Goal: Information Seeking & Learning: Check status

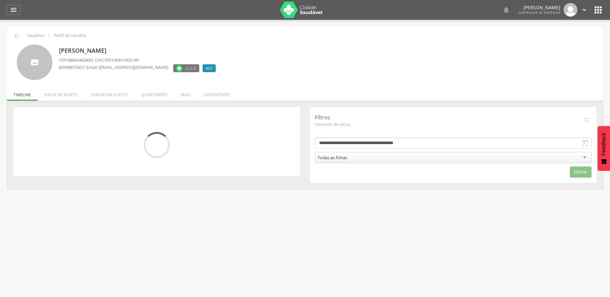
click at [600, 11] on icon "" at bounding box center [598, 10] width 11 height 11
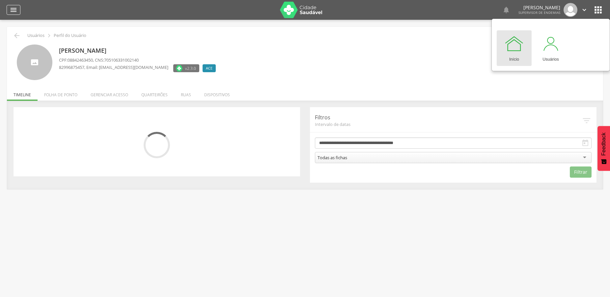
click at [12, 9] on icon "" at bounding box center [14, 10] width 8 height 8
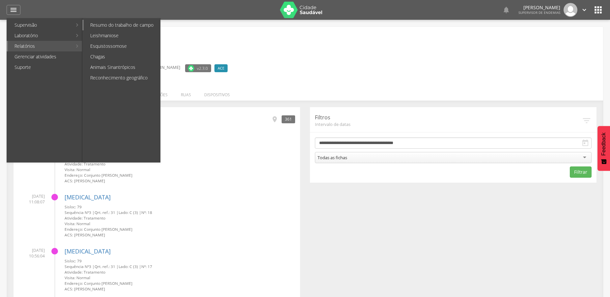
click at [118, 26] on link "Resumo do trabalho de campo" at bounding box center [122, 25] width 76 height 11
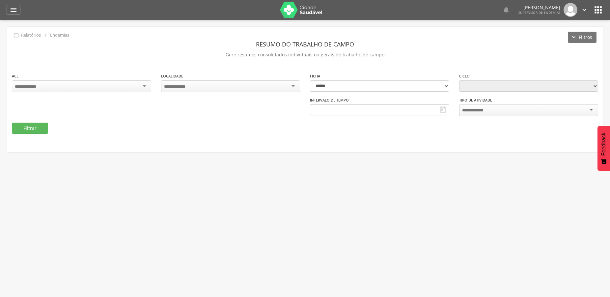
select select "*"
type input "**********"
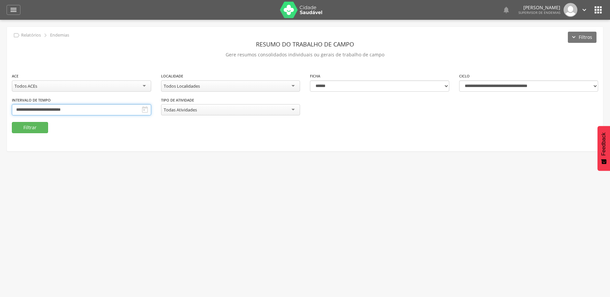
click at [89, 109] on input "**********" at bounding box center [81, 109] width 139 height 11
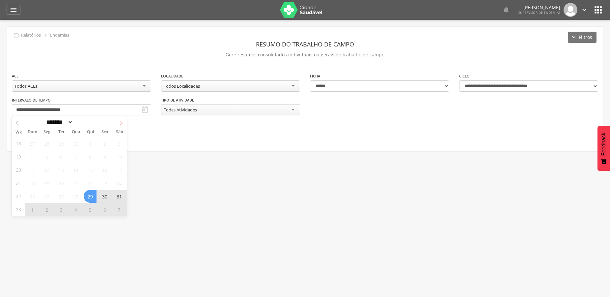
click at [120, 124] on icon at bounding box center [121, 123] width 5 height 5
select select "*"
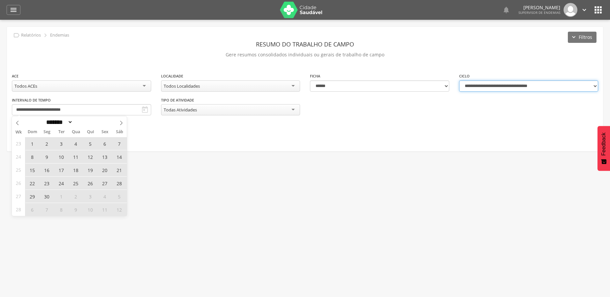
click at [459, 80] on select "**********" at bounding box center [528, 85] width 139 height 11
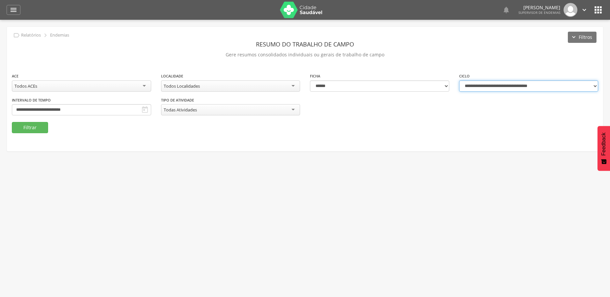
select select "**********"
click option "**********" at bounding box center [0, 0] width 0 height 0
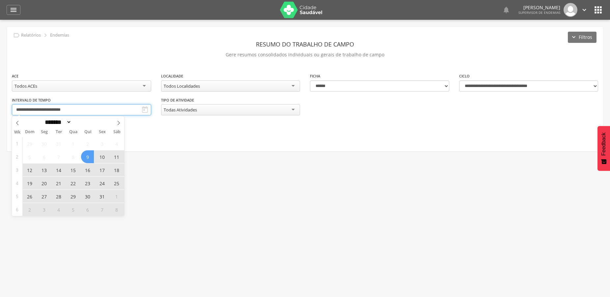
click at [54, 109] on input "**********" at bounding box center [81, 109] width 139 height 11
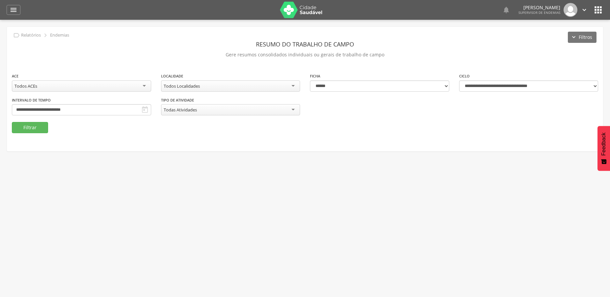
click at [162, 128] on fieldset "**********" at bounding box center [305, 102] width 586 height 61
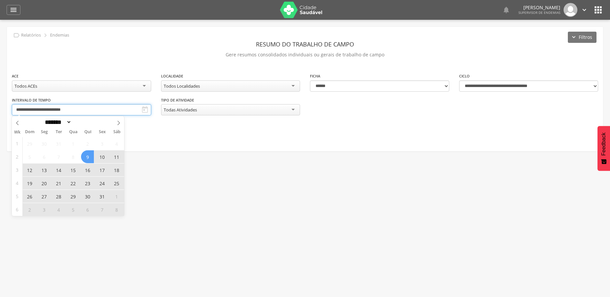
click at [121, 107] on input "**********" at bounding box center [81, 109] width 139 height 11
click at [29, 171] on span "12" at bounding box center [29, 169] width 13 height 13
type input "**********"
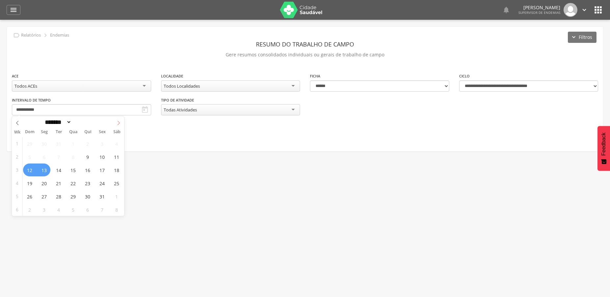
click at [120, 120] on span at bounding box center [118, 121] width 11 height 11
click at [119, 122] on icon at bounding box center [118, 123] width 5 height 5
select select "*"
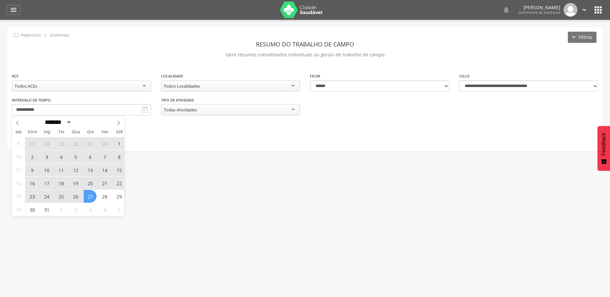
click at [87, 199] on span "27" at bounding box center [90, 196] width 13 height 13
type input "**********"
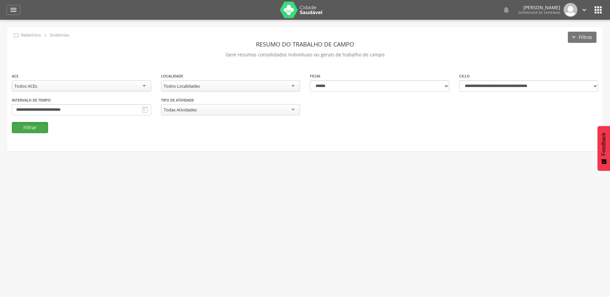
click at [43, 125] on button "Filtrar" at bounding box center [30, 127] width 36 height 11
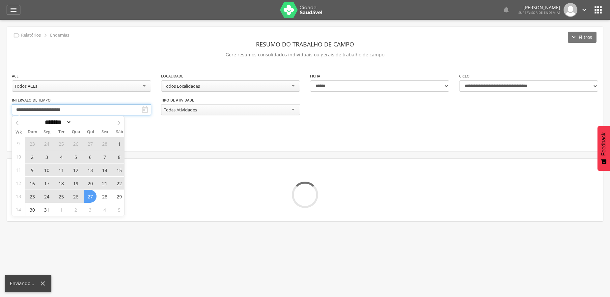
click at [104, 109] on input "**********" at bounding box center [81, 109] width 139 height 11
click at [14, 121] on span at bounding box center [17, 121] width 11 height 11
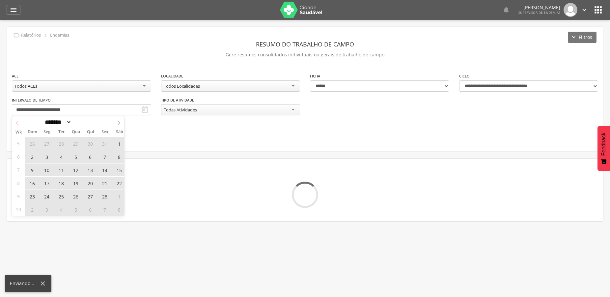
click at [14, 121] on span at bounding box center [17, 121] width 11 height 11
select select "*"
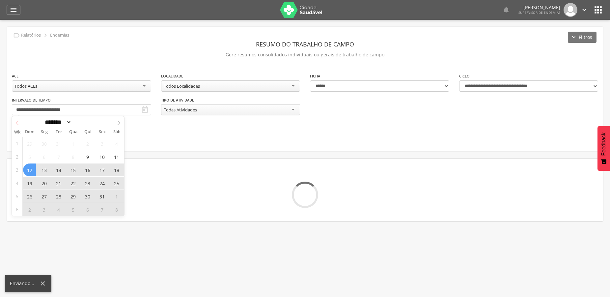
click at [14, 121] on span at bounding box center [17, 121] width 11 height 11
type input "****"
select select "**"
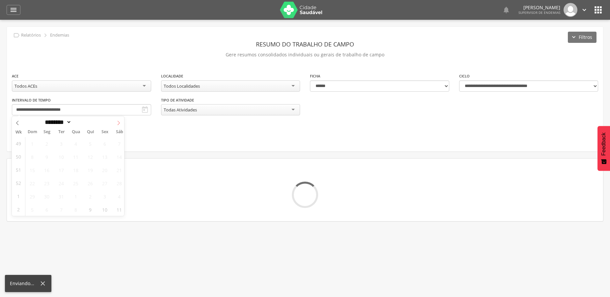
click at [115, 123] on span at bounding box center [118, 121] width 11 height 11
type input "****"
click at [149, 133] on fieldset "**********" at bounding box center [305, 102] width 586 height 61
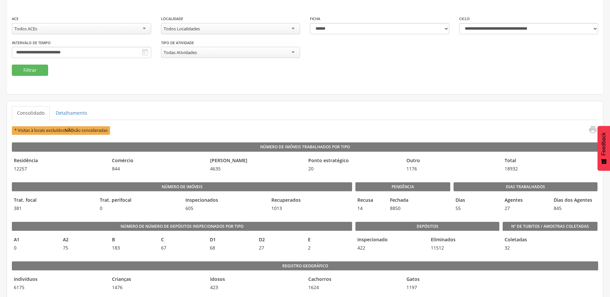
scroll to position [67, 0]
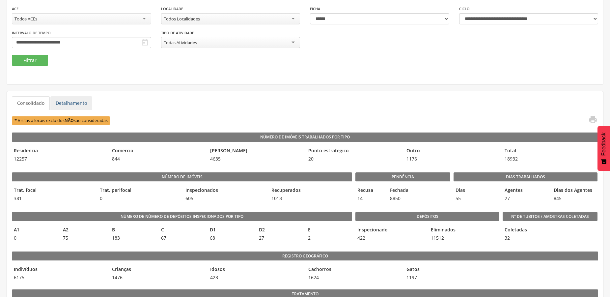
click at [66, 102] on link "Detalhamento" at bounding box center [71, 103] width 42 height 14
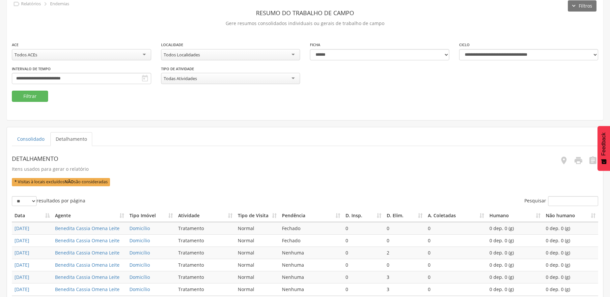
scroll to position [0, 0]
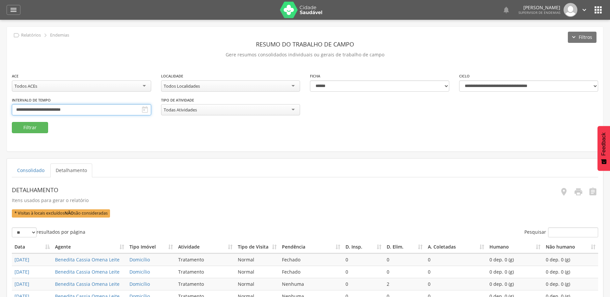
click at [106, 110] on input "**********" at bounding box center [81, 109] width 139 height 11
click at [144, 132] on fieldset "**********" at bounding box center [305, 102] width 586 height 61
click at [40, 81] on div "Todos ACEs" at bounding box center [81, 85] width 139 height 11
click at [39, 126] on fieldset "**********" at bounding box center [305, 102] width 586 height 61
click at [32, 126] on button "Filtrar" at bounding box center [30, 127] width 36 height 11
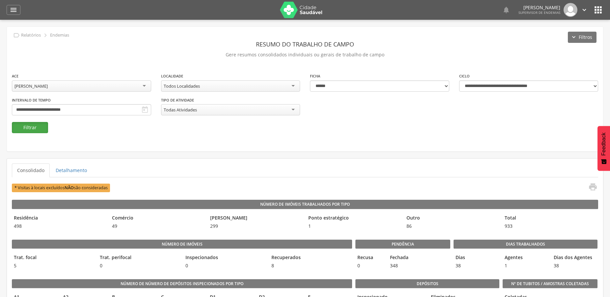
click at [33, 128] on button "Filtrar" at bounding box center [30, 127] width 36 height 11
click at [76, 169] on link "Detalhamento" at bounding box center [71, 170] width 42 height 14
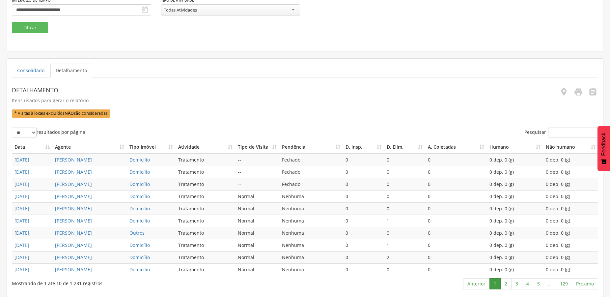
scroll to position [166, 0]
click at [562, 287] on link "129" at bounding box center [564, 283] width 16 height 11
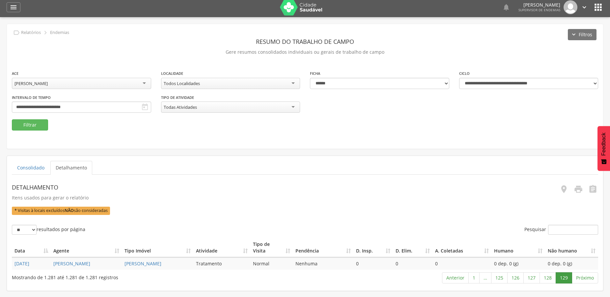
scroll to position [0, 0]
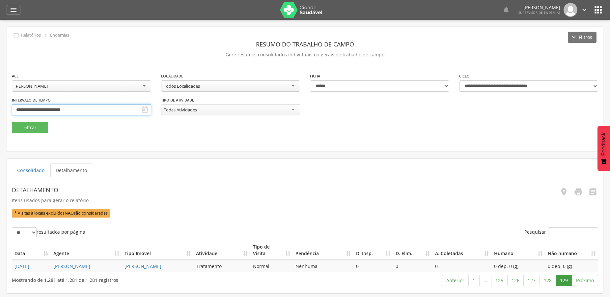
click at [60, 108] on input "**********" at bounding box center [81, 109] width 139 height 11
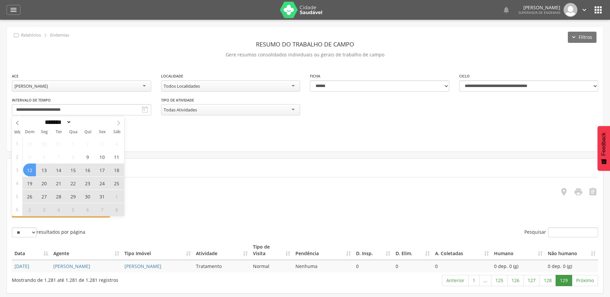
click at [117, 120] on span at bounding box center [118, 121] width 11 height 11
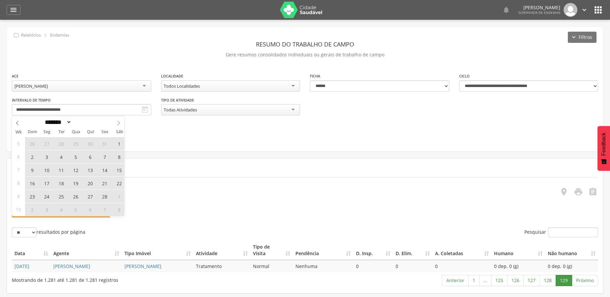
click at [117, 123] on icon at bounding box center [118, 123] width 5 height 5
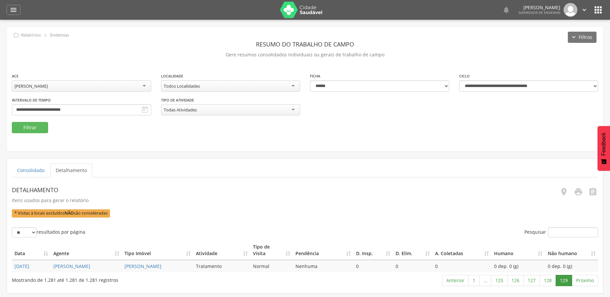
click at [147, 130] on fieldset "**********" at bounding box center [305, 102] width 586 height 61
click at [41, 131] on button "Filtrar" at bounding box center [30, 127] width 36 height 11
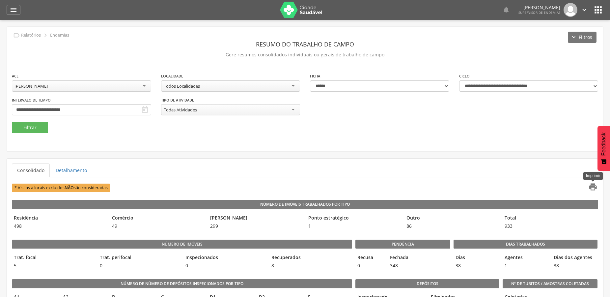
click at [591, 187] on icon "" at bounding box center [592, 186] width 9 height 9
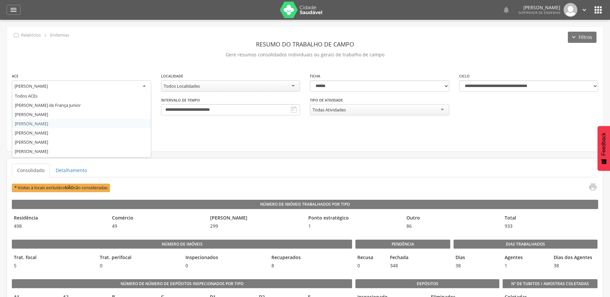
click at [100, 85] on div "[PERSON_NAME]" at bounding box center [81, 86] width 139 height 12
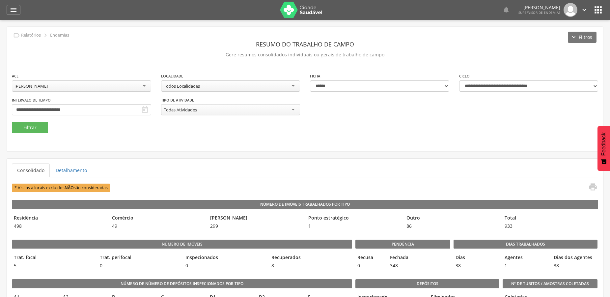
click at [60, 133] on div "**********" at bounding box center [305, 89] width 596 height 125
click at [25, 126] on button "Filtrar" at bounding box center [30, 127] width 36 height 11
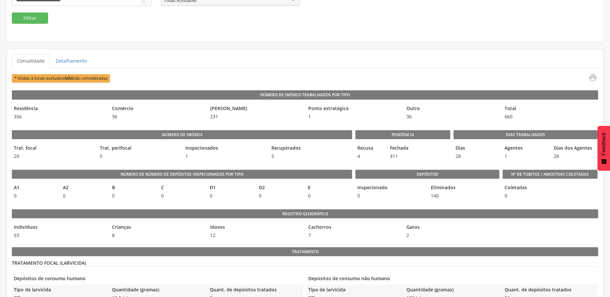
scroll to position [67, 0]
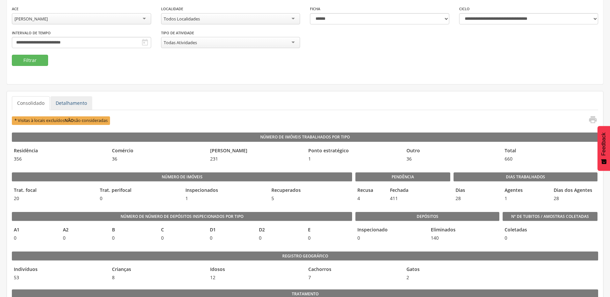
click at [68, 100] on link "Detalhamento" at bounding box center [71, 103] width 42 height 14
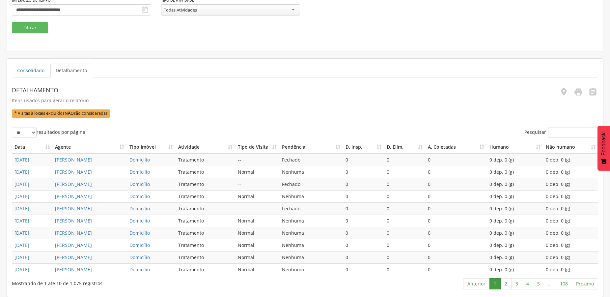
scroll to position [166, 0]
click at [564, 281] on link "108" at bounding box center [564, 283] width 16 height 11
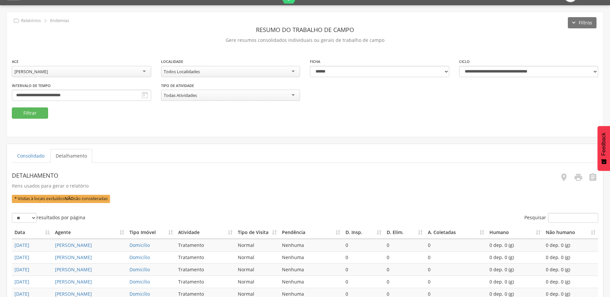
scroll to position [0, 0]
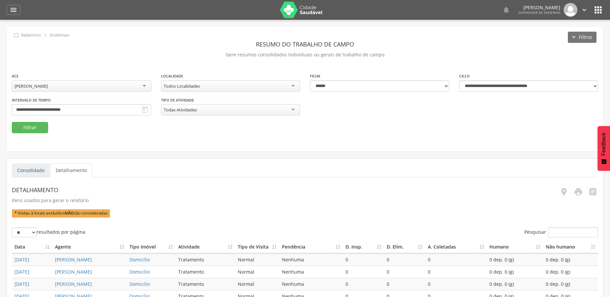
click at [38, 167] on link "Consolidado" at bounding box center [31, 170] width 38 height 14
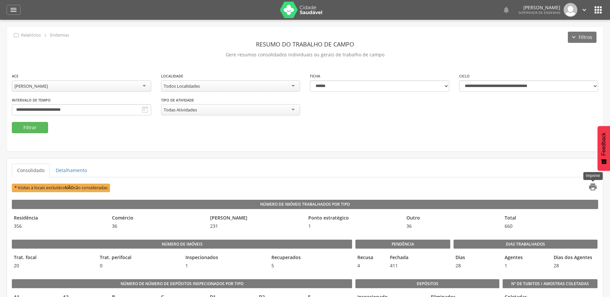
click at [589, 189] on icon "" at bounding box center [592, 186] width 9 height 9
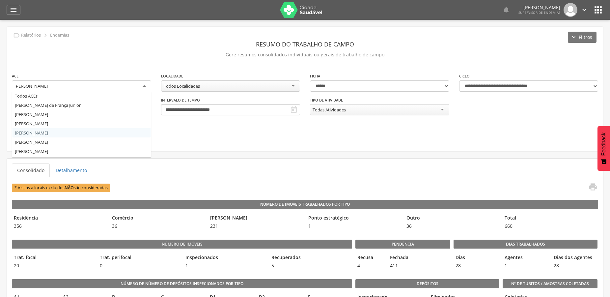
click at [86, 83] on div "[PERSON_NAME]" at bounding box center [81, 86] width 139 height 12
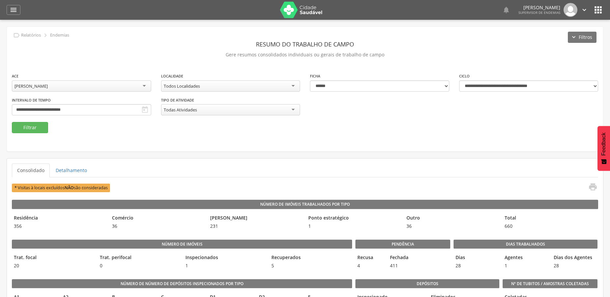
click at [73, 139] on div "**********" at bounding box center [305, 89] width 596 height 125
click at [40, 130] on button "Filtrar" at bounding box center [30, 127] width 36 height 11
click at [593, 187] on icon "" at bounding box center [592, 186] width 9 height 9
click at [89, 84] on div "[PERSON_NAME]" at bounding box center [81, 85] width 139 height 11
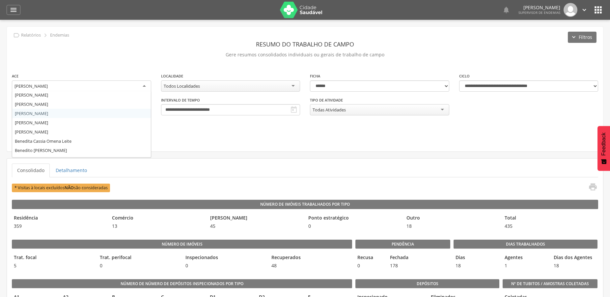
scroll to position [36, 0]
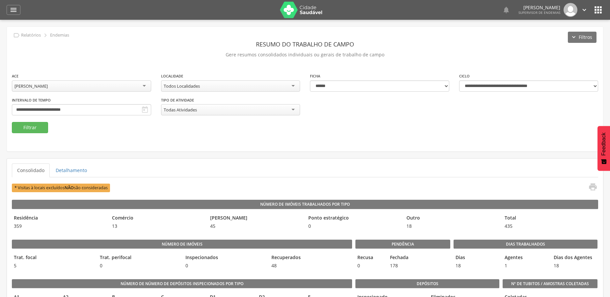
click at [58, 142] on div "**********" at bounding box center [305, 89] width 596 height 125
click at [23, 128] on button "Filtrar" at bounding box center [30, 127] width 36 height 11
click at [592, 185] on icon "" at bounding box center [592, 186] width 9 height 9
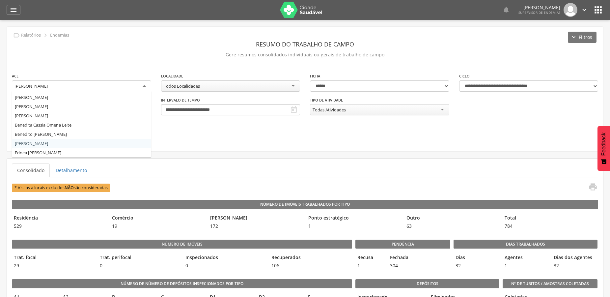
click at [85, 87] on div "[PERSON_NAME]" at bounding box center [81, 86] width 139 height 12
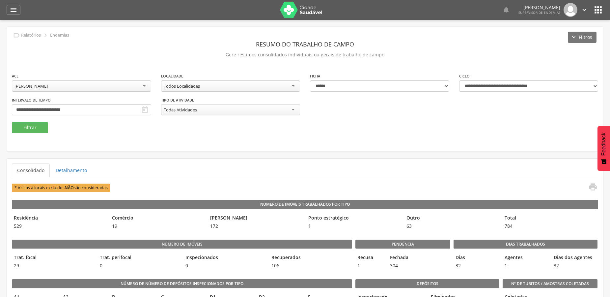
click at [44, 136] on div "**********" at bounding box center [305, 89] width 596 height 125
click at [24, 127] on button "Filtrar" at bounding box center [30, 127] width 36 height 11
click at [34, 127] on button "Filtrar" at bounding box center [30, 127] width 36 height 11
click at [591, 187] on icon "" at bounding box center [592, 186] width 9 height 9
click at [89, 84] on div "[PERSON_NAME]" at bounding box center [81, 85] width 139 height 11
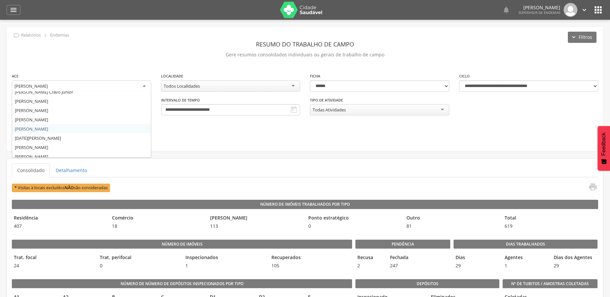
scroll to position [107, 0]
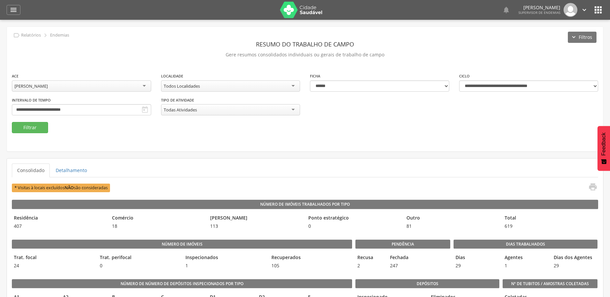
click at [33, 147] on div "**********" at bounding box center [305, 89] width 596 height 125
click at [39, 125] on button "Filtrar" at bounding box center [30, 127] width 36 height 11
click at [71, 169] on link "Detalhamento" at bounding box center [71, 170] width 42 height 14
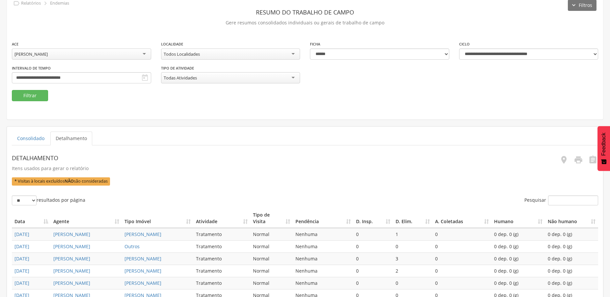
scroll to position [31, 0]
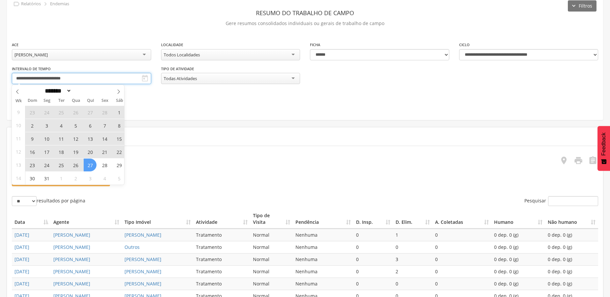
click at [56, 76] on input "**********" at bounding box center [81, 78] width 139 height 11
click at [13, 88] on span at bounding box center [17, 90] width 11 height 11
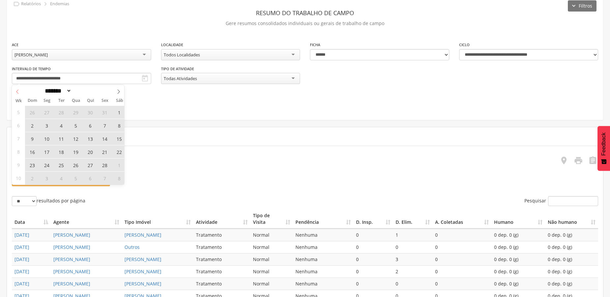
click at [19, 90] on icon at bounding box center [17, 91] width 5 height 5
select select "*"
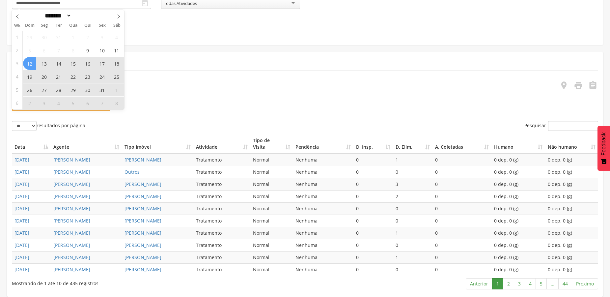
scroll to position [166, 0]
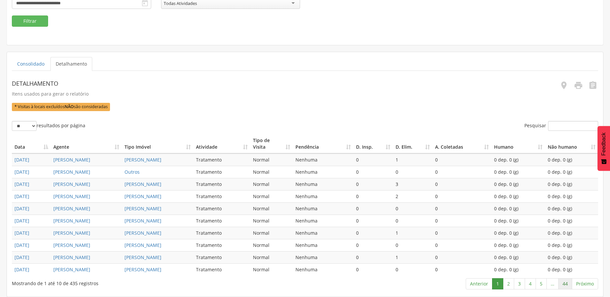
click at [567, 283] on link "44" at bounding box center [565, 283] width 14 height 11
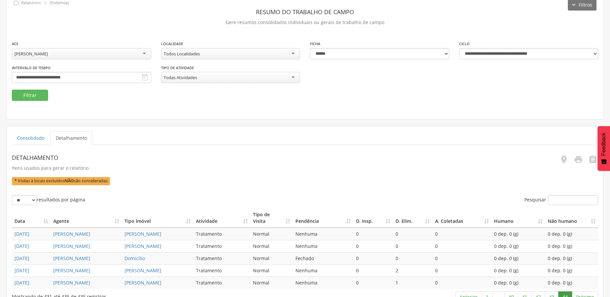
scroll to position [67, 0]
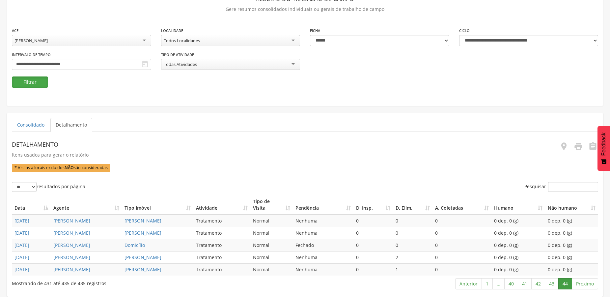
click at [41, 76] on button "Filtrar" at bounding box center [30, 81] width 36 height 11
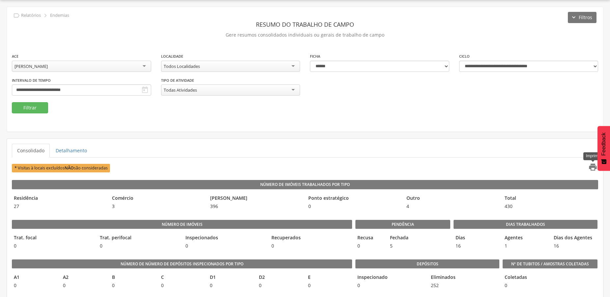
click at [592, 169] on icon "" at bounding box center [592, 166] width 9 height 9
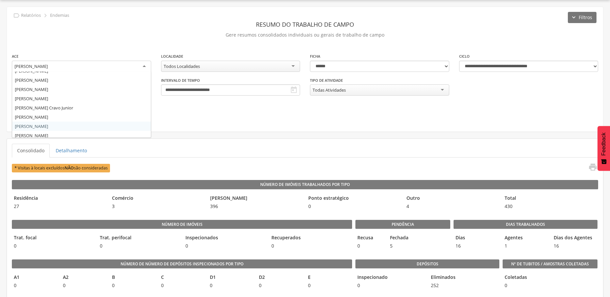
scroll to position [109, 0]
click at [97, 66] on div "[PERSON_NAME]" at bounding box center [81, 67] width 139 height 12
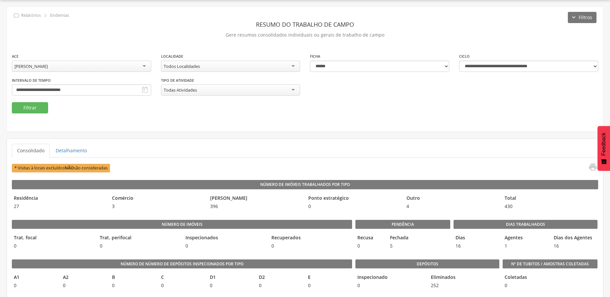
click at [74, 99] on div "**********" at bounding box center [305, 77] width 596 height 49
click at [37, 111] on button "Filtrar" at bounding box center [30, 107] width 36 height 11
click at [56, 151] on link "Detalhamento" at bounding box center [71, 151] width 42 height 14
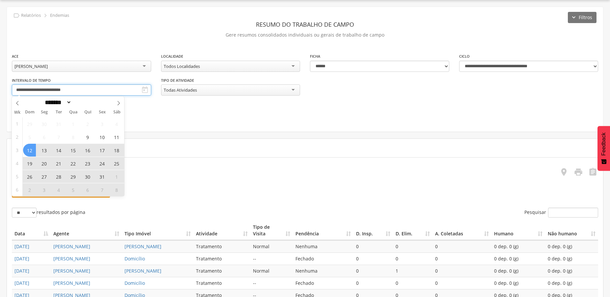
click at [80, 91] on input "**********" at bounding box center [81, 89] width 139 height 11
click at [156, 115] on div "**********" at bounding box center [305, 69] width 596 height 125
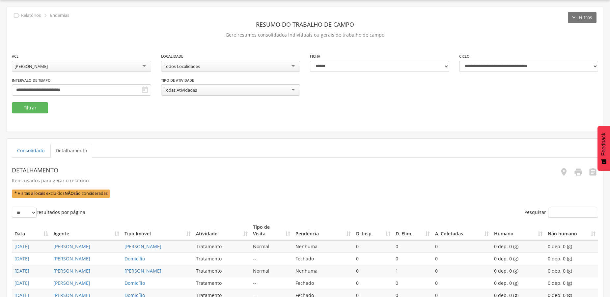
click at [156, 115] on div "**********" at bounding box center [305, 69] width 596 height 125
click at [25, 148] on link "Consolidado" at bounding box center [31, 151] width 38 height 14
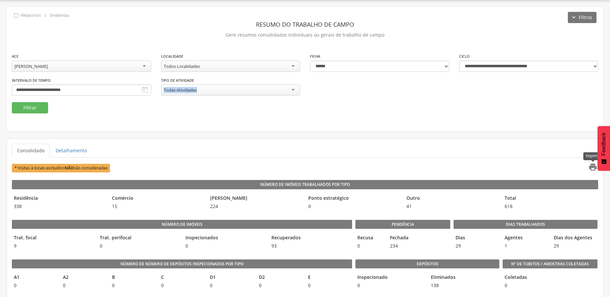
click at [589, 164] on icon "" at bounding box center [592, 166] width 9 height 9
click at [103, 70] on div "[PERSON_NAME]" at bounding box center [81, 66] width 139 height 11
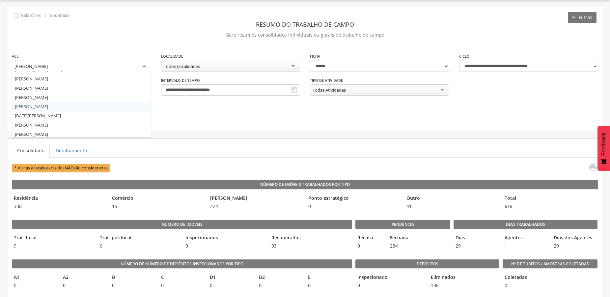
click at [59, 106] on fieldset "**********" at bounding box center [305, 83] width 586 height 61
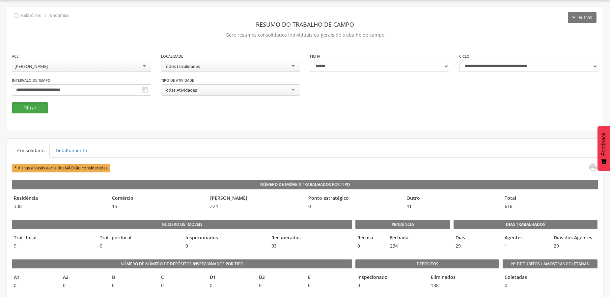
drag, startPoint x: 29, startPoint y: 106, endPoint x: 25, endPoint y: 98, distance: 8.8
click at [29, 106] on button "Filtrar" at bounding box center [30, 107] width 36 height 11
click at [34, 108] on button "Filtrar" at bounding box center [30, 107] width 36 height 11
click at [595, 168] on icon "" at bounding box center [592, 166] width 9 height 9
click at [105, 63] on div "[PERSON_NAME]" at bounding box center [81, 66] width 139 height 11
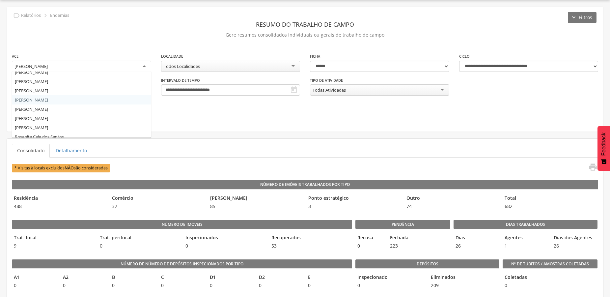
scroll to position [252, 0]
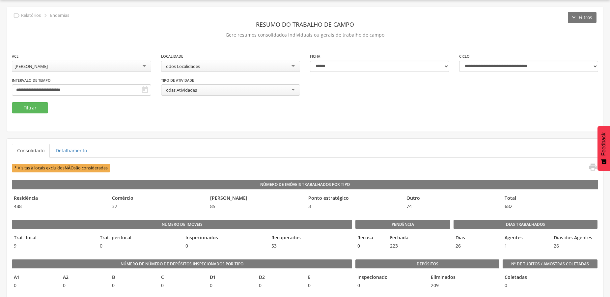
click at [61, 85] on div "**********" at bounding box center [305, 77] width 596 height 49
click at [24, 111] on button "Filtrar" at bounding box center [30, 107] width 36 height 11
click at [20, 109] on button "Filtrar" at bounding box center [30, 107] width 36 height 11
click at [594, 166] on icon "" at bounding box center [592, 166] width 9 height 9
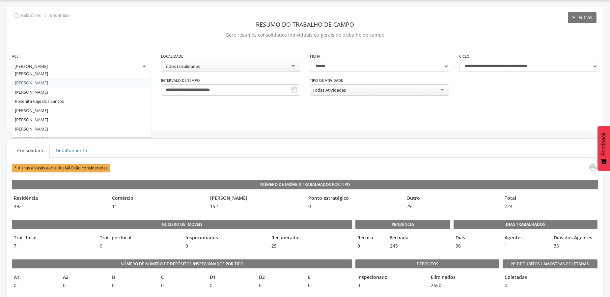
click at [108, 62] on div "[PERSON_NAME]" at bounding box center [81, 67] width 139 height 12
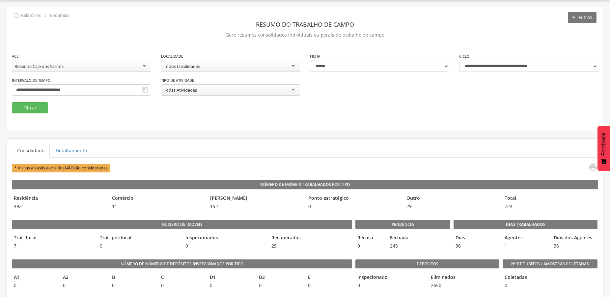
click at [73, 101] on div "**********" at bounding box center [305, 77] width 596 height 49
click at [22, 106] on button "Filtrar" at bounding box center [30, 107] width 36 height 11
click at [590, 169] on icon "" at bounding box center [592, 166] width 9 height 9
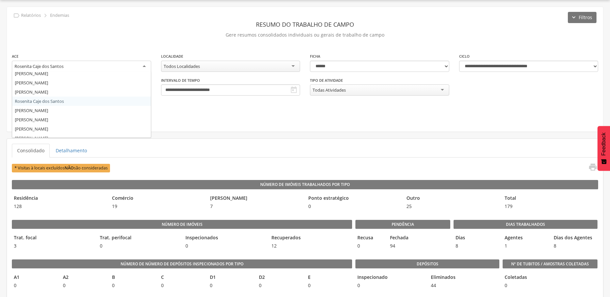
click at [94, 66] on div "Rosenita Caje dos Santos" at bounding box center [81, 67] width 139 height 12
click at [48, 124] on div "**********" at bounding box center [305, 69] width 596 height 125
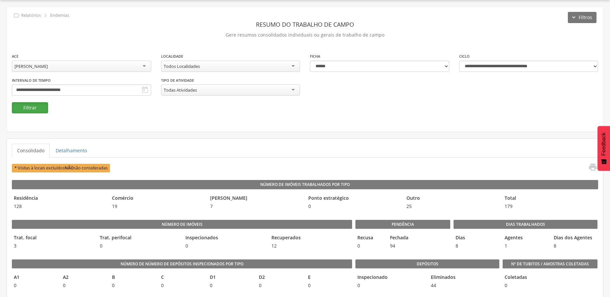
click at [29, 105] on button "Filtrar" at bounding box center [30, 107] width 36 height 11
click at [29, 110] on button "Filtrar" at bounding box center [30, 107] width 36 height 11
click at [595, 166] on icon "" at bounding box center [592, 166] width 9 height 9
click at [68, 65] on div "[PERSON_NAME]" at bounding box center [81, 66] width 139 height 11
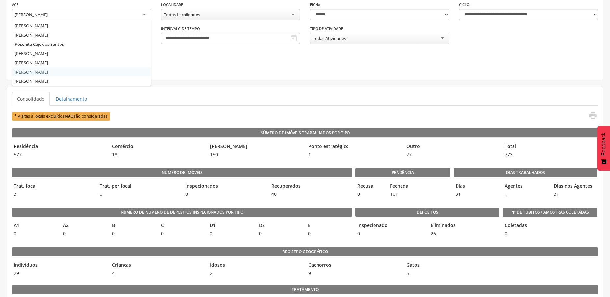
scroll to position [87, 0]
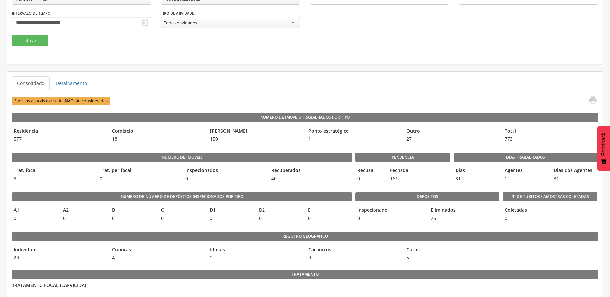
click at [226, 41] on fieldset "**********" at bounding box center [305, 16] width 586 height 61
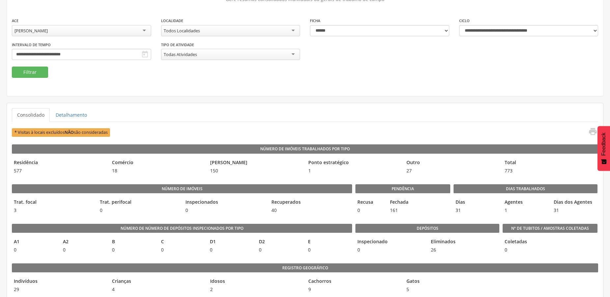
scroll to position [20, 0]
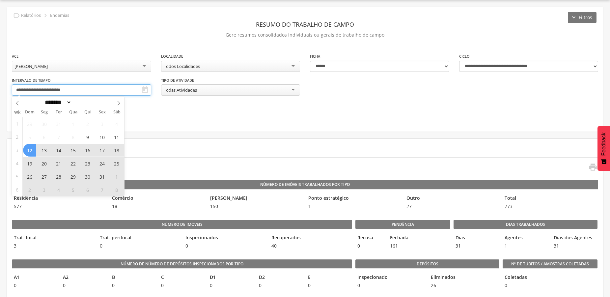
click at [73, 91] on input "**********" at bounding box center [81, 89] width 139 height 11
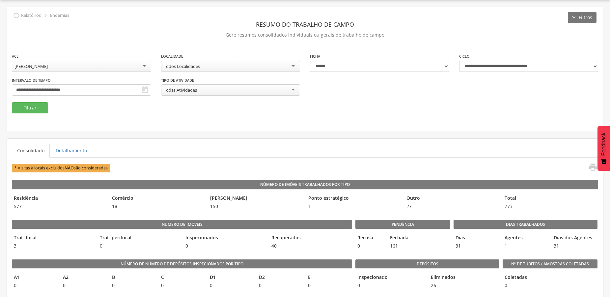
click at [159, 119] on div "**********" at bounding box center [305, 69] width 596 height 125
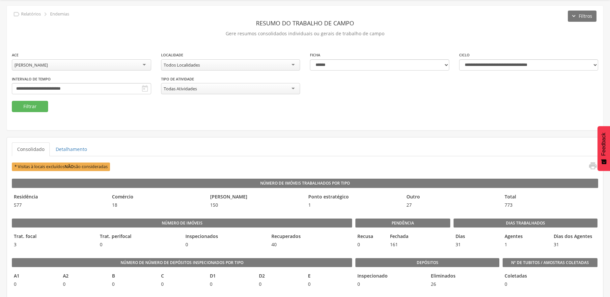
scroll to position [87, 0]
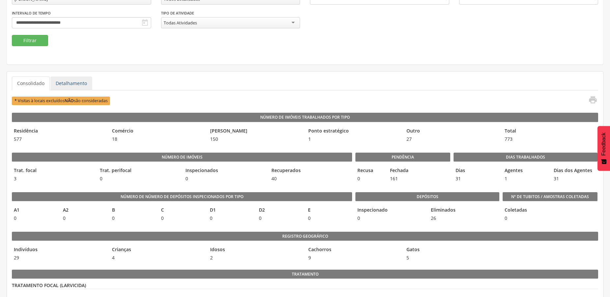
click at [71, 83] on link "Detalhamento" at bounding box center [71, 83] width 42 height 14
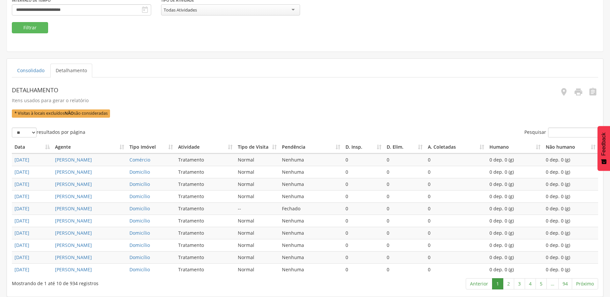
scroll to position [166, 0]
click at [506, 283] on link "2" at bounding box center [508, 283] width 11 height 11
click at [516, 284] on link "3" at bounding box center [519, 283] width 11 height 11
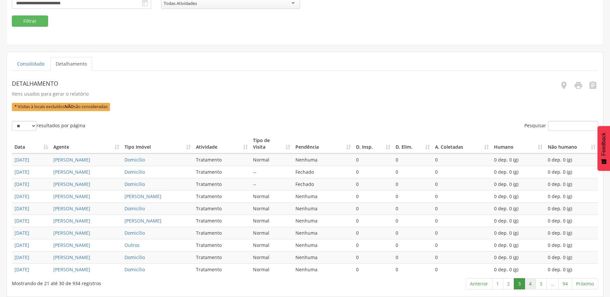
click at [528, 285] on link "4" at bounding box center [530, 283] width 11 height 11
click at [498, 286] on link "1" at bounding box center [497, 283] width 11 height 11
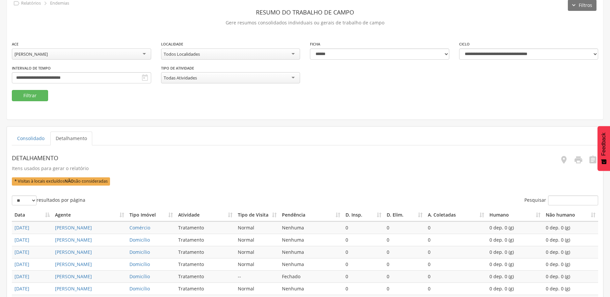
scroll to position [31, 0]
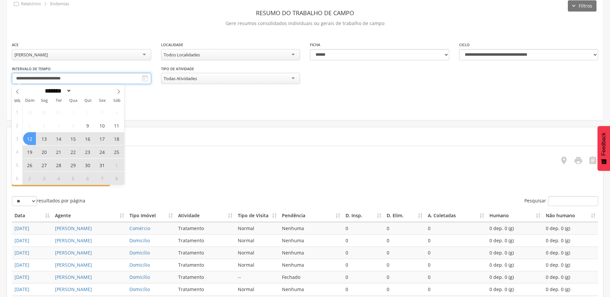
click at [51, 77] on input "**********" at bounding box center [81, 78] width 139 height 11
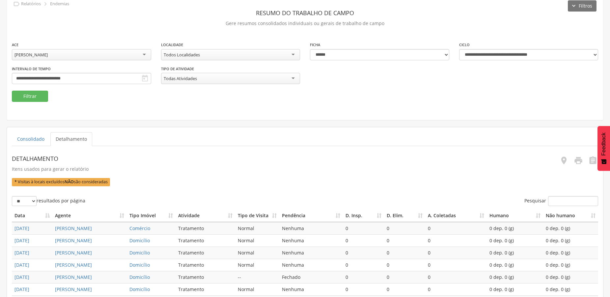
click at [266, 169] on p "Itens usados para gerar o relatório" at bounding box center [231, 168] width 439 height 9
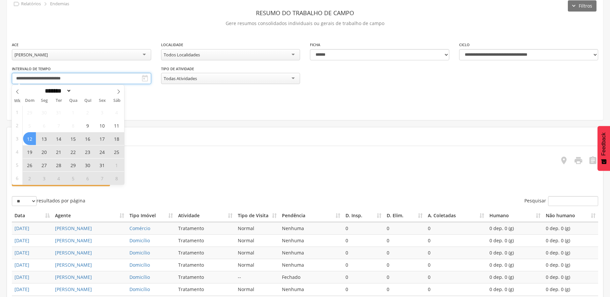
click at [73, 80] on input "**********" at bounding box center [81, 78] width 139 height 11
click at [167, 139] on ul "Consolidado Detalhamento" at bounding box center [305, 139] width 586 height 14
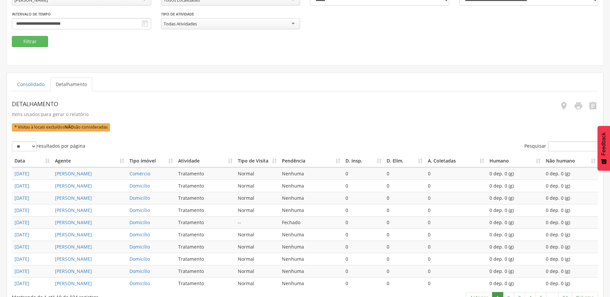
scroll to position [166, 0]
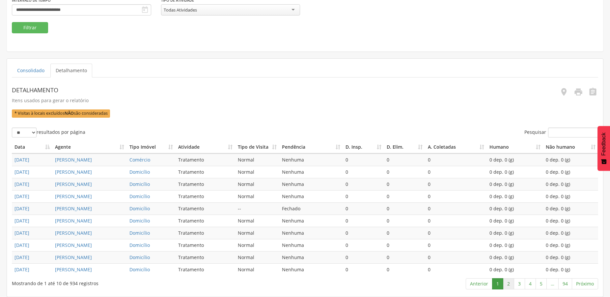
click at [508, 283] on link "2" at bounding box center [508, 283] width 11 height 11
click at [521, 287] on link "3" at bounding box center [519, 283] width 11 height 11
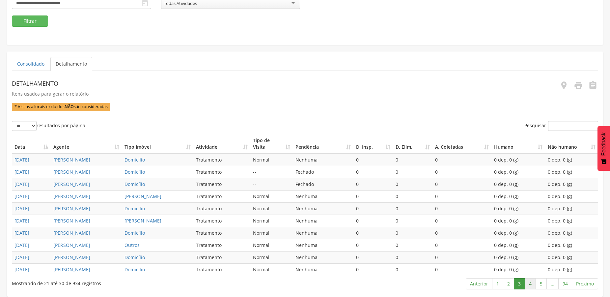
click at [529, 285] on link "4" at bounding box center [530, 283] width 11 height 11
click at [542, 285] on link "5" at bounding box center [541, 283] width 11 height 11
click at [544, 284] on link "6" at bounding box center [541, 283] width 11 height 11
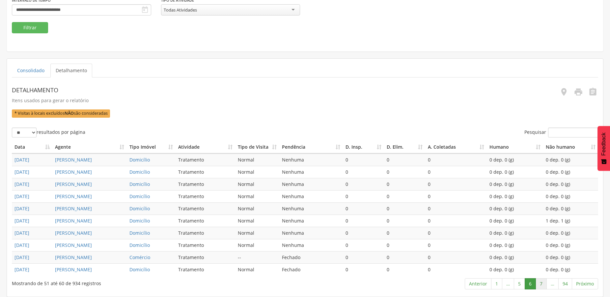
click at [541, 284] on link "7" at bounding box center [541, 283] width 11 height 11
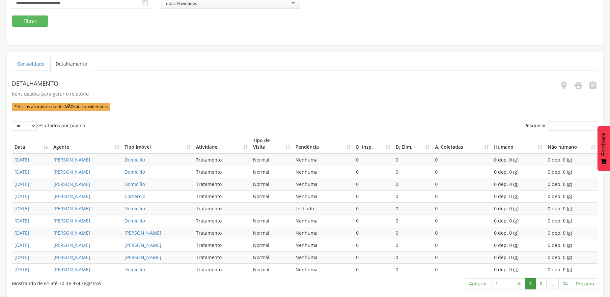
click at [541, 284] on link "8" at bounding box center [541, 283] width 11 height 11
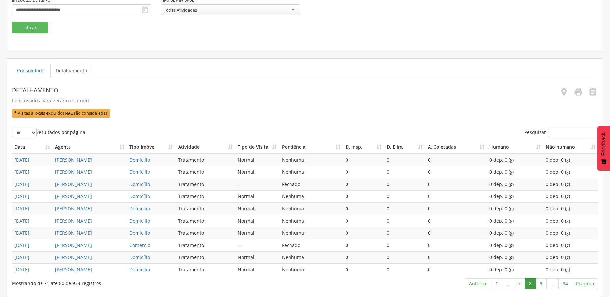
click at [541, 284] on link "9" at bounding box center [541, 283] width 11 height 11
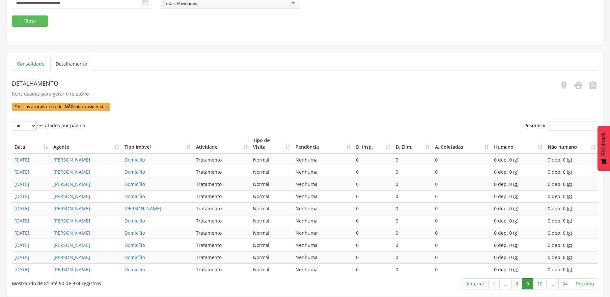
click at [541, 284] on link "10" at bounding box center [540, 283] width 14 height 11
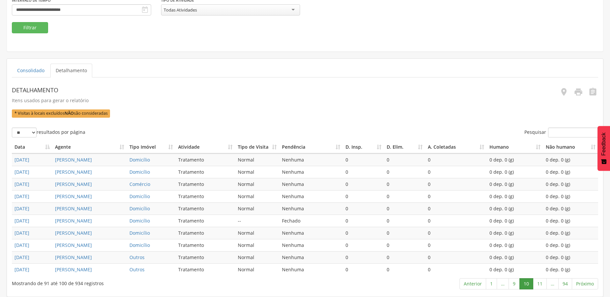
click at [541, 284] on link "11" at bounding box center [540, 283] width 14 height 11
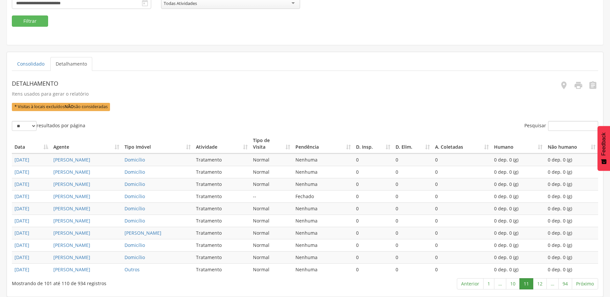
click at [541, 284] on link "12" at bounding box center [540, 283] width 14 height 11
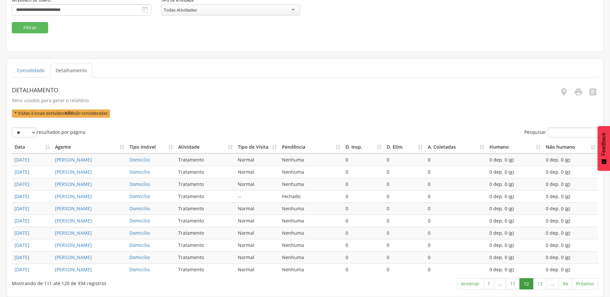
click at [526, 284] on link "12" at bounding box center [527, 283] width 14 height 11
click at [516, 284] on link "11" at bounding box center [513, 283] width 14 height 11
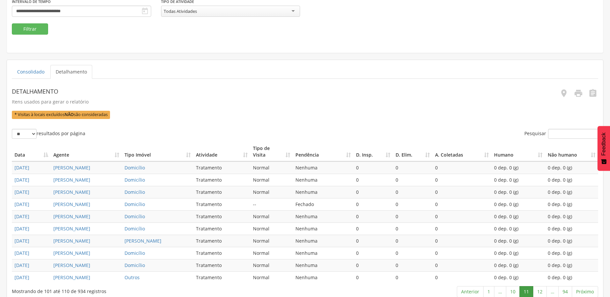
scroll to position [0, 0]
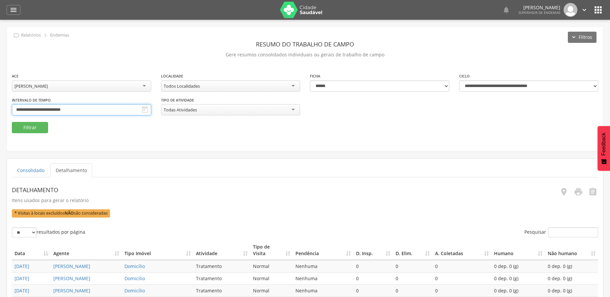
click at [74, 108] on input "**********" at bounding box center [81, 109] width 139 height 11
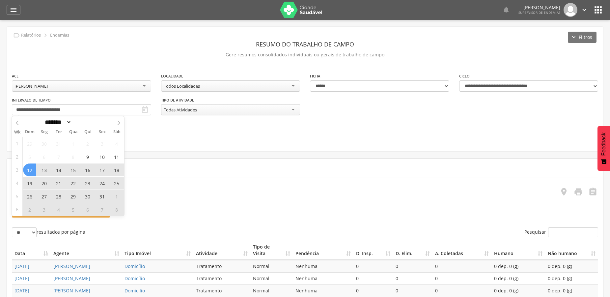
click at [154, 169] on ul "Consolidado Detalhamento" at bounding box center [305, 170] width 586 height 14
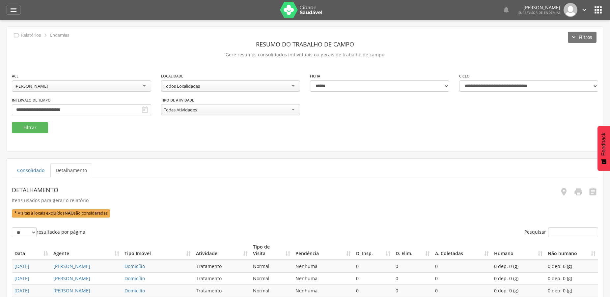
scroll to position [257, 0]
click at [88, 87] on div "[PERSON_NAME]" at bounding box center [81, 85] width 139 height 11
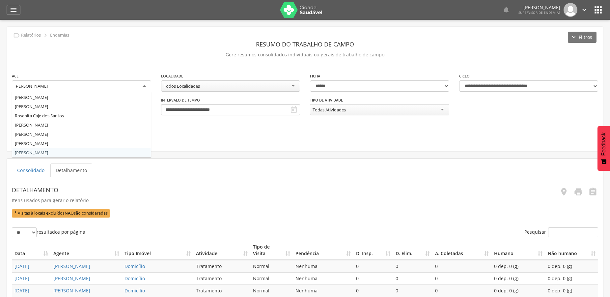
scroll to position [0, 0]
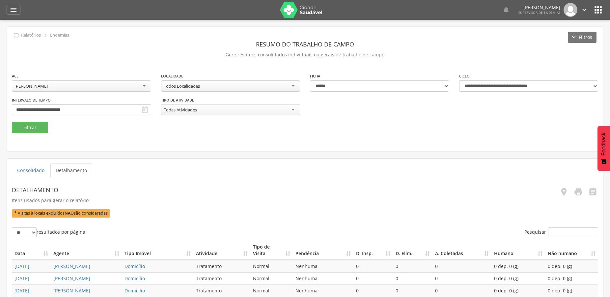
click at [51, 124] on fieldset "**********" at bounding box center [305, 102] width 586 height 61
click at [34, 123] on button "Filtrar" at bounding box center [30, 127] width 36 height 11
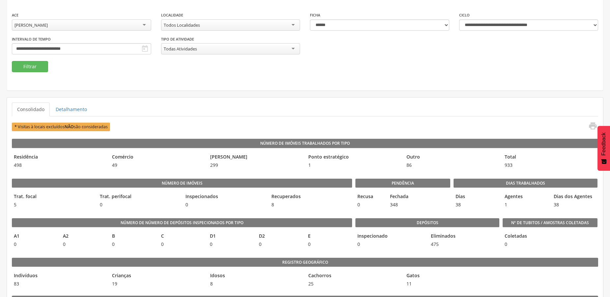
scroll to position [67, 0]
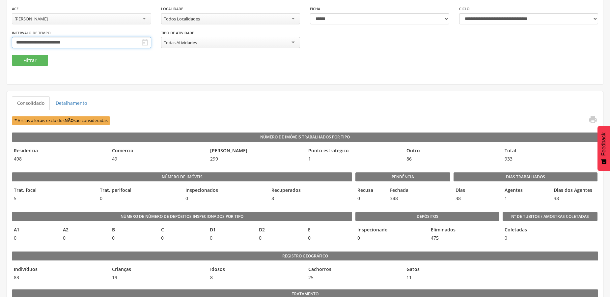
click at [56, 38] on input "**********" at bounding box center [81, 42] width 139 height 11
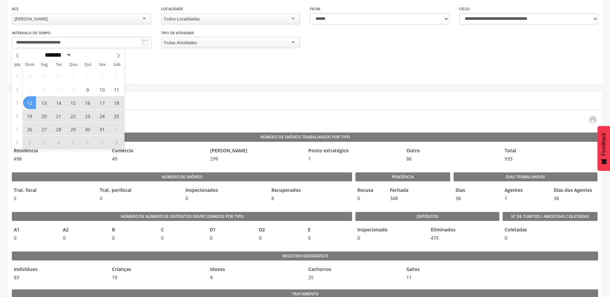
click at [34, 104] on span "12" at bounding box center [29, 102] width 13 height 13
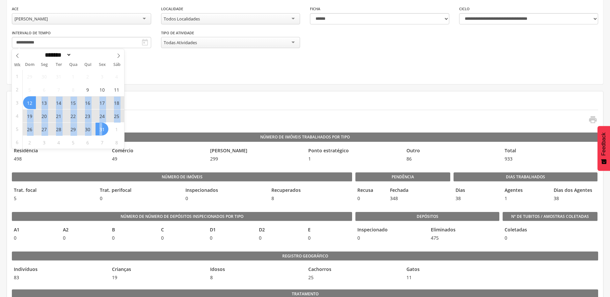
drag, startPoint x: 34, startPoint y: 104, endPoint x: 101, endPoint y: 128, distance: 71.6
click at [101, 128] on div "29 30 31 1 2 3 4 5 6 7 8 9 10 11 12 13 14 15 16 17 18 19 20 21 22 23 24 25 26 2…" at bounding box center [72, 109] width 101 height 79
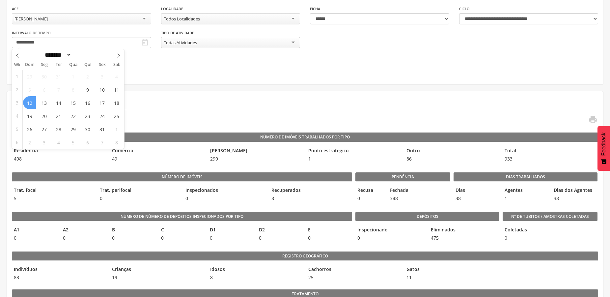
click at [31, 101] on span "12" at bounding box center [29, 102] width 13 height 13
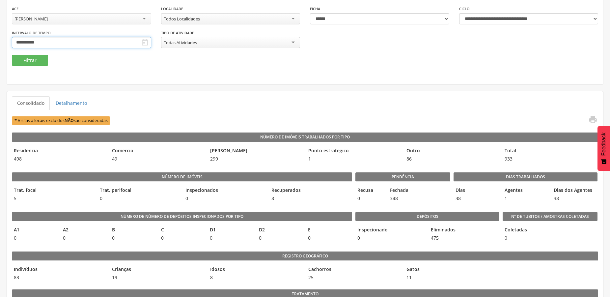
click at [49, 39] on input "**********" at bounding box center [81, 42] width 139 height 11
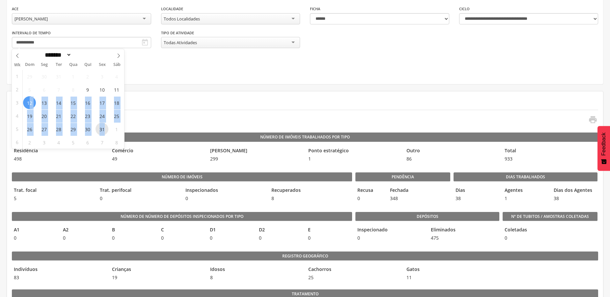
drag, startPoint x: 30, startPoint y: 102, endPoint x: 106, endPoint y: 133, distance: 81.9
click at [106, 133] on div "29 30 31 1 2 3 4 5 6 7 8 9 10 11 12 13 14 15 16 17 18 19 20 21 22 23 24 25 26 2…" at bounding box center [72, 109] width 101 height 79
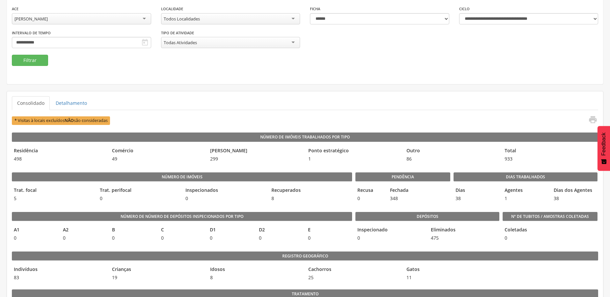
click at [182, 83] on div "**********" at bounding box center [305, 21] width 596 height 125
click at [48, 46] on input "**********" at bounding box center [81, 42] width 139 height 11
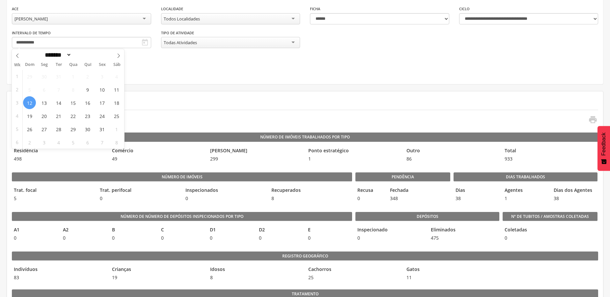
click at [26, 102] on span "12" at bounding box center [29, 102] width 13 height 13
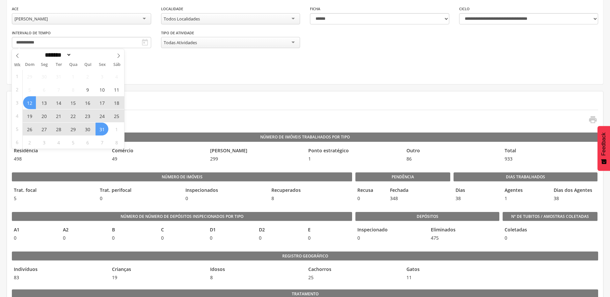
click at [105, 131] on span "31" at bounding box center [102, 129] width 13 height 13
type input "**********"
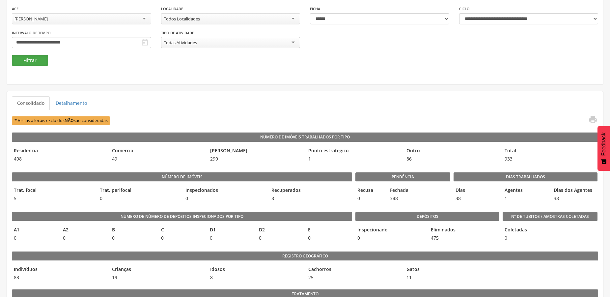
click at [37, 59] on button "Filtrar" at bounding box center [30, 60] width 36 height 11
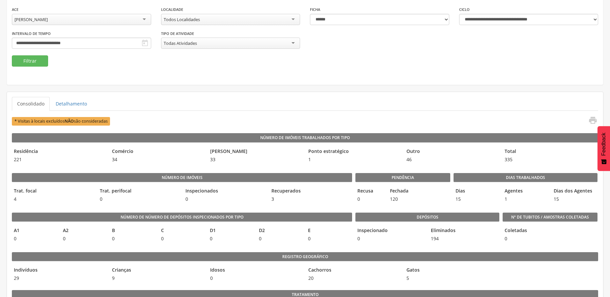
scroll to position [121, 0]
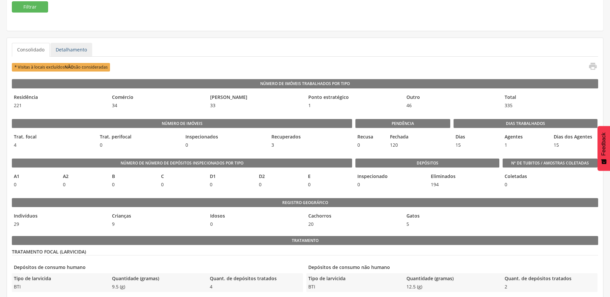
click at [81, 50] on link "Detalhamento" at bounding box center [71, 50] width 42 height 14
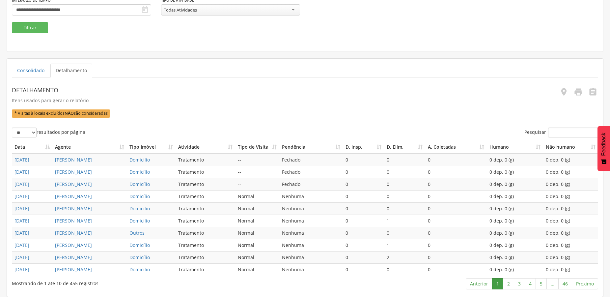
scroll to position [166, 0]
click at [509, 284] on link "2" at bounding box center [508, 283] width 11 height 11
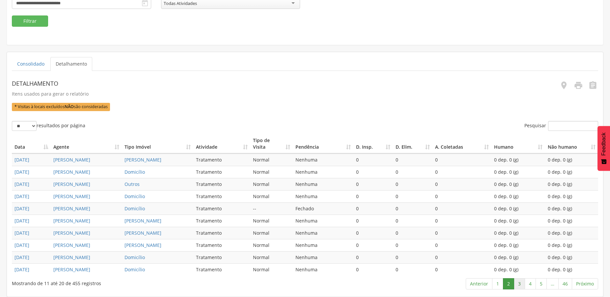
click at [520, 284] on link "3" at bounding box center [519, 283] width 11 height 11
click at [530, 286] on link "4" at bounding box center [530, 283] width 11 height 11
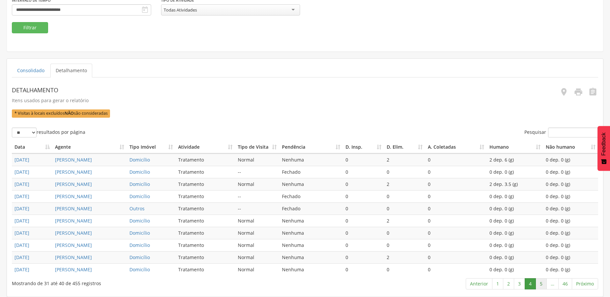
click at [541, 285] on link "5" at bounding box center [541, 283] width 11 height 11
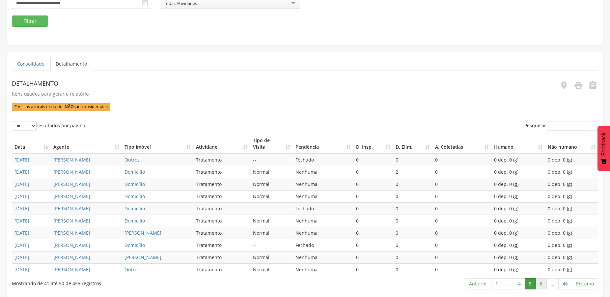
click at [538, 286] on link "6" at bounding box center [541, 283] width 11 height 11
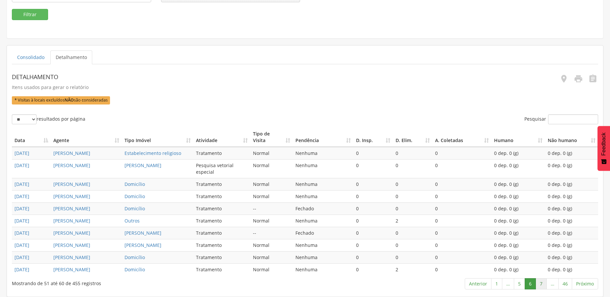
click at [541, 284] on link "7" at bounding box center [541, 283] width 11 height 11
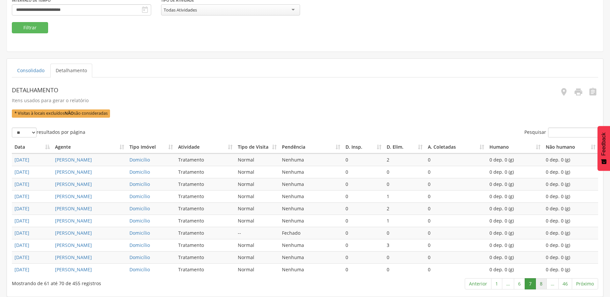
click at [542, 284] on link "8" at bounding box center [541, 283] width 11 height 11
click at [542, 284] on link "9" at bounding box center [541, 283] width 11 height 11
click at [542, 284] on link "10" at bounding box center [540, 283] width 14 height 11
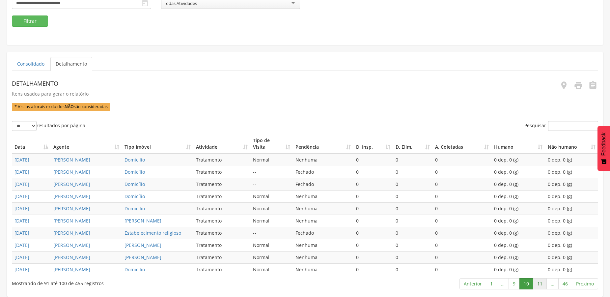
click at [542, 283] on link "11" at bounding box center [540, 283] width 14 height 11
click at [542, 283] on link "12" at bounding box center [540, 283] width 14 height 11
click at [542, 283] on link "13" at bounding box center [540, 283] width 14 height 11
click at [542, 282] on link "14" at bounding box center [540, 283] width 14 height 11
click at [542, 282] on link "15" at bounding box center [540, 283] width 14 height 11
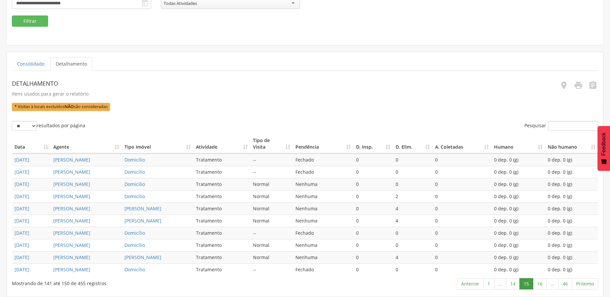
click at [542, 282] on link "16" at bounding box center [540, 283] width 14 height 11
click at [541, 285] on link "17" at bounding box center [540, 283] width 14 height 11
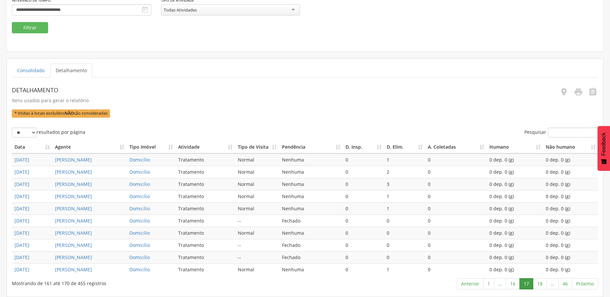
click at [541, 285] on link "18" at bounding box center [540, 283] width 14 height 11
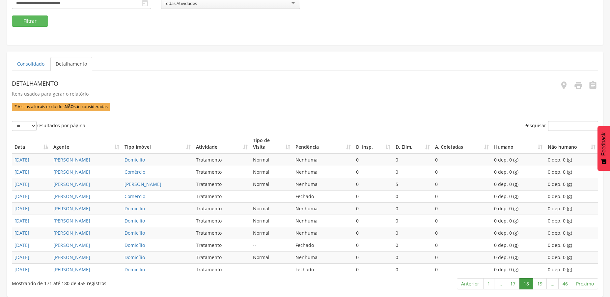
click at [541, 285] on link "19" at bounding box center [540, 283] width 14 height 11
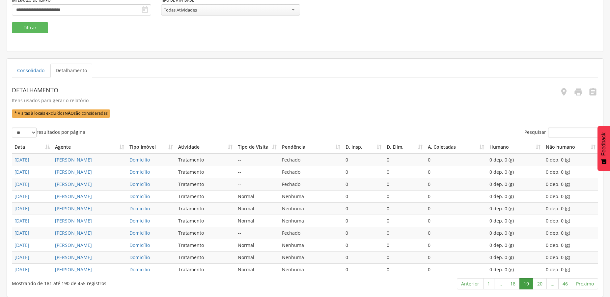
click at [541, 285] on link "20" at bounding box center [540, 283] width 14 height 11
click at [541, 285] on link "21" at bounding box center [540, 283] width 14 height 11
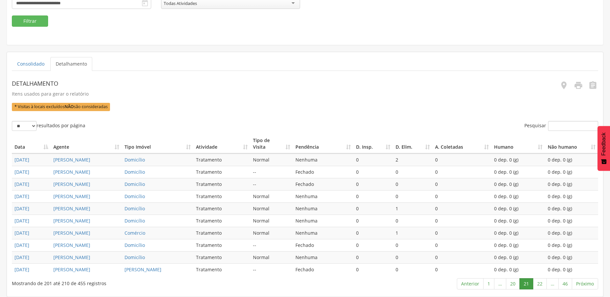
click at [541, 285] on link "22" at bounding box center [540, 283] width 14 height 11
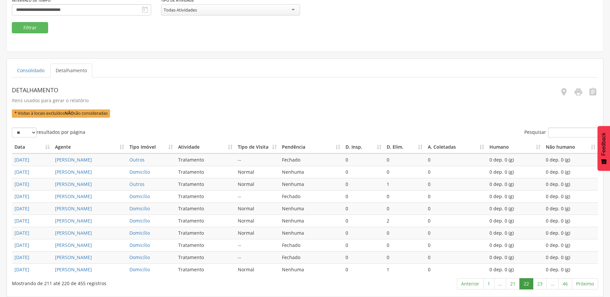
click at [541, 285] on link "23" at bounding box center [540, 283] width 14 height 11
click at [541, 285] on link "24" at bounding box center [540, 283] width 14 height 11
click at [541, 285] on link "25" at bounding box center [540, 283] width 14 height 11
click at [541, 285] on link "26" at bounding box center [540, 283] width 14 height 11
click at [541, 285] on link "27" at bounding box center [540, 283] width 14 height 11
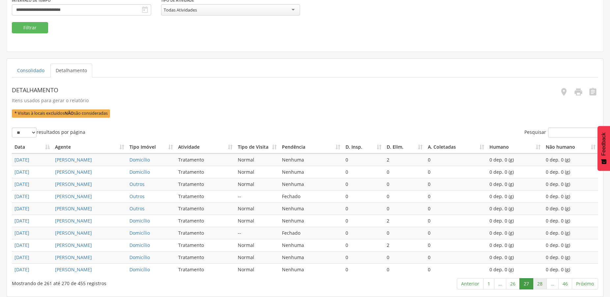
click at [540, 286] on link "28" at bounding box center [540, 283] width 14 height 11
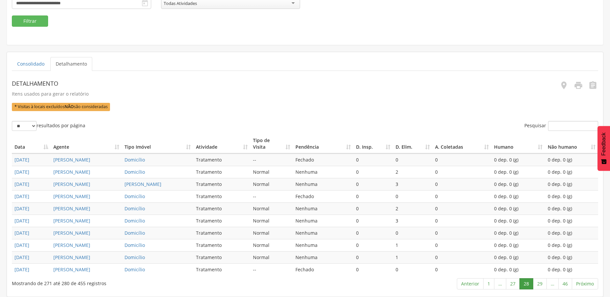
click at [540, 286] on link "29" at bounding box center [540, 283] width 14 height 11
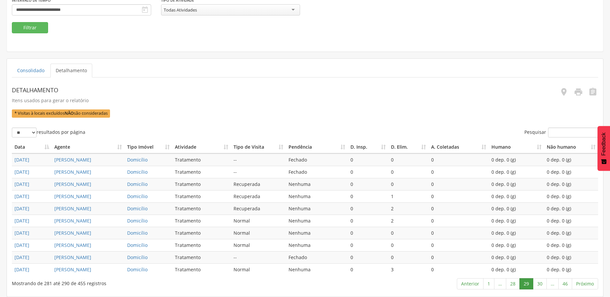
click at [540, 286] on link "30" at bounding box center [540, 283] width 14 height 11
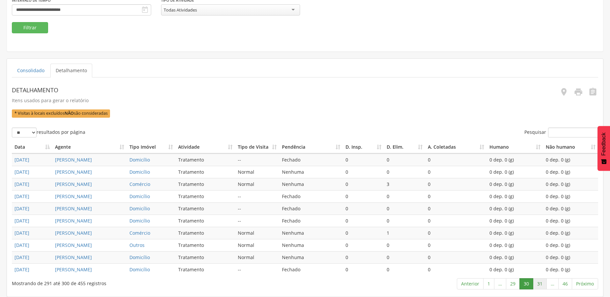
click at [541, 284] on link "31" at bounding box center [540, 283] width 14 height 11
click at [541, 284] on link "32" at bounding box center [540, 283] width 14 height 11
click at [541, 284] on link "33" at bounding box center [540, 283] width 14 height 11
click at [523, 284] on link "33" at bounding box center [527, 283] width 14 height 11
click at [511, 284] on link "32" at bounding box center [513, 283] width 14 height 11
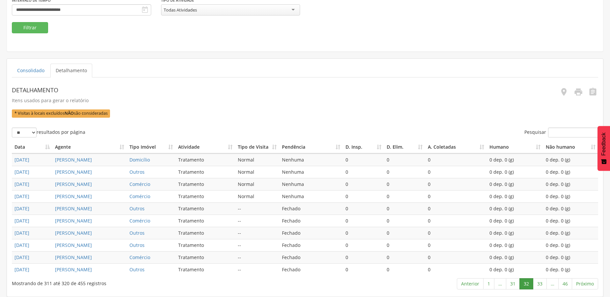
click at [525, 284] on link "32" at bounding box center [527, 283] width 14 height 11
click at [536, 284] on link "33" at bounding box center [540, 283] width 14 height 11
click at [540, 284] on link "34" at bounding box center [540, 283] width 14 height 11
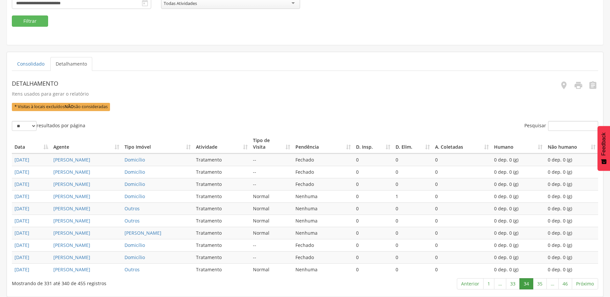
click at [540, 284] on link "35" at bounding box center [540, 283] width 14 height 11
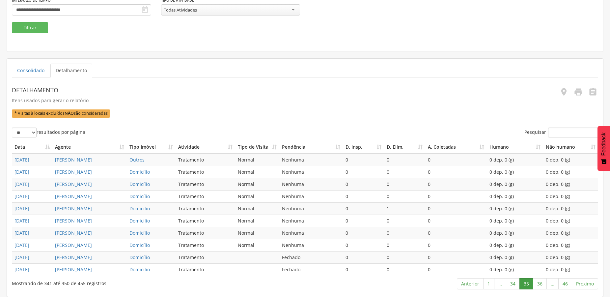
click at [540, 284] on link "36" at bounding box center [540, 283] width 14 height 11
click at [540, 284] on link "37" at bounding box center [540, 283] width 14 height 11
click at [540, 284] on link "38" at bounding box center [540, 283] width 14 height 11
click at [540, 284] on link "39" at bounding box center [540, 283] width 14 height 11
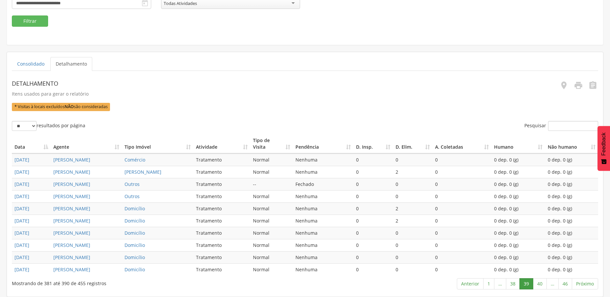
click at [540, 284] on link "40" at bounding box center [540, 283] width 14 height 11
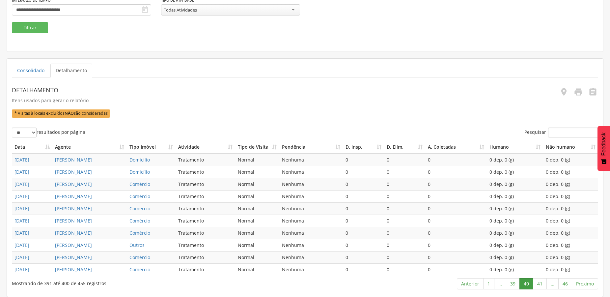
click at [540, 284] on link "41" at bounding box center [540, 283] width 14 height 11
click at [539, 284] on link "42" at bounding box center [540, 283] width 14 height 11
click at [539, 284] on link "43" at bounding box center [540, 283] width 14 height 11
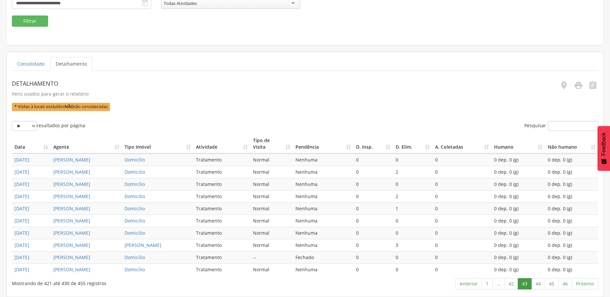
click at [539, 284] on link "44" at bounding box center [538, 283] width 14 height 11
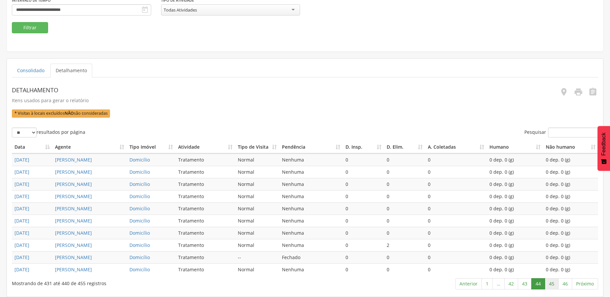
click at [553, 286] on link "45" at bounding box center [552, 283] width 14 height 11
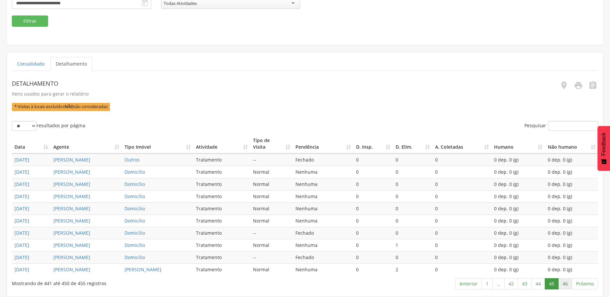
click at [569, 284] on link "46" at bounding box center [565, 283] width 14 height 11
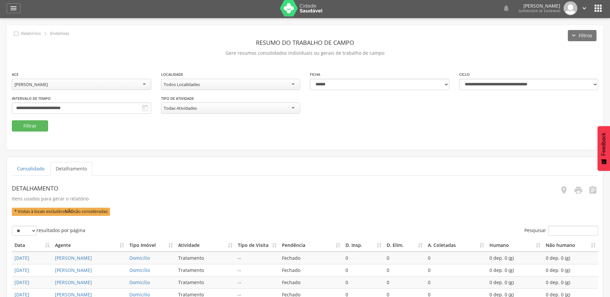
scroll to position [0, 0]
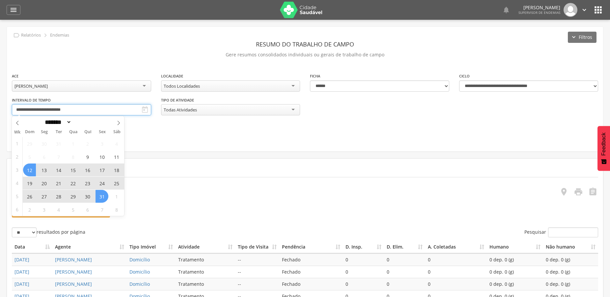
click at [86, 111] on input "**********" at bounding box center [81, 109] width 139 height 11
click at [122, 122] on span at bounding box center [118, 121] width 11 height 11
select select "*"
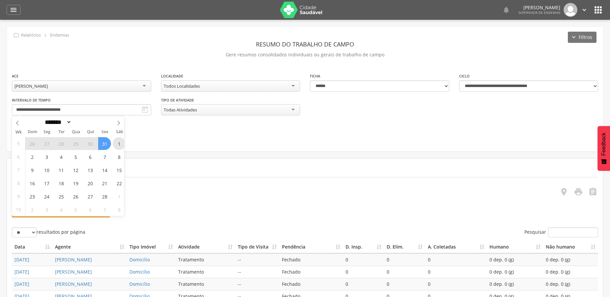
click at [114, 147] on span "1" at bounding box center [119, 143] width 13 height 13
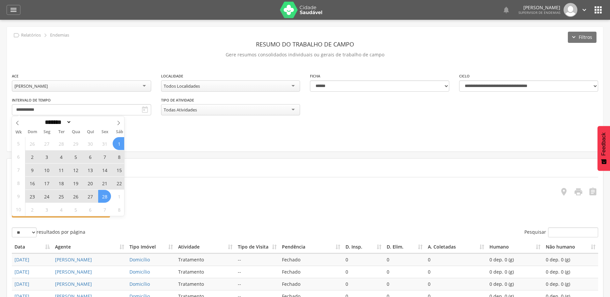
click at [104, 197] on span "28" at bounding box center [104, 196] width 13 height 13
type input "**********"
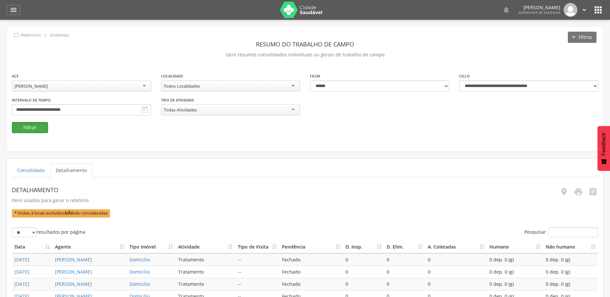
click at [39, 128] on button "Filtrar" at bounding box center [30, 127] width 36 height 11
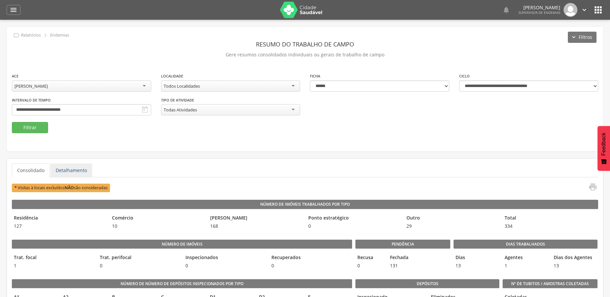
click at [71, 169] on link "Detalhamento" at bounding box center [71, 170] width 42 height 14
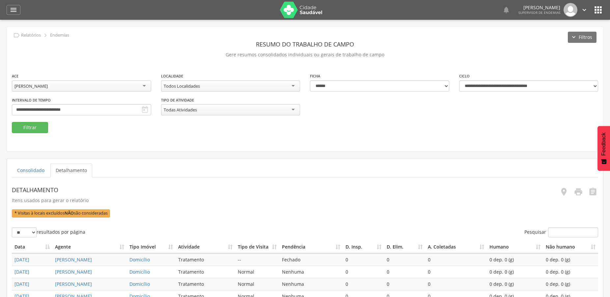
scroll to position [166, 0]
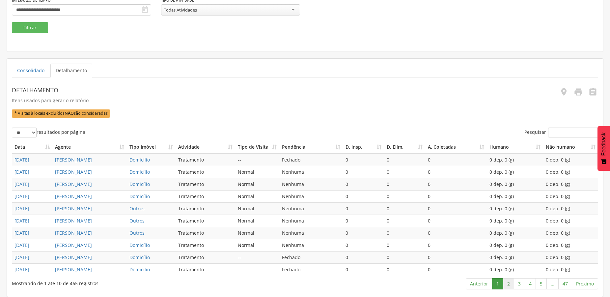
click at [511, 284] on link "2" at bounding box center [508, 283] width 11 height 11
click at [517, 284] on link "3" at bounding box center [519, 283] width 11 height 11
click at [531, 283] on link "4" at bounding box center [530, 283] width 11 height 11
click at [539, 285] on link "5" at bounding box center [541, 283] width 11 height 11
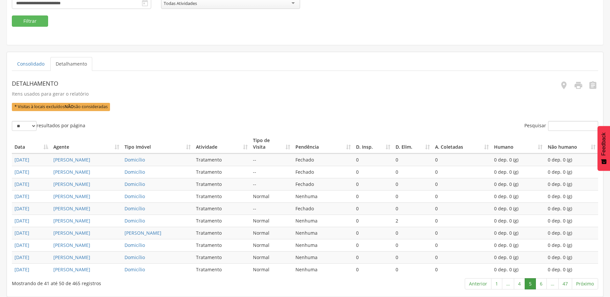
click at [539, 285] on link "6" at bounding box center [541, 283] width 11 height 11
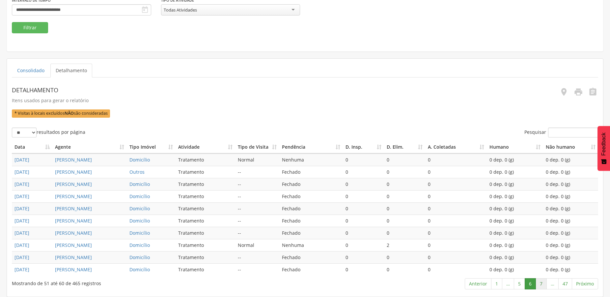
click at [540, 287] on link "7" at bounding box center [541, 283] width 11 height 11
click at [542, 286] on link "8" at bounding box center [541, 283] width 11 height 11
click at [543, 286] on link "9" at bounding box center [541, 283] width 11 height 11
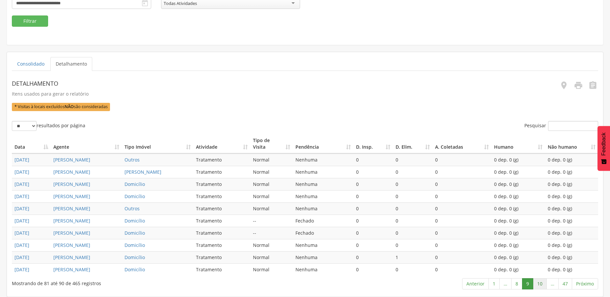
click at [540, 284] on link "10" at bounding box center [540, 283] width 14 height 11
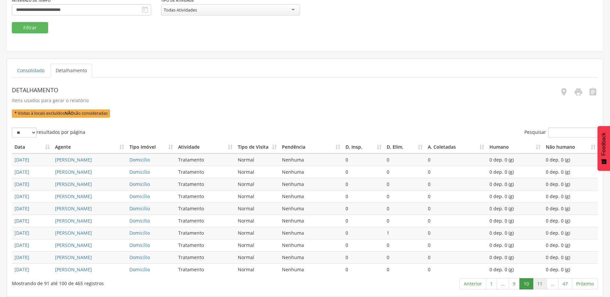
click at [543, 285] on link "11" at bounding box center [540, 283] width 14 height 11
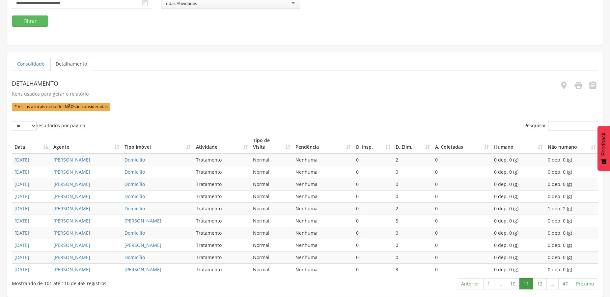
click at [543, 285] on link "12" at bounding box center [540, 283] width 14 height 11
click at [543, 285] on link "13" at bounding box center [540, 283] width 14 height 11
click at [543, 285] on link "14" at bounding box center [540, 283] width 14 height 11
click at [543, 285] on link "15" at bounding box center [540, 283] width 14 height 11
click at [543, 285] on link "16" at bounding box center [540, 283] width 14 height 11
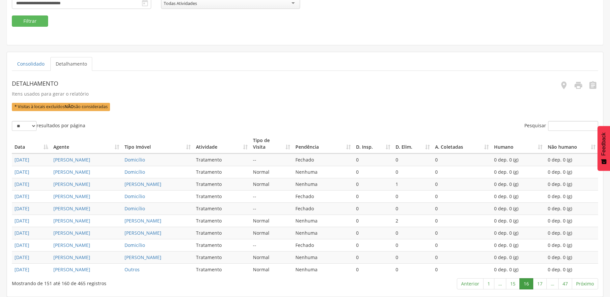
click at [525, 283] on link "16" at bounding box center [527, 283] width 14 height 11
click at [516, 285] on link "15" at bounding box center [513, 283] width 14 height 11
click at [524, 285] on link "15" at bounding box center [527, 283] width 14 height 11
click at [541, 285] on link "16" at bounding box center [540, 283] width 14 height 11
click at [539, 285] on link "17" at bounding box center [540, 283] width 14 height 11
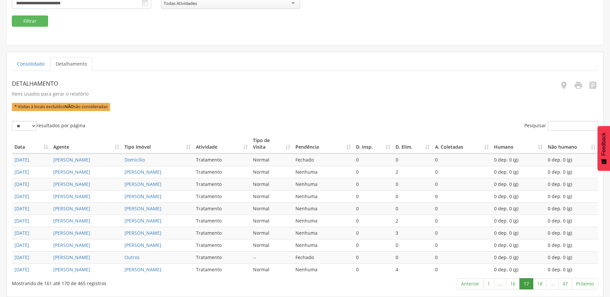
click at [539, 285] on link "18" at bounding box center [540, 283] width 14 height 11
click at [539, 285] on link "19" at bounding box center [540, 283] width 14 height 11
click at [539, 285] on link "20" at bounding box center [540, 283] width 14 height 11
click at [539, 285] on link "21" at bounding box center [540, 283] width 14 height 11
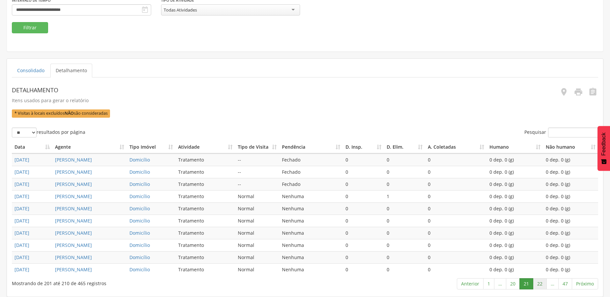
click at [542, 283] on link "22" at bounding box center [540, 283] width 14 height 11
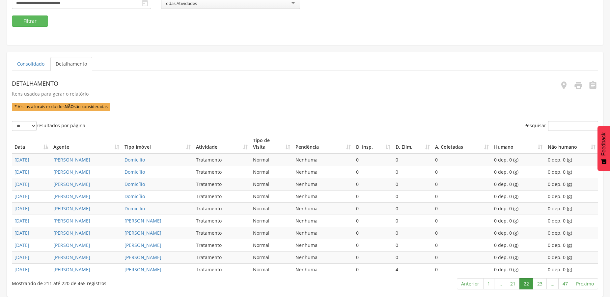
click at [542, 283] on link "23" at bounding box center [540, 283] width 14 height 11
click at [542, 283] on link "24" at bounding box center [540, 283] width 14 height 11
click at [542, 283] on link "25" at bounding box center [540, 283] width 14 height 11
click at [525, 283] on link "25" at bounding box center [527, 283] width 14 height 11
click at [514, 285] on link "24" at bounding box center [513, 283] width 14 height 11
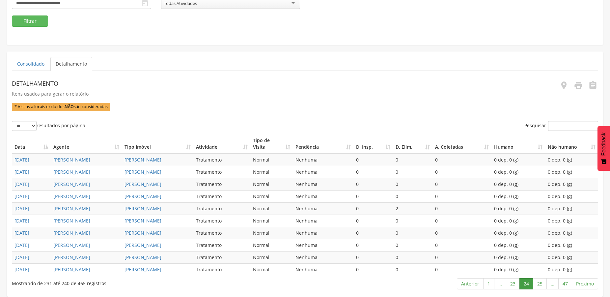
click at [524, 285] on link "24" at bounding box center [527, 283] width 14 height 11
click at [538, 285] on link "25" at bounding box center [540, 283] width 14 height 11
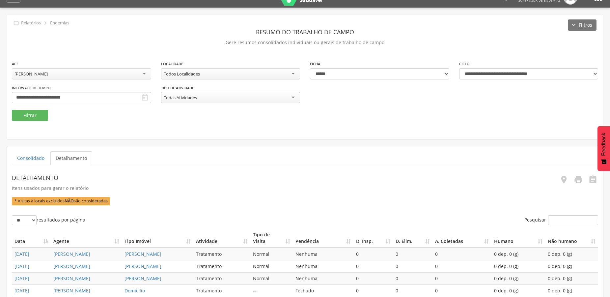
scroll to position [0, 0]
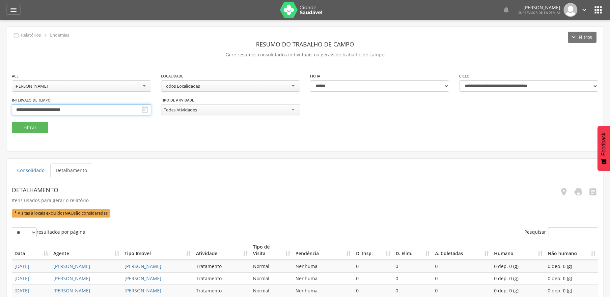
click at [78, 112] on input "**********" at bounding box center [81, 109] width 139 height 11
click at [162, 167] on ul "Consolidado Detalhamento" at bounding box center [305, 170] width 586 height 14
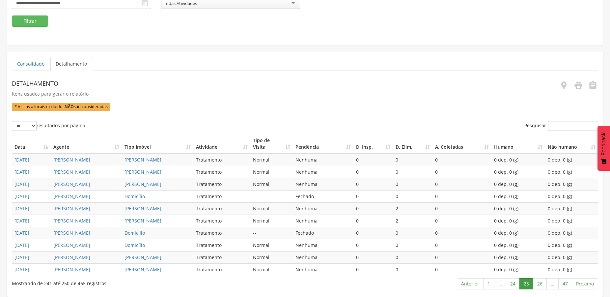
scroll to position [166, 0]
click at [512, 286] on link "24" at bounding box center [513, 283] width 14 height 11
click at [526, 285] on link "24" at bounding box center [527, 283] width 14 height 11
click at [538, 286] on link "25" at bounding box center [540, 283] width 14 height 11
click at [538, 286] on link "26" at bounding box center [540, 283] width 14 height 11
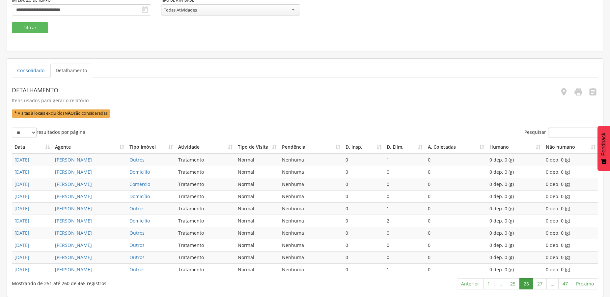
click at [538, 286] on link "27" at bounding box center [540, 283] width 14 height 11
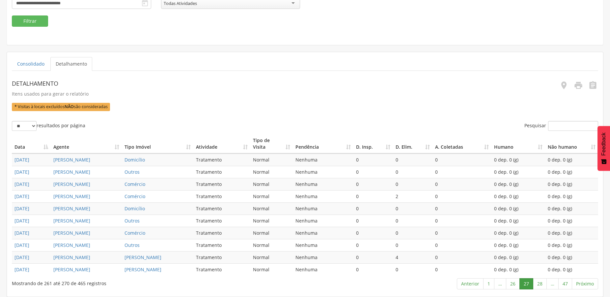
click at [538, 286] on link "28" at bounding box center [540, 283] width 14 height 11
click at [538, 286] on link "29" at bounding box center [540, 283] width 14 height 11
click at [538, 286] on link "30" at bounding box center [540, 283] width 14 height 11
click at [538, 286] on link "31" at bounding box center [540, 283] width 14 height 11
click at [538, 286] on link "32" at bounding box center [540, 283] width 14 height 11
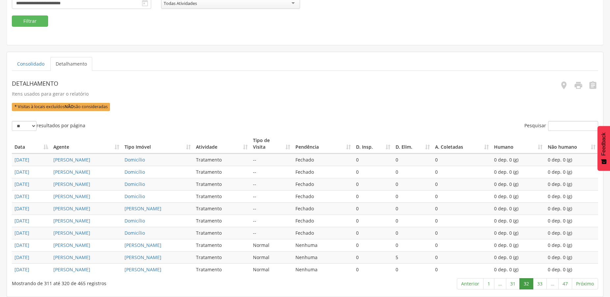
click at [538, 286] on link "33" at bounding box center [540, 283] width 14 height 11
click at [538, 286] on link "34" at bounding box center [540, 283] width 14 height 11
click at [538, 286] on link "35" at bounding box center [540, 283] width 14 height 11
click at [524, 283] on link "35" at bounding box center [527, 283] width 14 height 11
click at [514, 284] on link "34" at bounding box center [513, 283] width 14 height 11
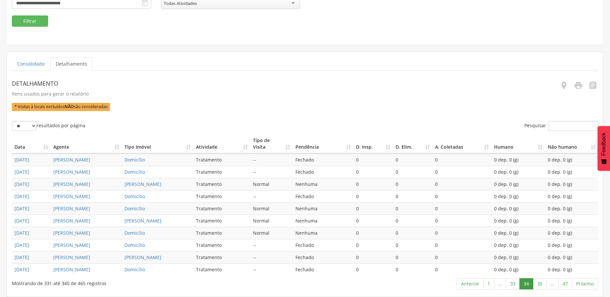
click at [525, 284] on link "34" at bounding box center [527, 283] width 14 height 11
click at [542, 286] on link "35" at bounding box center [540, 283] width 14 height 11
click at [542, 286] on link "36" at bounding box center [540, 283] width 14 height 11
click at [542, 286] on link "37" at bounding box center [540, 283] width 14 height 11
click at [542, 286] on link "38" at bounding box center [540, 283] width 14 height 11
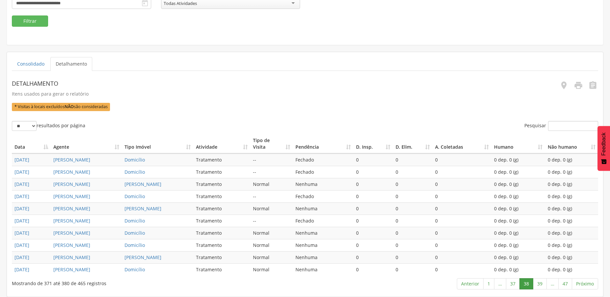
click at [542, 286] on link "39" at bounding box center [540, 283] width 14 height 11
click at [542, 286] on link "40" at bounding box center [540, 283] width 14 height 11
click at [542, 286] on link "41" at bounding box center [540, 283] width 14 height 11
click at [542, 286] on link "42" at bounding box center [540, 283] width 14 height 11
click at [542, 286] on link "43" at bounding box center [540, 283] width 14 height 11
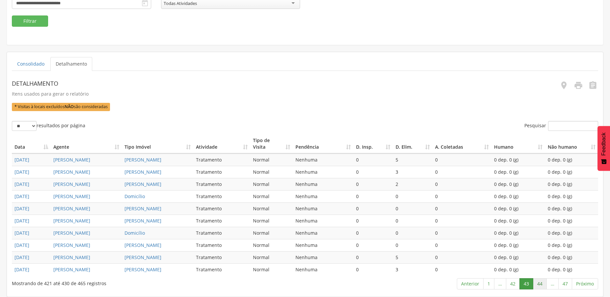
click at [542, 286] on link "44" at bounding box center [540, 283] width 14 height 11
click at [542, 286] on link "45" at bounding box center [538, 283] width 14 height 11
click at [550, 285] on link "46" at bounding box center [552, 283] width 14 height 11
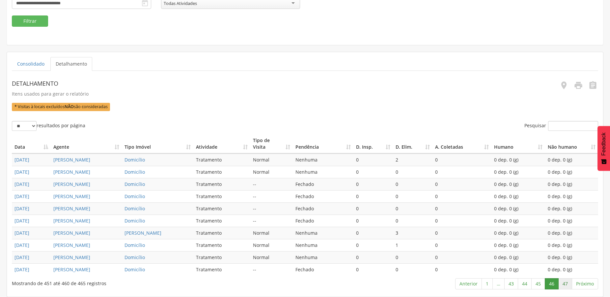
click at [566, 285] on link "47" at bounding box center [565, 283] width 14 height 11
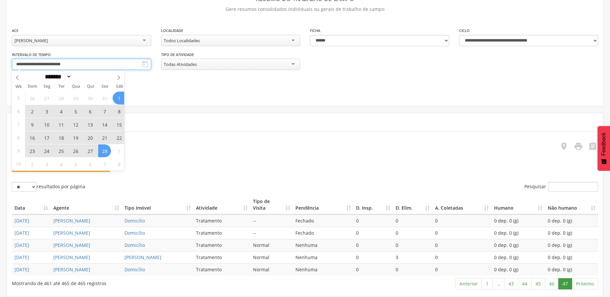
click at [92, 59] on input "**********" at bounding box center [81, 64] width 139 height 11
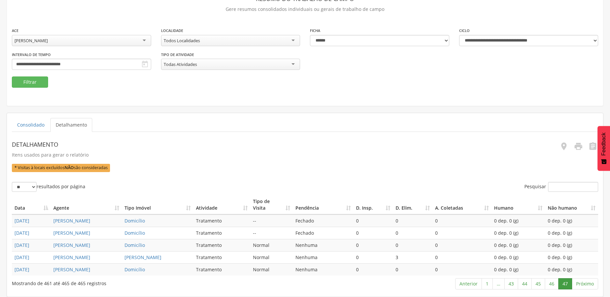
click at [175, 132] on div "Detalhamento Itens usados para gerar o relatório * Visitas à locais excluídos N…" at bounding box center [231, 153] width 439 height 43
click at [566, 284] on link "47" at bounding box center [565, 283] width 14 height 11
click at [107, 59] on input "**********" at bounding box center [81, 64] width 139 height 11
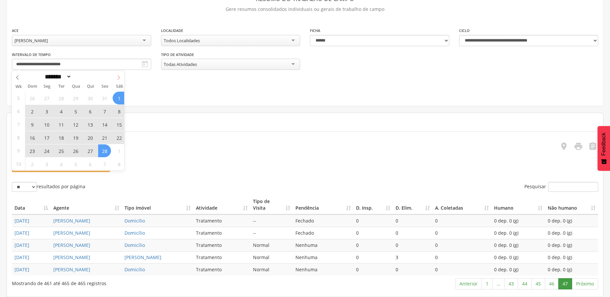
click at [120, 75] on icon at bounding box center [118, 77] width 5 height 5
select select "*"
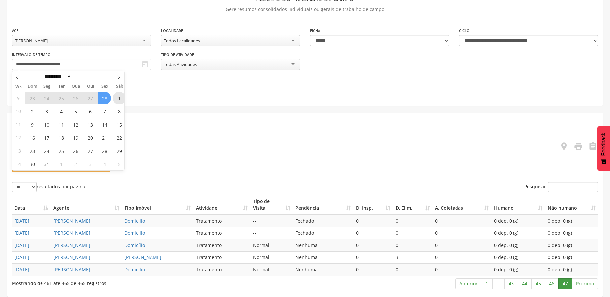
click at [118, 92] on span "1" at bounding box center [119, 98] width 13 height 13
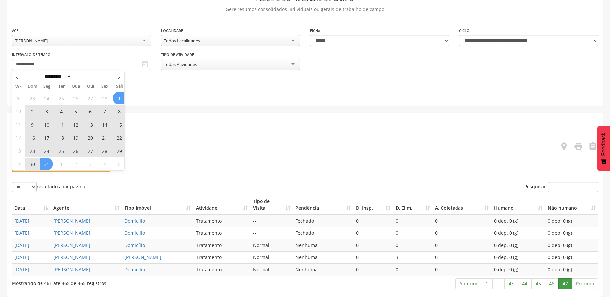
click at [46, 157] on span "31" at bounding box center [46, 163] width 13 height 13
type input "**********"
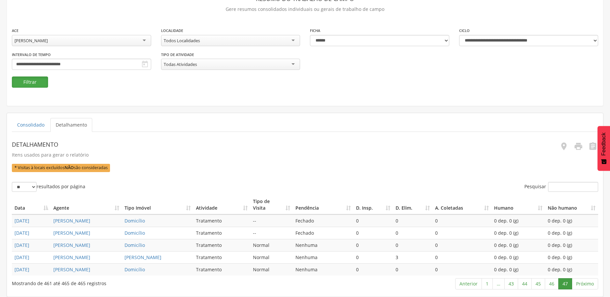
click at [22, 76] on button "Filtrar" at bounding box center [30, 81] width 36 height 11
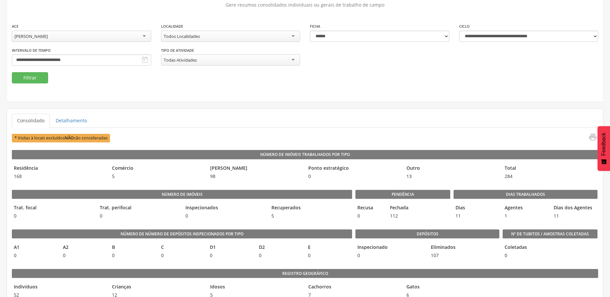
scroll to position [87, 0]
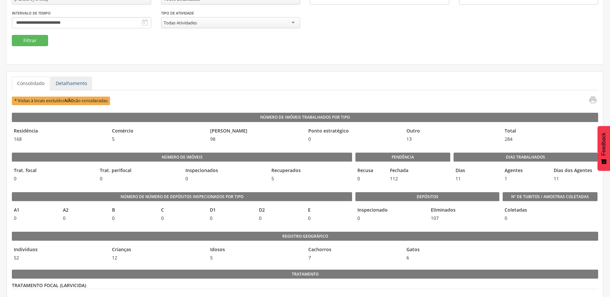
click at [65, 81] on link "Detalhamento" at bounding box center [71, 83] width 42 height 14
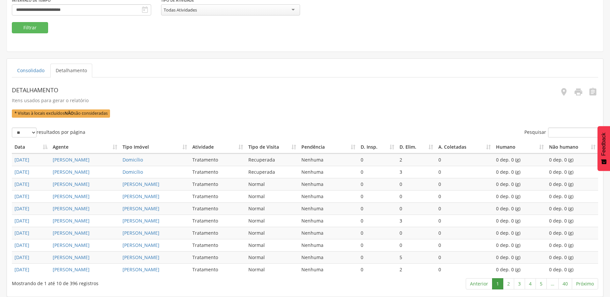
scroll to position [166, 0]
click at [512, 286] on link "2" at bounding box center [508, 283] width 11 height 11
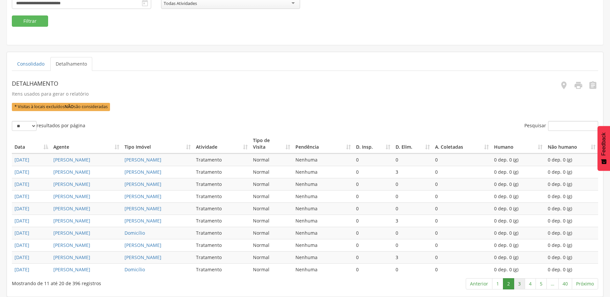
click at [521, 286] on link "3" at bounding box center [519, 283] width 11 height 11
click at [530, 285] on link "4" at bounding box center [530, 283] width 11 height 11
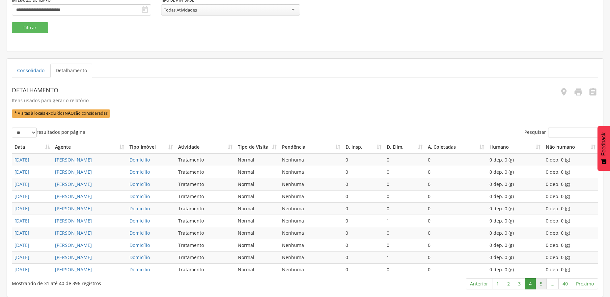
click at [538, 284] on link "5" at bounding box center [541, 283] width 11 height 11
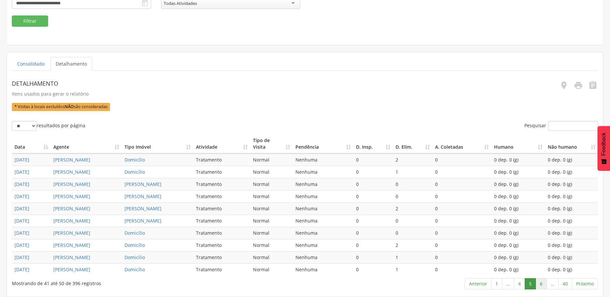
click at [540, 284] on link "6" at bounding box center [541, 283] width 11 height 11
click at [543, 284] on link "7" at bounding box center [541, 283] width 11 height 11
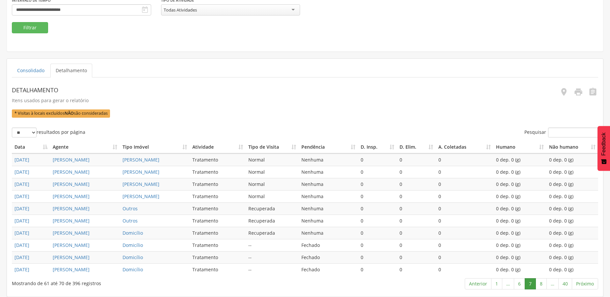
click at [526, 285] on link "7" at bounding box center [530, 283] width 11 height 11
click at [522, 285] on link "6" at bounding box center [519, 283] width 11 height 11
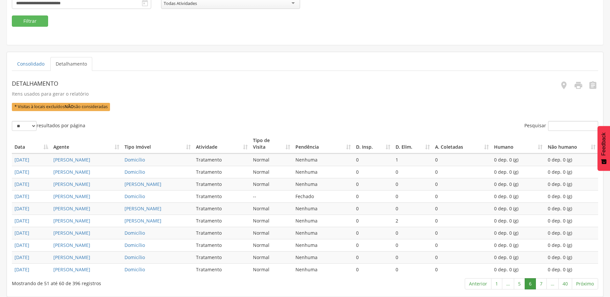
click at [529, 284] on link "6" at bounding box center [530, 283] width 11 height 11
click at [537, 284] on link "7" at bounding box center [541, 283] width 11 height 11
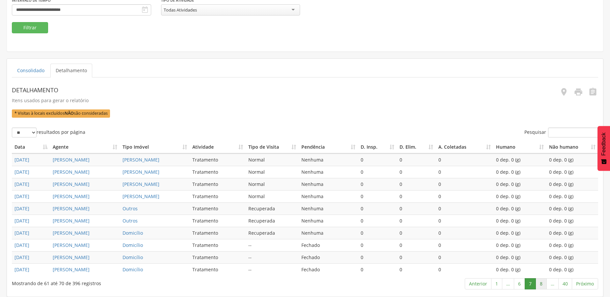
click at [540, 284] on link "8" at bounding box center [541, 283] width 11 height 11
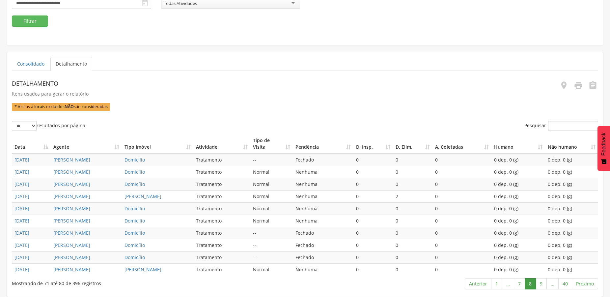
click at [540, 284] on link "9" at bounding box center [541, 283] width 11 height 11
click at [540, 284] on link "10" at bounding box center [540, 283] width 14 height 11
click at [540, 284] on link "11" at bounding box center [540, 283] width 14 height 11
click at [540, 284] on link "12" at bounding box center [540, 283] width 14 height 11
click at [540, 284] on link "13" at bounding box center [540, 283] width 14 height 11
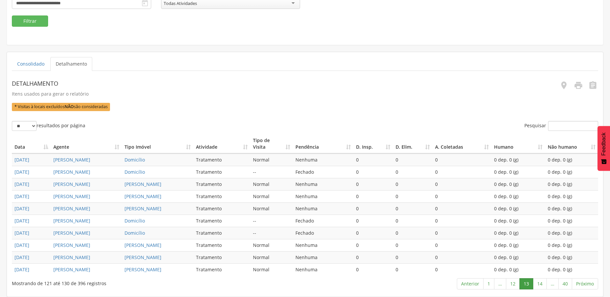
click at [540, 284] on link "14" at bounding box center [540, 283] width 14 height 11
click at [540, 284] on link "15" at bounding box center [540, 283] width 14 height 11
click at [540, 284] on link "16" at bounding box center [540, 283] width 14 height 11
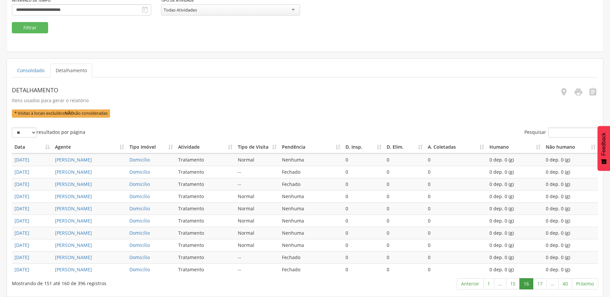
click at [540, 284] on link "17" at bounding box center [540, 283] width 14 height 11
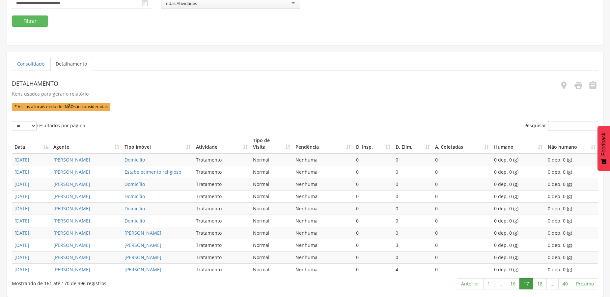
click at [540, 284] on link "18" at bounding box center [540, 283] width 14 height 11
click at [543, 285] on link "19" at bounding box center [540, 283] width 14 height 11
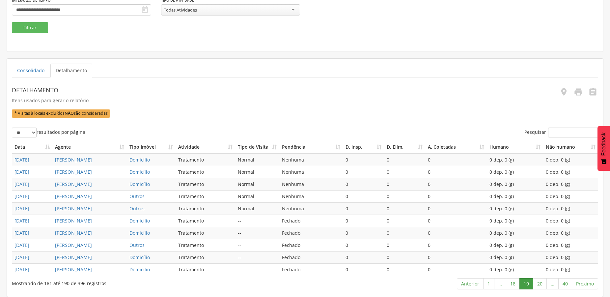
click at [543, 285] on link "20" at bounding box center [540, 283] width 14 height 11
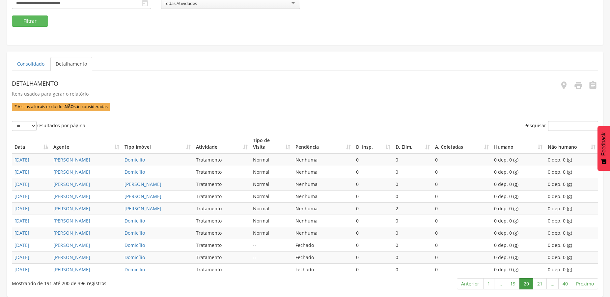
click at [543, 285] on link "21" at bounding box center [540, 283] width 14 height 11
click at [543, 285] on link "22" at bounding box center [540, 283] width 14 height 11
click at [543, 285] on link "23" at bounding box center [540, 283] width 14 height 11
click at [542, 286] on link "24" at bounding box center [540, 283] width 14 height 11
click at [542, 286] on link "25" at bounding box center [540, 283] width 14 height 11
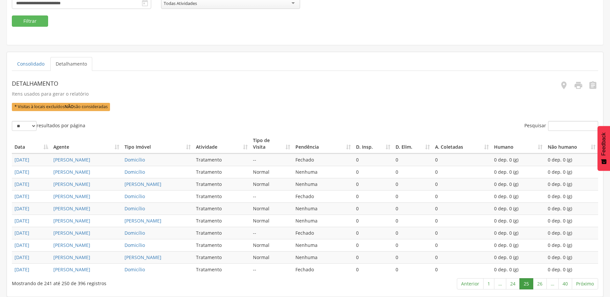
click at [542, 286] on link "26" at bounding box center [540, 283] width 14 height 11
click at [542, 286] on link "27" at bounding box center [540, 283] width 14 height 11
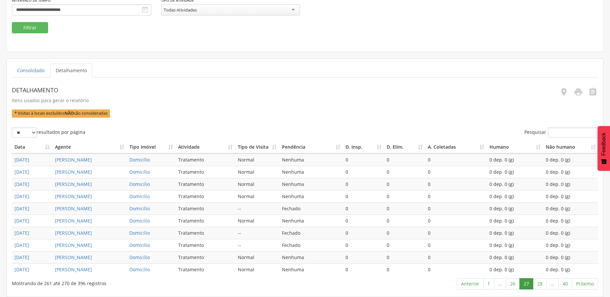
click at [542, 286] on link "28" at bounding box center [540, 283] width 14 height 11
click at [542, 286] on link "29" at bounding box center [540, 283] width 14 height 11
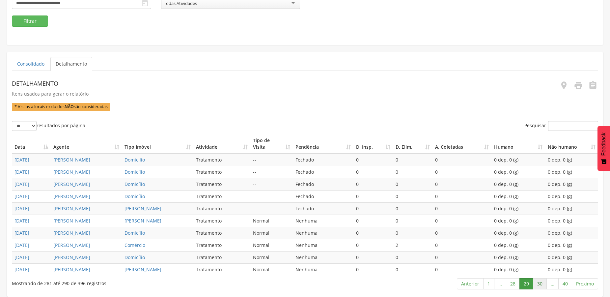
click at [537, 285] on link "30" at bounding box center [540, 283] width 14 height 11
click at [537, 285] on link "31" at bounding box center [540, 283] width 14 height 11
click at [537, 285] on link "32" at bounding box center [540, 283] width 14 height 11
click at [537, 285] on link "33" at bounding box center [540, 283] width 14 height 11
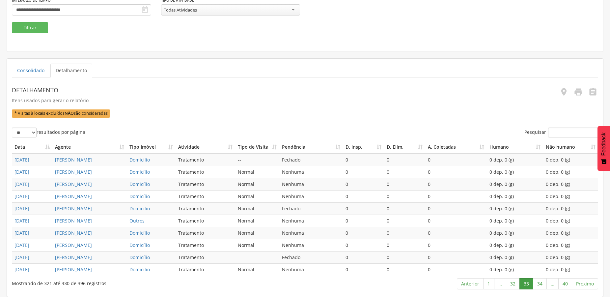
click at [525, 285] on link "33" at bounding box center [527, 283] width 14 height 11
click at [513, 285] on link "32" at bounding box center [513, 283] width 14 height 11
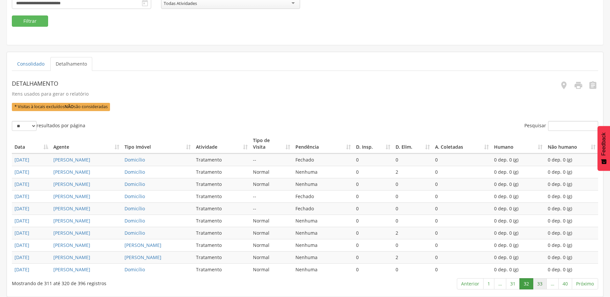
click at [541, 284] on link "33" at bounding box center [540, 283] width 14 height 11
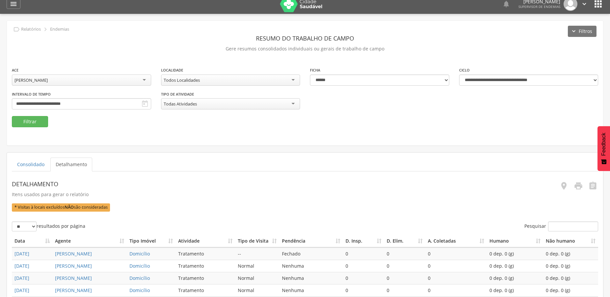
scroll to position [0, 0]
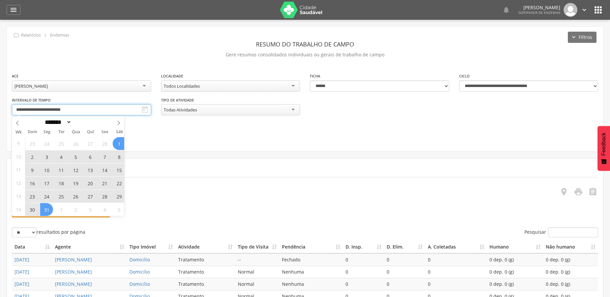
click at [92, 112] on input "**********" at bounding box center [81, 109] width 139 height 11
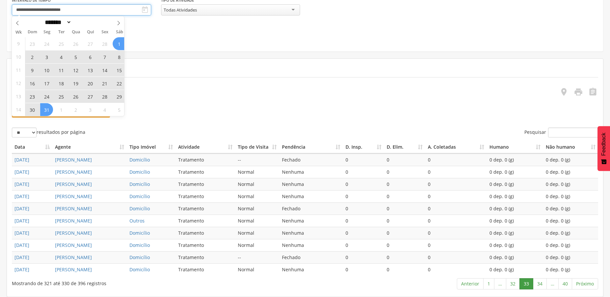
scroll to position [166, 0]
click at [541, 283] on link "34" at bounding box center [540, 283] width 14 height 11
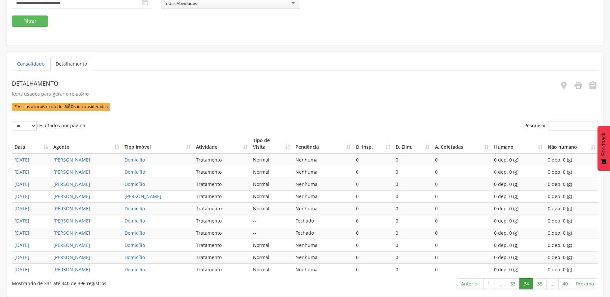
click at [541, 283] on link "35" at bounding box center [540, 283] width 14 height 11
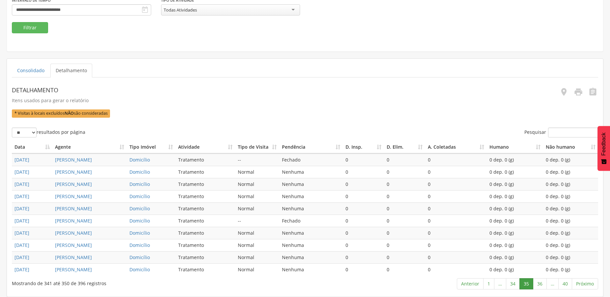
click at [541, 283] on link "36" at bounding box center [540, 283] width 14 height 11
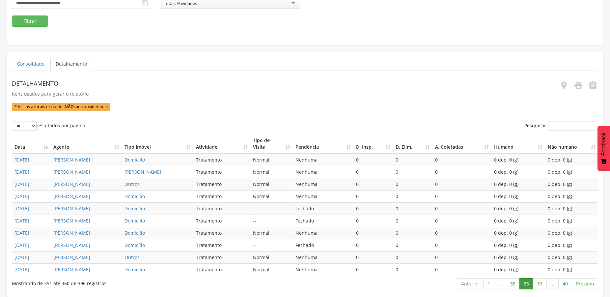
click at [541, 283] on link "37" at bounding box center [540, 283] width 14 height 11
click at [524, 283] on link "37" at bounding box center [525, 283] width 14 height 11
click at [510, 282] on link "36" at bounding box center [511, 283] width 14 height 11
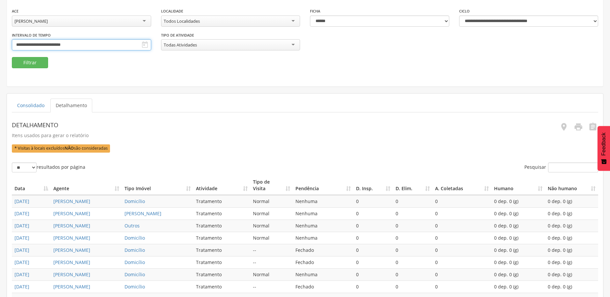
click at [52, 46] on input "**********" at bounding box center [81, 44] width 139 height 11
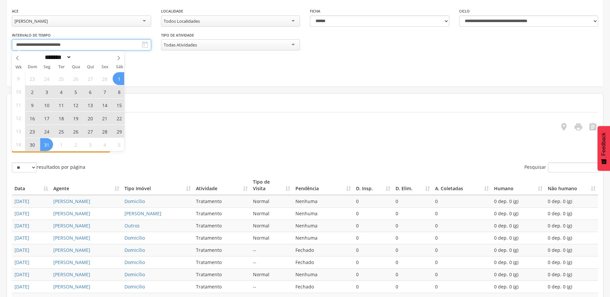
scroll to position [166, 0]
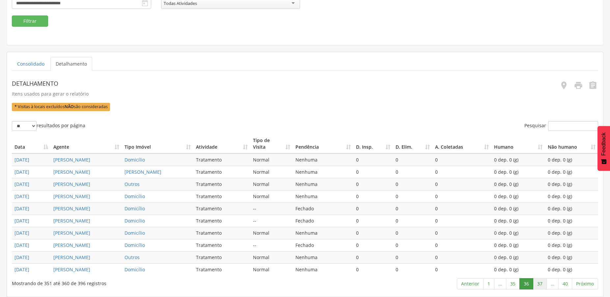
click at [538, 282] on link "37" at bounding box center [540, 283] width 14 height 11
click at [541, 282] on link "38" at bounding box center [538, 283] width 14 height 11
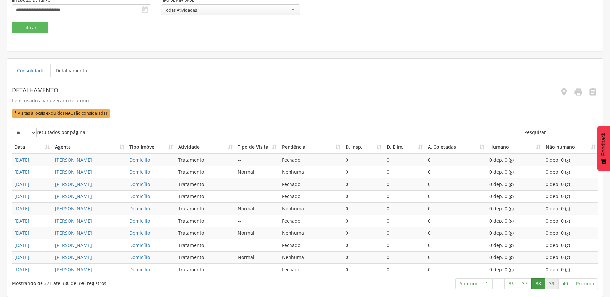
click at [550, 284] on link "39" at bounding box center [552, 283] width 14 height 11
click at [566, 285] on link "40" at bounding box center [565, 283] width 14 height 11
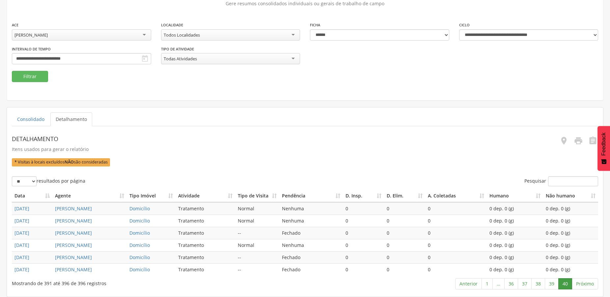
scroll to position [0, 0]
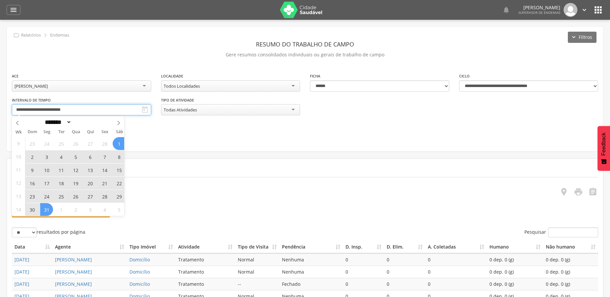
click at [75, 109] on input "**********" at bounding box center [81, 109] width 139 height 11
click at [118, 120] on span at bounding box center [118, 121] width 11 height 11
select select "*"
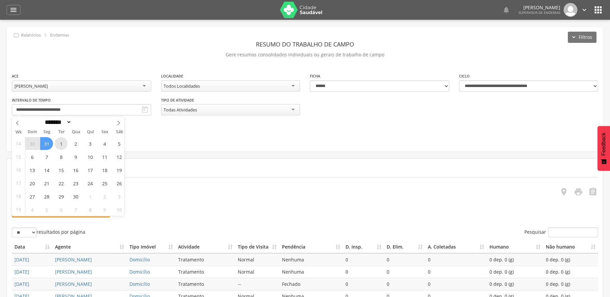
click at [59, 145] on span "1" at bounding box center [61, 143] width 13 height 13
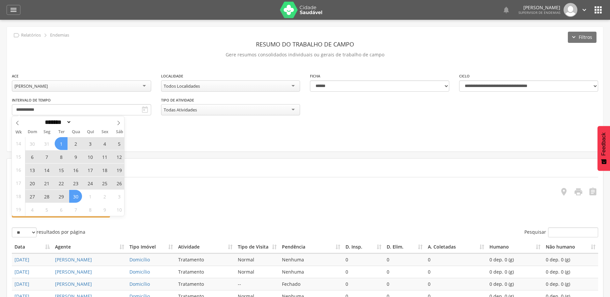
click at [77, 200] on span "30" at bounding box center [75, 196] width 13 height 13
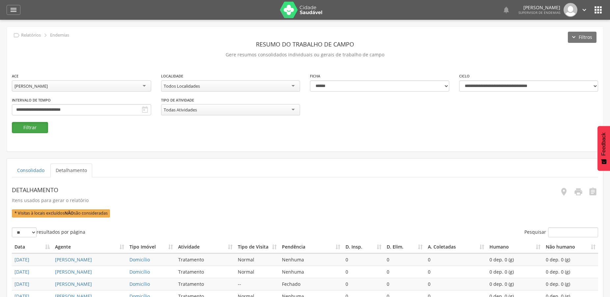
click at [40, 131] on button "Filtrar" at bounding box center [30, 127] width 36 height 11
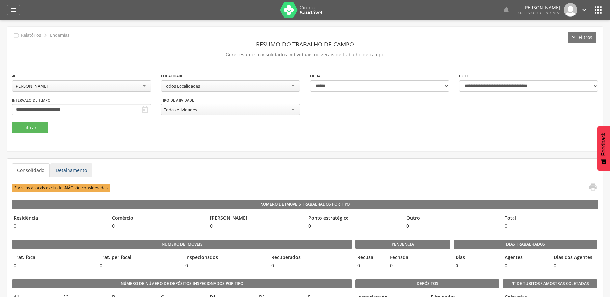
click at [77, 169] on link "Detalhamento" at bounding box center [71, 170] width 42 height 14
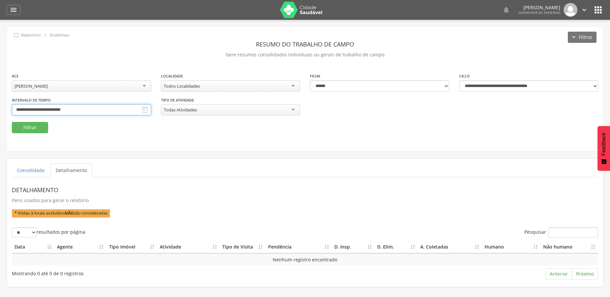
click at [51, 110] on input "**********" at bounding box center [81, 109] width 139 height 11
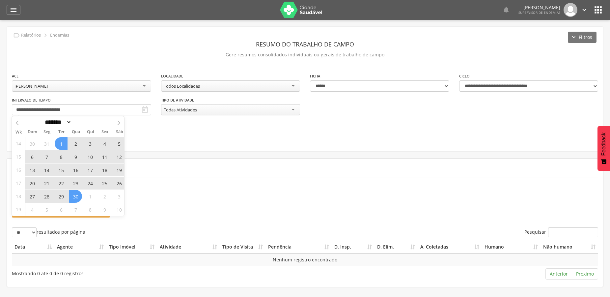
click at [61, 137] on span "1" at bounding box center [61, 143] width 13 height 13
click at [77, 199] on span "30" at bounding box center [75, 196] width 13 height 13
type input "**********"
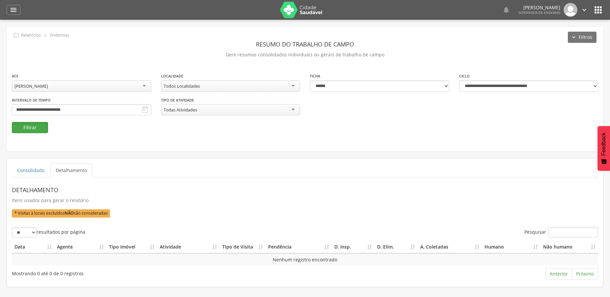
click at [27, 128] on button "Filtrar" at bounding box center [30, 127] width 36 height 11
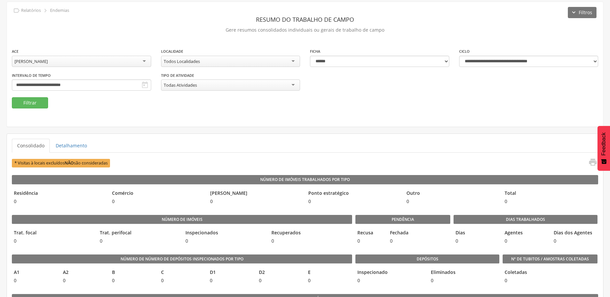
scroll to position [67, 0]
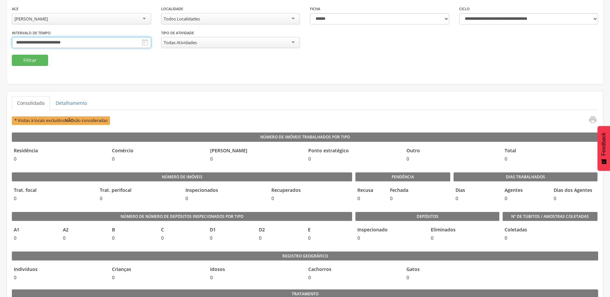
click at [41, 39] on input "**********" at bounding box center [81, 42] width 139 height 11
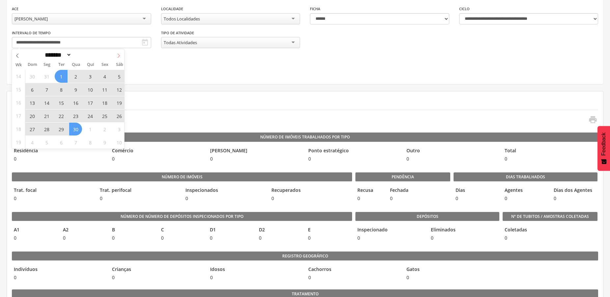
click at [122, 54] on span at bounding box center [118, 54] width 11 height 11
select select "*"
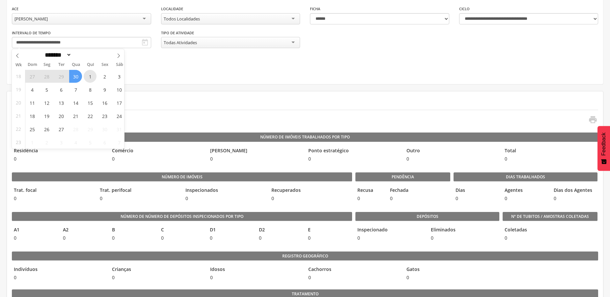
click at [87, 75] on span "1" at bounding box center [90, 76] width 13 height 13
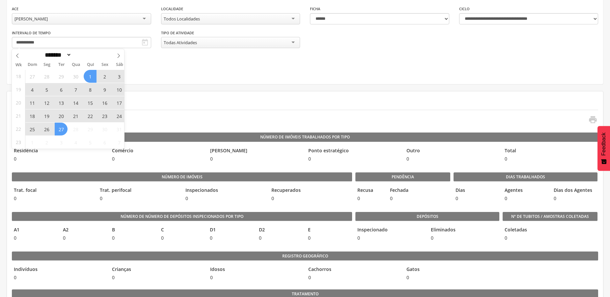
click at [58, 133] on span "27" at bounding box center [61, 129] width 13 height 13
type input "**********"
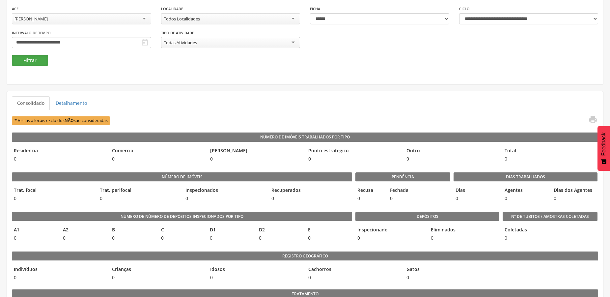
click at [27, 59] on button "Filtrar" at bounding box center [30, 60] width 36 height 11
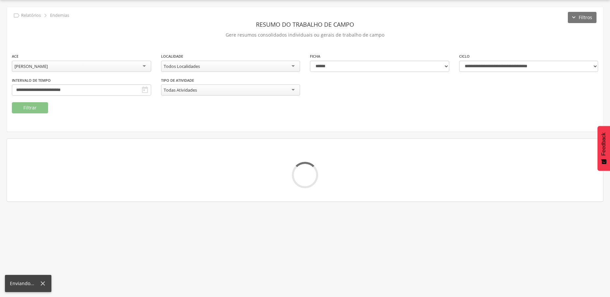
scroll to position [20, 0]
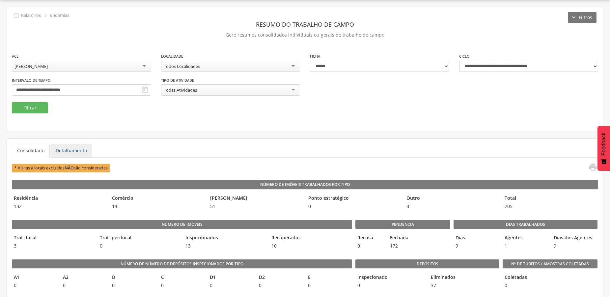
click at [53, 154] on link "Detalhamento" at bounding box center [71, 151] width 42 height 14
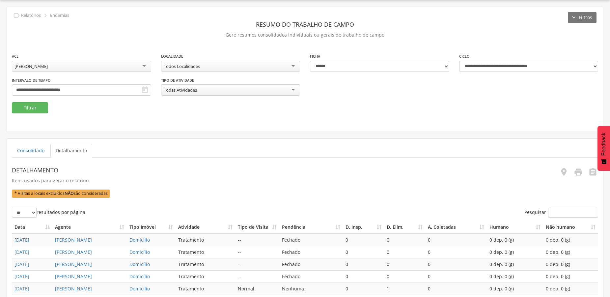
scroll to position [87, 0]
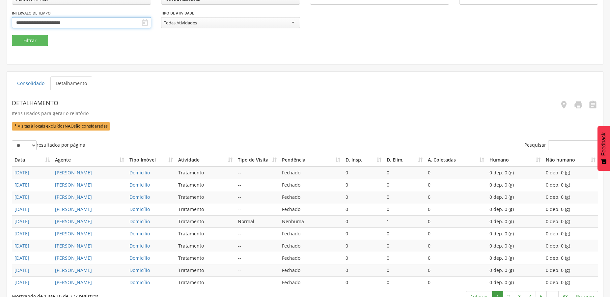
click at [93, 21] on input "**********" at bounding box center [81, 22] width 139 height 11
click at [176, 106] on header "Detalhamento" at bounding box center [231, 103] width 439 height 12
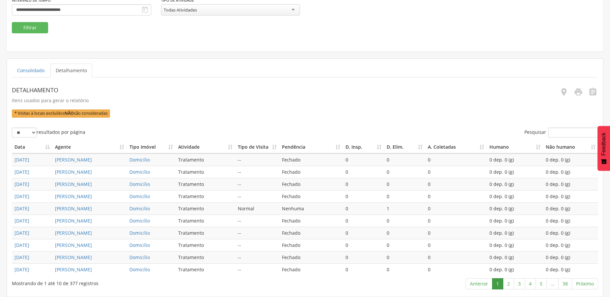
scroll to position [166, 0]
click at [511, 283] on link "2" at bounding box center [508, 283] width 11 height 11
click at [521, 284] on link "3" at bounding box center [519, 283] width 11 height 11
click at [530, 284] on link "4" at bounding box center [530, 283] width 11 height 11
click at [539, 285] on link "5" at bounding box center [541, 283] width 11 height 11
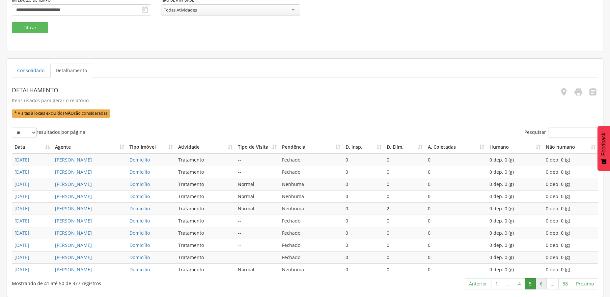
click at [540, 285] on link "6" at bounding box center [541, 283] width 11 height 11
click at [540, 285] on link "7" at bounding box center [541, 283] width 11 height 11
click at [540, 285] on link "8" at bounding box center [541, 283] width 11 height 11
click at [540, 285] on link "9" at bounding box center [541, 283] width 11 height 11
click at [540, 285] on link "10" at bounding box center [540, 283] width 14 height 11
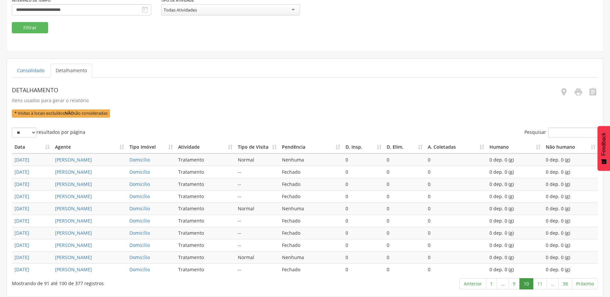
click at [540, 285] on link "11" at bounding box center [540, 283] width 14 height 11
click at [540, 285] on link "12" at bounding box center [540, 283] width 14 height 11
click at [540, 285] on link "13" at bounding box center [540, 283] width 14 height 11
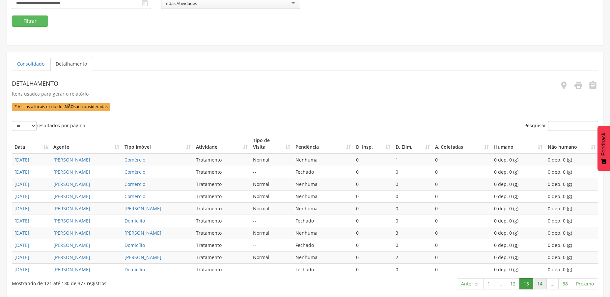
click at [544, 285] on link "14" at bounding box center [540, 283] width 14 height 11
click at [544, 285] on link "15" at bounding box center [540, 283] width 14 height 11
click at [544, 285] on link "16" at bounding box center [540, 283] width 14 height 11
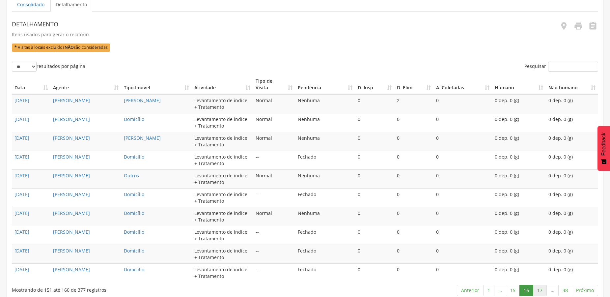
click at [539, 286] on link "17" at bounding box center [540, 290] width 14 height 11
click at [539, 286] on link "18" at bounding box center [540, 290] width 14 height 11
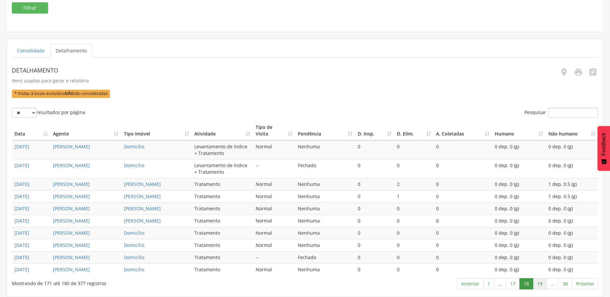
click at [541, 284] on link "19" at bounding box center [540, 283] width 14 height 11
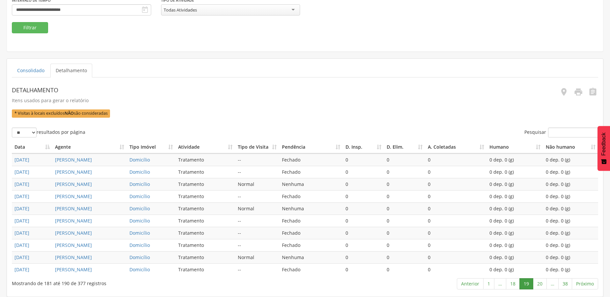
click at [541, 284] on link "20" at bounding box center [540, 283] width 14 height 11
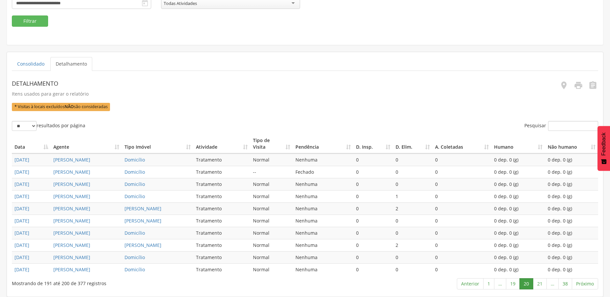
click at [541, 284] on link "21" at bounding box center [540, 283] width 14 height 11
click at [541, 284] on link "22" at bounding box center [540, 283] width 14 height 11
click at [541, 284] on link "23" at bounding box center [540, 283] width 14 height 11
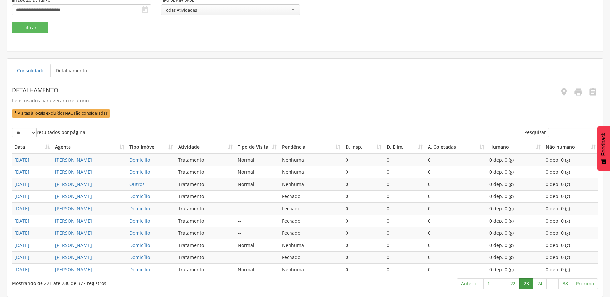
click at [541, 285] on link "24" at bounding box center [540, 283] width 14 height 11
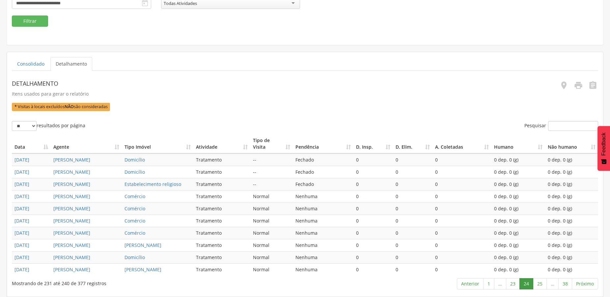
click at [541, 285] on link "25" at bounding box center [540, 283] width 14 height 11
click at [541, 285] on link "26" at bounding box center [540, 283] width 14 height 11
click at [541, 285] on link "27" at bounding box center [540, 283] width 14 height 11
click at [541, 285] on link "28" at bounding box center [540, 283] width 14 height 11
click at [541, 285] on link "29" at bounding box center [540, 283] width 14 height 11
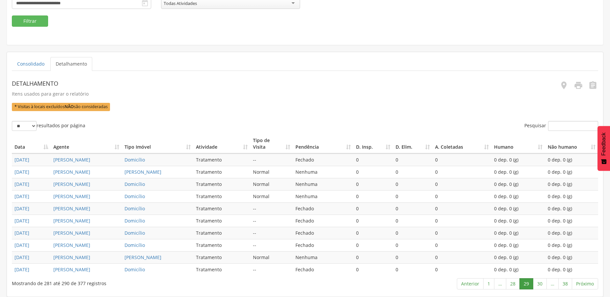
click at [541, 285] on link "30" at bounding box center [540, 283] width 14 height 11
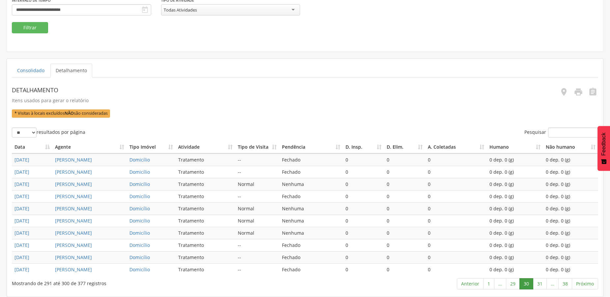
click at [541, 285] on link "31" at bounding box center [540, 283] width 14 height 11
click at [541, 285] on link "32" at bounding box center [540, 283] width 14 height 11
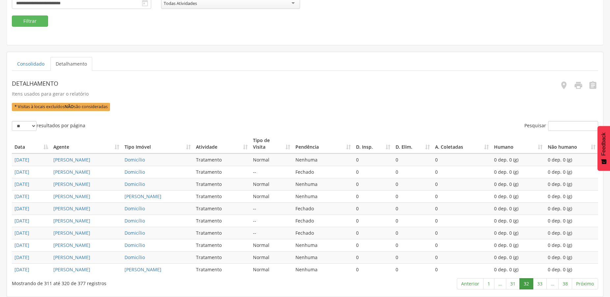
click at [541, 285] on link "33" at bounding box center [540, 283] width 14 height 11
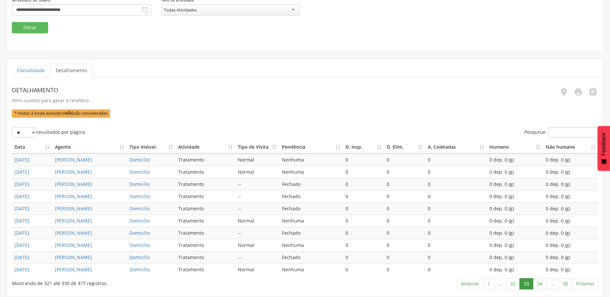
click at [541, 285] on link "34" at bounding box center [540, 283] width 14 height 11
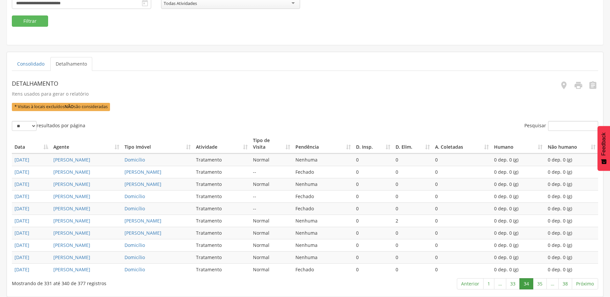
click at [541, 285] on link "35" at bounding box center [540, 283] width 14 height 11
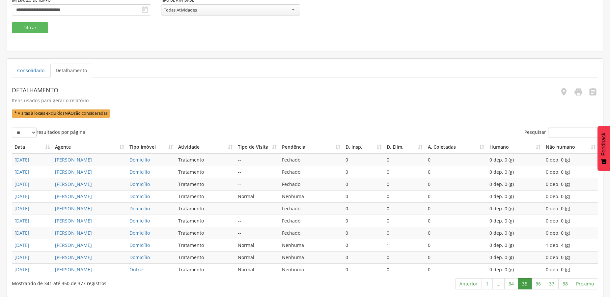
click at [541, 285] on link "36" at bounding box center [538, 283] width 14 height 11
click at [547, 284] on link "37" at bounding box center [552, 283] width 14 height 11
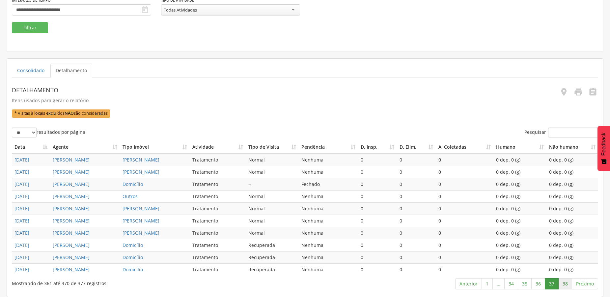
click at [570, 283] on link "38" at bounding box center [565, 283] width 14 height 11
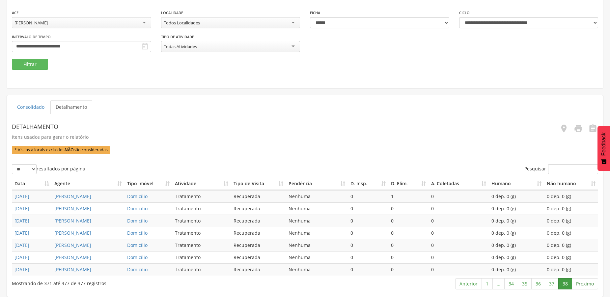
click at [586, 286] on link "Próximo" at bounding box center [585, 283] width 26 height 11
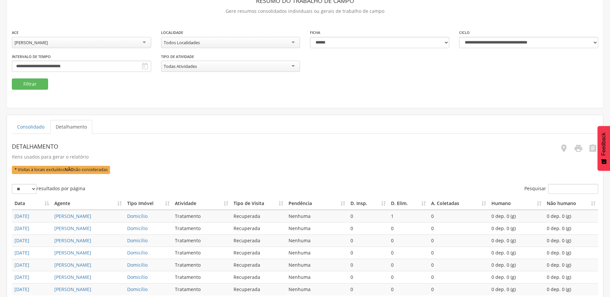
scroll to position [42, 0]
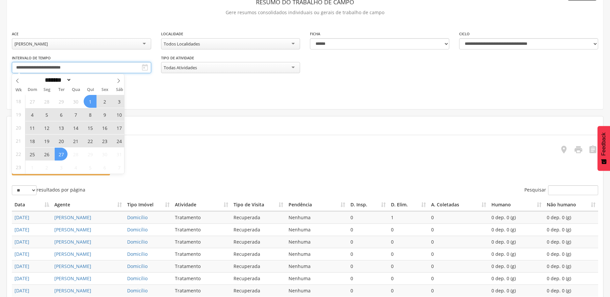
click at [63, 69] on input "**********" at bounding box center [81, 67] width 139 height 11
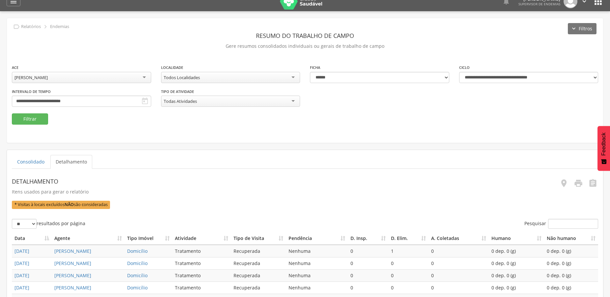
click at [156, 124] on fieldset "**********" at bounding box center [305, 94] width 586 height 61
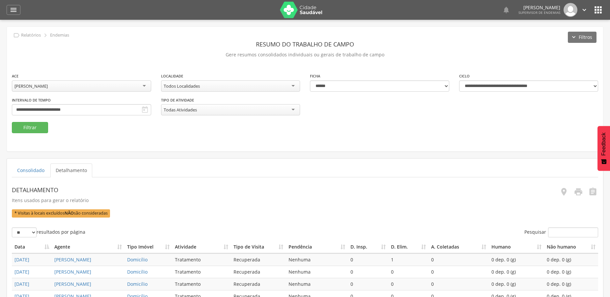
scroll to position [109, 0]
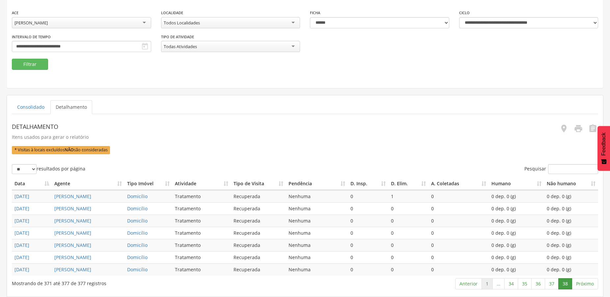
click at [485, 283] on link "1" at bounding box center [487, 283] width 11 height 11
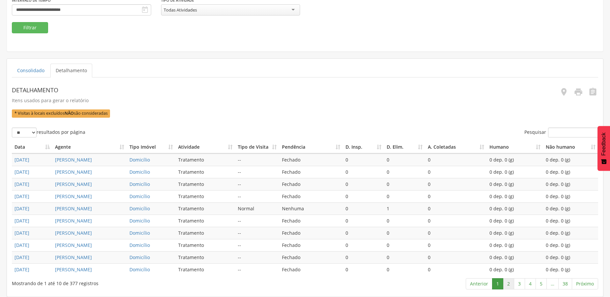
click at [508, 285] on link "2" at bounding box center [508, 283] width 11 height 11
click at [518, 285] on link "3" at bounding box center [519, 283] width 11 height 11
click at [531, 284] on link "4" at bounding box center [530, 283] width 11 height 11
click at [541, 284] on link "5" at bounding box center [541, 283] width 11 height 11
click at [542, 285] on link "6" at bounding box center [541, 283] width 11 height 11
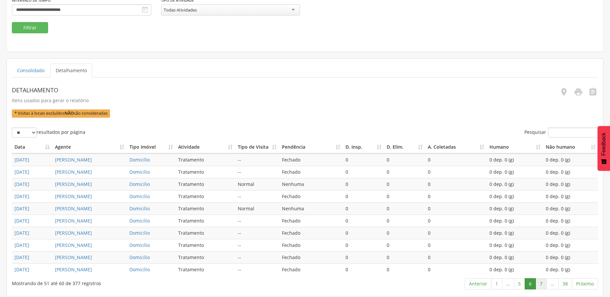
click at [541, 282] on link "7" at bounding box center [541, 283] width 11 height 11
click at [541, 282] on link "8" at bounding box center [541, 283] width 11 height 11
click at [541, 282] on link "9" at bounding box center [541, 283] width 11 height 11
click at [541, 282] on link "10" at bounding box center [540, 283] width 14 height 11
click at [541, 282] on link "11" at bounding box center [540, 283] width 14 height 11
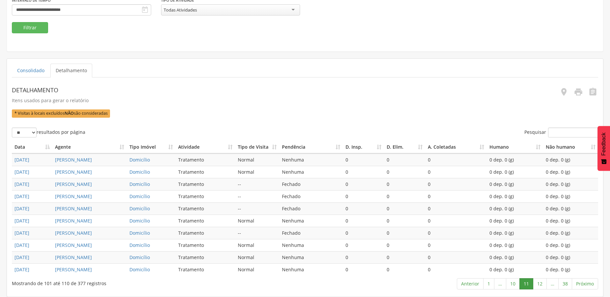
click at [541, 282] on link "12" at bounding box center [540, 283] width 14 height 11
click at [541, 282] on link "13" at bounding box center [540, 283] width 14 height 11
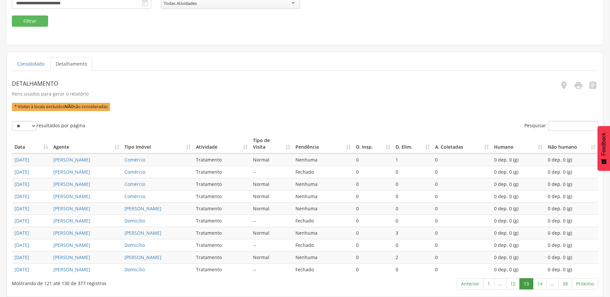
click at [541, 282] on link "14" at bounding box center [540, 283] width 14 height 11
click at [541, 282] on link "15" at bounding box center [540, 283] width 14 height 11
click at [541, 282] on link "16" at bounding box center [540, 283] width 14 height 11
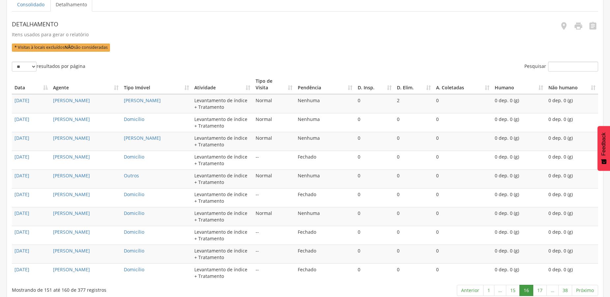
click at [541, 285] on link "17" at bounding box center [540, 290] width 14 height 11
click at [541, 285] on link "18" at bounding box center [540, 290] width 14 height 11
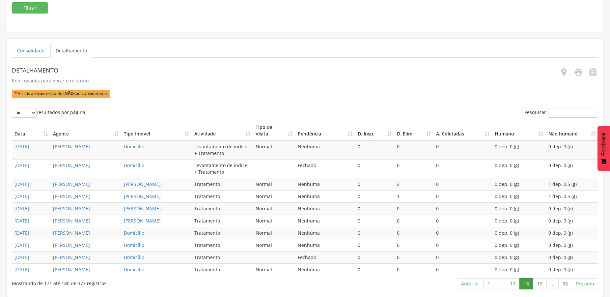
click at [541, 282] on link "19" at bounding box center [540, 283] width 14 height 11
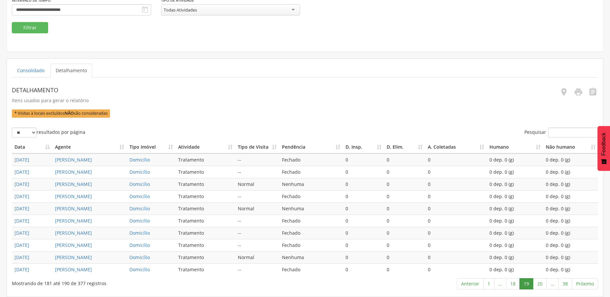
click at [541, 282] on link "20" at bounding box center [540, 283] width 14 height 11
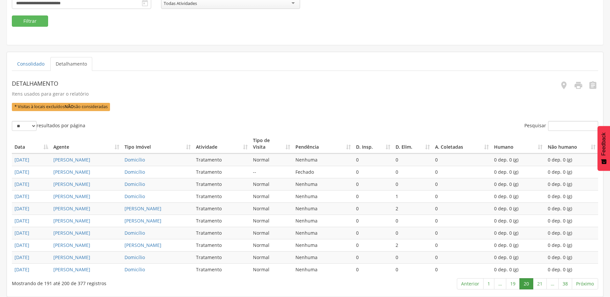
click at [541, 282] on link "21" at bounding box center [540, 283] width 14 height 11
click at [541, 282] on link "22" at bounding box center [540, 283] width 14 height 11
click at [541, 282] on link "23" at bounding box center [540, 283] width 14 height 11
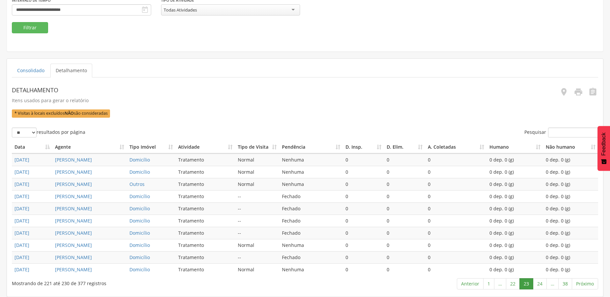
click at [541, 282] on link "24" at bounding box center [540, 283] width 14 height 11
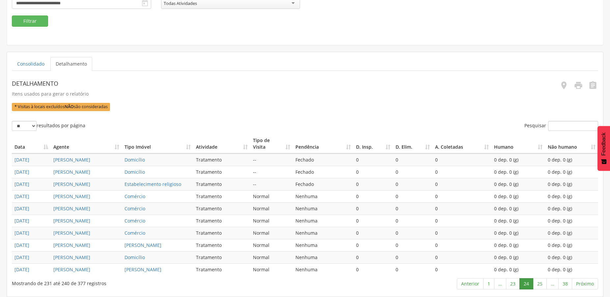
click at [541, 282] on link "25" at bounding box center [540, 283] width 14 height 11
click at [541, 282] on link "26" at bounding box center [540, 283] width 14 height 11
click at [541, 282] on link "28" at bounding box center [540, 283] width 14 height 11
click at [541, 282] on link "29" at bounding box center [540, 283] width 14 height 11
click at [541, 282] on link "30" at bounding box center [540, 283] width 14 height 11
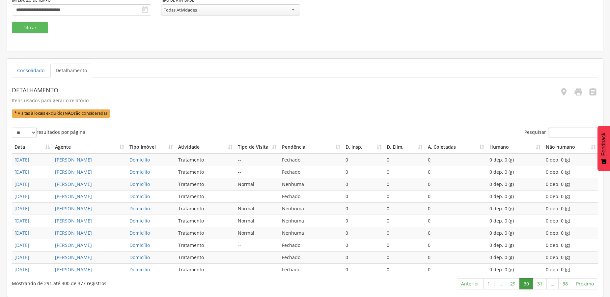
click at [541, 282] on link "31" at bounding box center [540, 283] width 14 height 11
click at [541, 282] on link "32" at bounding box center [540, 283] width 14 height 11
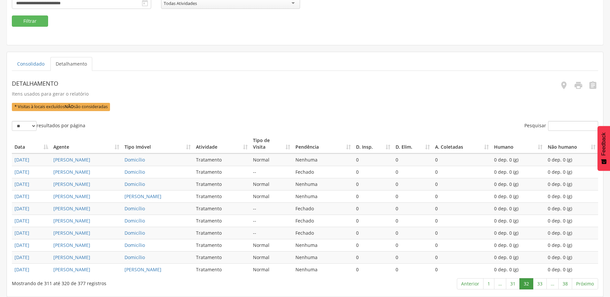
click at [541, 282] on link "33" at bounding box center [540, 283] width 14 height 11
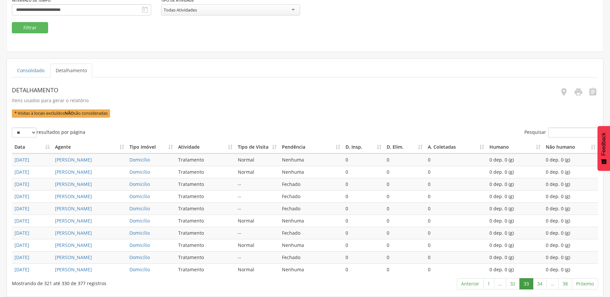
click at [541, 282] on link "34" at bounding box center [540, 283] width 14 height 11
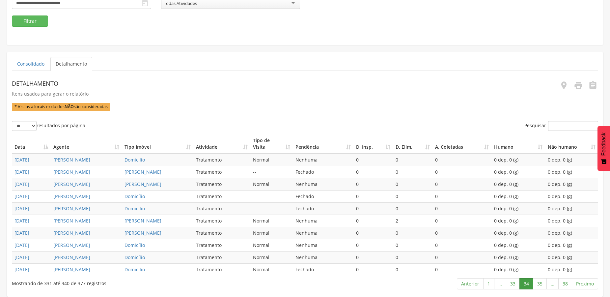
click at [541, 282] on link "35" at bounding box center [540, 283] width 14 height 11
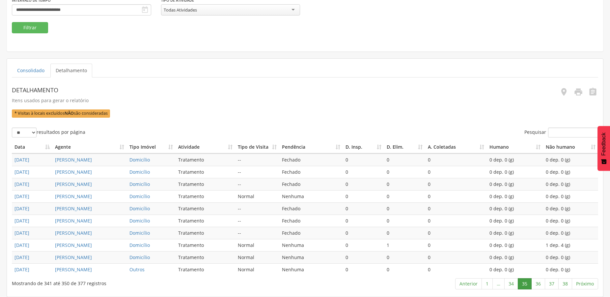
click at [541, 282] on link "36" at bounding box center [538, 283] width 14 height 11
click at [554, 285] on link "37" at bounding box center [552, 283] width 14 height 11
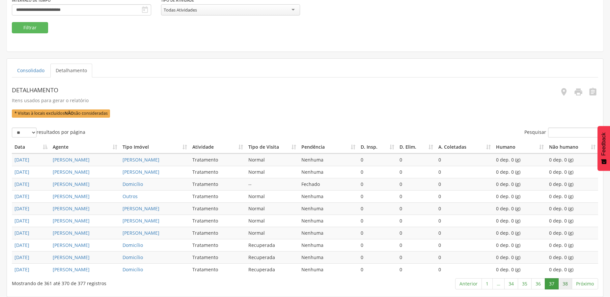
click at [559, 285] on link "38" at bounding box center [565, 283] width 14 height 11
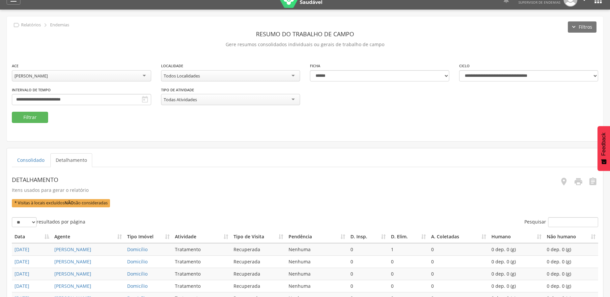
scroll to position [9, 0]
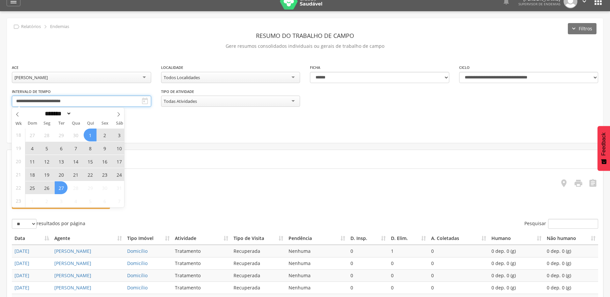
click at [71, 103] on input "**********" at bounding box center [81, 101] width 139 height 11
click at [16, 114] on icon at bounding box center [17, 114] width 5 height 5
select select "*"
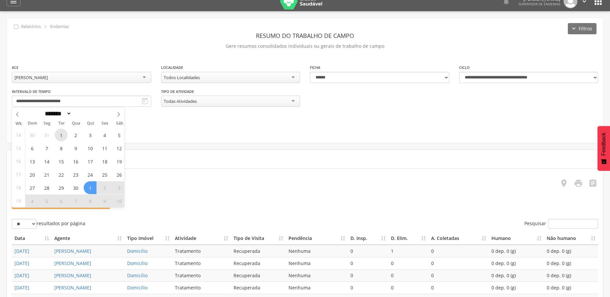
click at [59, 135] on span "1" at bounding box center [61, 134] width 13 height 13
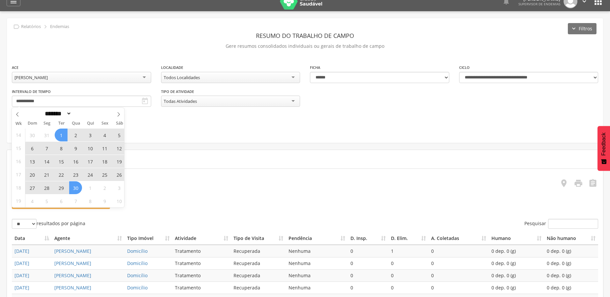
click at [76, 190] on span "30" at bounding box center [75, 187] width 13 height 13
type input "**********"
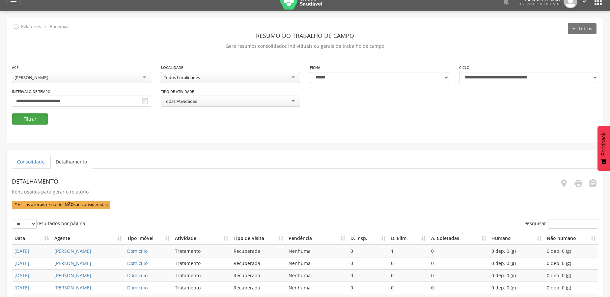
click at [28, 118] on button "Filtrar" at bounding box center [30, 118] width 36 height 11
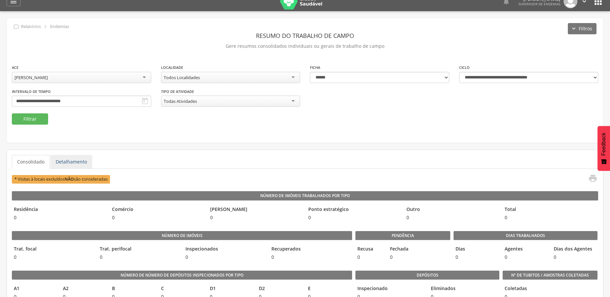
click at [78, 166] on link "Detalhamento" at bounding box center [71, 162] width 42 height 14
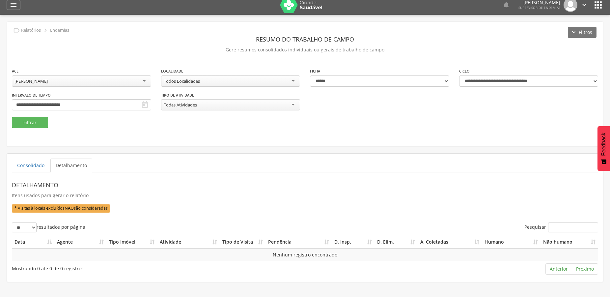
scroll to position [0, 0]
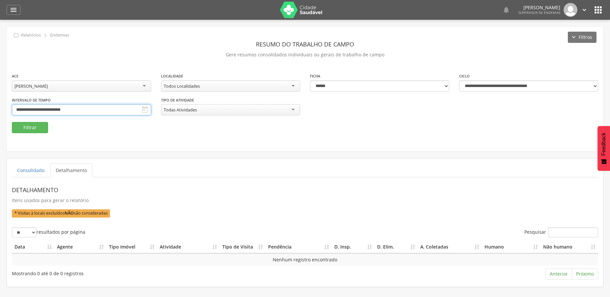
click at [38, 110] on input "**********" at bounding box center [81, 109] width 139 height 11
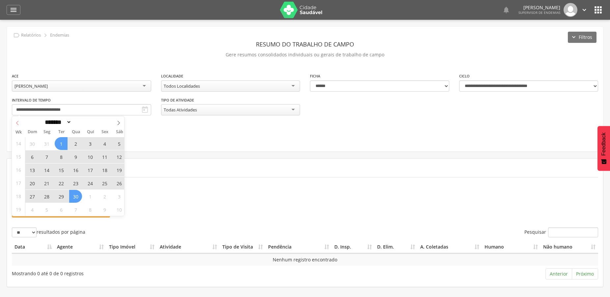
click at [16, 125] on icon at bounding box center [17, 123] width 5 height 5
select select "*"
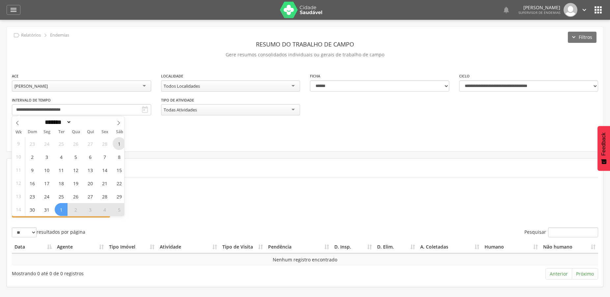
click at [116, 143] on span "1" at bounding box center [119, 143] width 13 height 13
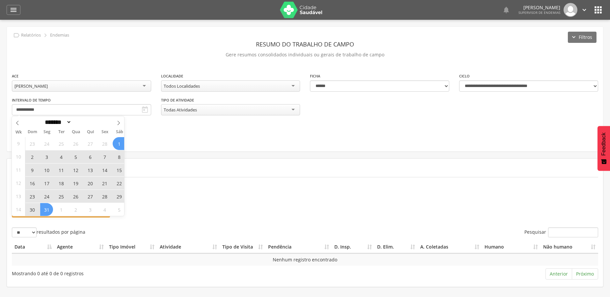
click at [51, 210] on span "31" at bounding box center [46, 209] width 13 height 13
type input "**********"
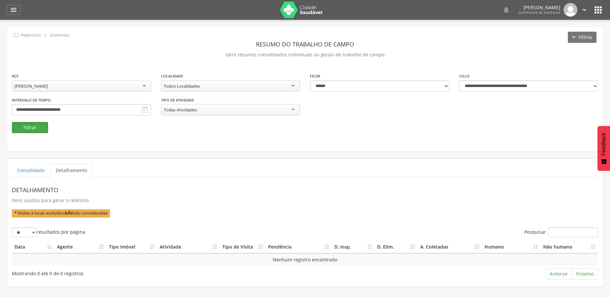
click at [31, 123] on button "Filtrar" at bounding box center [30, 127] width 36 height 11
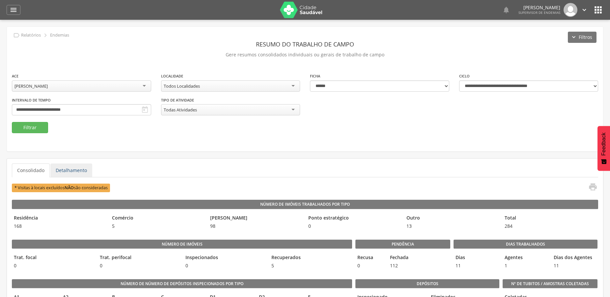
click at [71, 174] on link "Detalhamento" at bounding box center [71, 170] width 42 height 14
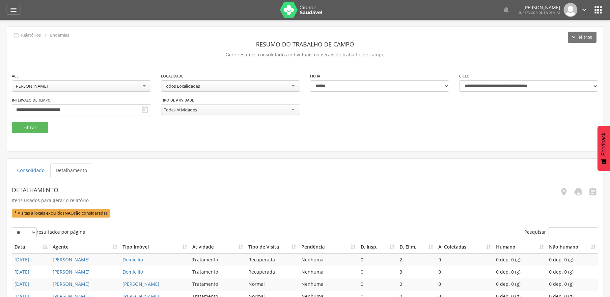
scroll to position [166, 0]
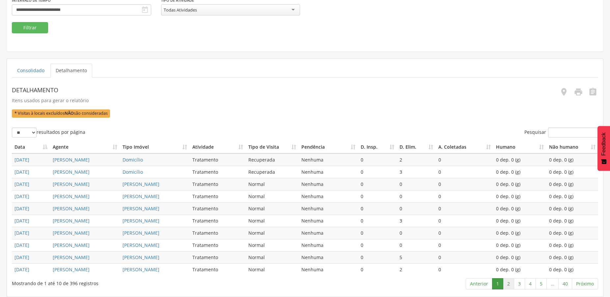
click at [507, 285] on link "2" at bounding box center [508, 283] width 11 height 11
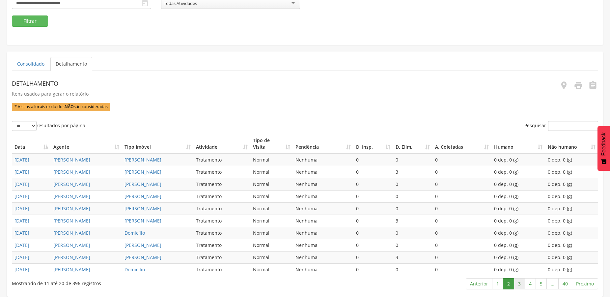
click at [517, 285] on link "3" at bounding box center [519, 283] width 11 height 11
click at [530, 284] on link "4" at bounding box center [530, 283] width 11 height 11
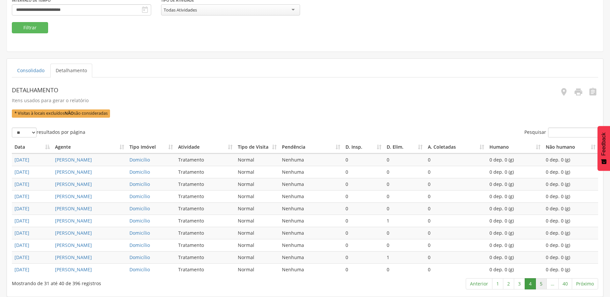
click at [539, 284] on link "5" at bounding box center [541, 283] width 11 height 11
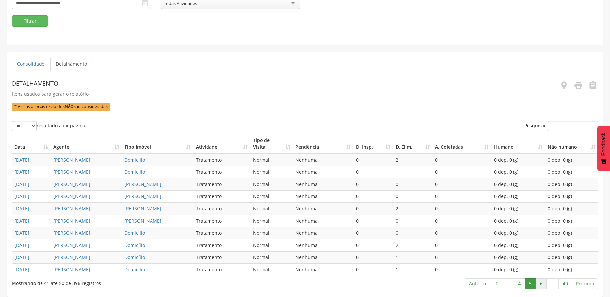
click at [541, 284] on link "6" at bounding box center [541, 283] width 11 height 11
click at [541, 284] on link "7" at bounding box center [541, 283] width 11 height 11
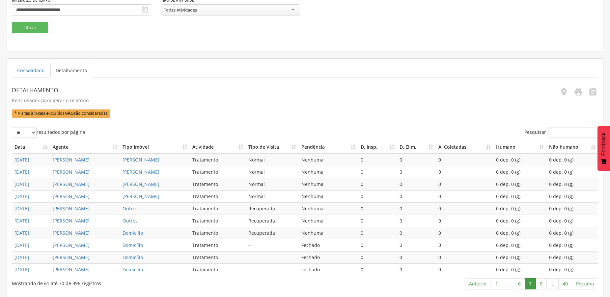
click at [541, 284] on link "8" at bounding box center [541, 283] width 11 height 11
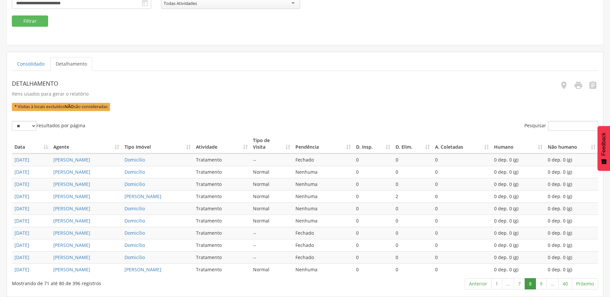
click at [541, 284] on link "9" at bounding box center [541, 283] width 11 height 11
click at [541, 284] on link "10" at bounding box center [540, 283] width 14 height 11
click at [541, 284] on link "11" at bounding box center [540, 283] width 14 height 11
click at [541, 284] on link "12" at bounding box center [540, 283] width 14 height 11
click at [541, 284] on link "13" at bounding box center [540, 283] width 14 height 11
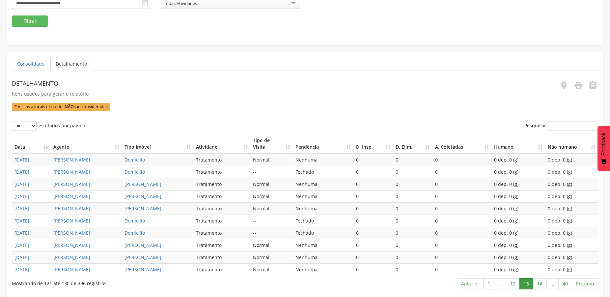
click at [541, 284] on link "14" at bounding box center [540, 283] width 14 height 11
click at [541, 284] on link "15" at bounding box center [540, 283] width 14 height 11
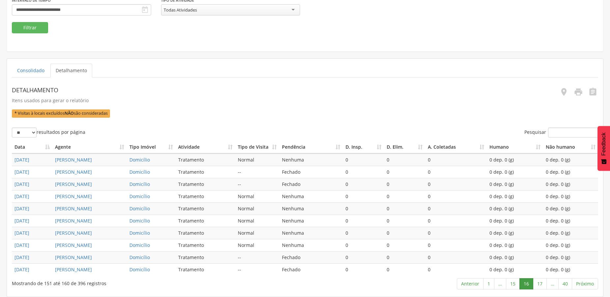
click at [541, 284] on link "17" at bounding box center [540, 283] width 14 height 11
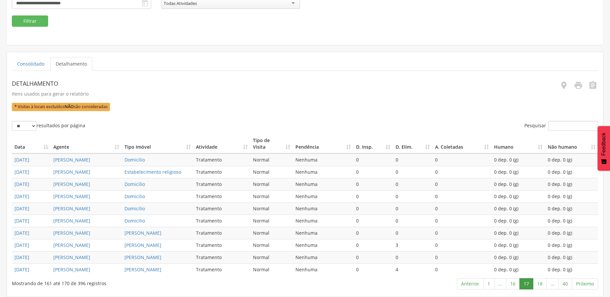
click at [541, 284] on link "18" at bounding box center [540, 283] width 14 height 11
click at [541, 284] on link "19" at bounding box center [540, 283] width 14 height 11
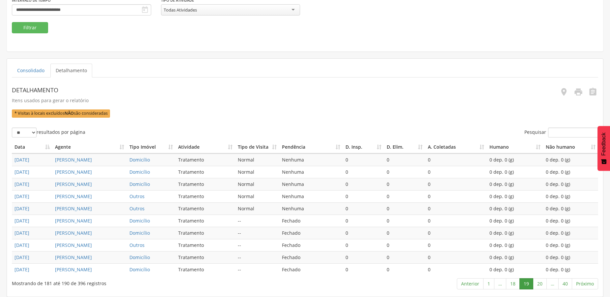
click at [541, 284] on link "20" at bounding box center [540, 283] width 14 height 11
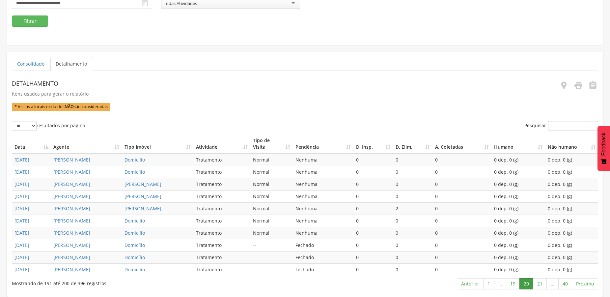
click at [541, 284] on link "21" at bounding box center [540, 283] width 14 height 11
click at [541, 284] on link "22" at bounding box center [540, 283] width 14 height 11
click at [541, 284] on link "23" at bounding box center [540, 283] width 14 height 11
click at [541, 284] on link "24" at bounding box center [540, 283] width 14 height 11
click at [541, 284] on link "25" at bounding box center [540, 283] width 14 height 11
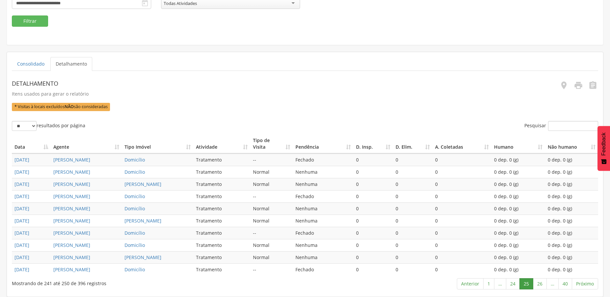
click at [541, 284] on link "26" at bounding box center [540, 283] width 14 height 11
click at [541, 284] on link "27" at bounding box center [540, 283] width 14 height 11
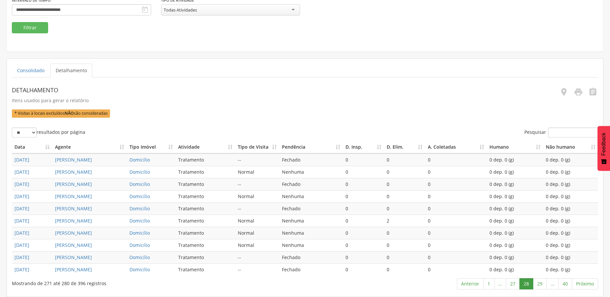
click at [541, 284] on link "29" at bounding box center [540, 283] width 14 height 11
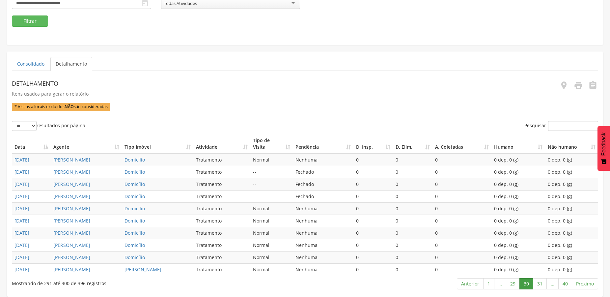
click at [541, 284] on link "31" at bounding box center [540, 283] width 14 height 11
click at [541, 284] on link "32" at bounding box center [540, 283] width 14 height 11
click at [541, 284] on link "33" at bounding box center [540, 283] width 14 height 11
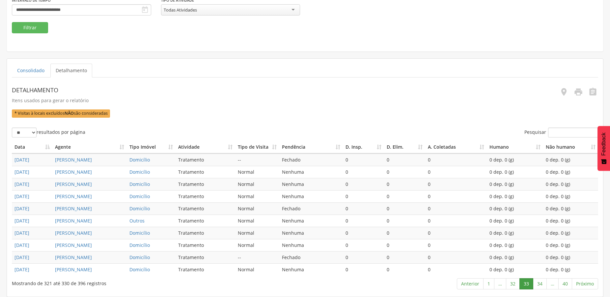
click at [541, 284] on link "34" at bounding box center [540, 283] width 14 height 11
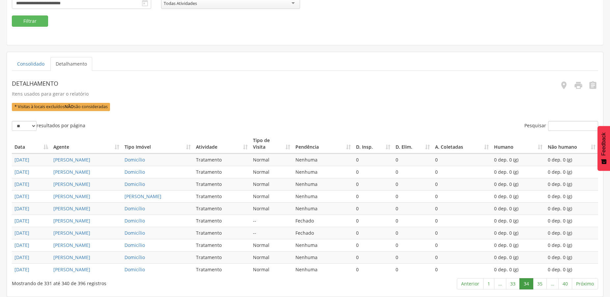
click at [541, 284] on link "35" at bounding box center [540, 283] width 14 height 11
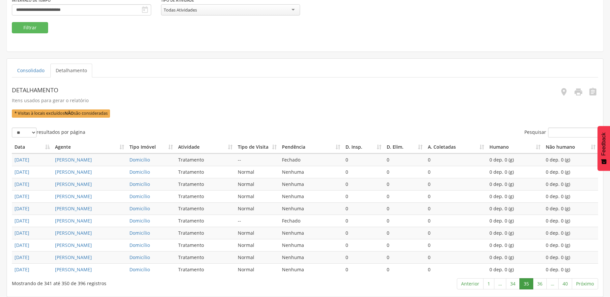
click at [541, 284] on link "36" at bounding box center [540, 283] width 14 height 11
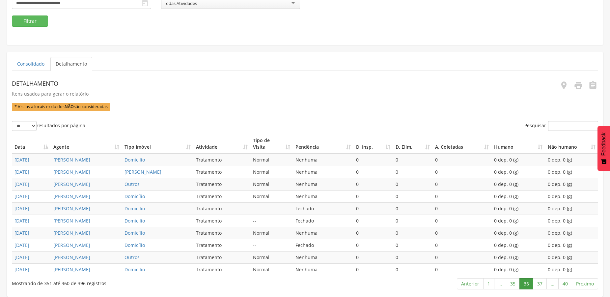
click at [541, 284] on link "37" at bounding box center [540, 283] width 14 height 11
click at [541, 284] on link "38" at bounding box center [538, 283] width 14 height 11
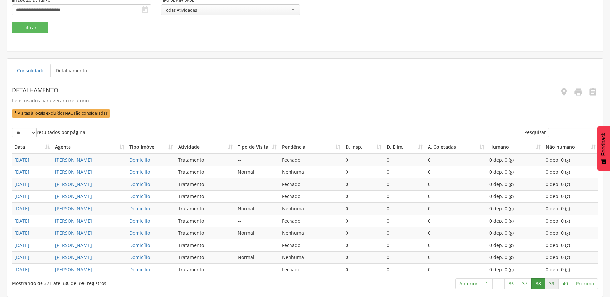
click at [551, 284] on link "39" at bounding box center [552, 283] width 14 height 11
click at [566, 286] on link "40" at bounding box center [565, 283] width 14 height 11
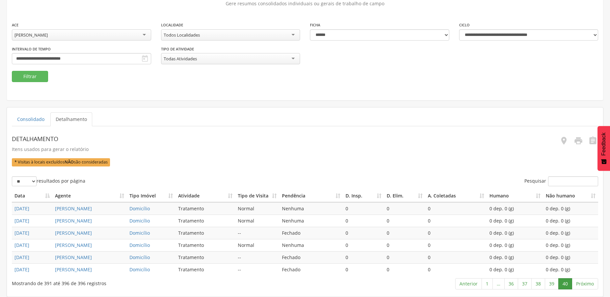
scroll to position [0, 0]
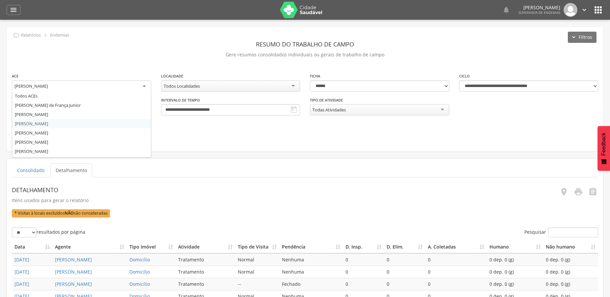
click at [46, 84] on div "[PERSON_NAME]" at bounding box center [30, 86] width 33 height 6
click at [41, 135] on div "**********" at bounding box center [305, 89] width 596 height 125
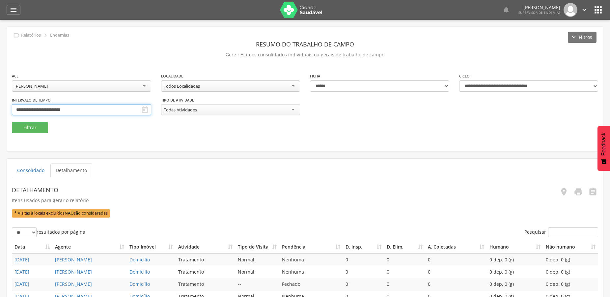
click at [37, 108] on input "**********" at bounding box center [81, 109] width 139 height 11
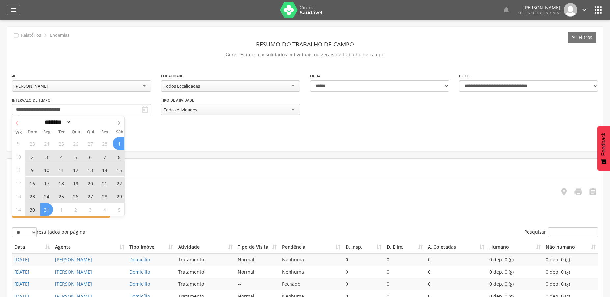
click at [16, 122] on icon at bounding box center [17, 123] width 5 height 5
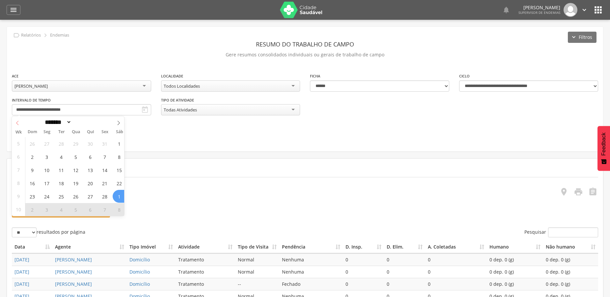
click at [16, 122] on icon at bounding box center [17, 123] width 5 height 5
select select "*"
click at [27, 169] on span "12" at bounding box center [29, 169] width 13 height 13
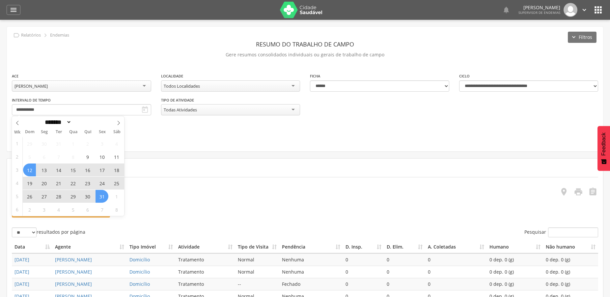
click at [100, 196] on span "31" at bounding box center [102, 196] width 13 height 13
type input "**********"
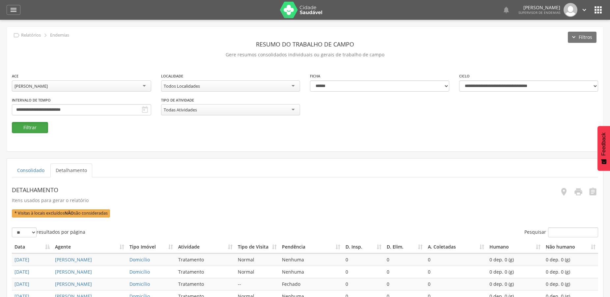
click at [33, 129] on button "Filtrar" at bounding box center [30, 127] width 36 height 11
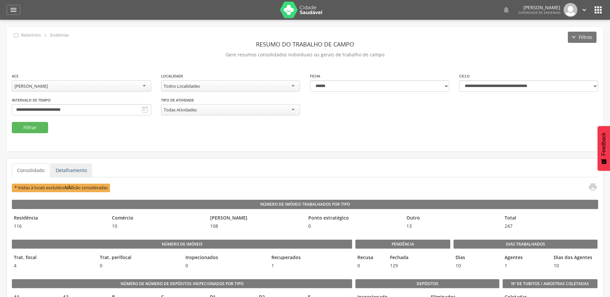
click at [63, 173] on link "Detalhamento" at bounding box center [71, 170] width 42 height 14
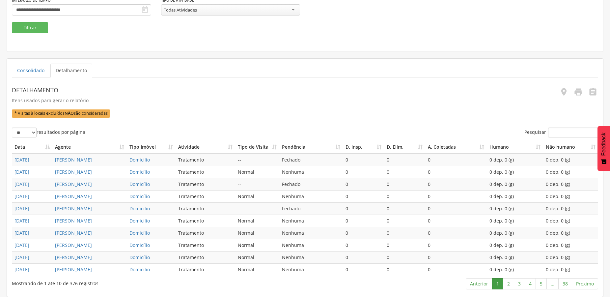
scroll to position [166, 0]
click at [509, 284] on link "2" at bounding box center [508, 283] width 11 height 11
click at [520, 286] on link "3" at bounding box center [519, 283] width 11 height 11
click at [530, 285] on link "4" at bounding box center [530, 283] width 11 height 11
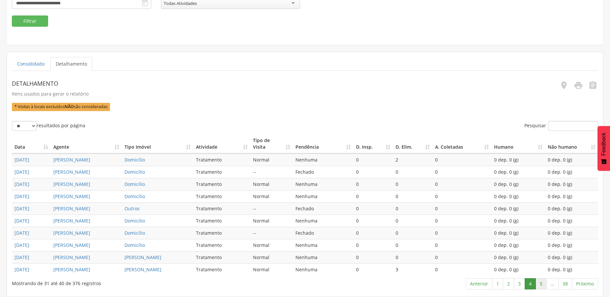
click at [539, 285] on link "5" at bounding box center [541, 283] width 11 height 11
click at [542, 285] on link "6" at bounding box center [541, 283] width 11 height 11
click at [542, 285] on link "7" at bounding box center [541, 283] width 11 height 11
click at [542, 285] on link "8" at bounding box center [541, 283] width 11 height 11
click at [542, 286] on link "9" at bounding box center [541, 283] width 11 height 11
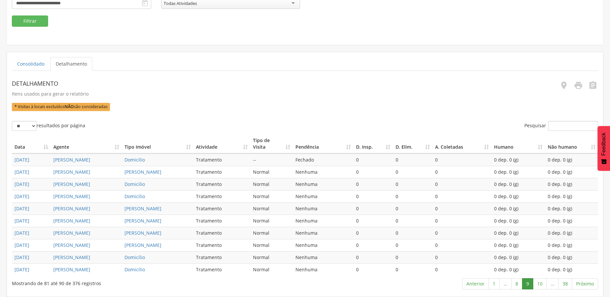
click at [542, 286] on link "10" at bounding box center [540, 283] width 14 height 11
click at [542, 286] on link "11" at bounding box center [540, 283] width 14 height 11
click at [542, 286] on link "12" at bounding box center [540, 283] width 14 height 11
click at [542, 286] on link "13" at bounding box center [540, 283] width 14 height 11
click at [542, 286] on link "14" at bounding box center [540, 283] width 14 height 11
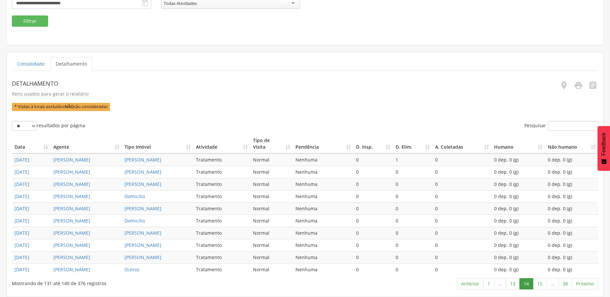
click at [542, 286] on link "15" at bounding box center [540, 283] width 14 height 11
click at [537, 285] on link "16" at bounding box center [540, 283] width 14 height 11
click at [537, 285] on link "17" at bounding box center [540, 283] width 14 height 11
click at [537, 285] on link "18" at bounding box center [540, 283] width 14 height 11
click at [540, 285] on link "19" at bounding box center [540, 283] width 14 height 11
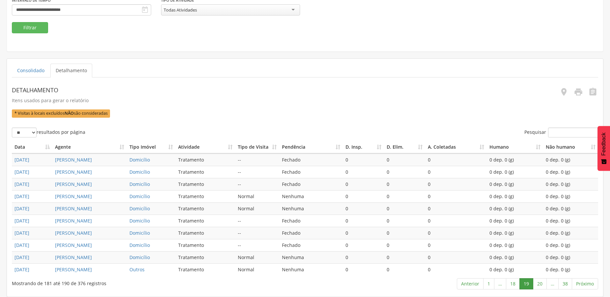
click at [540, 285] on link "20" at bounding box center [540, 283] width 14 height 11
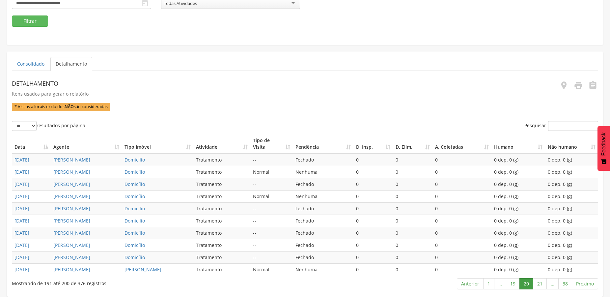
click at [540, 285] on link "21" at bounding box center [540, 283] width 14 height 11
click at [540, 285] on link "22" at bounding box center [540, 283] width 14 height 11
click at [540, 285] on link "23" at bounding box center [540, 283] width 14 height 11
click at [540, 285] on link "24" at bounding box center [540, 283] width 14 height 11
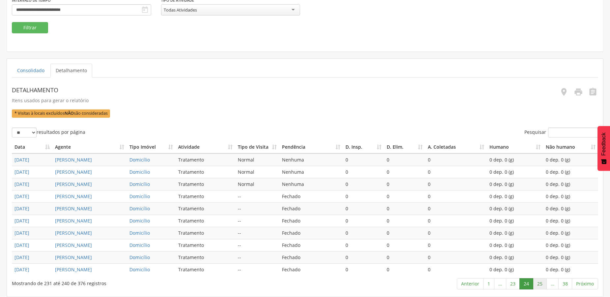
click at [538, 284] on link "25" at bounding box center [540, 283] width 14 height 11
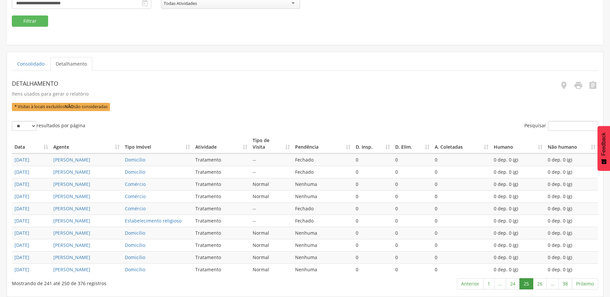
click at [538, 284] on link "26" at bounding box center [540, 283] width 14 height 11
click at [538, 284] on link "27" at bounding box center [540, 283] width 14 height 11
click at [538, 284] on link "28" at bounding box center [540, 283] width 14 height 11
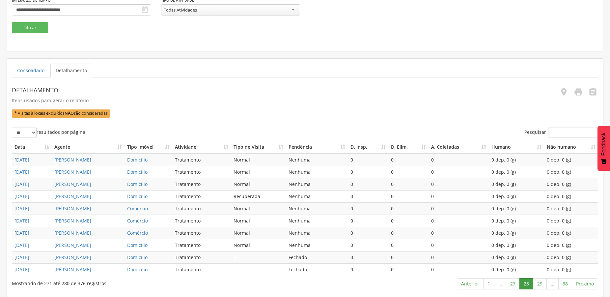
click at [538, 284] on link "29" at bounding box center [540, 283] width 14 height 11
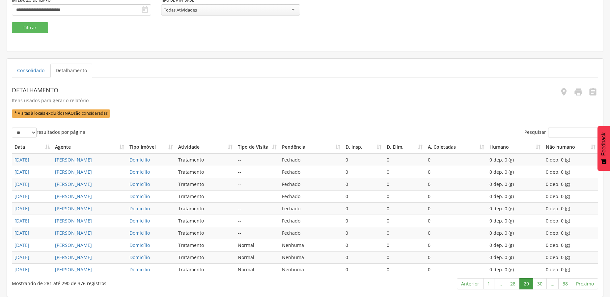
click at [538, 284] on link "30" at bounding box center [540, 283] width 14 height 11
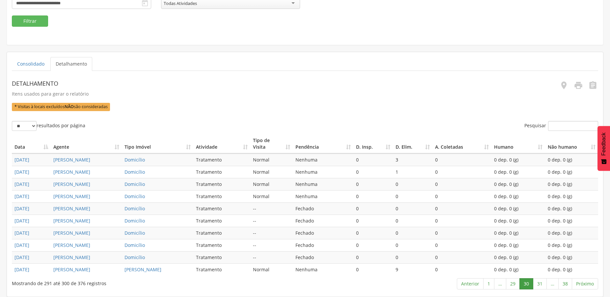
click at [538, 284] on link "31" at bounding box center [540, 283] width 14 height 11
click at [538, 284] on link "32" at bounding box center [540, 283] width 14 height 11
click at [538, 284] on link "33" at bounding box center [540, 283] width 14 height 11
click at [540, 282] on link "34" at bounding box center [540, 283] width 14 height 11
click at [540, 282] on link "35" at bounding box center [540, 283] width 14 height 11
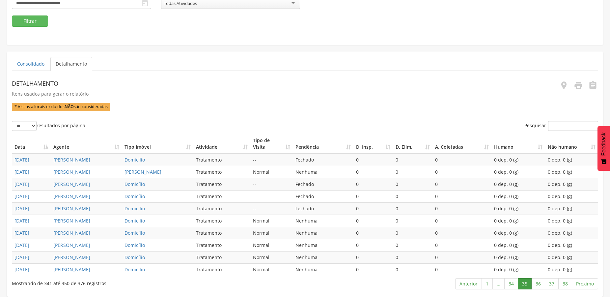
click at [540, 282] on link "36" at bounding box center [538, 283] width 14 height 11
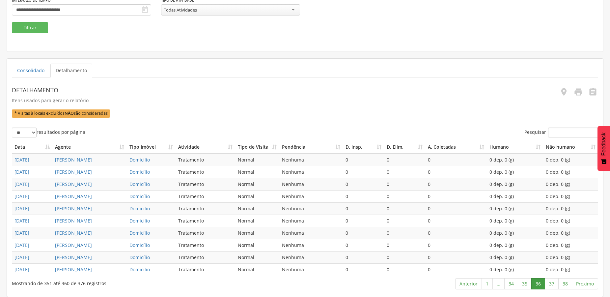
click at [540, 282] on link "36" at bounding box center [538, 283] width 14 height 11
click at [561, 283] on link "38" at bounding box center [565, 283] width 14 height 11
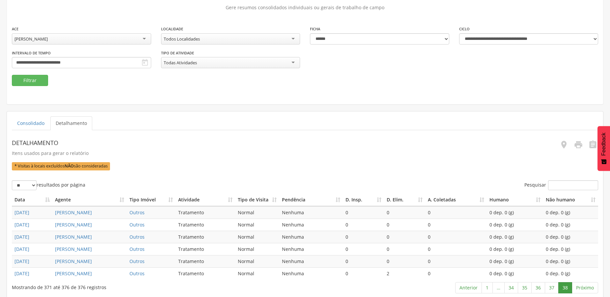
scroll to position [0, 0]
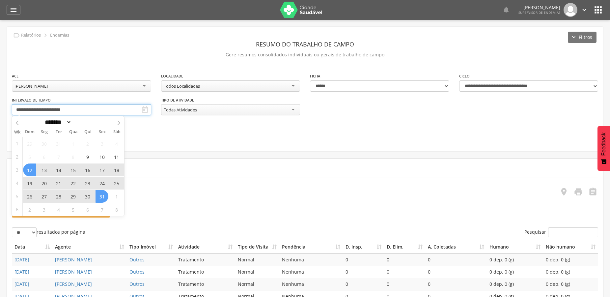
click at [60, 110] on input "**********" at bounding box center [81, 109] width 139 height 11
click at [117, 123] on icon at bounding box center [118, 123] width 5 height 5
select select "*"
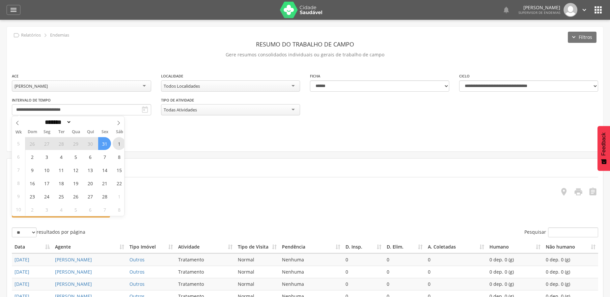
click at [113, 145] on span "1" at bounding box center [119, 143] width 13 height 13
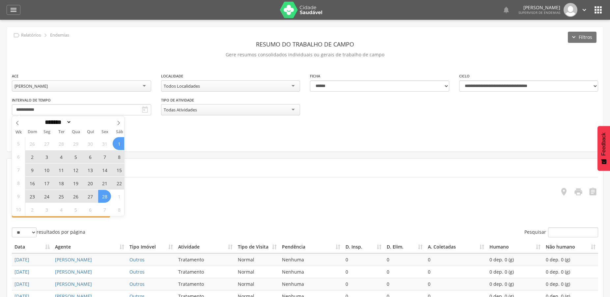
click at [104, 194] on span "28" at bounding box center [104, 196] width 13 height 13
type input "**********"
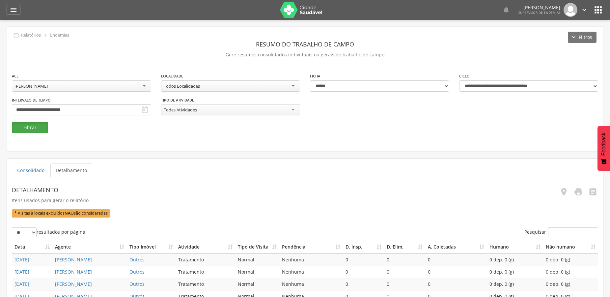
click at [32, 127] on button "Filtrar" at bounding box center [30, 127] width 36 height 11
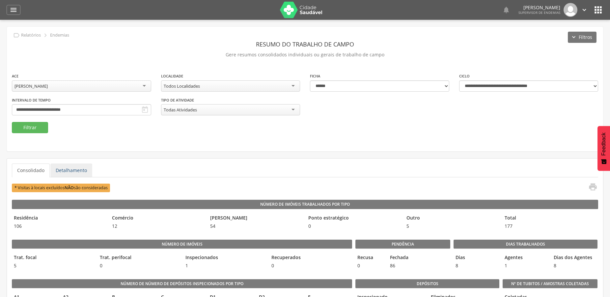
click at [69, 168] on link "Detalhamento" at bounding box center [71, 170] width 42 height 14
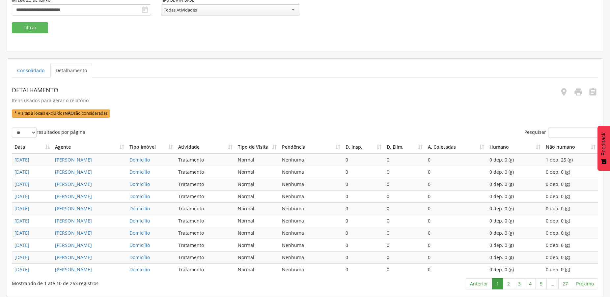
scroll to position [166, 0]
click at [508, 282] on link "2" at bounding box center [508, 283] width 11 height 11
click at [517, 282] on link "3" at bounding box center [519, 283] width 11 height 11
click at [532, 283] on link "4" at bounding box center [530, 283] width 11 height 11
click at [543, 284] on link "5" at bounding box center [541, 283] width 11 height 11
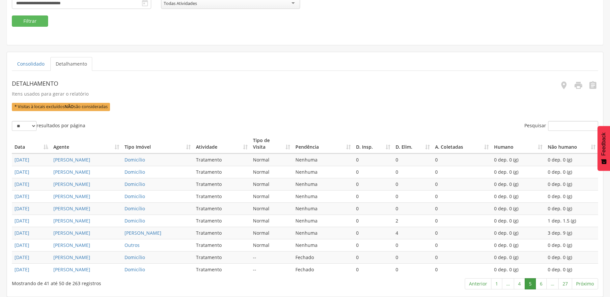
click at [543, 284] on link "6" at bounding box center [541, 283] width 11 height 11
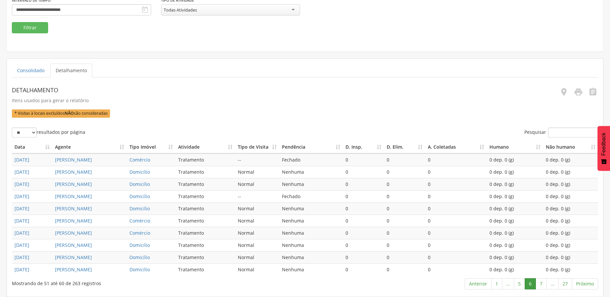
click at [543, 284] on link "7" at bounding box center [541, 283] width 11 height 11
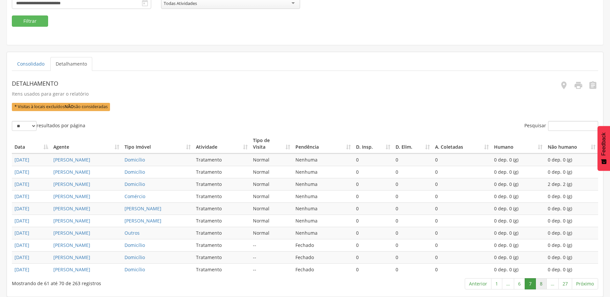
click at [542, 284] on link "8" at bounding box center [541, 283] width 11 height 11
click at [542, 284] on link "9" at bounding box center [541, 283] width 11 height 11
click at [542, 284] on link "10" at bounding box center [540, 283] width 14 height 11
click at [542, 284] on link "11" at bounding box center [540, 283] width 14 height 11
click at [542, 284] on link "12" at bounding box center [540, 283] width 14 height 11
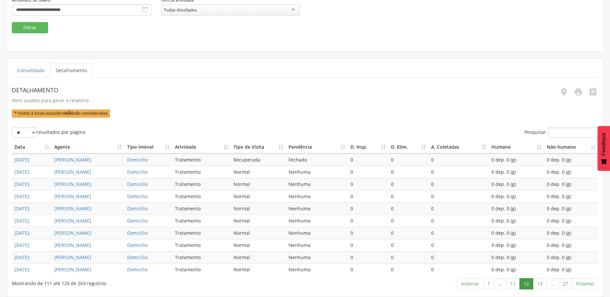
click at [542, 284] on link "13" at bounding box center [540, 283] width 14 height 11
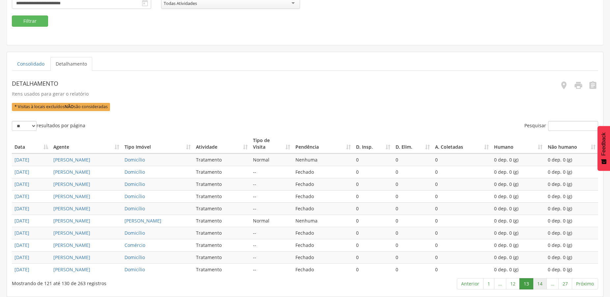
click at [542, 284] on link "14" at bounding box center [540, 283] width 14 height 11
click at [539, 287] on link "15" at bounding box center [540, 283] width 14 height 11
click at [539, 287] on link "16" at bounding box center [540, 283] width 14 height 11
click at [540, 287] on link "17" at bounding box center [540, 283] width 14 height 11
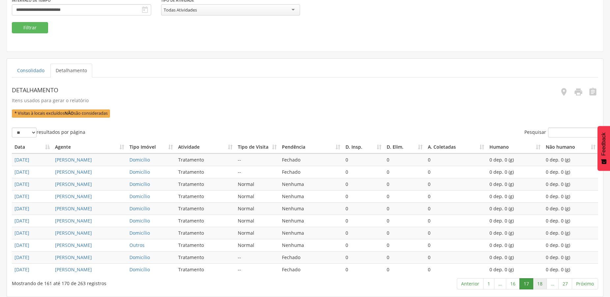
click at [543, 287] on link "18" at bounding box center [540, 283] width 14 height 11
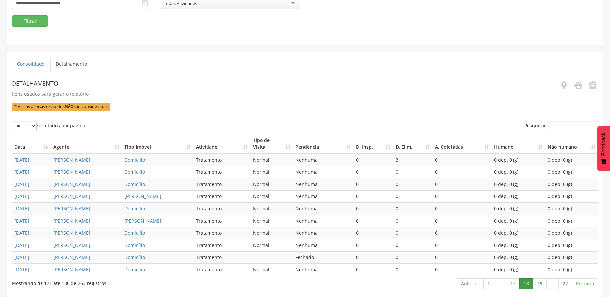
click at [543, 287] on link "19" at bounding box center [540, 283] width 14 height 11
click at [543, 287] on link "20" at bounding box center [540, 283] width 14 height 11
click at [543, 287] on link "21" at bounding box center [540, 283] width 14 height 11
click at [543, 287] on link "22" at bounding box center [540, 283] width 14 height 11
click at [543, 287] on link "23" at bounding box center [540, 283] width 14 height 11
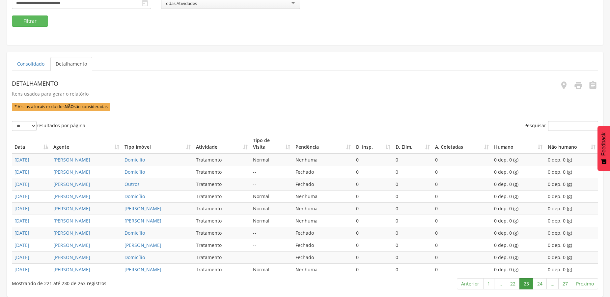
click at [543, 287] on link "24" at bounding box center [540, 283] width 14 height 11
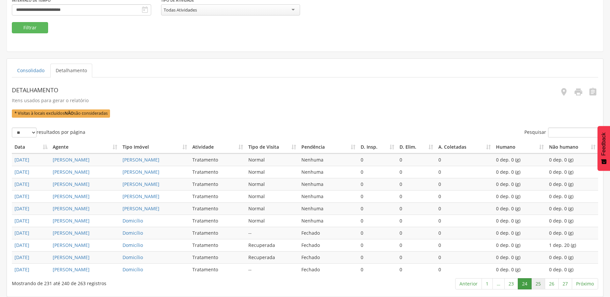
click at [541, 284] on link "25" at bounding box center [538, 283] width 14 height 11
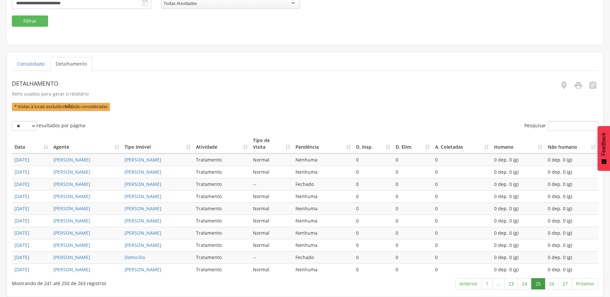
click at [541, 284] on link "25" at bounding box center [538, 283] width 14 height 11
click at [550, 285] on link "26" at bounding box center [552, 283] width 14 height 11
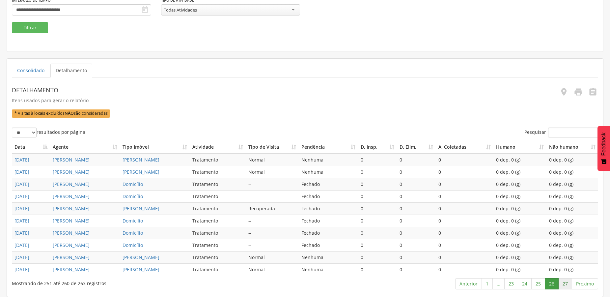
click at [565, 283] on link "27" at bounding box center [565, 283] width 14 height 11
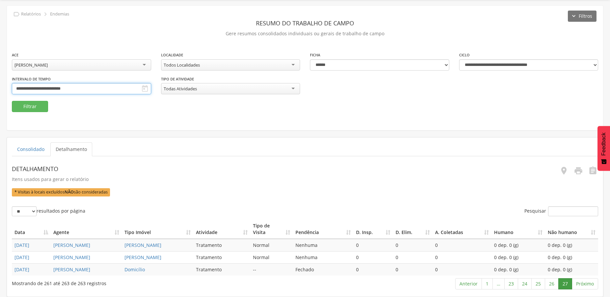
click at [71, 83] on input "**********" at bounding box center [81, 88] width 139 height 11
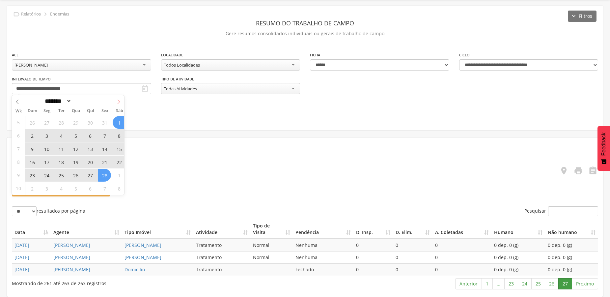
click at [119, 99] on icon at bounding box center [118, 101] width 5 height 5
select select "*"
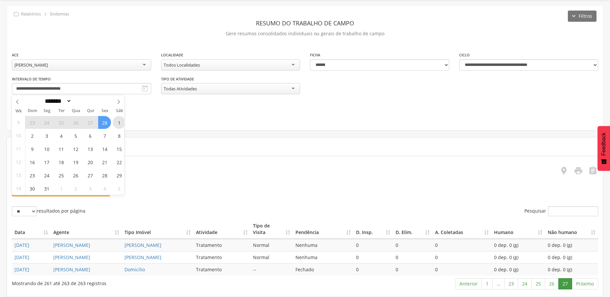
click at [115, 116] on span "1" at bounding box center [119, 122] width 13 height 13
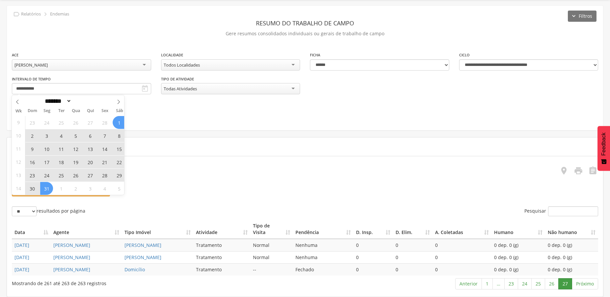
click at [45, 182] on span "31" at bounding box center [46, 188] width 13 height 13
type input "**********"
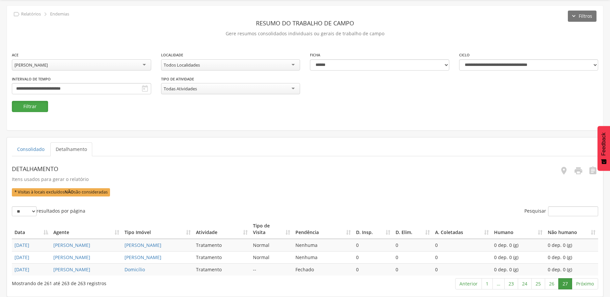
click at [35, 101] on button "Filtrar" at bounding box center [30, 106] width 36 height 11
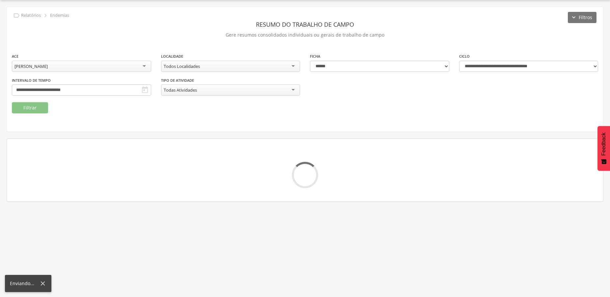
scroll to position [20, 0]
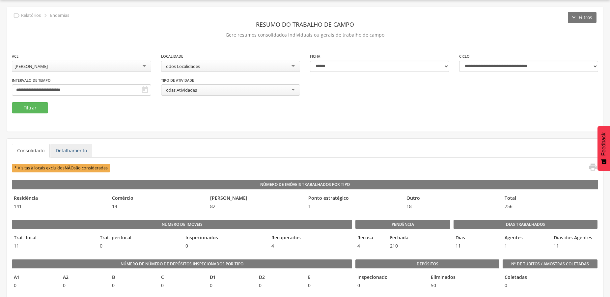
click at [62, 145] on link "Detalhamento" at bounding box center [71, 151] width 42 height 14
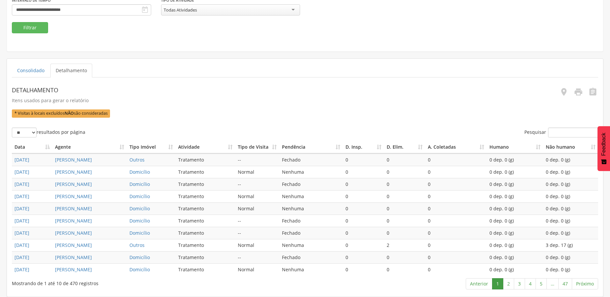
scroll to position [166, 0]
click at [508, 286] on link "2" at bounding box center [508, 283] width 11 height 11
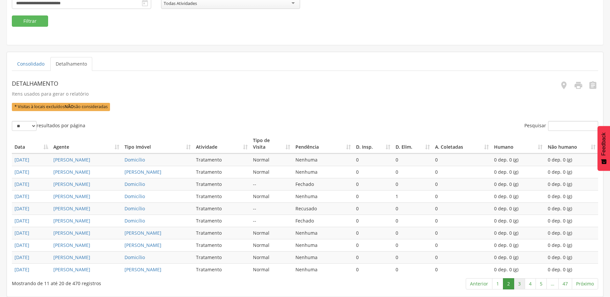
click at [516, 287] on link "3" at bounding box center [519, 283] width 11 height 11
click at [531, 287] on link "4" at bounding box center [530, 283] width 11 height 11
click at [538, 286] on link "5" at bounding box center [541, 283] width 11 height 11
click at [540, 286] on link "6" at bounding box center [541, 283] width 11 height 11
click at [538, 283] on link "7" at bounding box center [541, 283] width 11 height 11
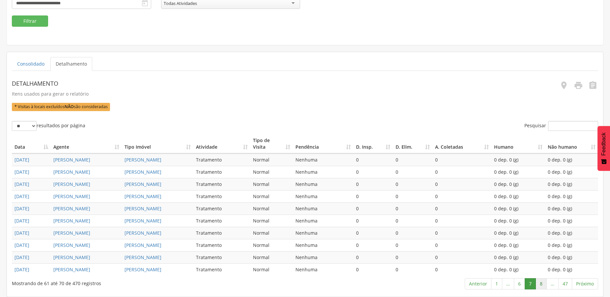
click at [538, 283] on link "8" at bounding box center [541, 283] width 11 height 11
click at [543, 288] on link "9" at bounding box center [541, 283] width 11 height 11
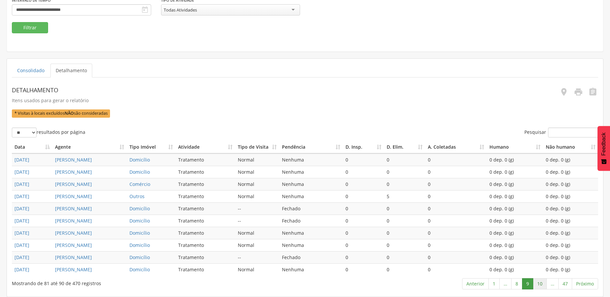
click at [542, 288] on link "10" at bounding box center [540, 283] width 14 height 11
click at [542, 288] on link "11" at bounding box center [540, 283] width 14 height 11
click at [538, 286] on link "12" at bounding box center [540, 283] width 14 height 11
click at [538, 286] on link "13" at bounding box center [540, 283] width 14 height 11
click at [538, 286] on link "14" at bounding box center [540, 283] width 14 height 11
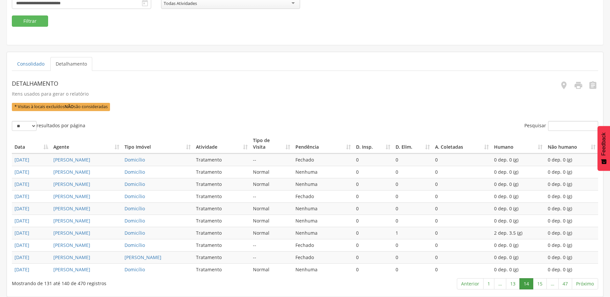
click at [538, 286] on link "15" at bounding box center [540, 283] width 14 height 11
click at [539, 286] on link "16" at bounding box center [540, 283] width 14 height 11
click at [539, 286] on link "17" at bounding box center [540, 283] width 14 height 11
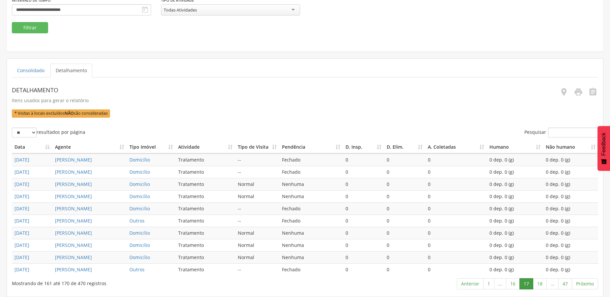
click at [539, 286] on link "18" at bounding box center [540, 283] width 14 height 11
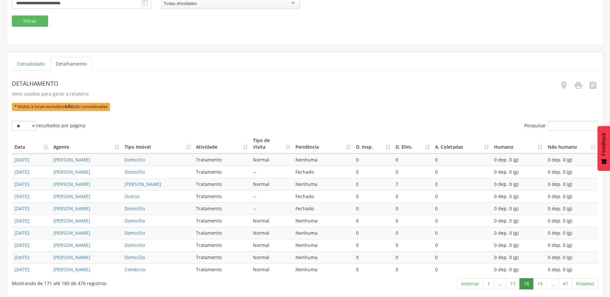
click at [539, 286] on link "19" at bounding box center [540, 283] width 14 height 11
click at [539, 286] on link "20" at bounding box center [540, 283] width 14 height 11
click at [539, 286] on link "21" at bounding box center [540, 283] width 14 height 11
click at [539, 286] on link "22" at bounding box center [540, 283] width 14 height 11
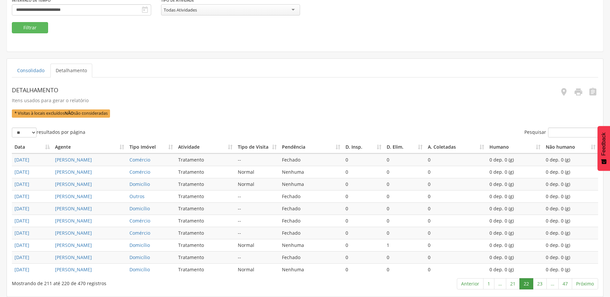
click at [539, 286] on link "23" at bounding box center [540, 283] width 14 height 11
click at [539, 286] on link "24" at bounding box center [540, 283] width 14 height 11
click at [538, 285] on link "25" at bounding box center [540, 283] width 14 height 11
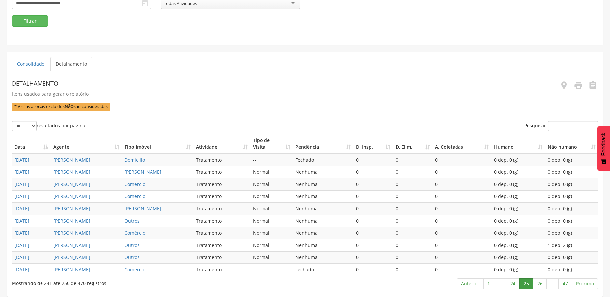
click at [538, 285] on link "26" at bounding box center [540, 283] width 14 height 11
click at [538, 285] on link "27" at bounding box center [540, 283] width 14 height 11
click at [538, 285] on link "28" at bounding box center [540, 283] width 14 height 11
click at [538, 285] on link "29" at bounding box center [540, 283] width 14 height 11
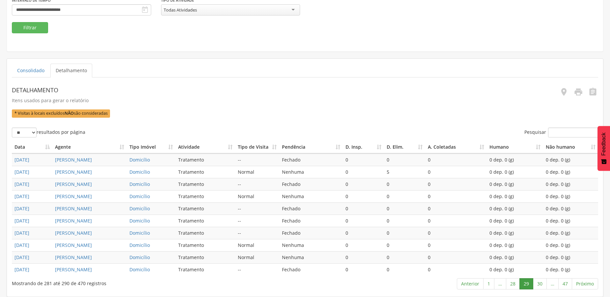
click at [538, 285] on link "30" at bounding box center [540, 283] width 14 height 11
click at [538, 285] on link "31" at bounding box center [540, 283] width 14 height 11
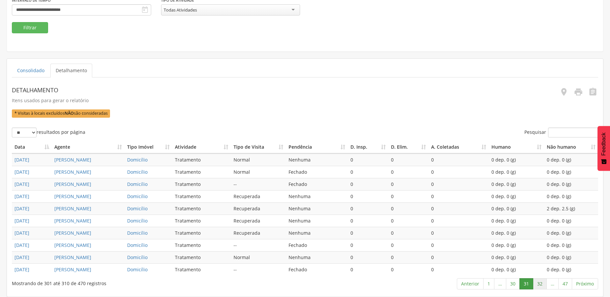
click at [540, 285] on link "32" at bounding box center [540, 283] width 14 height 11
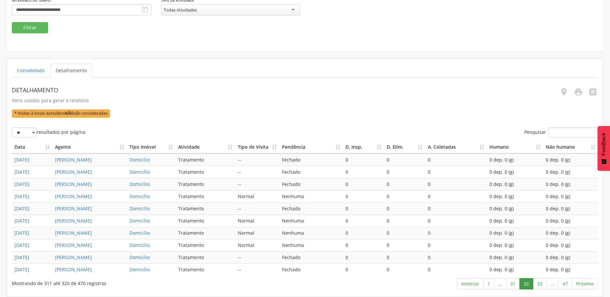
click at [540, 285] on link "33" at bounding box center [540, 283] width 14 height 11
click at [540, 285] on link "34" at bounding box center [540, 283] width 14 height 11
click at [540, 285] on link "35" at bounding box center [540, 283] width 14 height 11
click at [540, 285] on link "36" at bounding box center [540, 283] width 14 height 11
click at [540, 285] on link "37" at bounding box center [540, 283] width 14 height 11
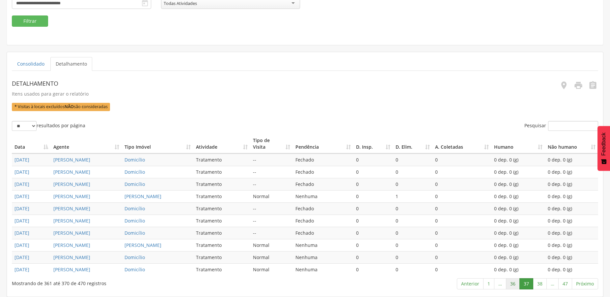
click at [513, 285] on link "36" at bounding box center [513, 283] width 14 height 11
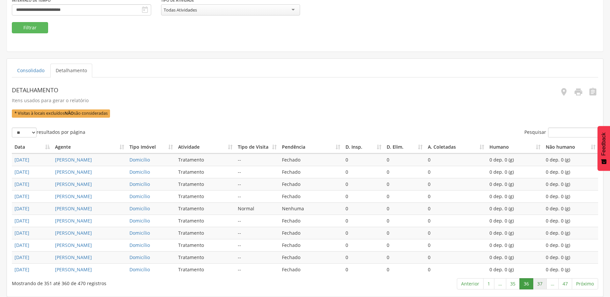
click at [537, 286] on link "37" at bounding box center [540, 283] width 14 height 11
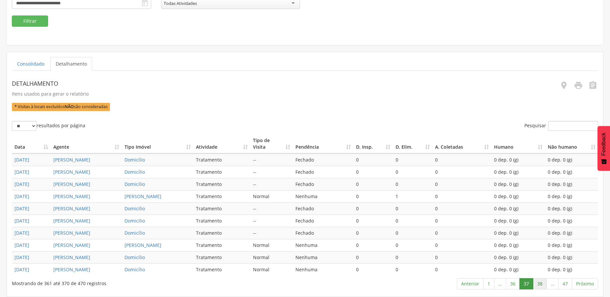
click at [541, 285] on link "38" at bounding box center [540, 283] width 14 height 11
click at [541, 285] on link "39" at bounding box center [540, 283] width 14 height 11
click at [541, 285] on link "40" at bounding box center [540, 283] width 14 height 11
click at [541, 285] on link "41" at bounding box center [540, 283] width 14 height 11
click at [541, 285] on link "42" at bounding box center [540, 283] width 14 height 11
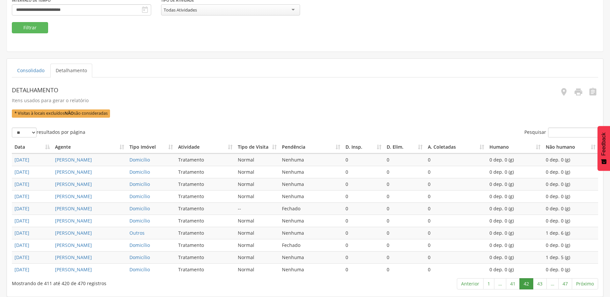
click at [541, 285] on link "43" at bounding box center [540, 283] width 14 height 11
click at [541, 285] on link "44" at bounding box center [540, 283] width 14 height 11
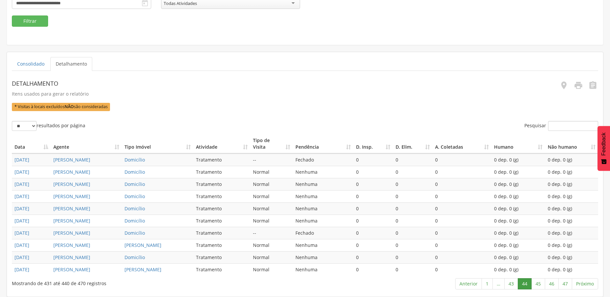
click at [541, 285] on link "45" at bounding box center [538, 283] width 14 height 11
click at [551, 285] on link "46" at bounding box center [552, 283] width 14 height 11
click at [566, 287] on link "47" at bounding box center [565, 283] width 14 height 11
click at [581, 284] on link "Próximo" at bounding box center [585, 283] width 26 height 11
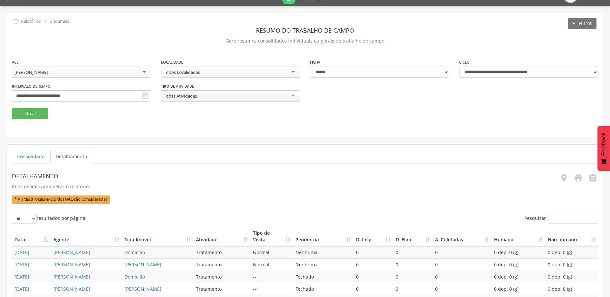
scroll to position [0, 0]
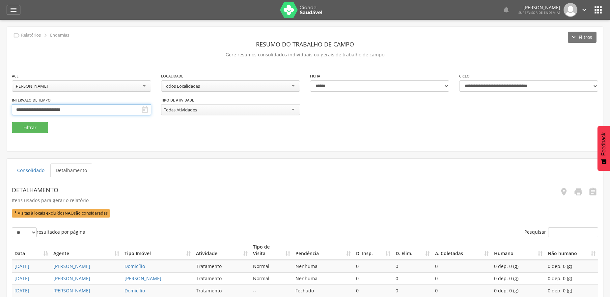
click at [50, 110] on input "**********" at bounding box center [81, 109] width 139 height 11
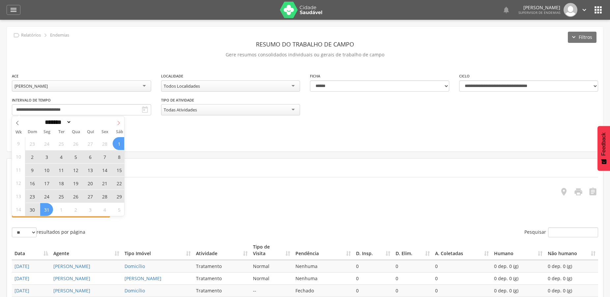
click at [116, 122] on span at bounding box center [118, 121] width 11 height 11
select select "*"
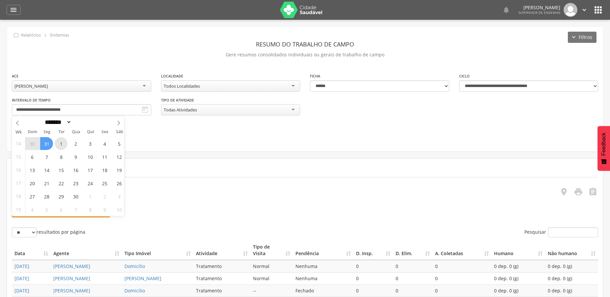
click at [61, 143] on span "1" at bounding box center [61, 143] width 13 height 13
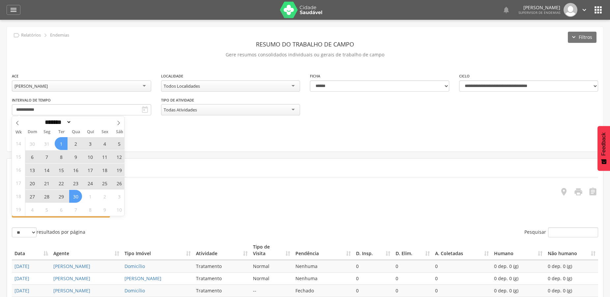
click at [75, 197] on span "30" at bounding box center [75, 196] width 13 height 13
type input "**********"
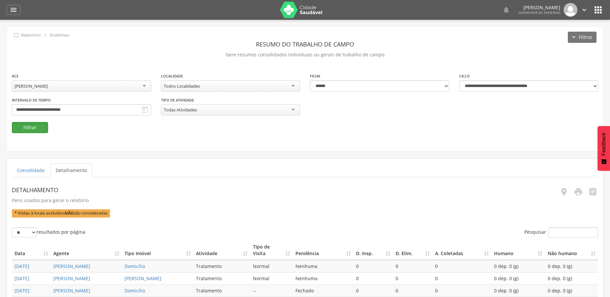
click at [35, 128] on button "Filtrar" at bounding box center [30, 127] width 36 height 11
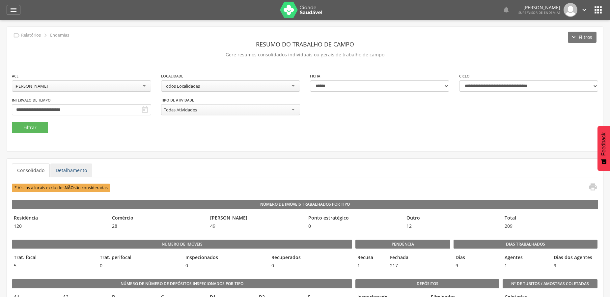
click at [58, 171] on link "Detalhamento" at bounding box center [71, 170] width 42 height 14
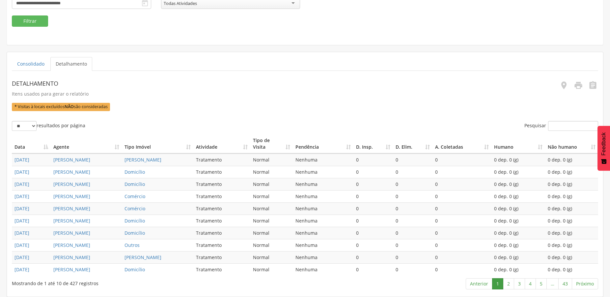
scroll to position [166, 0]
click at [511, 283] on link "2" at bounding box center [508, 283] width 11 height 11
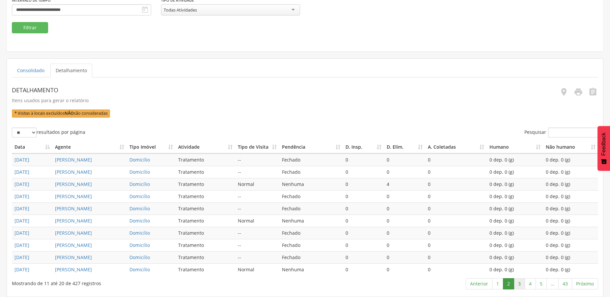
click at [516, 284] on link "3" at bounding box center [519, 283] width 11 height 11
click at [531, 284] on link "4" at bounding box center [530, 283] width 11 height 11
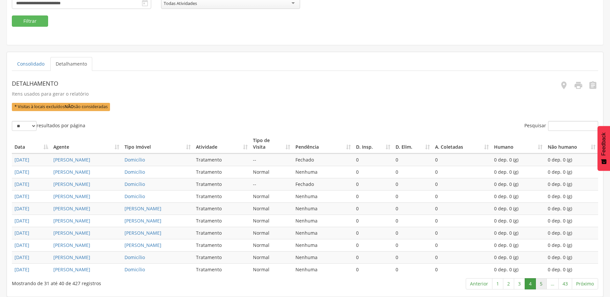
click at [538, 285] on link "5" at bounding box center [541, 283] width 11 height 11
click at [521, 284] on link "4" at bounding box center [519, 283] width 11 height 11
click at [541, 285] on link "5" at bounding box center [541, 283] width 11 height 11
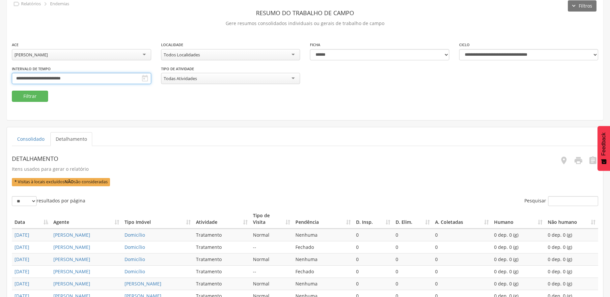
click at [76, 76] on input "**********" at bounding box center [81, 78] width 139 height 11
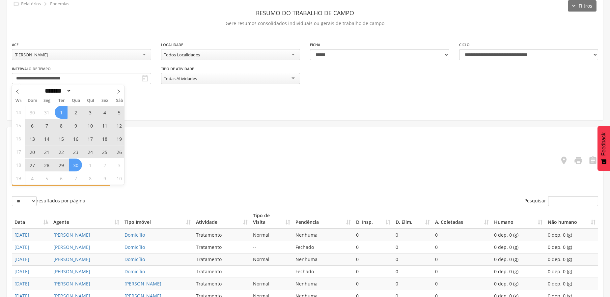
click at [194, 154] on header "Detalhamento" at bounding box center [231, 159] width 439 height 12
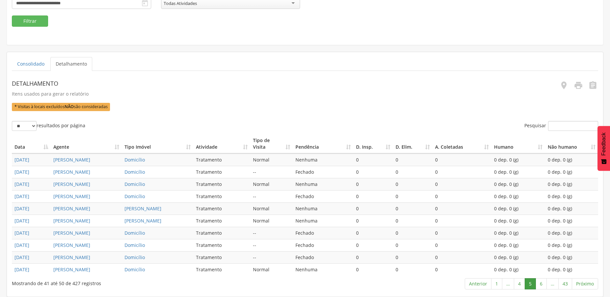
scroll to position [166, 0]
click at [542, 282] on link "6" at bounding box center [541, 283] width 11 height 11
click at [542, 283] on link "7" at bounding box center [541, 283] width 11 height 11
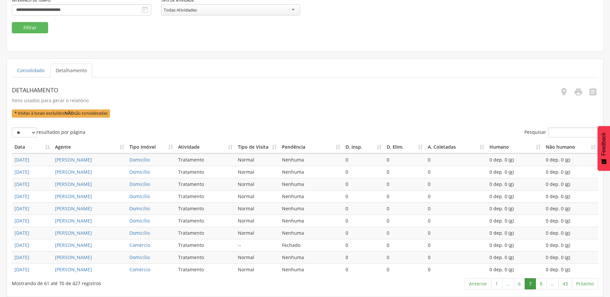
click at [542, 283] on link "8" at bounding box center [541, 283] width 11 height 11
click at [542, 283] on link "9" at bounding box center [541, 283] width 11 height 11
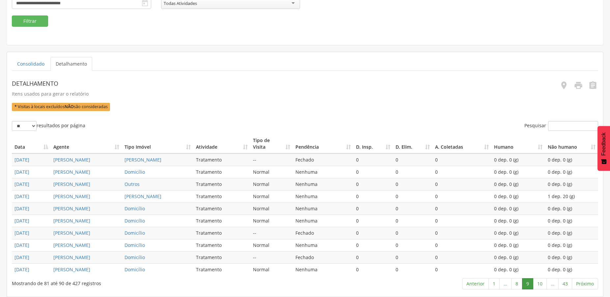
click at [542, 283] on link "10" at bounding box center [540, 283] width 14 height 11
click at [542, 283] on link "11" at bounding box center [540, 283] width 14 height 11
click at [542, 283] on link "12" at bounding box center [540, 283] width 14 height 11
click at [541, 283] on link "13" at bounding box center [540, 283] width 14 height 11
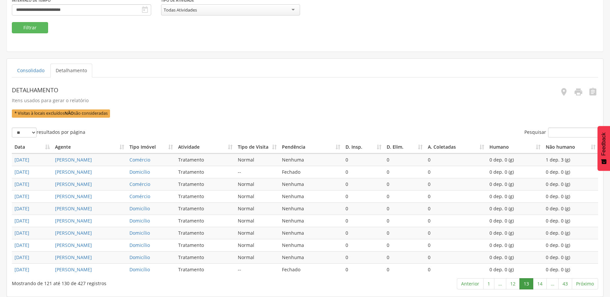
click at [541, 283] on link "14" at bounding box center [540, 283] width 14 height 11
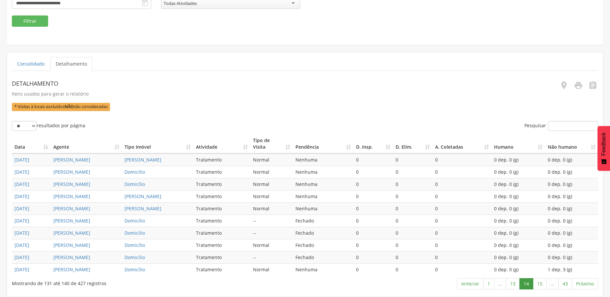
click at [541, 283] on link "15" at bounding box center [540, 283] width 14 height 11
click at [541, 283] on link "16" at bounding box center [540, 283] width 14 height 11
click at [541, 283] on link "17" at bounding box center [540, 283] width 14 height 11
click at [541, 283] on link "18" at bounding box center [540, 283] width 14 height 11
click at [541, 283] on link "19" at bounding box center [540, 283] width 14 height 11
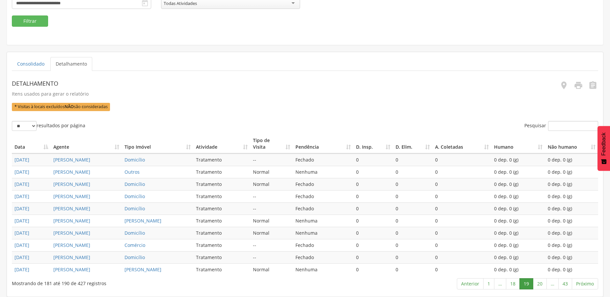
click at [541, 283] on link "20" at bounding box center [540, 283] width 14 height 11
click at [541, 283] on link "21" at bounding box center [540, 283] width 14 height 11
click at [541, 283] on link "22" at bounding box center [540, 283] width 14 height 11
click at [541, 283] on link "23" at bounding box center [540, 283] width 14 height 11
click at [541, 283] on link "24" at bounding box center [540, 283] width 14 height 11
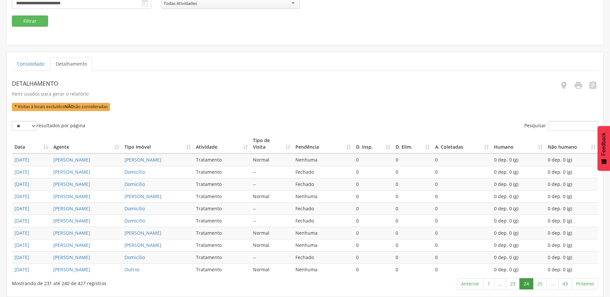
click at [541, 283] on link "25" at bounding box center [540, 283] width 14 height 11
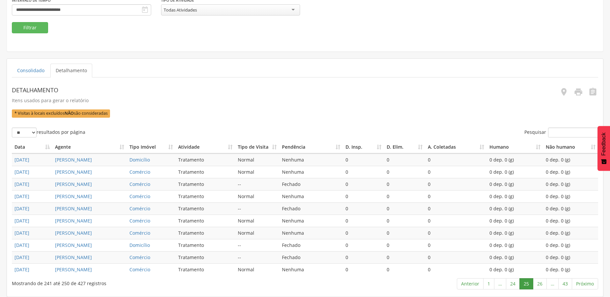
click at [541, 283] on link "26" at bounding box center [540, 283] width 14 height 11
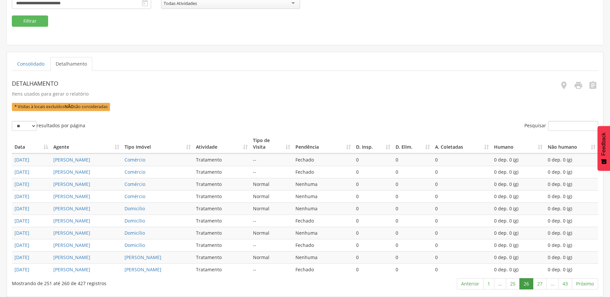
click at [541, 283] on link "27" at bounding box center [540, 283] width 14 height 11
click at [541, 283] on link "28" at bounding box center [540, 283] width 14 height 11
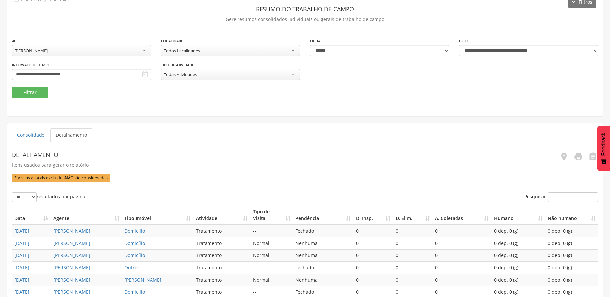
scroll to position [31, 0]
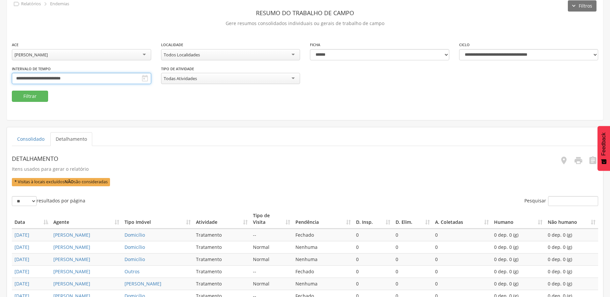
click at [89, 76] on input "**********" at bounding box center [81, 78] width 139 height 11
click at [161, 154] on header "Detalhamento" at bounding box center [231, 159] width 439 height 12
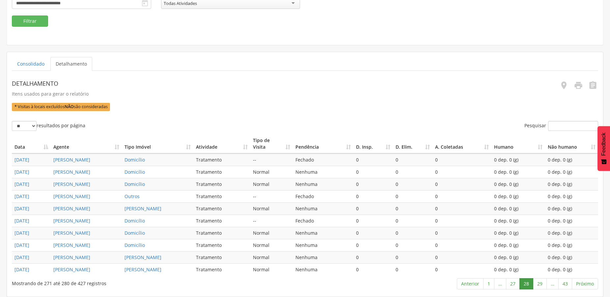
scroll to position [166, 0]
click at [538, 282] on link "29" at bounding box center [540, 283] width 14 height 11
click at [538, 282] on link "30" at bounding box center [540, 283] width 14 height 11
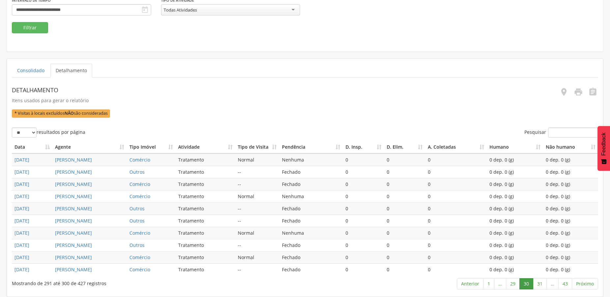
click at [538, 282] on link "31" at bounding box center [540, 283] width 14 height 11
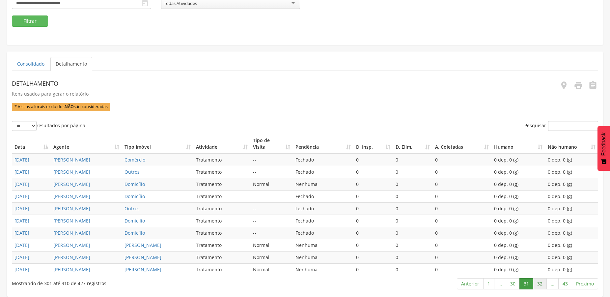
click at [538, 283] on link "32" at bounding box center [540, 283] width 14 height 11
click at [540, 284] on link "33" at bounding box center [540, 283] width 14 height 11
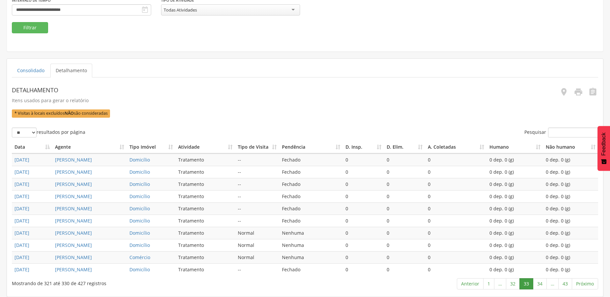
click at [540, 284] on link "34" at bounding box center [540, 283] width 14 height 11
click at [540, 284] on link "35" at bounding box center [540, 283] width 14 height 11
click at [540, 284] on link "36" at bounding box center [540, 283] width 14 height 11
click at [540, 284] on link "37" at bounding box center [540, 283] width 14 height 11
click at [540, 284] on link "38" at bounding box center [540, 283] width 14 height 11
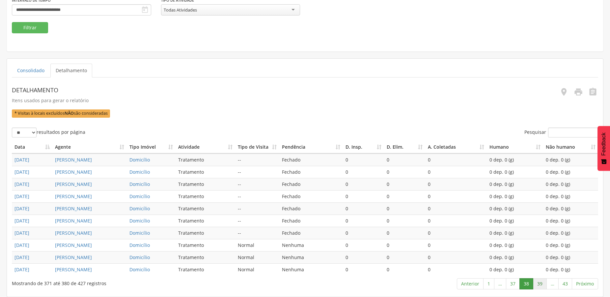
click at [540, 284] on link "39" at bounding box center [540, 283] width 14 height 11
click at [540, 284] on link "40" at bounding box center [540, 283] width 14 height 11
click at [540, 284] on link "41" at bounding box center [538, 283] width 14 height 11
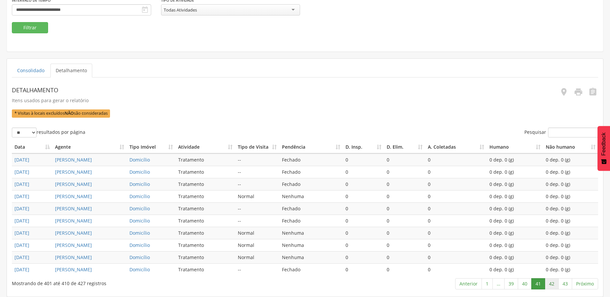
click at [555, 284] on link "42" at bounding box center [552, 283] width 14 height 11
click at [563, 284] on link "43" at bounding box center [565, 283] width 14 height 11
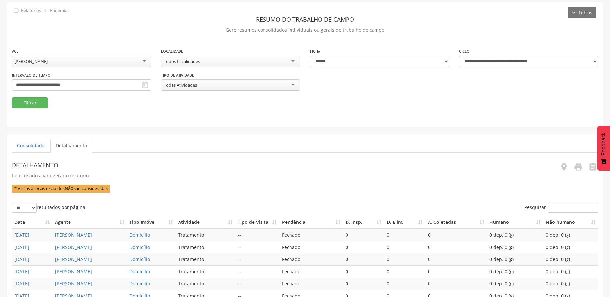
scroll to position [0, 0]
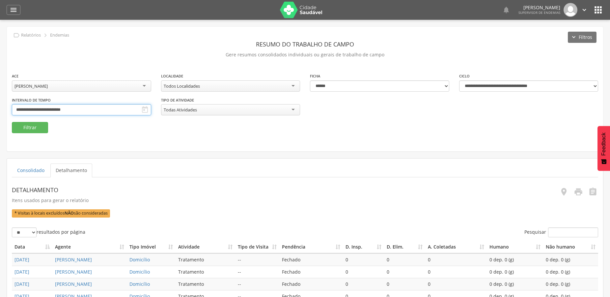
click at [76, 104] on input "**********" at bounding box center [81, 109] width 139 height 11
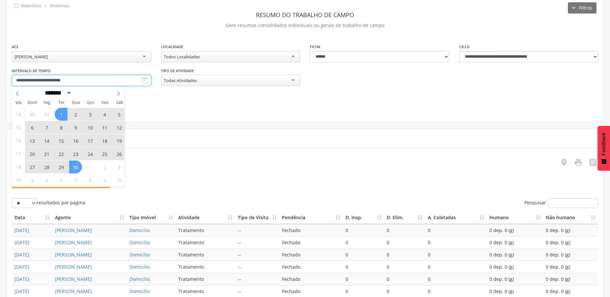
scroll to position [9, 0]
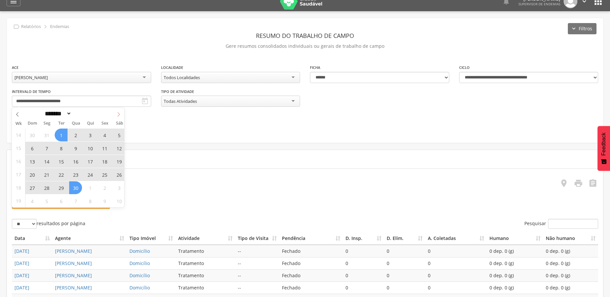
click at [116, 114] on span at bounding box center [118, 113] width 11 height 11
select select "*"
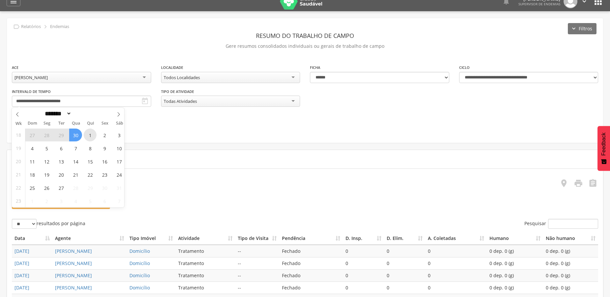
click at [87, 135] on span "1" at bounding box center [90, 134] width 13 height 13
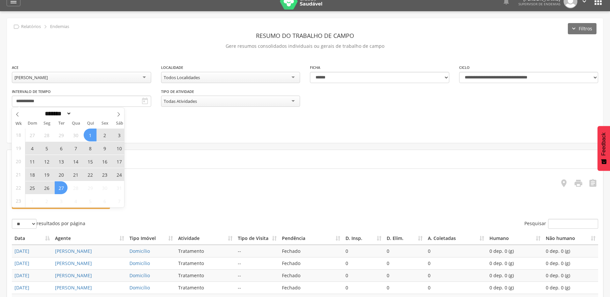
drag, startPoint x: 62, startPoint y: 185, endPoint x: 62, endPoint y: 189, distance: 4.0
click at [62, 186] on span "27" at bounding box center [61, 187] width 13 height 13
type input "**********"
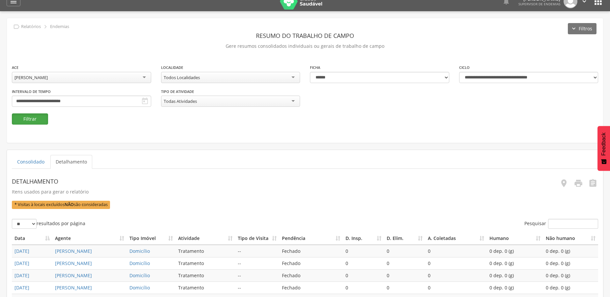
click at [36, 117] on button "Filtrar" at bounding box center [30, 118] width 36 height 11
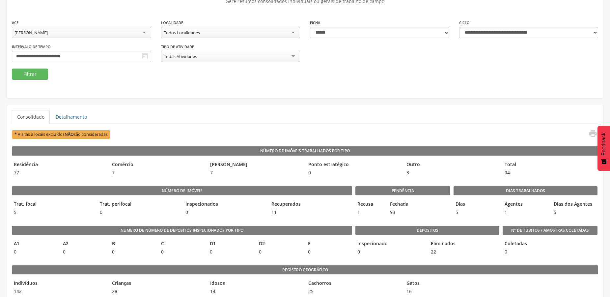
scroll to position [76, 0]
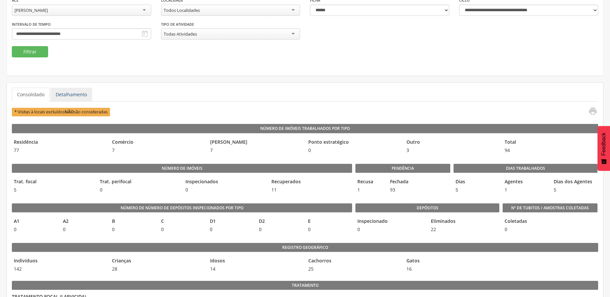
click at [68, 93] on link "Detalhamento" at bounding box center [71, 95] width 42 height 14
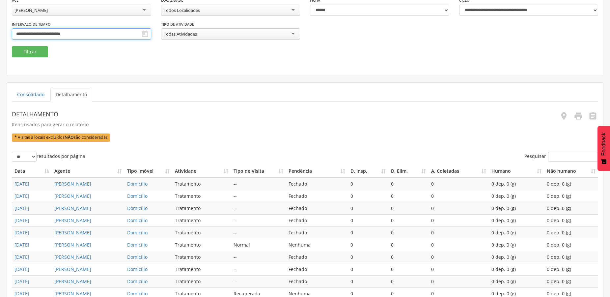
click at [81, 32] on input "**********" at bounding box center [81, 33] width 139 height 11
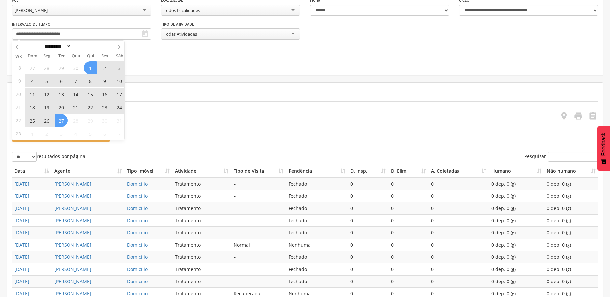
click at [171, 60] on div "**********" at bounding box center [305, 13] width 596 height 125
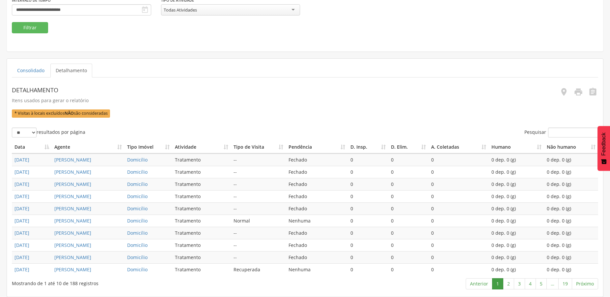
scroll to position [166, 0]
click at [506, 284] on link "2" at bounding box center [508, 283] width 11 height 11
click at [519, 284] on link "3" at bounding box center [519, 283] width 11 height 11
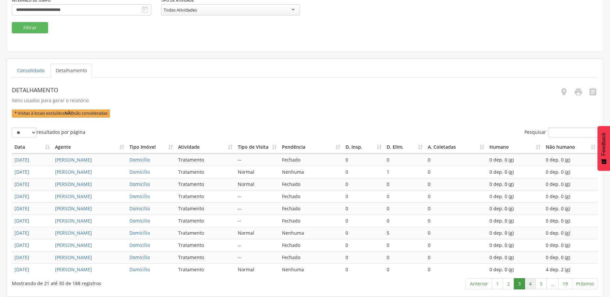
click at [526, 285] on link "4" at bounding box center [530, 283] width 11 height 11
click at [545, 283] on link "5" at bounding box center [541, 283] width 11 height 11
click at [544, 283] on link "6" at bounding box center [541, 283] width 11 height 11
click at [544, 283] on link "7" at bounding box center [541, 283] width 11 height 11
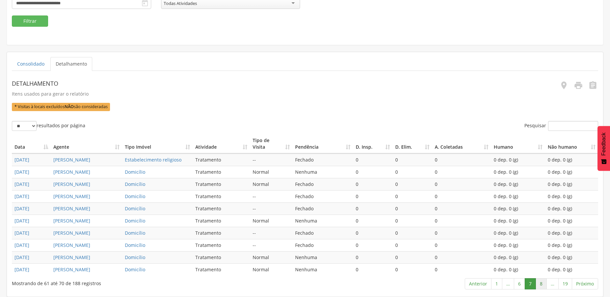
click at [542, 285] on link "8" at bounding box center [541, 283] width 11 height 11
click at [542, 285] on link "9" at bounding box center [541, 283] width 11 height 11
click at [542, 285] on link "10" at bounding box center [540, 283] width 14 height 11
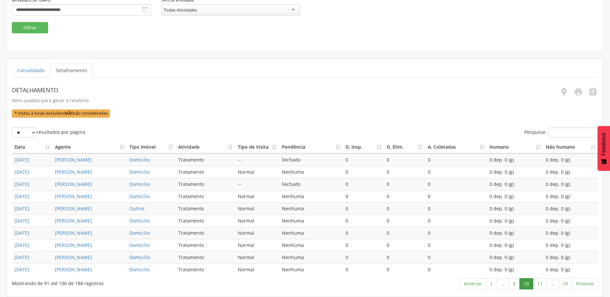
click at [542, 285] on link "11" at bounding box center [540, 283] width 14 height 11
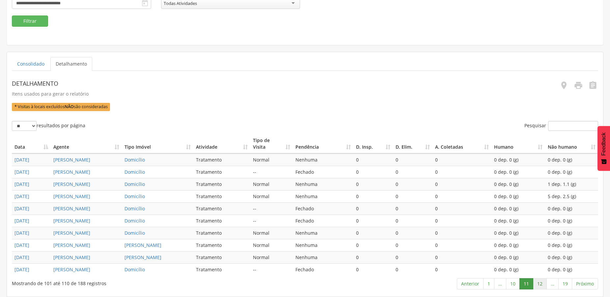
click at [543, 281] on link "12" at bounding box center [540, 283] width 14 height 11
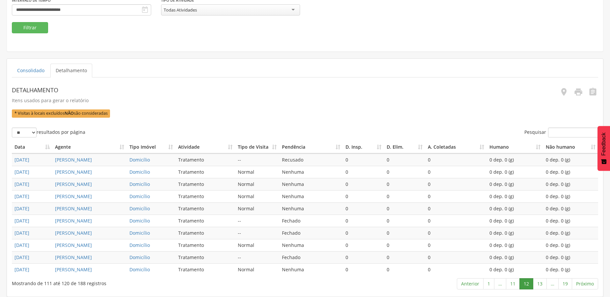
click at [543, 281] on link "13" at bounding box center [540, 283] width 14 height 11
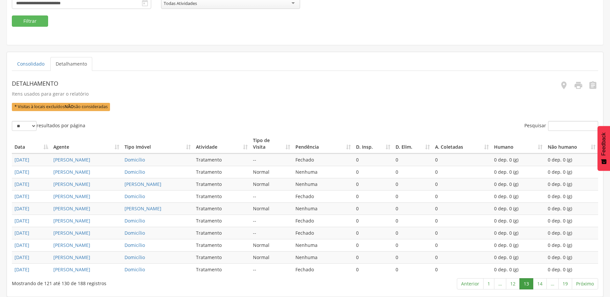
click at [543, 281] on link "14" at bounding box center [540, 283] width 14 height 11
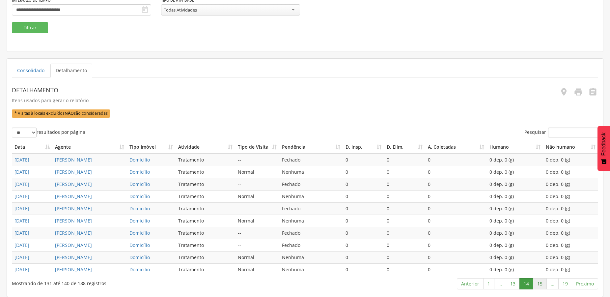
click at [540, 284] on link "15" at bounding box center [540, 283] width 14 height 11
click at [540, 284] on link "16" at bounding box center [540, 283] width 14 height 11
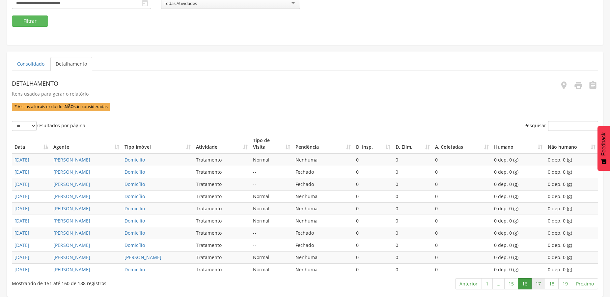
click at [539, 285] on link "17" at bounding box center [538, 283] width 14 height 11
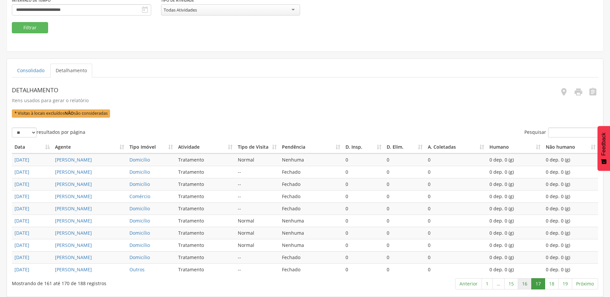
click at [528, 285] on link "16" at bounding box center [525, 283] width 14 height 11
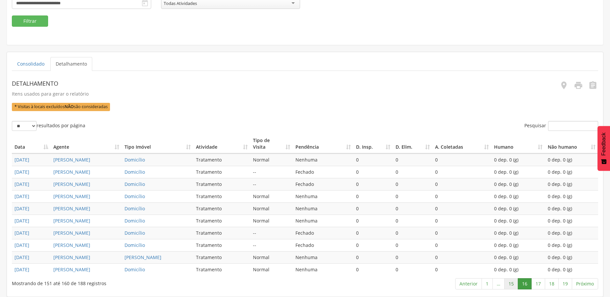
click at [513, 286] on link "15" at bounding box center [511, 283] width 14 height 11
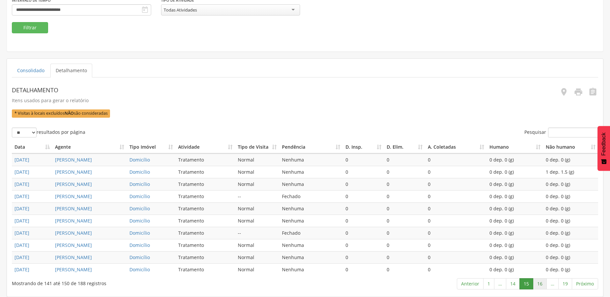
click at [540, 284] on link "16" at bounding box center [540, 283] width 14 height 11
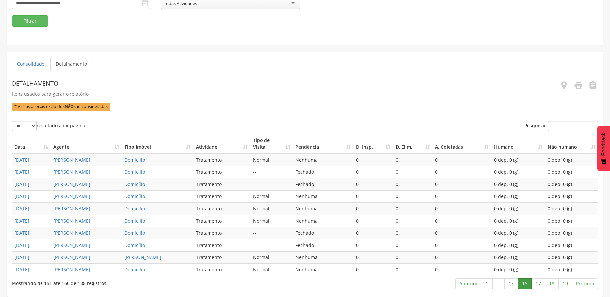
click at [540, 284] on link "17" at bounding box center [538, 283] width 14 height 11
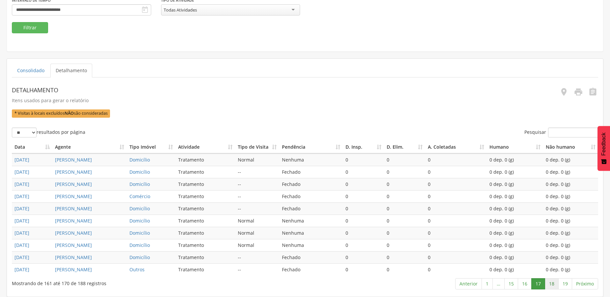
click at [555, 285] on link "18" at bounding box center [552, 283] width 14 height 11
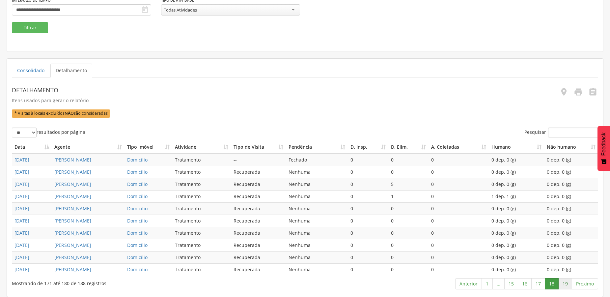
click at [563, 285] on link "19" at bounding box center [565, 283] width 14 height 11
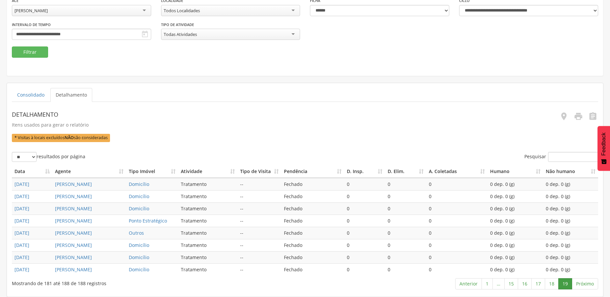
scroll to position [128, 0]
click at [579, 286] on link "Próximo" at bounding box center [585, 283] width 26 height 11
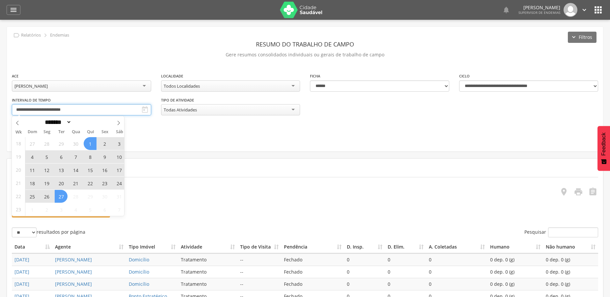
click at [61, 111] on input "**********" at bounding box center [81, 109] width 139 height 11
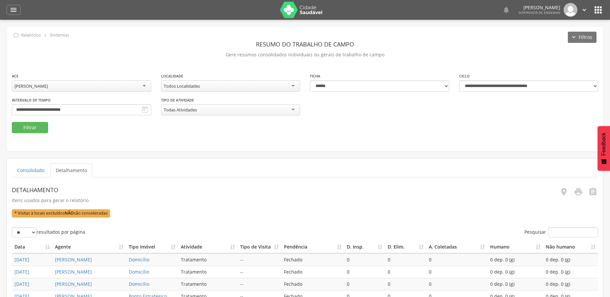
drag, startPoint x: 172, startPoint y: 125, endPoint x: 173, endPoint y: 130, distance: 5.6
click at [171, 125] on fieldset "**********" at bounding box center [305, 102] width 586 height 61
click at [68, 88] on div "[PERSON_NAME]" at bounding box center [81, 85] width 139 height 11
click at [40, 141] on div "**********" at bounding box center [305, 89] width 596 height 125
click at [45, 108] on input "**********" at bounding box center [81, 109] width 139 height 11
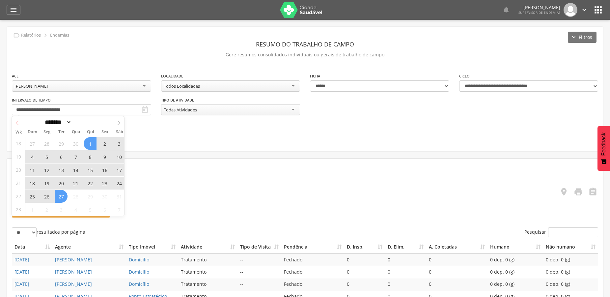
click at [16, 124] on icon at bounding box center [17, 123] width 5 height 5
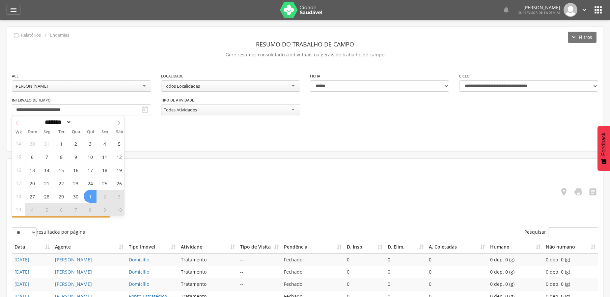
click at [16, 124] on icon at bounding box center [17, 123] width 5 height 5
select select "*"
click at [29, 170] on span "12" at bounding box center [29, 169] width 13 height 13
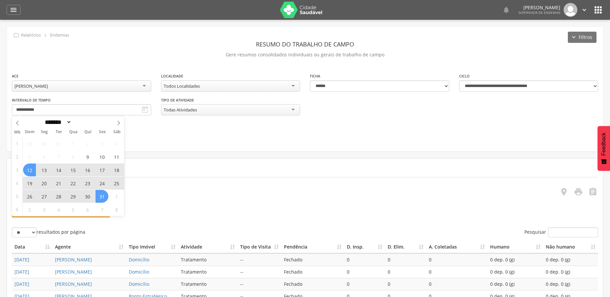
click at [104, 199] on span "31" at bounding box center [102, 196] width 13 height 13
type input "**********"
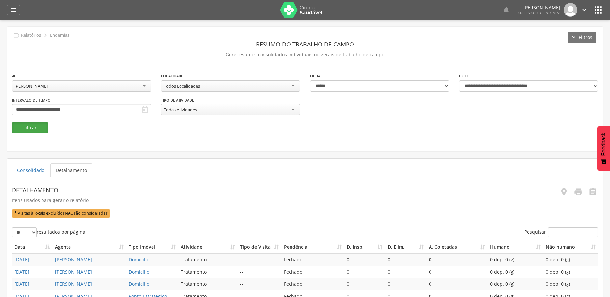
click at [35, 128] on button "Filtrar" at bounding box center [30, 127] width 36 height 11
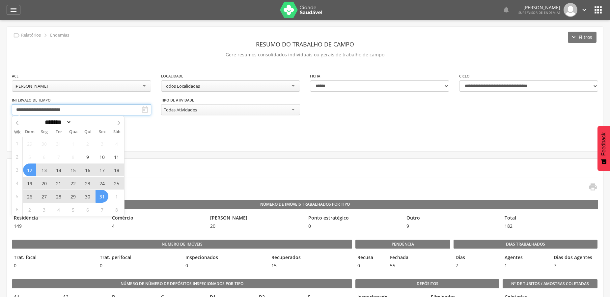
click at [79, 108] on input "**********" at bounding box center [81, 109] width 139 height 11
click at [149, 124] on fieldset "**********" at bounding box center [305, 102] width 586 height 61
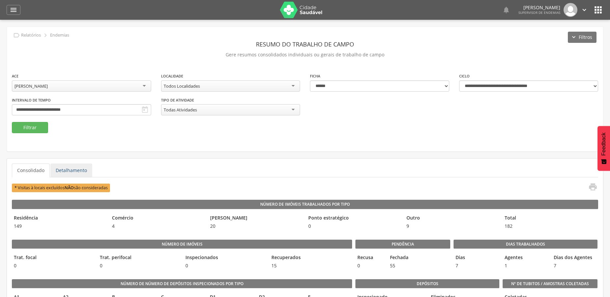
click at [68, 168] on link "Detalhamento" at bounding box center [71, 170] width 42 height 14
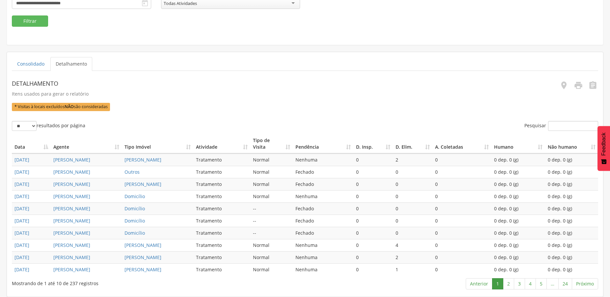
scroll to position [166, 0]
click at [506, 284] on link "2" at bounding box center [508, 283] width 11 height 11
click at [522, 286] on link "3" at bounding box center [519, 283] width 11 height 11
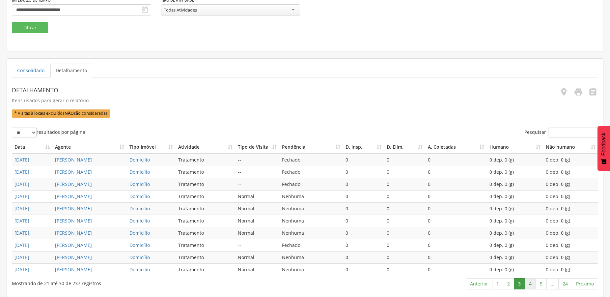
click at [528, 286] on link "4" at bounding box center [530, 283] width 11 height 11
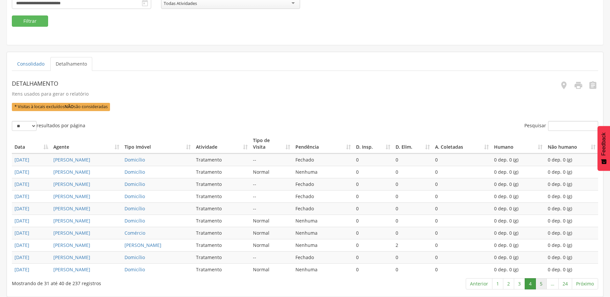
click at [540, 285] on link "5" at bounding box center [541, 283] width 11 height 11
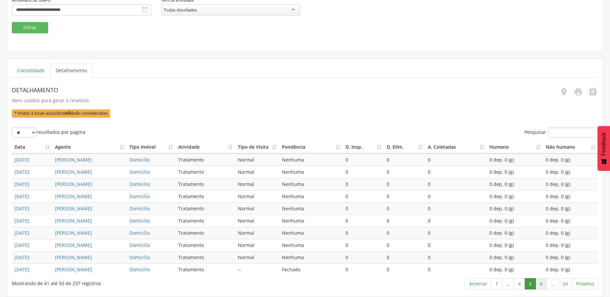
click at [542, 285] on link "6" at bounding box center [541, 283] width 11 height 11
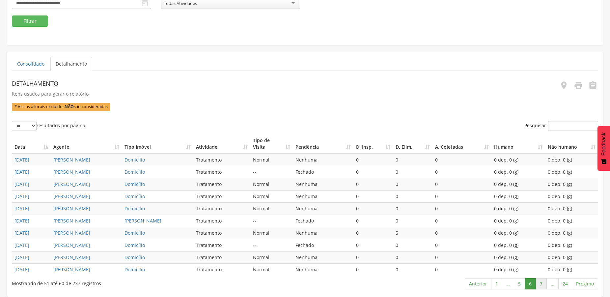
click at [540, 285] on link "7" at bounding box center [541, 283] width 11 height 11
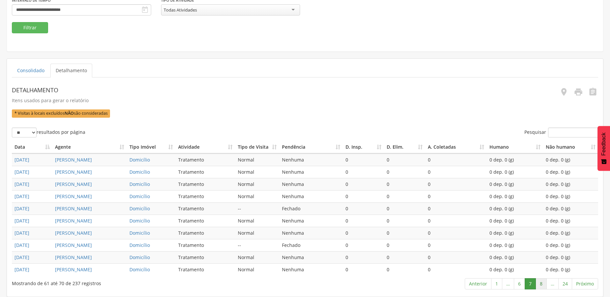
click at [539, 285] on link "8" at bounding box center [541, 283] width 11 height 11
click at [541, 284] on link "9" at bounding box center [541, 283] width 11 height 11
click at [541, 284] on link "10" at bounding box center [540, 283] width 14 height 11
click at [541, 284] on link "11" at bounding box center [540, 283] width 14 height 11
click at [541, 284] on link "12" at bounding box center [540, 283] width 14 height 11
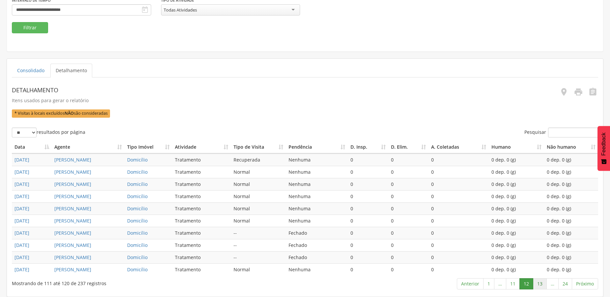
click at [537, 282] on link "13" at bounding box center [540, 283] width 14 height 11
click at [537, 283] on link "14" at bounding box center [540, 283] width 14 height 11
click at [536, 283] on link "15" at bounding box center [540, 283] width 14 height 11
click at [536, 283] on link "16" at bounding box center [540, 283] width 14 height 11
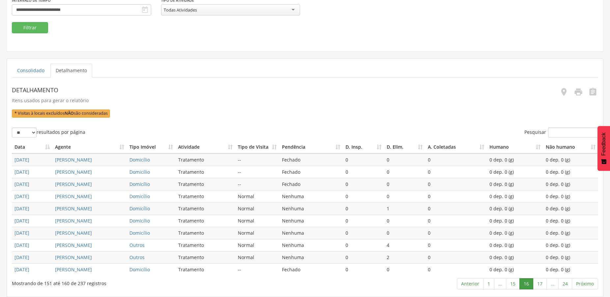
click at [536, 283] on link "17" at bounding box center [540, 283] width 14 height 11
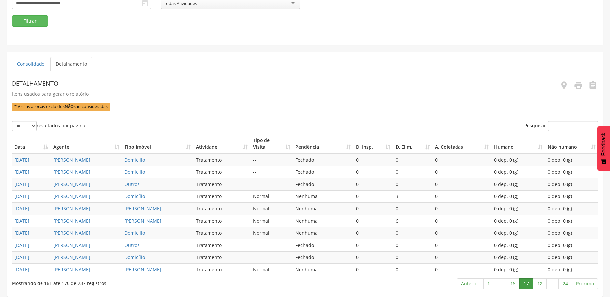
click at [536, 283] on link "18" at bounding box center [540, 283] width 14 height 11
click at [536, 283] on link "19" at bounding box center [540, 283] width 14 height 11
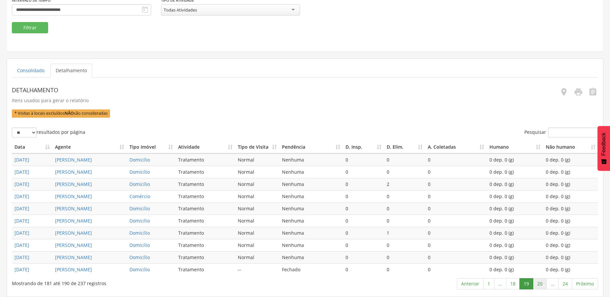
click at [538, 283] on link "20" at bounding box center [540, 283] width 14 height 11
click at [538, 283] on link "21" at bounding box center [540, 283] width 14 height 11
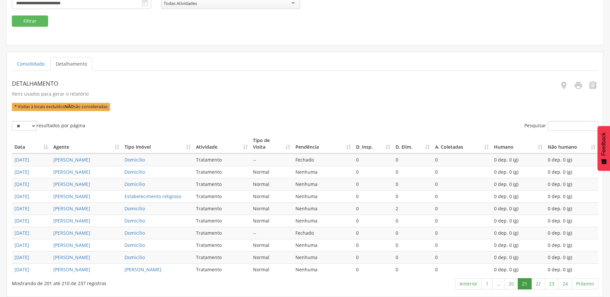
click at [538, 283] on link "22" at bounding box center [538, 283] width 14 height 11
click at [553, 283] on link "23" at bounding box center [552, 283] width 14 height 11
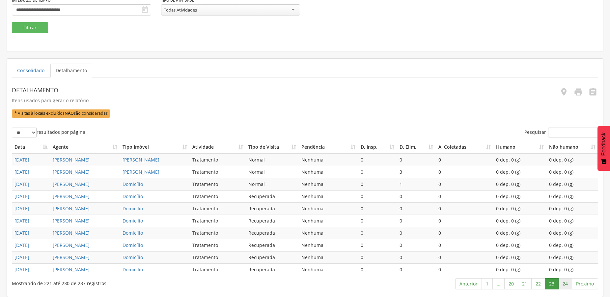
click at [562, 283] on link "24" at bounding box center [565, 283] width 14 height 11
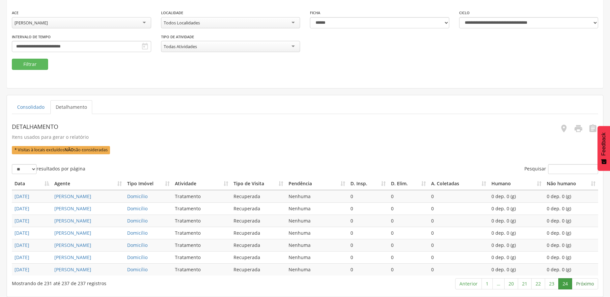
click at [586, 286] on link "Próximo" at bounding box center [585, 283] width 26 height 11
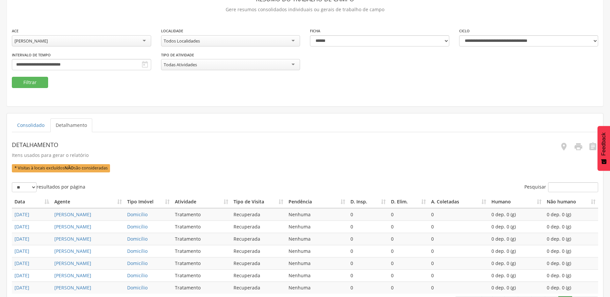
scroll to position [9, 0]
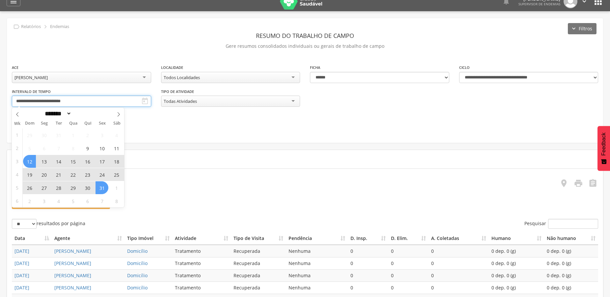
click at [68, 99] on input "**********" at bounding box center [81, 101] width 139 height 11
click at [119, 115] on icon at bounding box center [118, 114] width 5 height 5
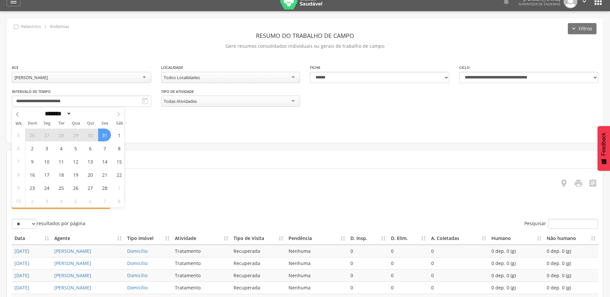
select select "*"
click at [119, 136] on span "1" at bounding box center [119, 134] width 13 height 13
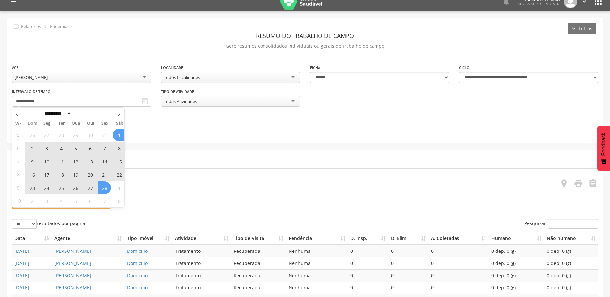
click at [104, 186] on span "28" at bounding box center [104, 187] width 13 height 13
type input "**********"
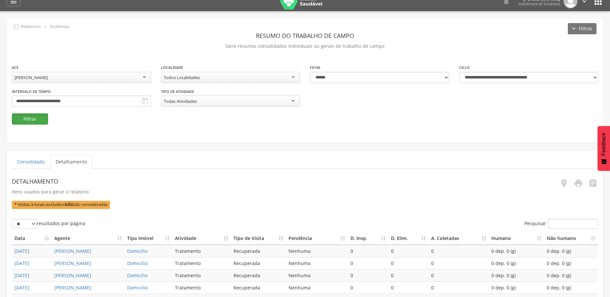
click at [36, 116] on button "Filtrar" at bounding box center [30, 118] width 36 height 11
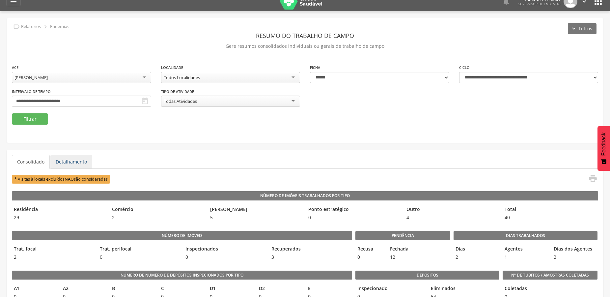
click at [77, 162] on link "Detalhamento" at bounding box center [71, 162] width 42 height 14
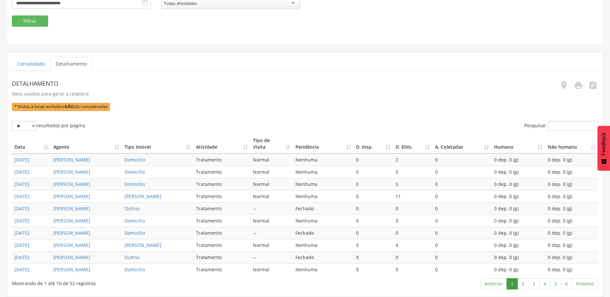
scroll to position [166, 0]
click at [524, 284] on link "2" at bounding box center [523, 283] width 11 height 11
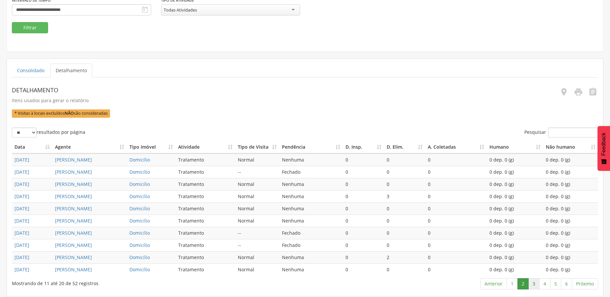
click at [534, 285] on link "3" at bounding box center [533, 283] width 11 height 11
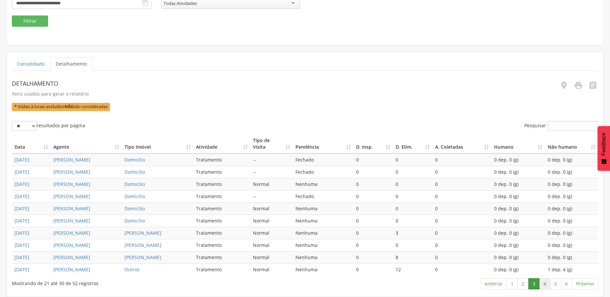
click at [547, 285] on link "4" at bounding box center [544, 283] width 11 height 11
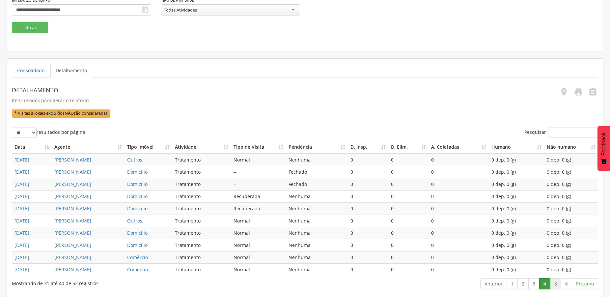
click at [556, 285] on link "5" at bounding box center [555, 283] width 11 height 11
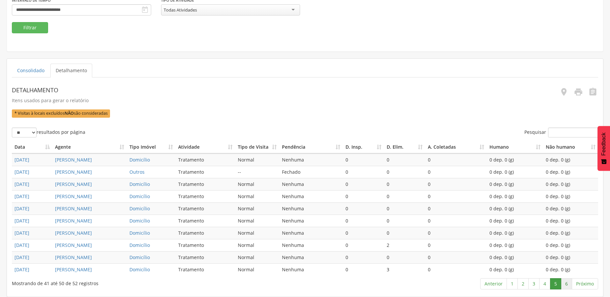
click at [568, 284] on link "6" at bounding box center [566, 283] width 11 height 11
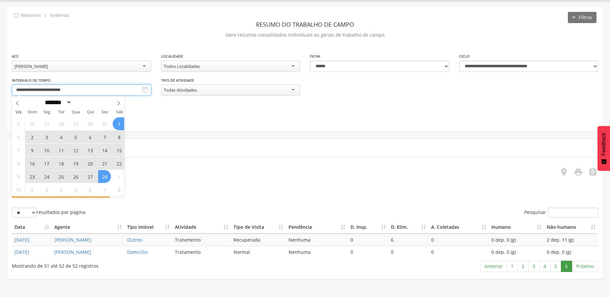
click at [82, 88] on input "**********" at bounding box center [81, 89] width 139 height 11
click at [117, 104] on icon at bounding box center [118, 103] width 5 height 5
select select "*"
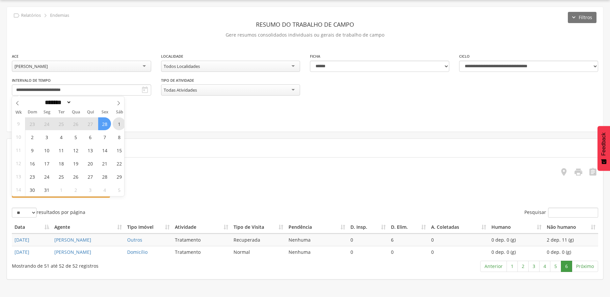
click at [117, 125] on span "1" at bounding box center [119, 123] width 13 height 13
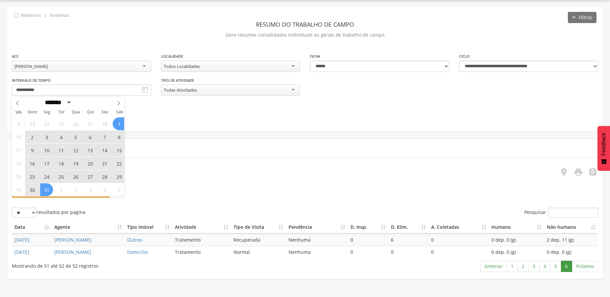
click at [48, 191] on span "31" at bounding box center [46, 189] width 13 height 13
type input "**********"
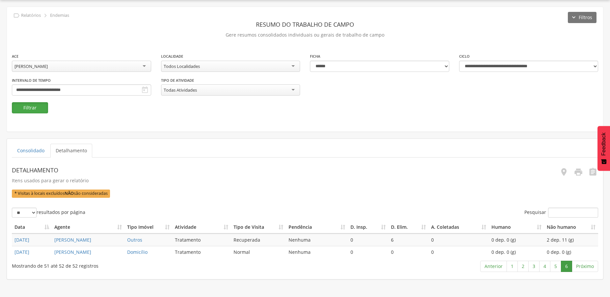
click at [36, 107] on button "Filtrar" at bounding box center [30, 107] width 36 height 11
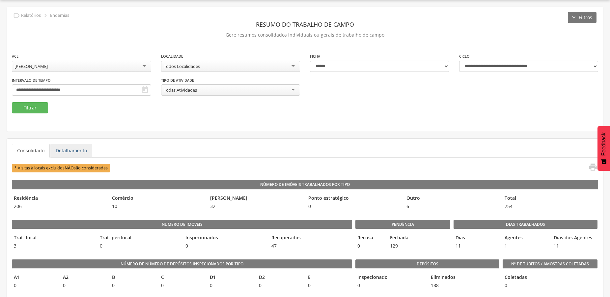
click at [65, 151] on link "Detalhamento" at bounding box center [71, 151] width 42 height 14
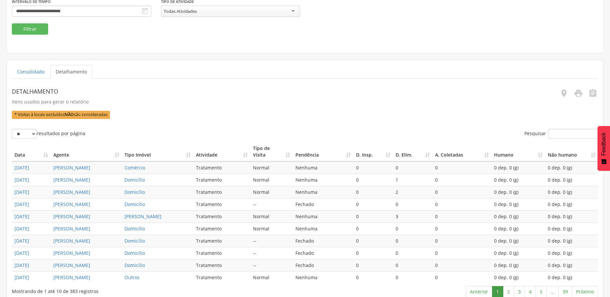
scroll to position [166, 0]
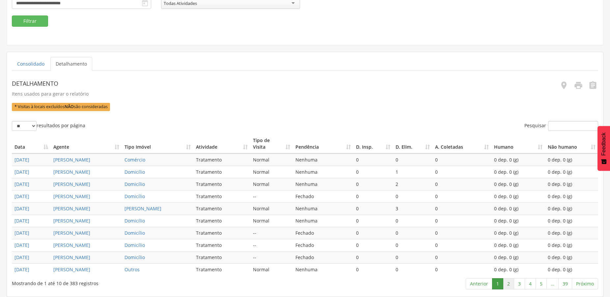
click at [509, 283] on link "2" at bounding box center [508, 283] width 11 height 11
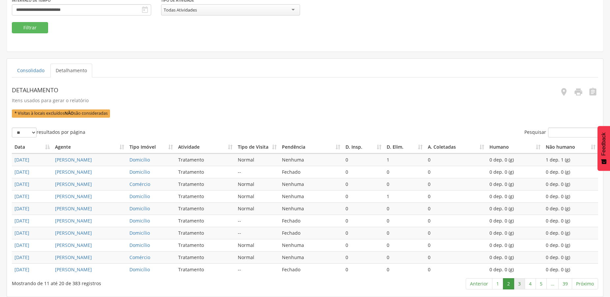
click at [520, 284] on link "3" at bounding box center [519, 283] width 11 height 11
click at [528, 285] on link "4" at bounding box center [530, 283] width 11 height 11
click at [540, 286] on link "5" at bounding box center [541, 283] width 11 height 11
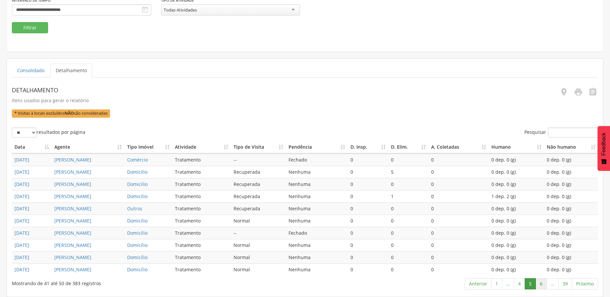
click at [541, 286] on link "6" at bounding box center [541, 283] width 11 height 11
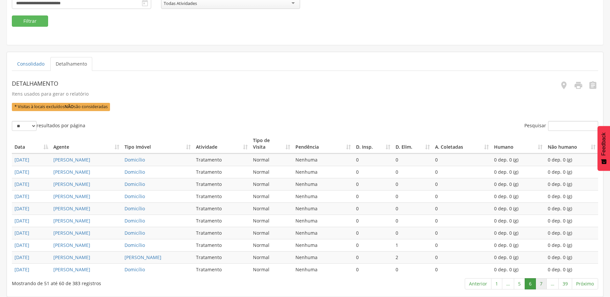
click at [544, 285] on link "7" at bounding box center [541, 283] width 11 height 11
click at [542, 285] on link "8" at bounding box center [541, 283] width 11 height 11
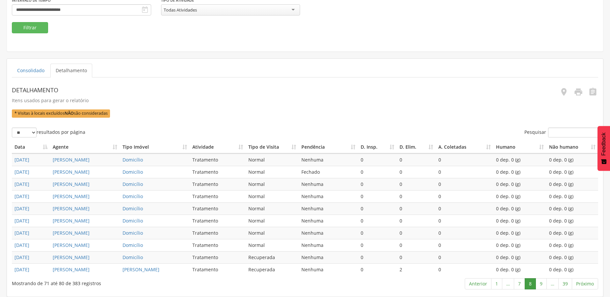
click at [542, 285] on link "9" at bounding box center [541, 283] width 11 height 11
click at [537, 283] on link "10" at bounding box center [540, 283] width 14 height 11
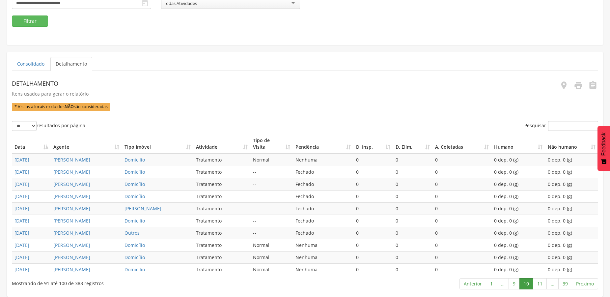
click at [538, 283] on link "11" at bounding box center [540, 283] width 14 height 11
click at [538, 283] on link "12" at bounding box center [540, 283] width 14 height 11
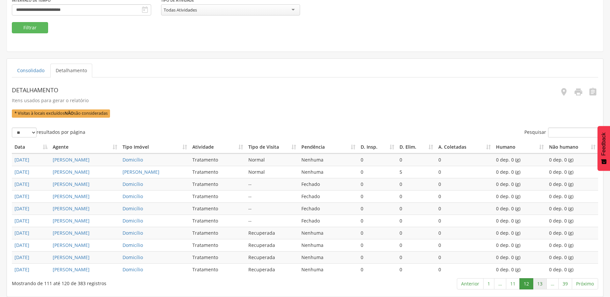
click at [539, 283] on link "13" at bounding box center [540, 283] width 14 height 11
click at [539, 283] on link "14" at bounding box center [540, 283] width 14 height 11
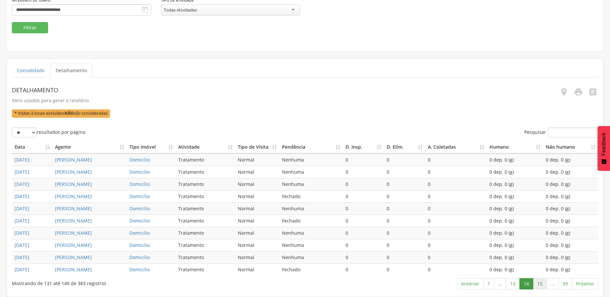
click at [539, 283] on link "15" at bounding box center [540, 283] width 14 height 11
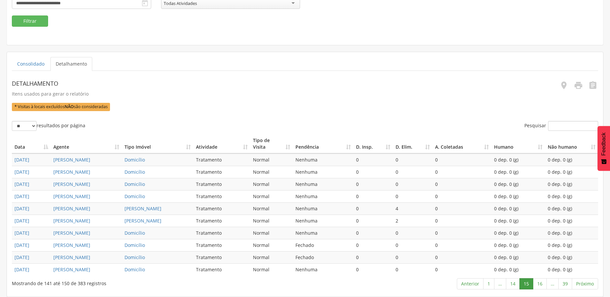
click at [539, 283] on link "16" at bounding box center [540, 283] width 14 height 11
click at [539, 283] on link "17" at bounding box center [540, 283] width 14 height 11
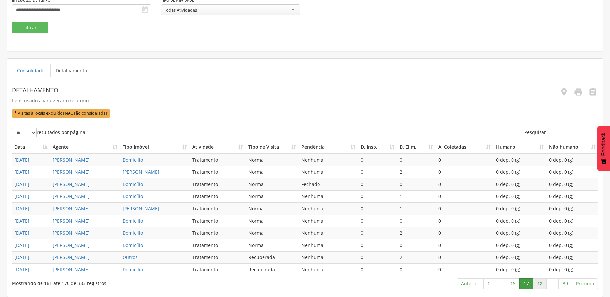
click at [541, 283] on link "18" at bounding box center [540, 283] width 14 height 11
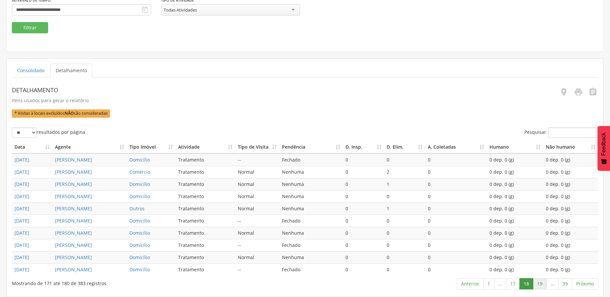
click at [540, 283] on link "19" at bounding box center [540, 283] width 14 height 11
click at [540, 283] on link "20" at bounding box center [540, 283] width 14 height 11
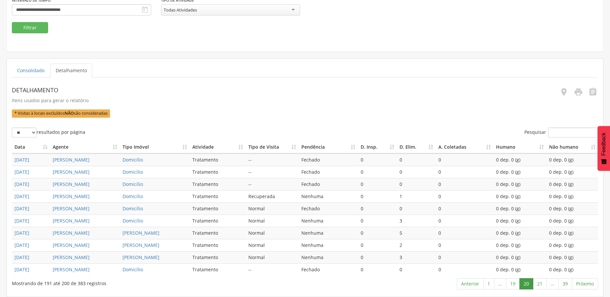
click at [540, 283] on link "21" at bounding box center [540, 283] width 14 height 11
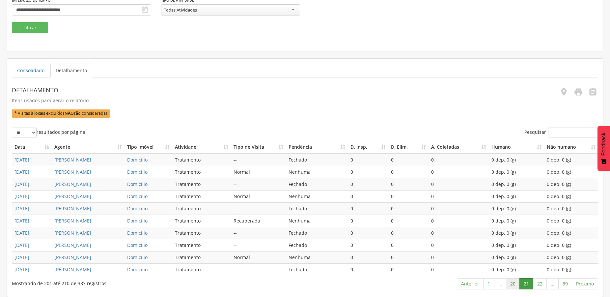
click at [510, 282] on link "20" at bounding box center [513, 283] width 14 height 11
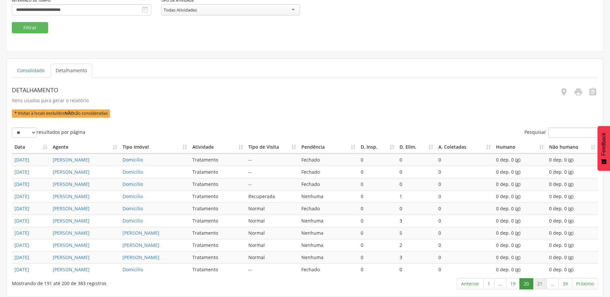
click at [538, 284] on link "21" at bounding box center [540, 283] width 14 height 11
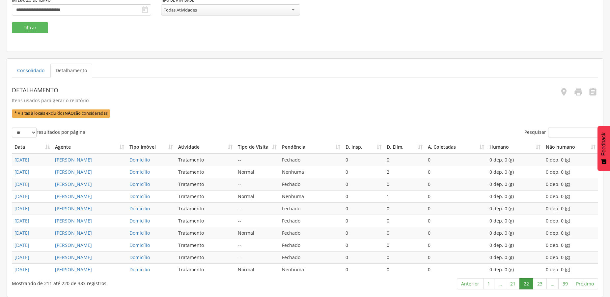
click at [532, 281] on link "22" at bounding box center [527, 283] width 14 height 11
click at [542, 283] on link "23" at bounding box center [540, 283] width 14 height 11
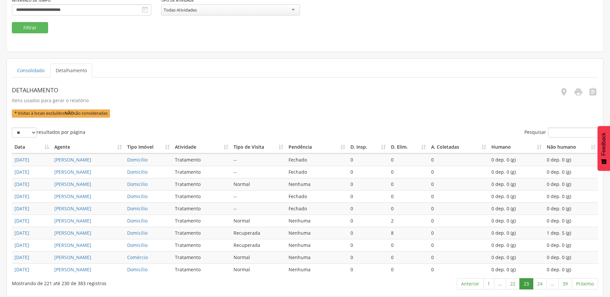
click at [542, 283] on link "24" at bounding box center [540, 283] width 14 height 11
click at [542, 283] on link "25" at bounding box center [540, 283] width 14 height 11
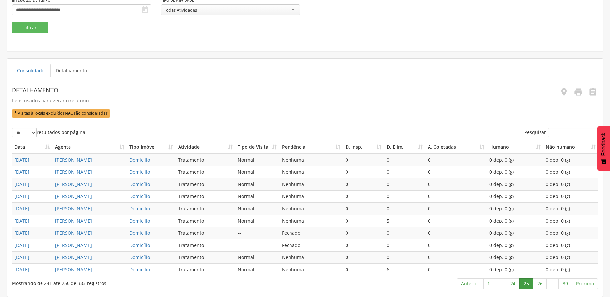
click at [542, 283] on link "26" at bounding box center [540, 283] width 14 height 11
click at [542, 283] on link "27" at bounding box center [540, 283] width 14 height 11
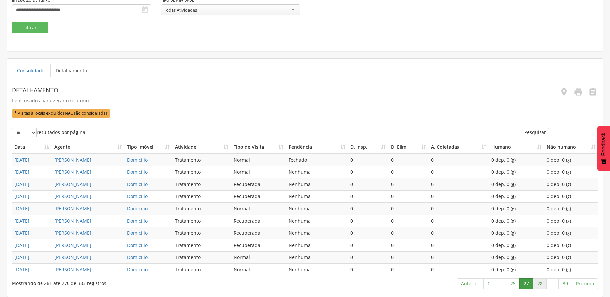
click at [541, 284] on link "28" at bounding box center [540, 283] width 14 height 11
click at [541, 284] on link "29" at bounding box center [540, 283] width 14 height 11
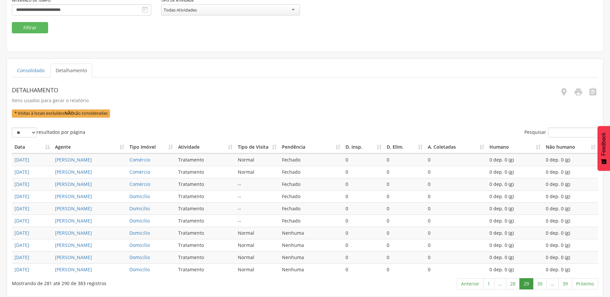
click at [541, 284] on link "30" at bounding box center [540, 283] width 14 height 11
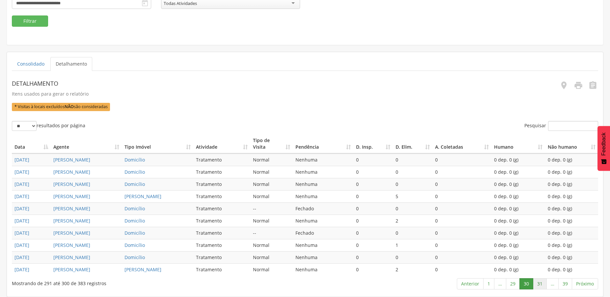
click at [538, 283] on link "31" at bounding box center [540, 283] width 14 height 11
click at [538, 283] on link "32" at bounding box center [540, 283] width 14 height 11
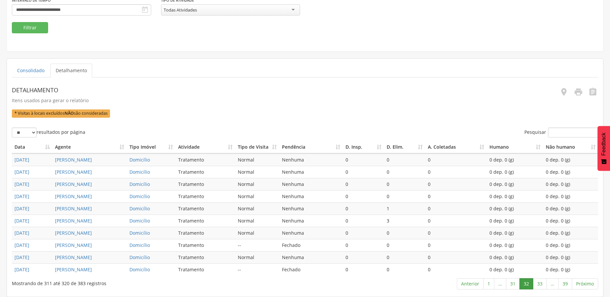
click at [538, 283] on link "33" at bounding box center [540, 283] width 14 height 11
click at [538, 283] on link "34" at bounding box center [540, 283] width 14 height 11
click at [538, 283] on link "35" at bounding box center [540, 283] width 14 height 11
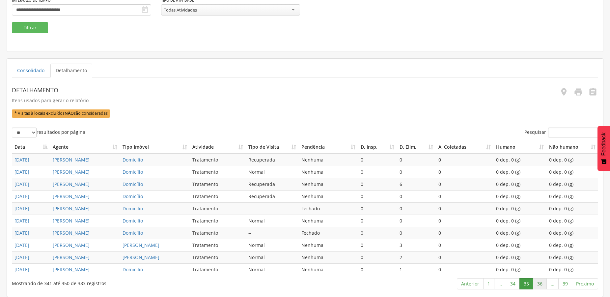
click at [541, 285] on link "36" at bounding box center [540, 283] width 14 height 11
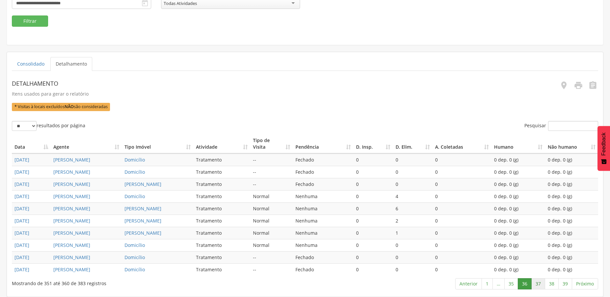
click at [535, 282] on link "37" at bounding box center [538, 283] width 14 height 11
click at [553, 284] on link "38" at bounding box center [552, 283] width 14 height 11
click at [564, 286] on link "39" at bounding box center [565, 283] width 14 height 11
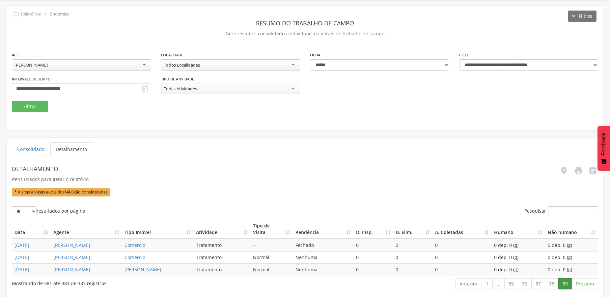
scroll to position [34, 0]
click at [74, 83] on input "**********" at bounding box center [81, 88] width 139 height 11
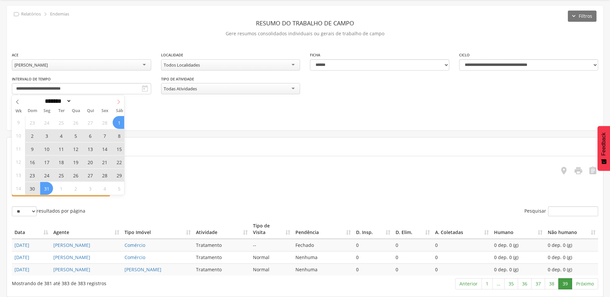
click at [120, 99] on icon at bounding box center [118, 101] width 5 height 5
select select "*"
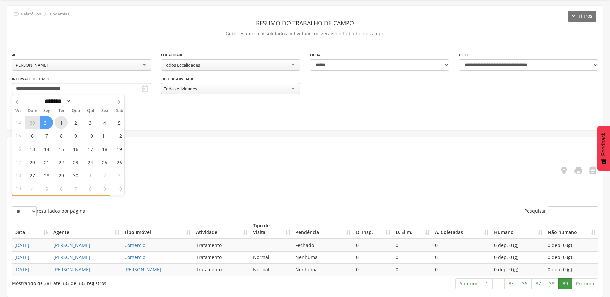
click at [63, 116] on span "1" at bounding box center [61, 122] width 13 height 13
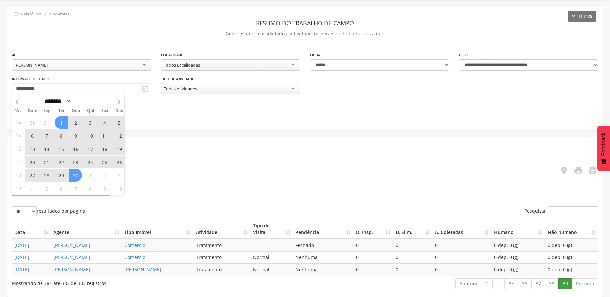
click at [77, 169] on span "30" at bounding box center [75, 175] width 13 height 13
type input "**********"
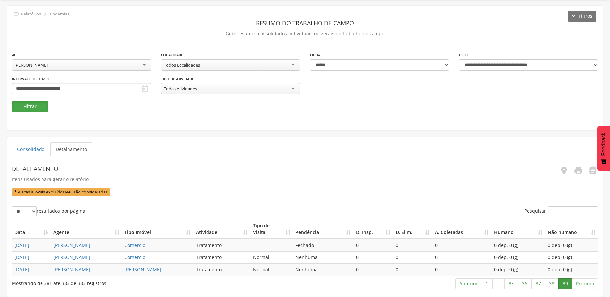
click at [22, 101] on button "Filtrar" at bounding box center [30, 106] width 36 height 11
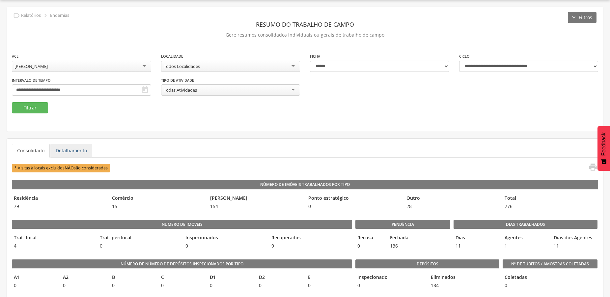
click at [66, 155] on link "Detalhamento" at bounding box center [71, 151] width 42 height 14
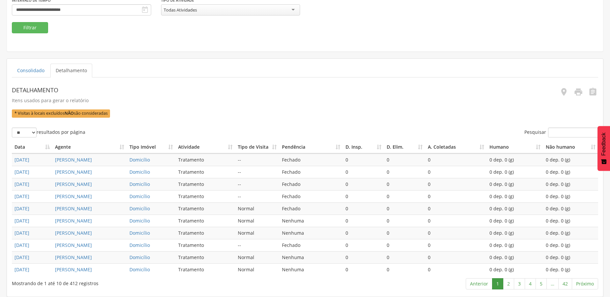
scroll to position [166, 0]
click at [508, 284] on link "2" at bounding box center [508, 283] width 11 height 11
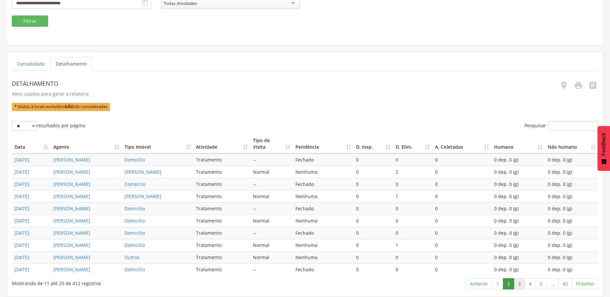
click at [518, 284] on link "3" at bounding box center [519, 283] width 11 height 11
click at [530, 285] on link "4" at bounding box center [530, 283] width 11 height 11
click at [542, 284] on link "5" at bounding box center [541, 283] width 11 height 11
click at [543, 285] on link "6" at bounding box center [541, 283] width 11 height 11
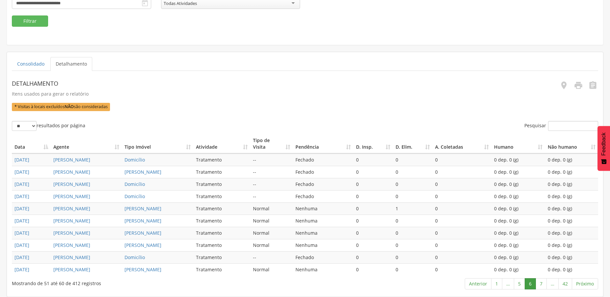
click at [543, 285] on link "7" at bounding box center [541, 283] width 11 height 11
click at [543, 285] on link "8" at bounding box center [541, 283] width 11 height 11
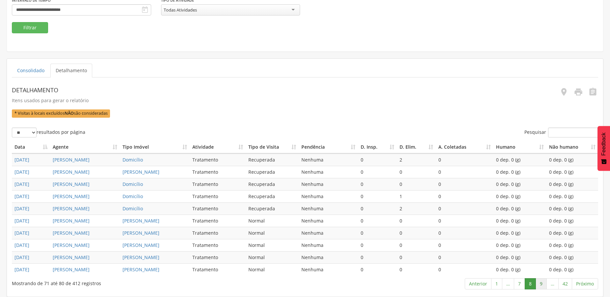
click at [540, 286] on link "9" at bounding box center [541, 283] width 11 height 11
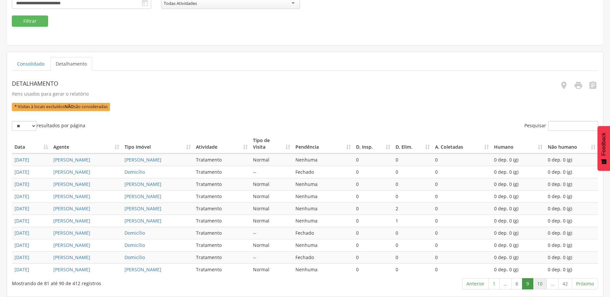
click at [540, 286] on link "10" at bounding box center [540, 283] width 14 height 11
click at [540, 286] on link "11" at bounding box center [540, 283] width 14 height 11
click at [516, 285] on link "11" at bounding box center [513, 283] width 14 height 11
click at [511, 285] on link "10" at bounding box center [513, 283] width 14 height 11
click at [514, 285] on link "9" at bounding box center [514, 283] width 11 height 11
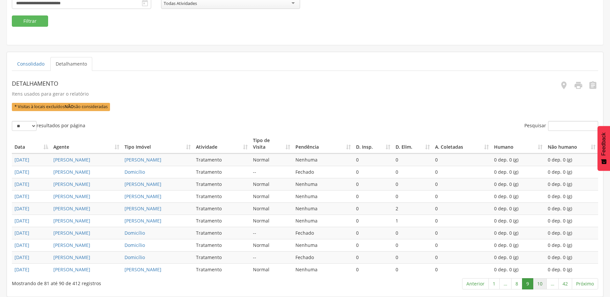
click at [540, 284] on link "10" at bounding box center [540, 283] width 14 height 11
click at [540, 282] on link "11" at bounding box center [540, 283] width 14 height 11
click at [540, 282] on link "12" at bounding box center [540, 283] width 14 height 11
click at [540, 282] on link "13" at bounding box center [540, 283] width 14 height 11
click at [540, 282] on link "14" at bounding box center [540, 283] width 14 height 11
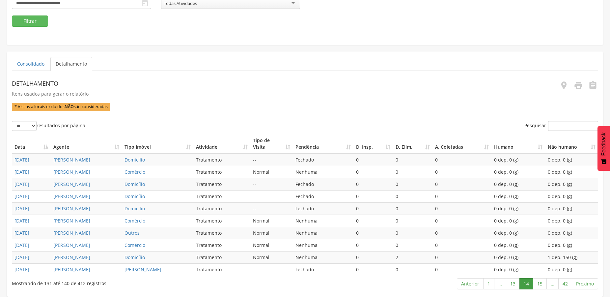
click at [540, 282] on link "15" at bounding box center [540, 283] width 14 height 11
click at [540, 282] on link "16" at bounding box center [540, 283] width 14 height 11
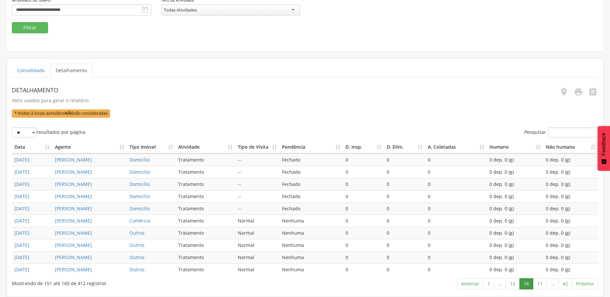
click at [540, 282] on link "17" at bounding box center [540, 283] width 14 height 11
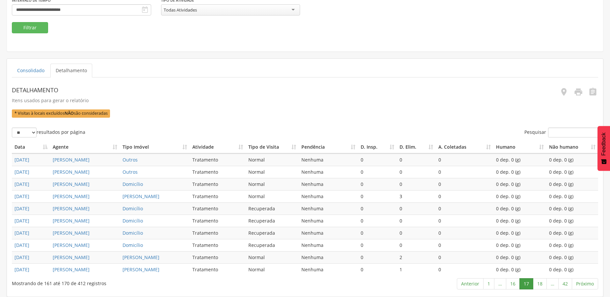
click at [540, 282] on link "18" at bounding box center [540, 283] width 14 height 11
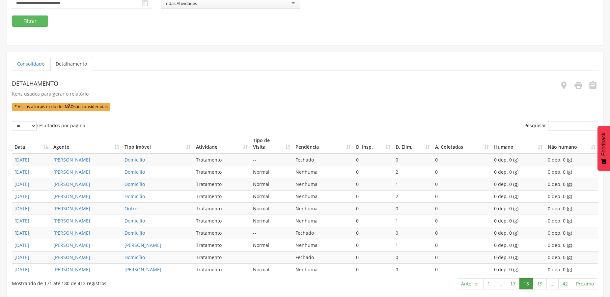
click at [540, 282] on link "19" at bounding box center [540, 283] width 14 height 11
click at [540, 282] on link "20" at bounding box center [540, 283] width 14 height 11
click at [540, 282] on link "21" at bounding box center [540, 283] width 14 height 11
click at [541, 282] on link "22" at bounding box center [540, 283] width 14 height 11
click at [541, 282] on link "23" at bounding box center [540, 283] width 14 height 11
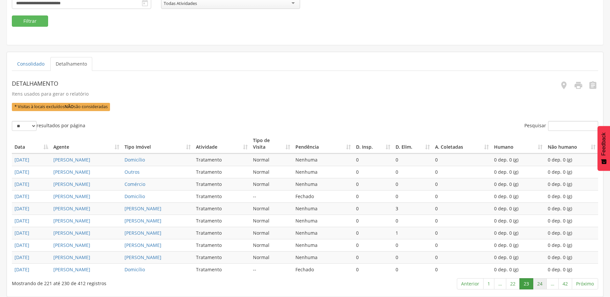
click at [539, 281] on link "24" at bounding box center [540, 283] width 14 height 11
click at [539, 281] on link "25" at bounding box center [540, 283] width 14 height 11
click at [539, 281] on link "26" at bounding box center [540, 283] width 14 height 11
click at [539, 281] on link "27" at bounding box center [540, 283] width 14 height 11
click at [539, 281] on link "28" at bounding box center [540, 283] width 14 height 11
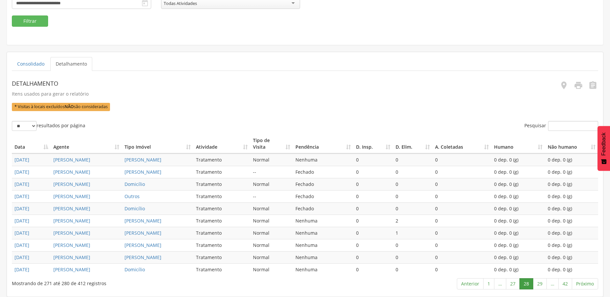
click at [539, 281] on link "29" at bounding box center [540, 283] width 14 height 11
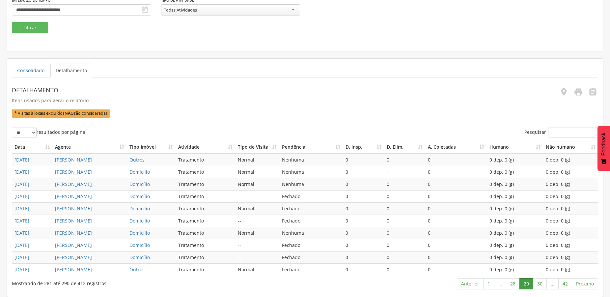
click at [539, 281] on link "30" at bounding box center [540, 283] width 14 height 11
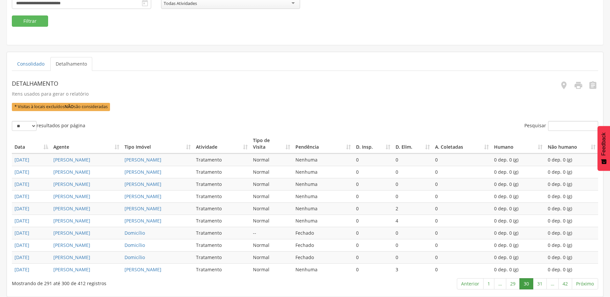
click at [539, 281] on link "31" at bounding box center [540, 283] width 14 height 11
click at [539, 281] on link "32" at bounding box center [540, 283] width 14 height 11
click at [539, 281] on link "33" at bounding box center [540, 283] width 14 height 11
click at [539, 281] on link "34" at bounding box center [540, 283] width 14 height 11
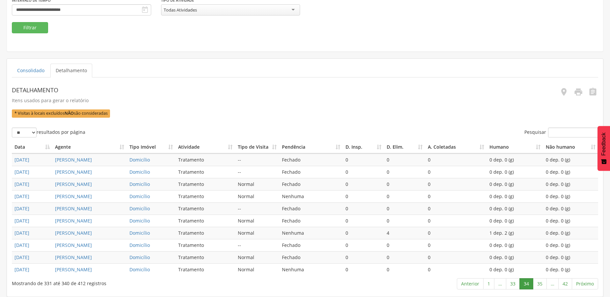
click at [539, 281] on link "35" at bounding box center [540, 283] width 14 height 11
click at [513, 285] on link "34" at bounding box center [513, 283] width 14 height 11
click at [513, 285] on link "33" at bounding box center [513, 283] width 14 height 11
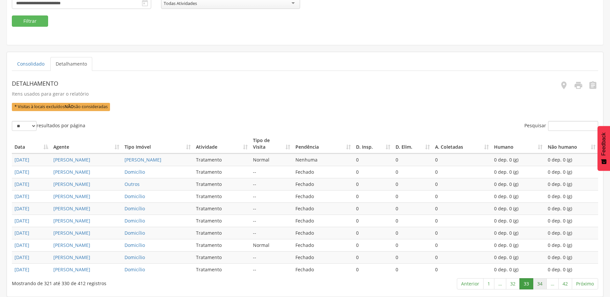
click at [538, 283] on link "34" at bounding box center [540, 283] width 14 height 11
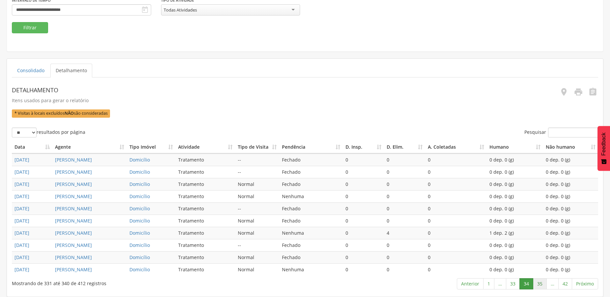
click at [538, 285] on link "35" at bounding box center [540, 283] width 14 height 11
click at [539, 285] on link "36" at bounding box center [540, 283] width 14 height 11
click at [539, 285] on link "37" at bounding box center [540, 283] width 14 height 11
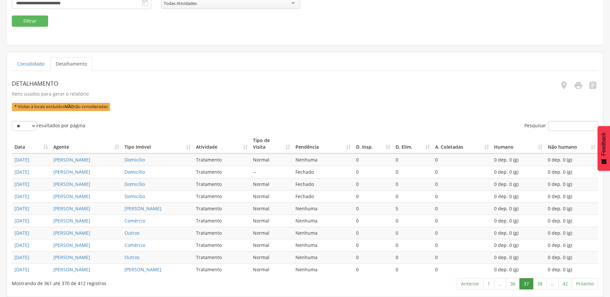
click at [539, 285] on link "38" at bounding box center [540, 283] width 14 height 11
click at [537, 281] on link "39" at bounding box center [540, 283] width 14 height 11
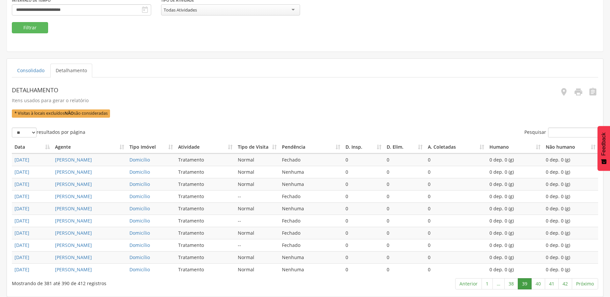
click at [537, 281] on link "40" at bounding box center [538, 283] width 14 height 11
click at [551, 284] on link "41" at bounding box center [552, 283] width 14 height 11
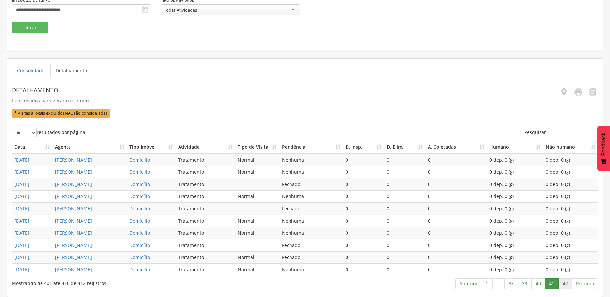
click at [564, 284] on link "42" at bounding box center [565, 283] width 14 height 11
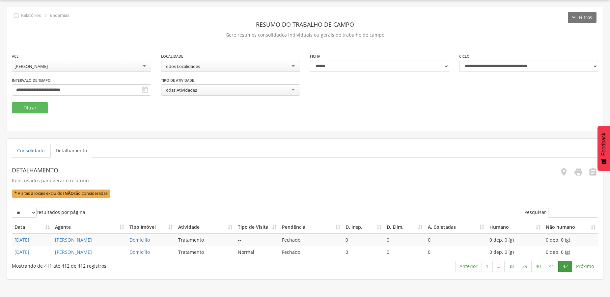
scroll to position [20, 0]
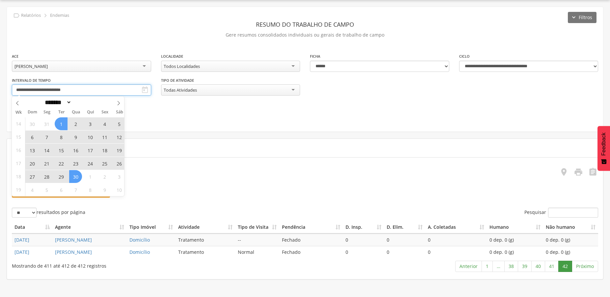
click at [87, 94] on input "**********" at bounding box center [81, 89] width 139 height 11
click at [117, 102] on icon at bounding box center [118, 103] width 5 height 5
select select "*"
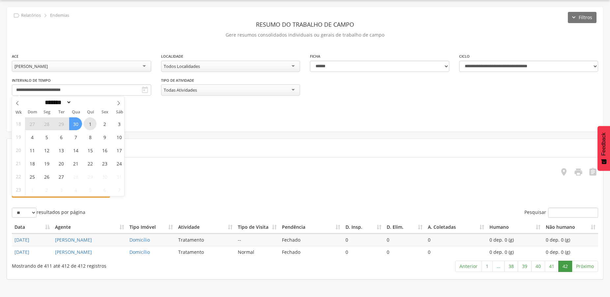
click at [90, 124] on span "1" at bounding box center [90, 123] width 13 height 13
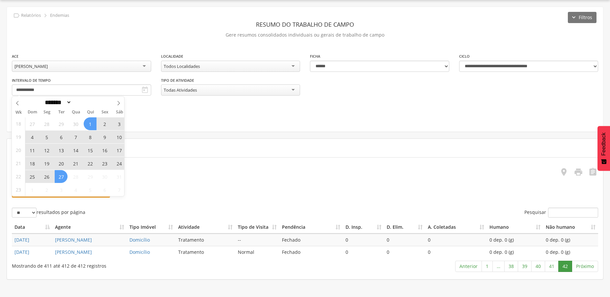
click at [62, 175] on span "27" at bounding box center [61, 176] width 13 height 13
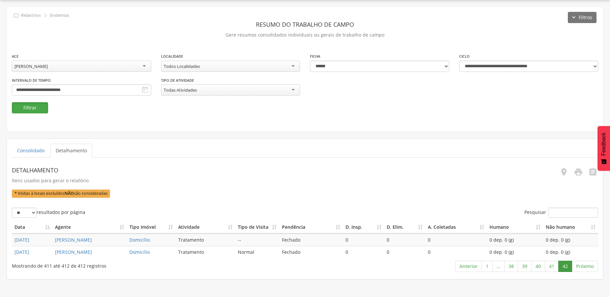
click at [34, 110] on button "Filtrar" at bounding box center [30, 107] width 36 height 11
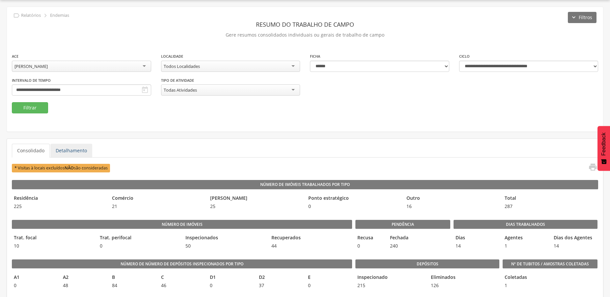
click at [77, 153] on link "Detalhamento" at bounding box center [71, 151] width 42 height 14
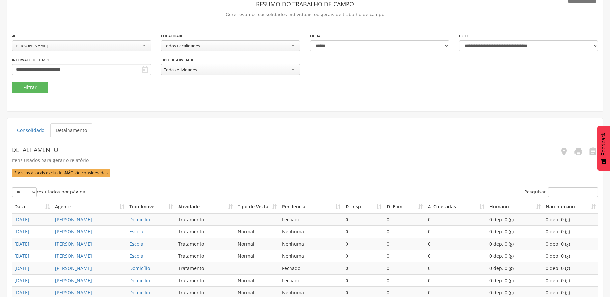
scroll to position [166, 0]
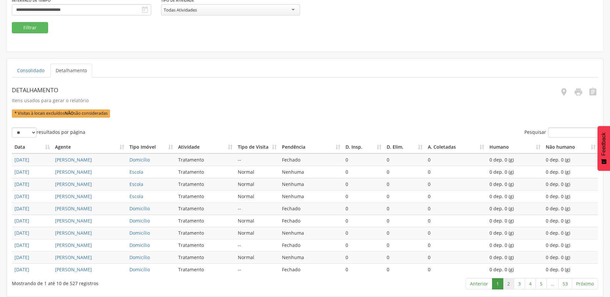
click at [507, 284] on link "2" at bounding box center [508, 283] width 11 height 11
click at [517, 285] on link "3" at bounding box center [519, 283] width 11 height 11
click at [531, 286] on link "4" at bounding box center [530, 283] width 11 height 11
click at [540, 286] on link "5" at bounding box center [541, 283] width 11 height 11
click at [540, 282] on link "7" at bounding box center [541, 283] width 11 height 11
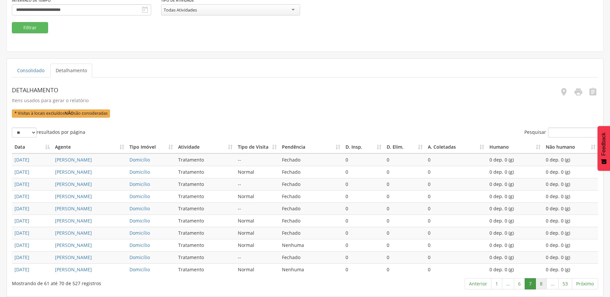
click at [544, 282] on link "8" at bounding box center [541, 283] width 11 height 11
click at [544, 282] on link "9" at bounding box center [541, 283] width 11 height 11
click at [544, 282] on link "10" at bounding box center [540, 283] width 14 height 11
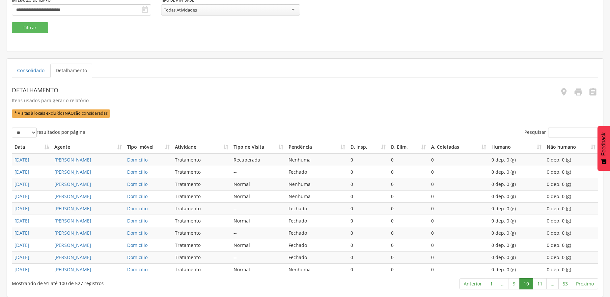
click at [544, 282] on link "11" at bounding box center [540, 283] width 14 height 11
click at [543, 283] on link "12" at bounding box center [540, 283] width 14 height 11
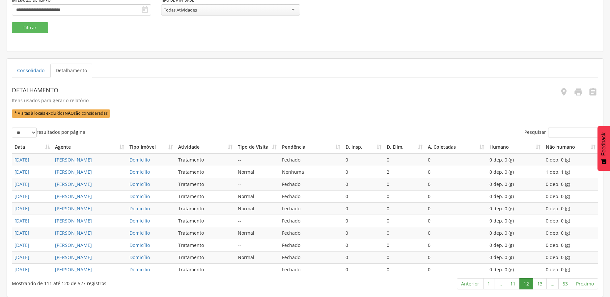
click at [543, 283] on link "13" at bounding box center [540, 283] width 14 height 11
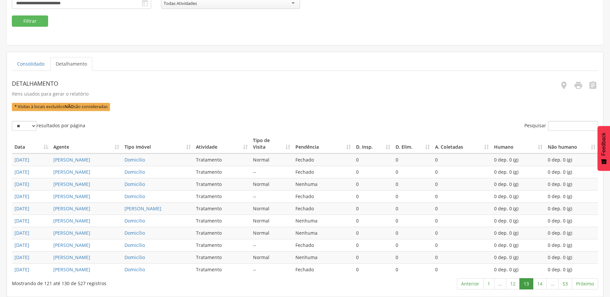
click at [543, 283] on link "14" at bounding box center [540, 283] width 14 height 11
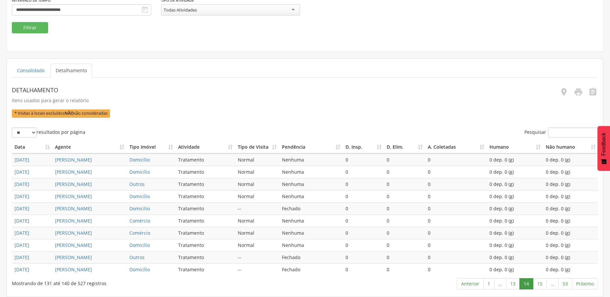
click at [543, 283] on link "15" at bounding box center [540, 283] width 14 height 11
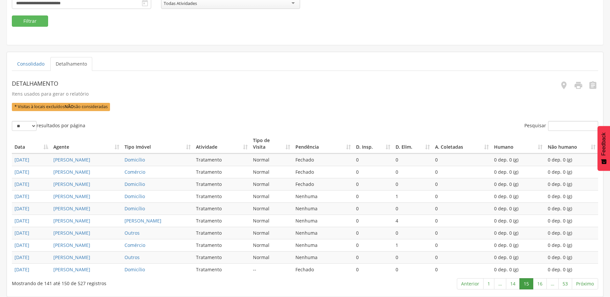
click at [543, 283] on link "16" at bounding box center [540, 283] width 14 height 11
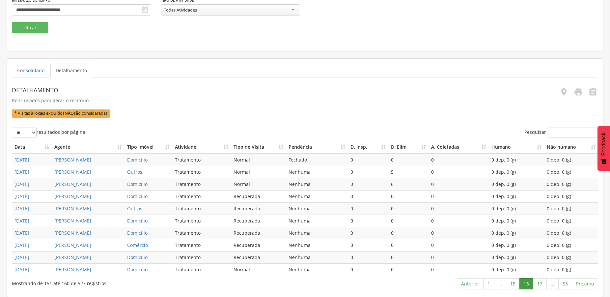
click at [543, 283] on link "17" at bounding box center [540, 283] width 14 height 11
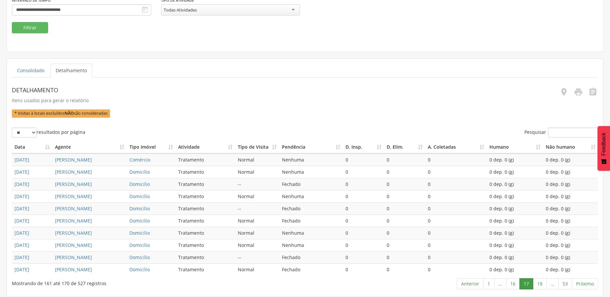
click at [543, 283] on link "18" at bounding box center [540, 283] width 14 height 11
click at [543, 283] on link "19" at bounding box center [540, 283] width 14 height 11
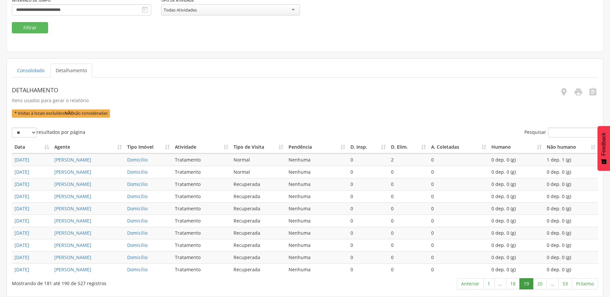
click at [543, 283] on link "20" at bounding box center [540, 283] width 14 height 11
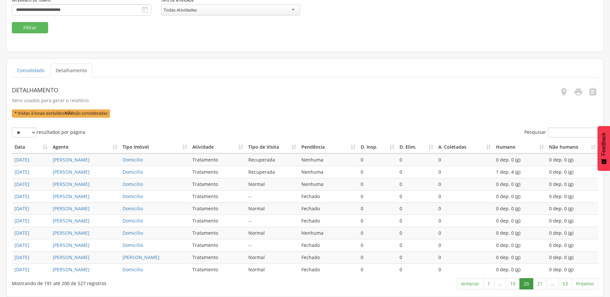
click at [543, 283] on link "21" at bounding box center [540, 283] width 14 height 11
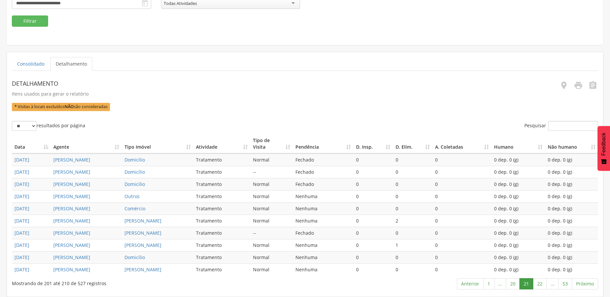
click at [543, 283] on link "22" at bounding box center [540, 283] width 14 height 11
click at [543, 283] on link "23" at bounding box center [540, 283] width 14 height 11
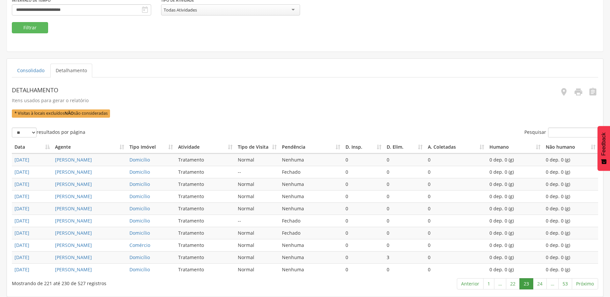
click at [543, 283] on link "24" at bounding box center [540, 283] width 14 height 11
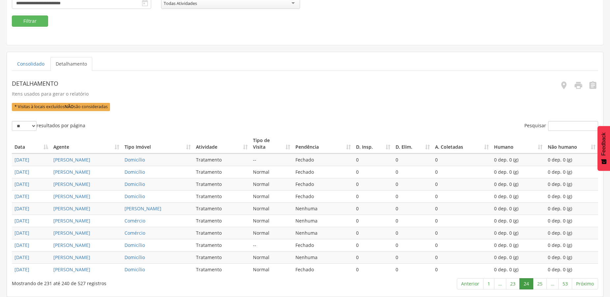
click at [543, 283] on link "25" at bounding box center [540, 283] width 14 height 11
click at [543, 283] on link "26" at bounding box center [540, 283] width 14 height 11
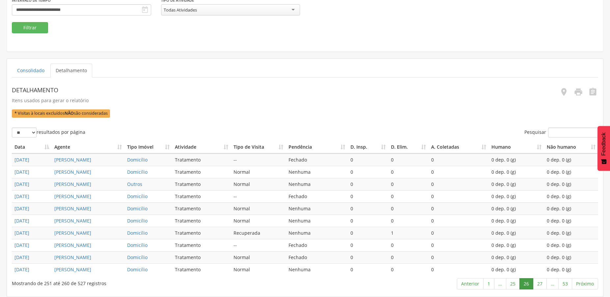
click at [543, 283] on link "27" at bounding box center [540, 283] width 14 height 11
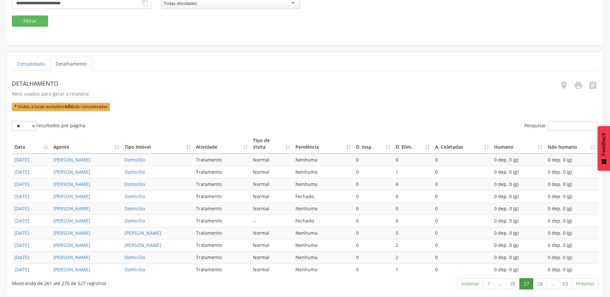
click at [543, 283] on link "28" at bounding box center [540, 283] width 14 height 11
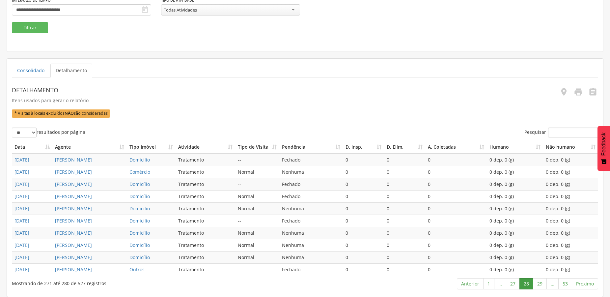
click at [543, 283] on link "29" at bounding box center [540, 283] width 14 height 11
click at [543, 283] on link "30" at bounding box center [540, 283] width 14 height 11
click at [543, 283] on link "31" at bounding box center [540, 283] width 14 height 11
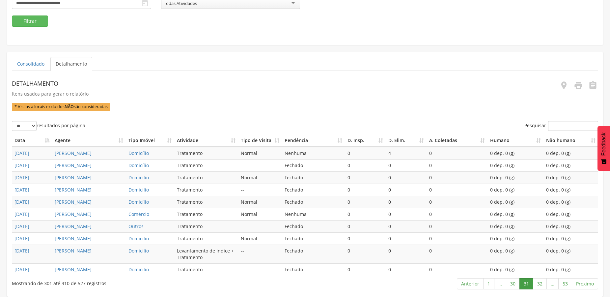
click at [543, 283] on link "32" at bounding box center [540, 283] width 14 height 11
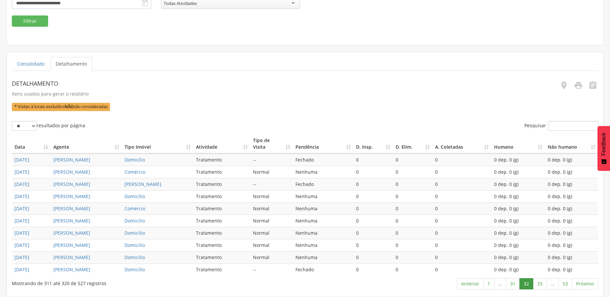
click at [543, 283] on link "33" at bounding box center [540, 283] width 14 height 11
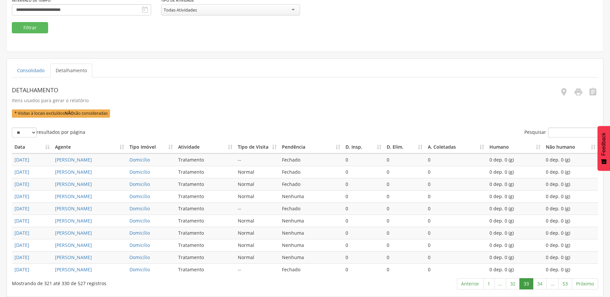
click at [543, 283] on link "34" at bounding box center [540, 283] width 14 height 11
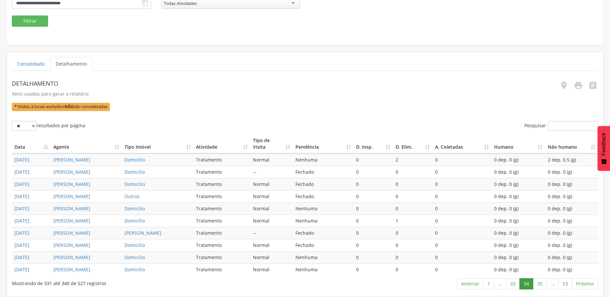
click at [543, 283] on link "35" at bounding box center [540, 283] width 14 height 11
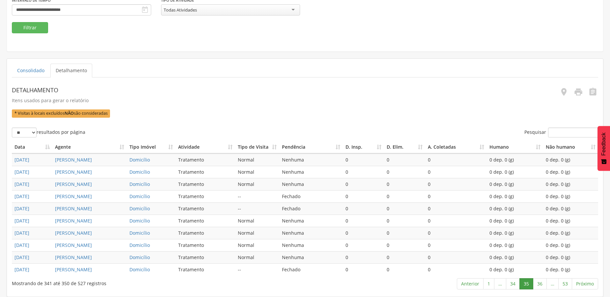
click at [543, 283] on link "36" at bounding box center [540, 283] width 14 height 11
click at [543, 283] on link "37" at bounding box center [540, 283] width 14 height 11
click at [526, 284] on link "37" at bounding box center [527, 283] width 14 height 11
click at [514, 286] on link "36" at bounding box center [513, 283] width 14 height 11
click at [539, 280] on link "37" at bounding box center [540, 283] width 14 height 11
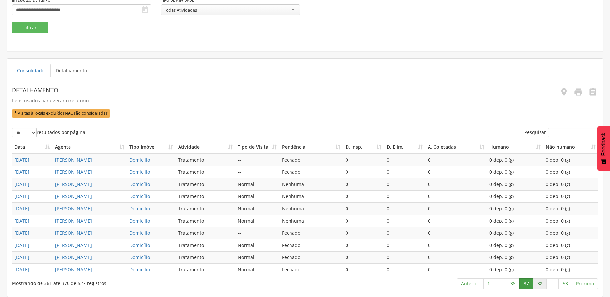
click at [536, 285] on link "38" at bounding box center [540, 283] width 14 height 11
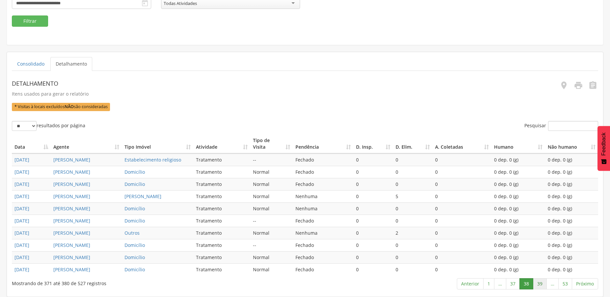
click at [539, 283] on link "39" at bounding box center [540, 283] width 14 height 11
click at [540, 283] on link "40" at bounding box center [540, 283] width 14 height 11
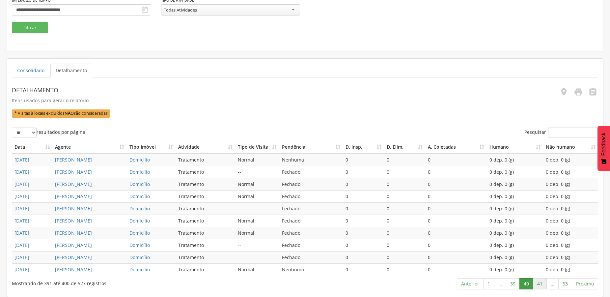
click at [539, 282] on link "41" at bounding box center [540, 283] width 14 height 11
click at [540, 285] on link "42" at bounding box center [540, 283] width 14 height 11
click at [513, 285] on link "41" at bounding box center [513, 283] width 14 height 11
click at [538, 284] on link "42" at bounding box center [540, 283] width 14 height 11
click at [539, 280] on link "43" at bounding box center [540, 283] width 14 height 11
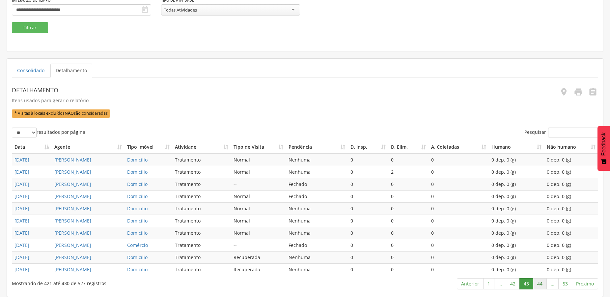
click at [539, 286] on link "44" at bounding box center [540, 283] width 14 height 11
click at [540, 284] on link "45" at bounding box center [540, 283] width 14 height 11
click at [540, 283] on link "46" at bounding box center [540, 283] width 14 height 11
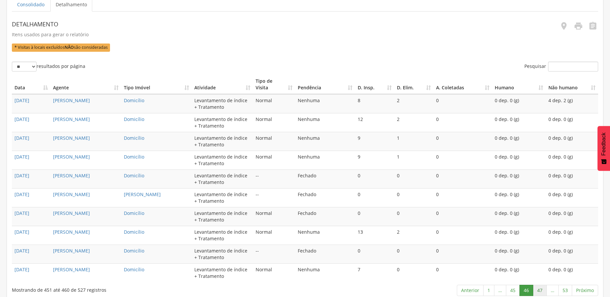
click at [540, 285] on link "47" at bounding box center [540, 290] width 14 height 11
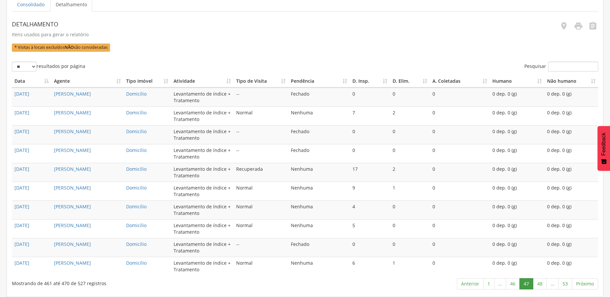
click at [540, 285] on link "48" at bounding box center [540, 283] width 14 height 11
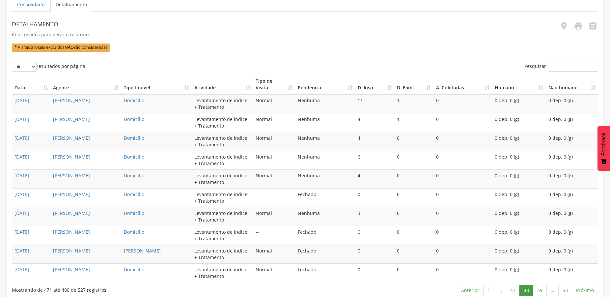
click at [540, 285] on link "49" at bounding box center [540, 290] width 14 height 11
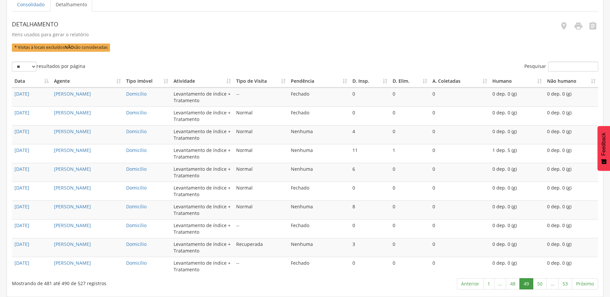
click at [540, 285] on link "50" at bounding box center [540, 283] width 14 height 11
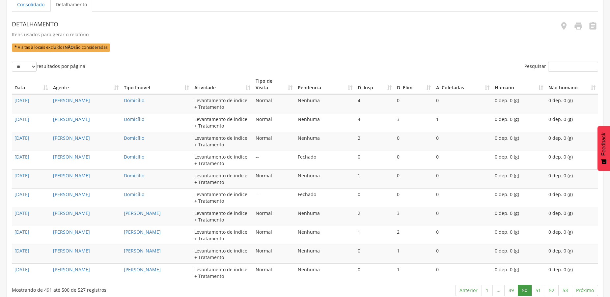
click at [540, 285] on link "51" at bounding box center [538, 290] width 14 height 11
click at [525, 285] on link "50" at bounding box center [525, 290] width 14 height 11
click at [510, 285] on link "49" at bounding box center [511, 290] width 14 height 11
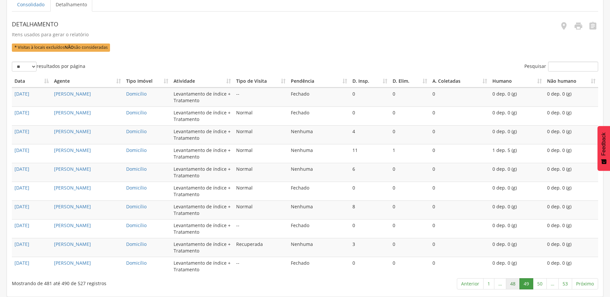
click at [513, 285] on link "48" at bounding box center [513, 283] width 14 height 11
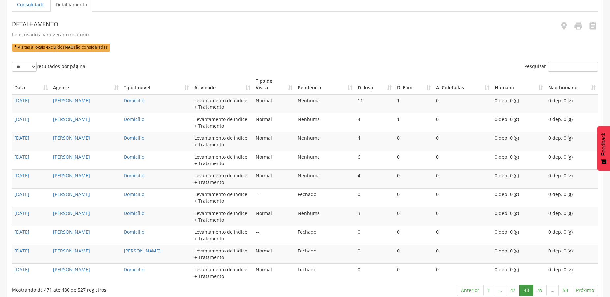
click at [513, 285] on link "47" at bounding box center [513, 290] width 14 height 11
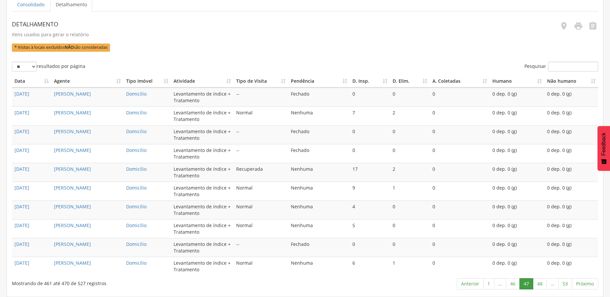
click at [513, 285] on link "46" at bounding box center [513, 283] width 14 height 11
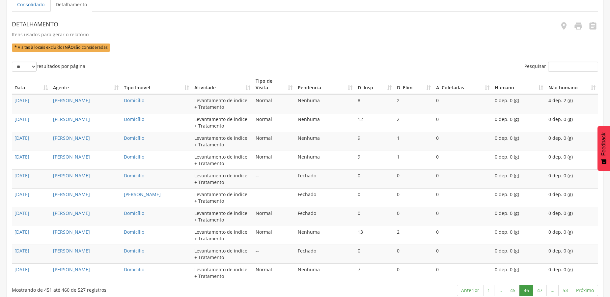
click at [513, 285] on link "45" at bounding box center [513, 290] width 14 height 11
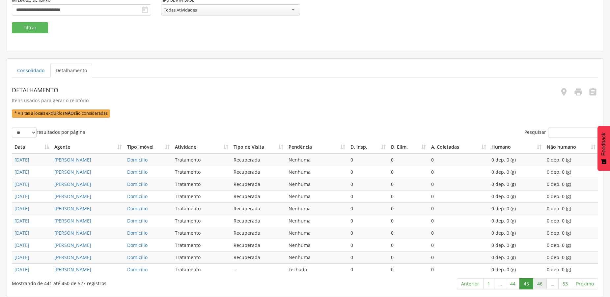
click at [541, 286] on link "46" at bounding box center [540, 283] width 14 height 11
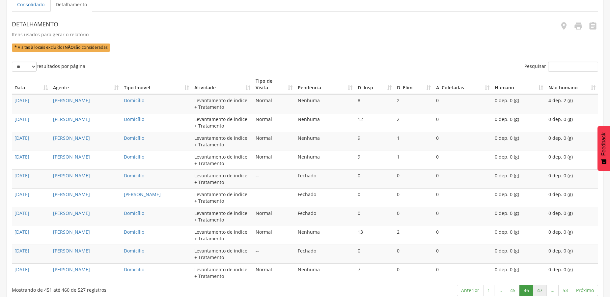
click at [541, 285] on link "47" at bounding box center [540, 290] width 14 height 11
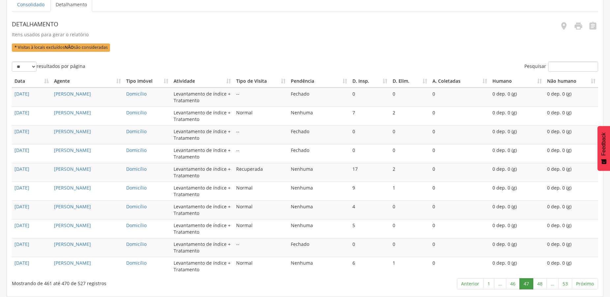
click at [541, 285] on link "48" at bounding box center [540, 283] width 14 height 11
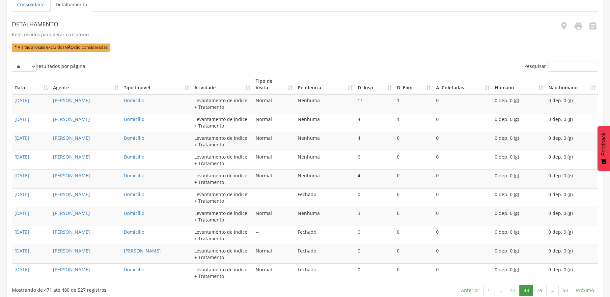
click at [541, 285] on link "49" at bounding box center [540, 290] width 14 height 11
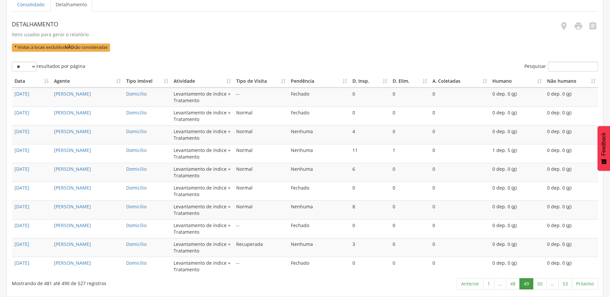
click at [541, 285] on link "50" at bounding box center [540, 283] width 14 height 11
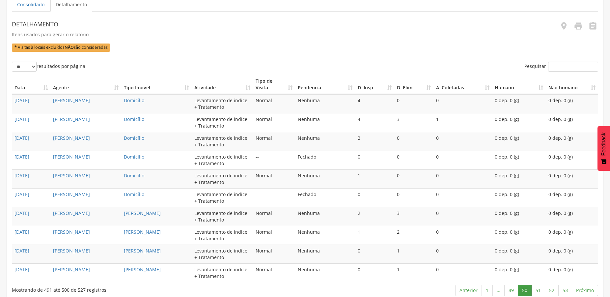
click at [541, 285] on link "51" at bounding box center [538, 290] width 14 height 11
click at [551, 286] on link "52" at bounding box center [552, 290] width 14 height 11
click at [565, 286] on link "53" at bounding box center [565, 290] width 14 height 11
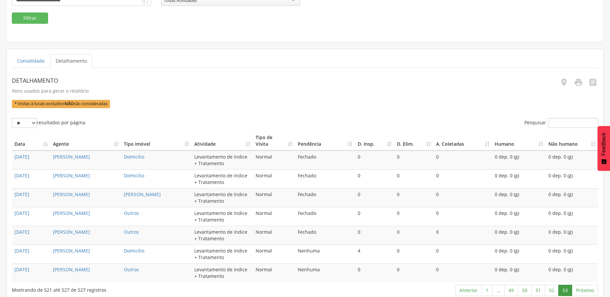
scroll to position [0, 0]
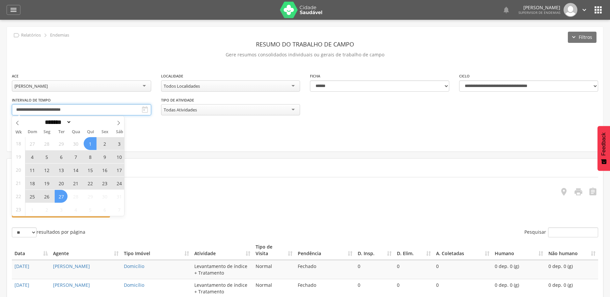
click at [87, 106] on input "**********" at bounding box center [81, 109] width 139 height 11
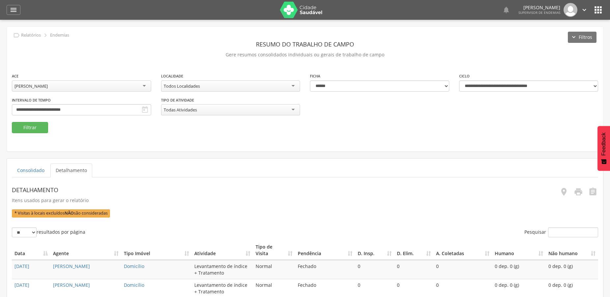
click at [168, 143] on div "**********" at bounding box center [305, 89] width 596 height 125
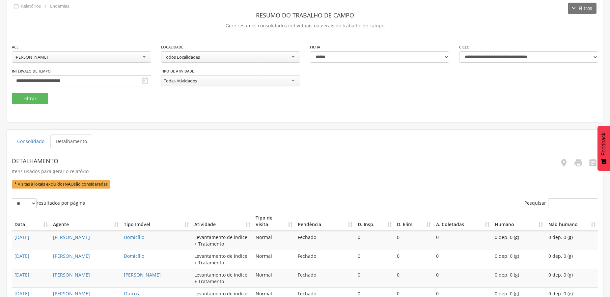
scroll to position [109, 0]
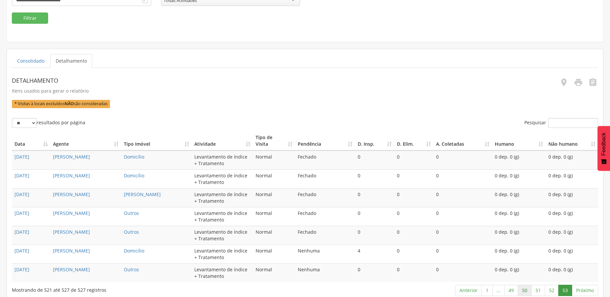
click at [525, 286] on link "50" at bounding box center [525, 290] width 14 height 11
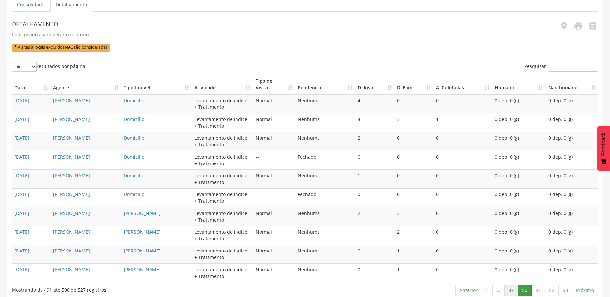
click at [511, 285] on link "49" at bounding box center [511, 290] width 14 height 11
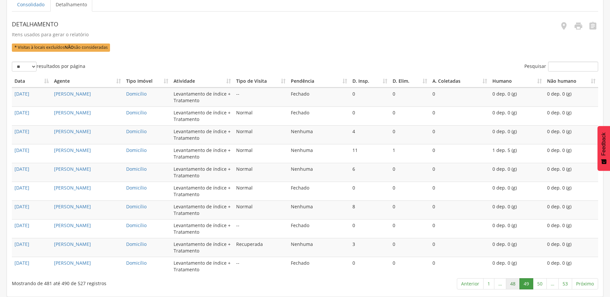
click at [512, 285] on link "48" at bounding box center [513, 283] width 14 height 11
click at [512, 285] on link "46" at bounding box center [513, 283] width 14 height 11
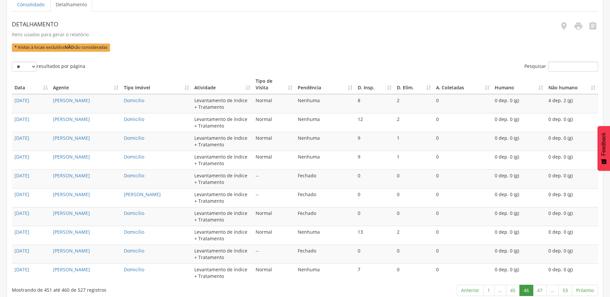
click at [512, 285] on link "45" at bounding box center [513, 290] width 14 height 11
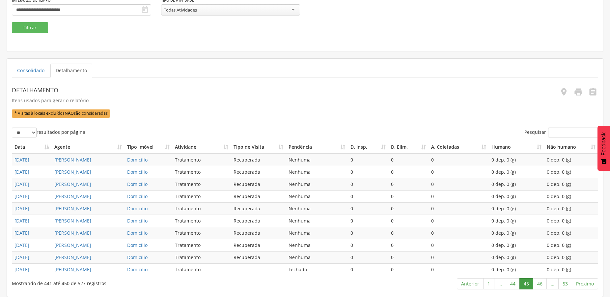
scroll to position [0, 0]
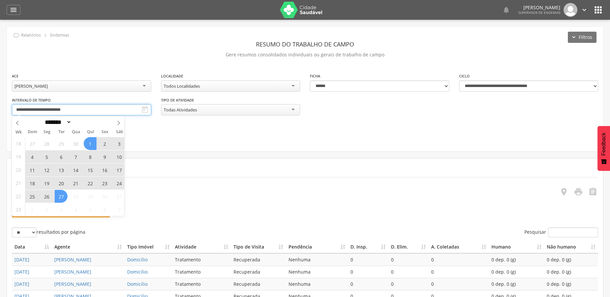
click at [84, 107] on input "**********" at bounding box center [81, 109] width 139 height 11
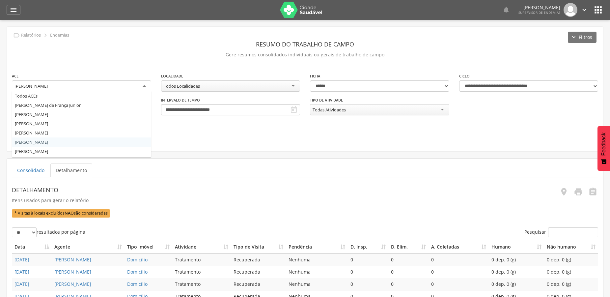
click at [93, 83] on div "[PERSON_NAME]" at bounding box center [81, 86] width 139 height 12
click at [48, 124] on fieldset "**********" at bounding box center [305, 102] width 586 height 61
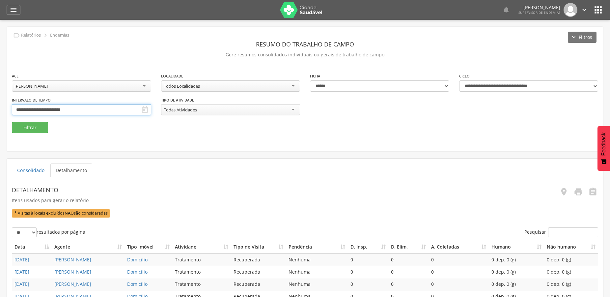
click at [115, 107] on input "**********" at bounding box center [81, 109] width 139 height 11
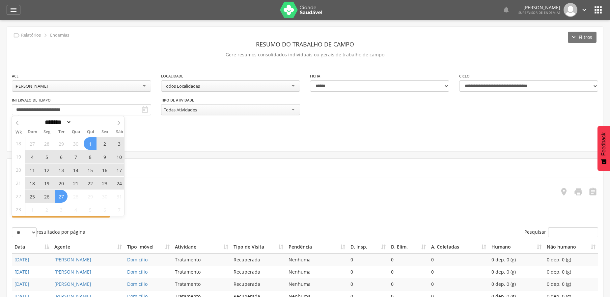
click at [47, 198] on span "26" at bounding box center [46, 196] width 13 height 13
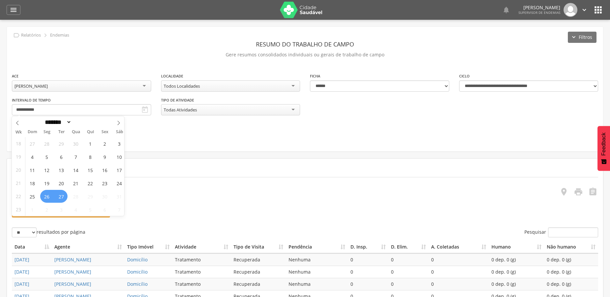
click at [63, 197] on span "27" at bounding box center [61, 196] width 13 height 13
type input "**********"
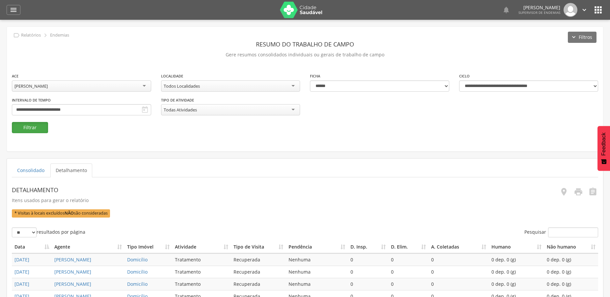
click at [22, 127] on button "Filtrar" at bounding box center [30, 127] width 36 height 11
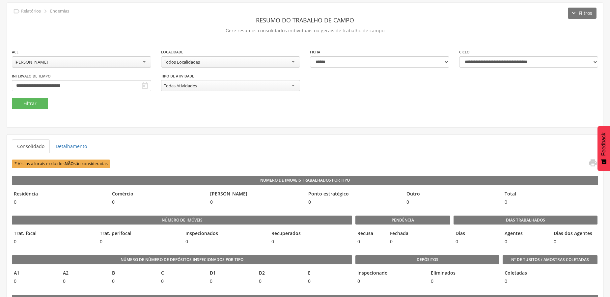
scroll to position [67, 0]
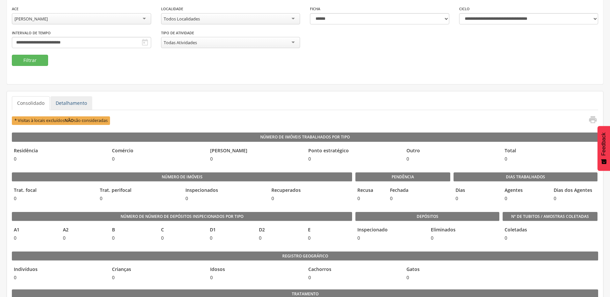
click at [75, 103] on link "Detalhamento" at bounding box center [71, 103] width 42 height 14
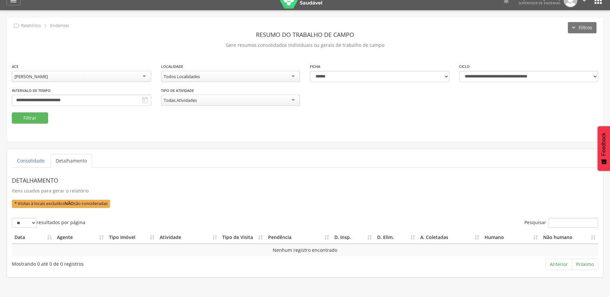
scroll to position [0, 0]
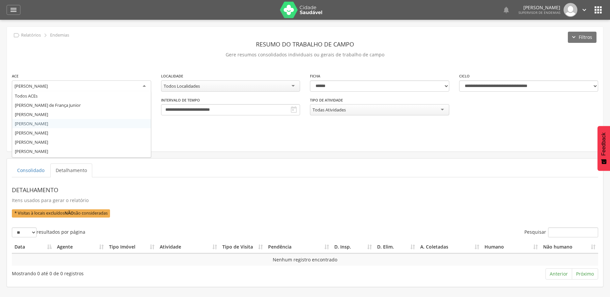
click at [65, 82] on div "[PERSON_NAME]" at bounding box center [81, 86] width 139 height 12
click at [28, 131] on fieldset "**********" at bounding box center [305, 102] width 586 height 61
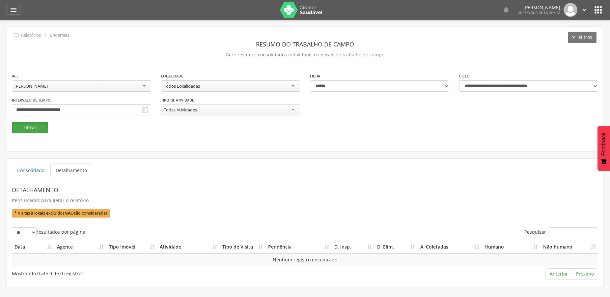
click at [38, 127] on button "Filtrar" at bounding box center [30, 127] width 36 height 11
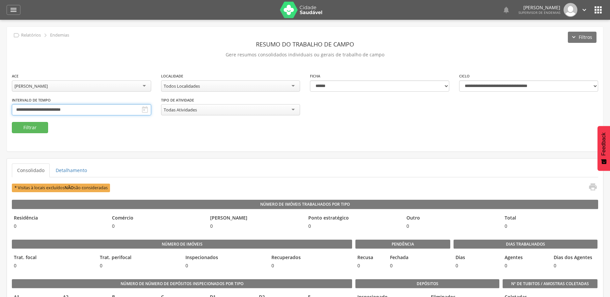
click at [64, 107] on input "**********" at bounding box center [81, 109] width 139 height 11
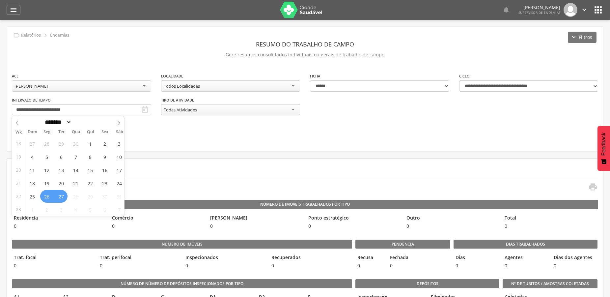
click at [110, 82] on div "[PERSON_NAME]" at bounding box center [81, 85] width 139 height 11
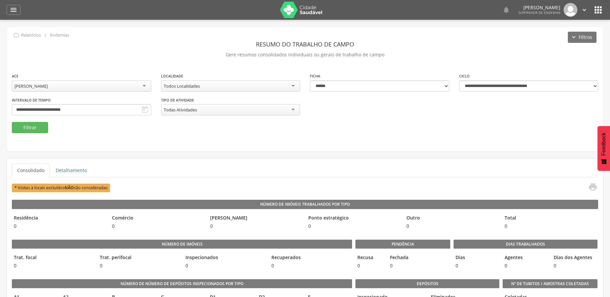
click at [48, 141] on div "**********" at bounding box center [305, 89] width 596 height 125
click at [31, 129] on button "Filtrar" at bounding box center [30, 127] width 36 height 11
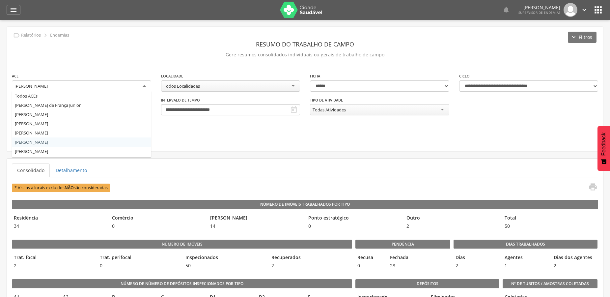
click at [19, 84] on div "[PERSON_NAME]" at bounding box center [30, 86] width 33 height 6
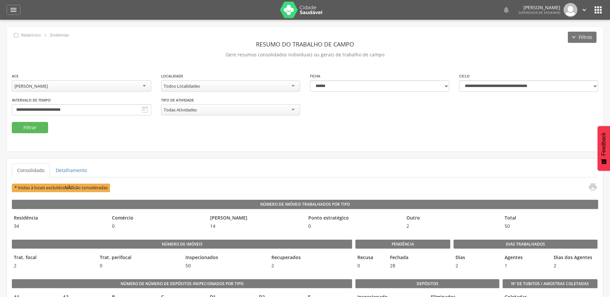
click at [51, 143] on div "**********" at bounding box center [305, 89] width 596 height 125
click at [24, 127] on button "Filtrar" at bounding box center [30, 127] width 36 height 11
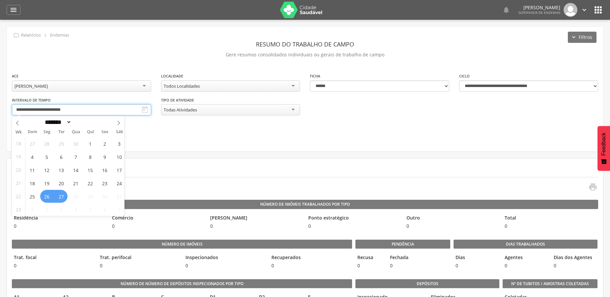
click at [63, 109] on input "**********" at bounding box center [81, 109] width 139 height 11
click at [18, 119] on span at bounding box center [17, 121] width 11 height 11
click at [19, 119] on span at bounding box center [17, 121] width 11 height 11
click at [18, 119] on span at bounding box center [17, 121] width 11 height 11
click at [16, 121] on span at bounding box center [17, 121] width 11 height 11
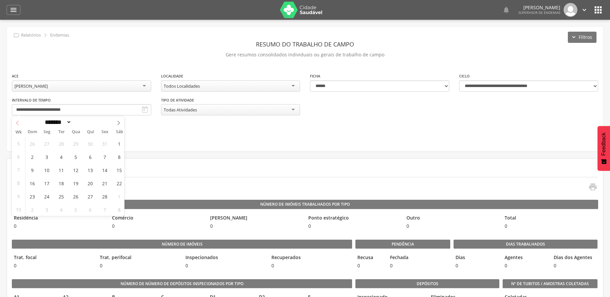
select select "*"
click at [30, 168] on span "12" at bounding box center [29, 169] width 13 height 13
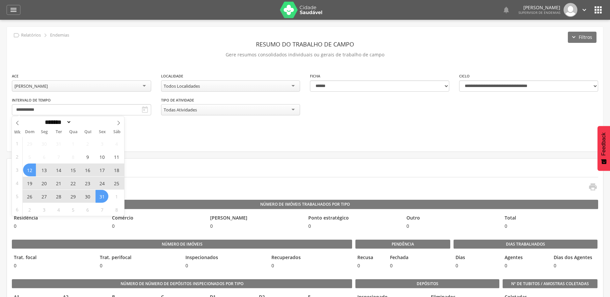
click at [103, 195] on span "31" at bounding box center [102, 196] width 13 height 13
type input "**********"
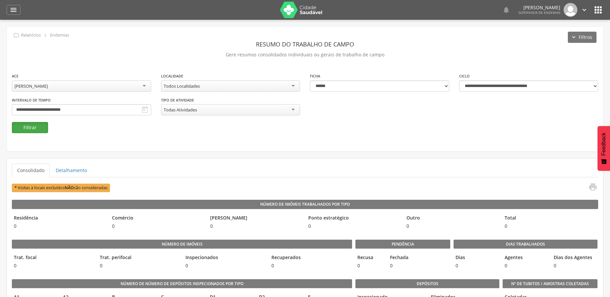
click at [29, 128] on button "Filtrar" at bounding box center [30, 127] width 36 height 11
click at [60, 168] on link "Detalhamento" at bounding box center [71, 170] width 42 height 14
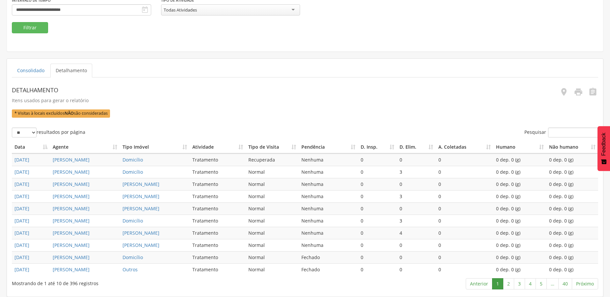
scroll to position [166, 0]
click at [511, 283] on link "2" at bounding box center [508, 283] width 11 height 11
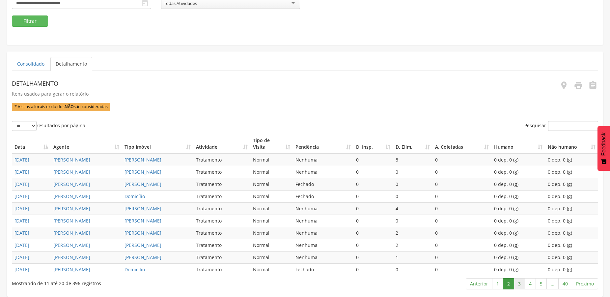
click at [519, 284] on link "3" at bounding box center [519, 283] width 11 height 11
click at [528, 286] on link "4" at bounding box center [530, 283] width 11 height 11
click at [542, 286] on link "5" at bounding box center [541, 283] width 11 height 11
click at [520, 286] on link "4" at bounding box center [519, 283] width 11 height 11
click at [530, 284] on link "4" at bounding box center [530, 283] width 11 height 11
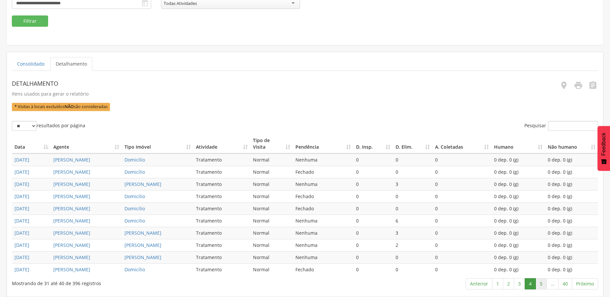
click at [540, 284] on link "5" at bounding box center [541, 283] width 11 height 11
click at [542, 284] on link "6" at bounding box center [541, 283] width 11 height 11
click at [542, 284] on link "7" at bounding box center [541, 283] width 11 height 11
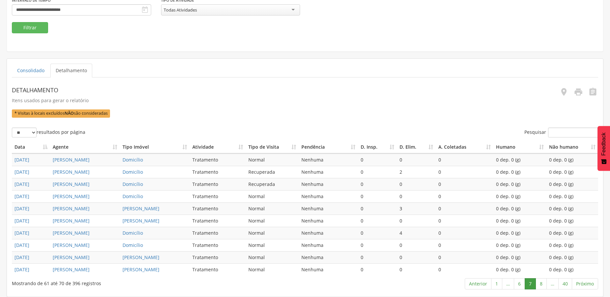
click at [542, 284] on link "8" at bounding box center [541, 283] width 11 height 11
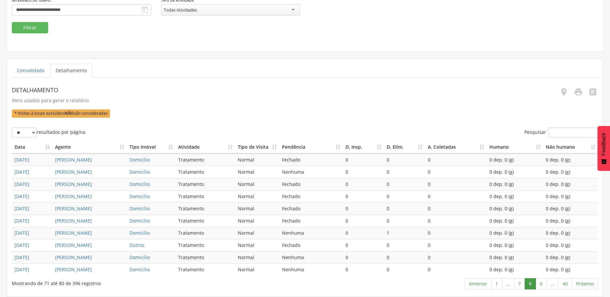
click at [542, 284] on link "9" at bounding box center [541, 283] width 11 height 11
click at [542, 284] on link "10" at bounding box center [540, 283] width 14 height 11
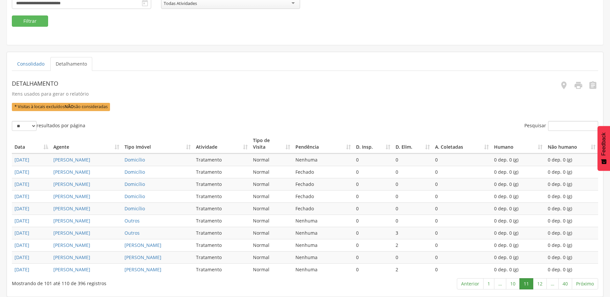
click at [542, 284] on link "12" at bounding box center [540, 283] width 14 height 11
click at [542, 284] on link "13" at bounding box center [540, 283] width 14 height 11
click at [542, 284] on link "14" at bounding box center [540, 283] width 14 height 11
click at [542, 284] on link "15" at bounding box center [540, 283] width 14 height 11
click at [542, 284] on link "16" at bounding box center [540, 283] width 14 height 11
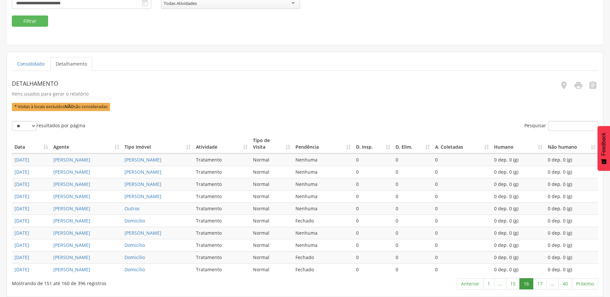
click at [542, 284] on link "17" at bounding box center [540, 283] width 14 height 11
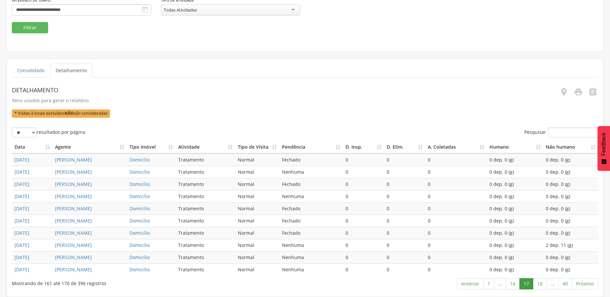
click at [542, 284] on link "18" at bounding box center [540, 283] width 14 height 11
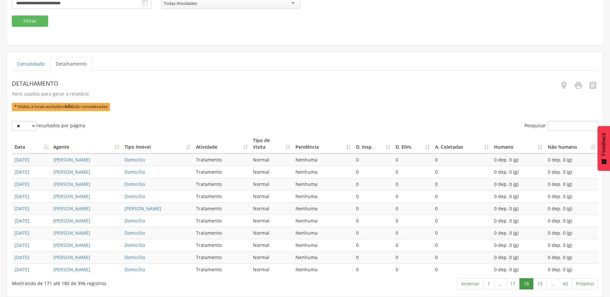
click at [542, 284] on link "19" at bounding box center [540, 283] width 14 height 11
click at [542, 284] on link "20" at bounding box center [540, 283] width 14 height 11
click at [543, 282] on link "21" at bounding box center [540, 283] width 14 height 11
click at [543, 282] on link "22" at bounding box center [540, 283] width 14 height 11
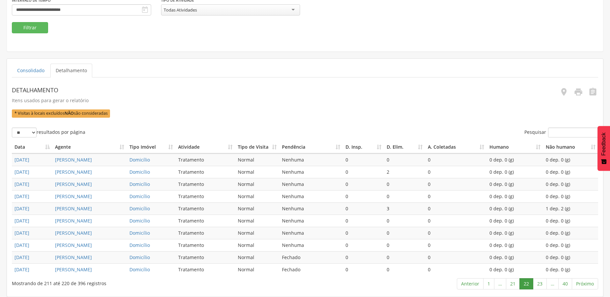
click at [543, 282] on link "23" at bounding box center [540, 283] width 14 height 11
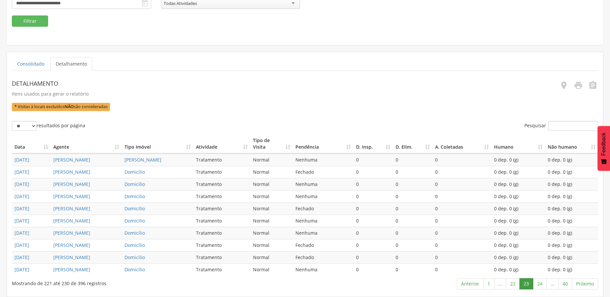
click at [543, 282] on link "24" at bounding box center [540, 283] width 14 height 11
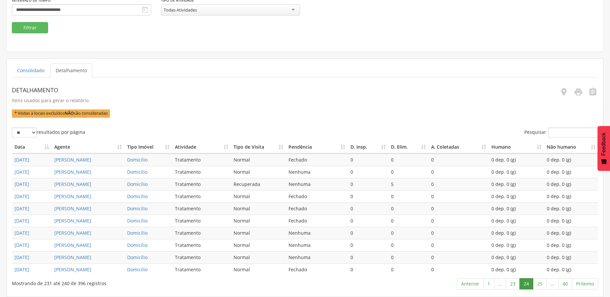
click at [543, 282] on link "25" at bounding box center [540, 283] width 14 height 11
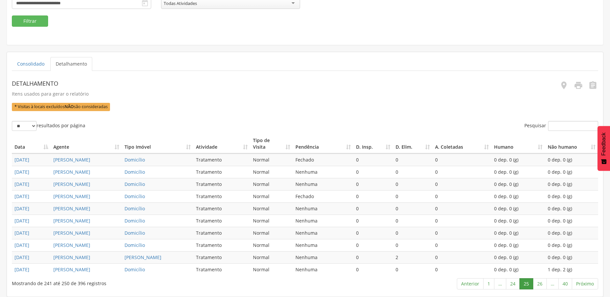
click at [543, 282] on link "26" at bounding box center [540, 283] width 14 height 11
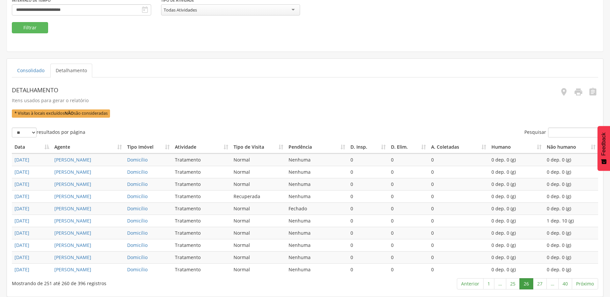
click at [543, 282] on link "27" at bounding box center [540, 283] width 14 height 11
click at [543, 282] on link "28" at bounding box center [540, 283] width 14 height 11
click at [508, 284] on link "27" at bounding box center [513, 283] width 14 height 11
click at [538, 285] on link "28" at bounding box center [540, 283] width 14 height 11
click at [538, 285] on link "29" at bounding box center [540, 283] width 14 height 11
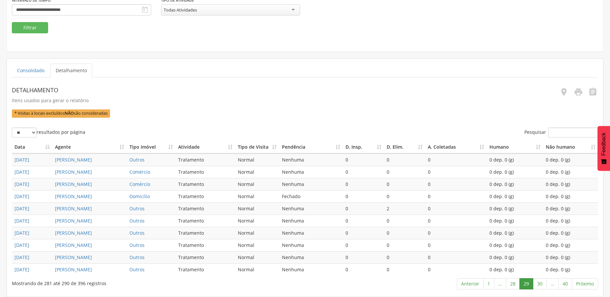
click at [538, 285] on link "30" at bounding box center [540, 283] width 14 height 11
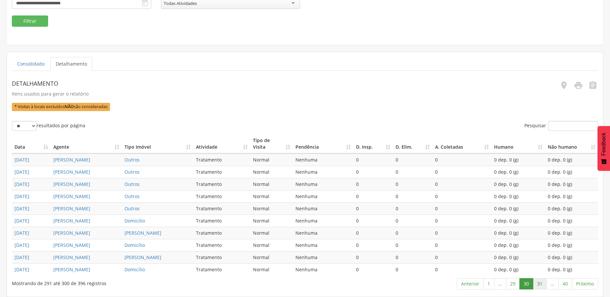
click at [545, 284] on link "31" at bounding box center [540, 283] width 14 height 11
click at [544, 286] on link "32" at bounding box center [540, 283] width 14 height 11
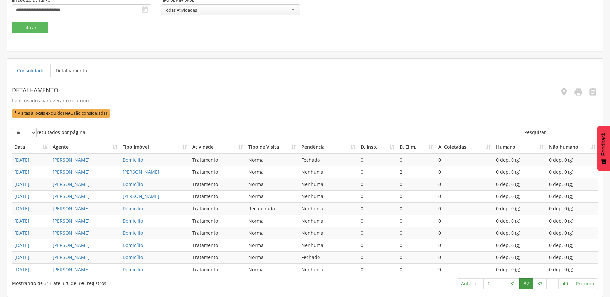
click at [544, 286] on link "33" at bounding box center [540, 283] width 14 height 11
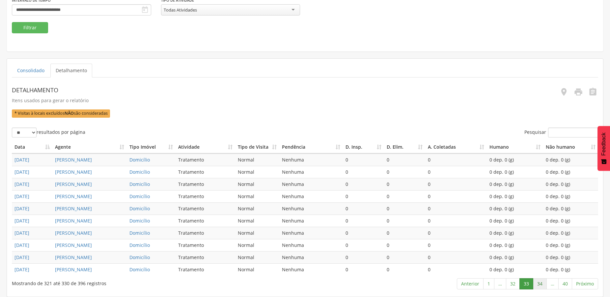
click at [541, 281] on link "34" at bounding box center [540, 283] width 14 height 11
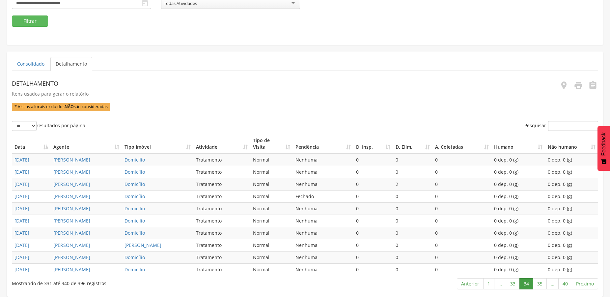
click at [541, 281] on link "35" at bounding box center [540, 283] width 14 height 11
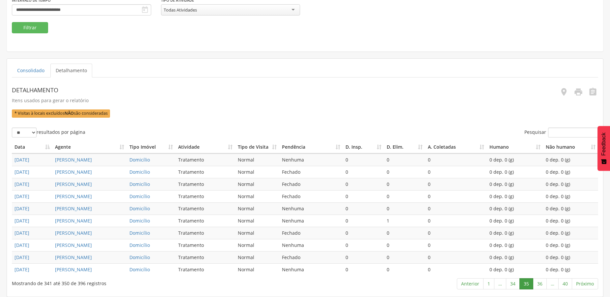
click at [541, 281] on link "36" at bounding box center [540, 283] width 14 height 11
click at [541, 281] on link "37" at bounding box center [540, 283] width 14 height 11
click at [540, 283] on link "38" at bounding box center [538, 283] width 14 height 11
click at [549, 283] on link "39" at bounding box center [552, 283] width 14 height 11
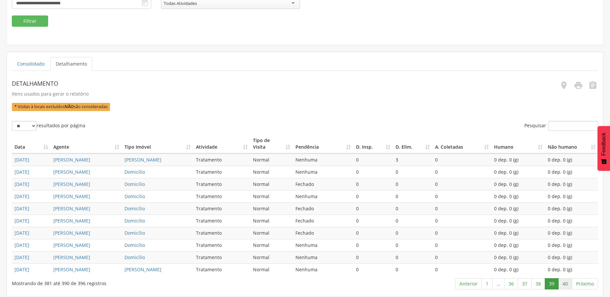
click at [563, 284] on link "40" at bounding box center [565, 283] width 14 height 11
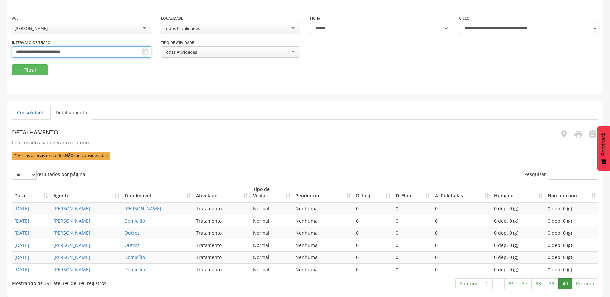
click at [66, 46] on input "**********" at bounding box center [81, 51] width 139 height 11
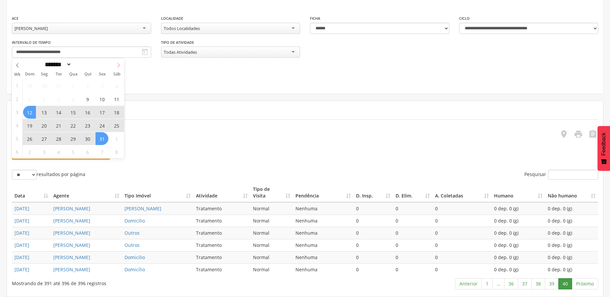
click at [115, 59] on span at bounding box center [118, 64] width 11 height 11
select select "*"
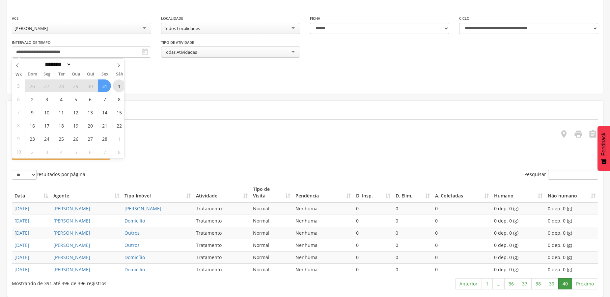
click at [116, 79] on span "1" at bounding box center [119, 85] width 13 height 13
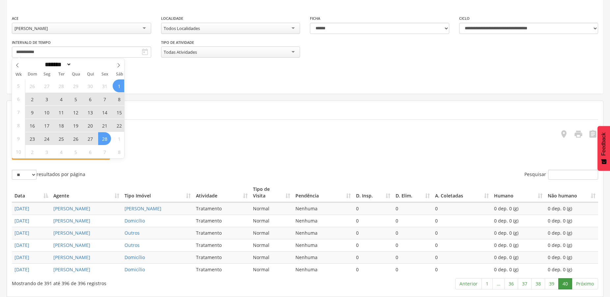
click at [104, 132] on span "28" at bounding box center [104, 138] width 13 height 13
type input "**********"
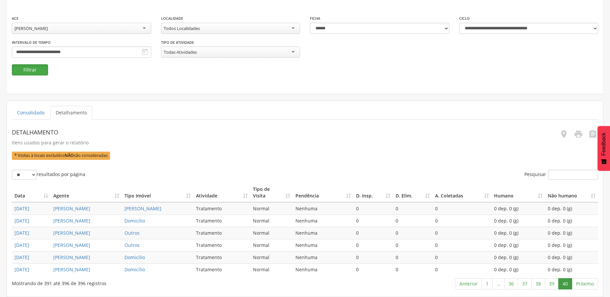
click at [29, 64] on button "Filtrar" at bounding box center [30, 69] width 36 height 11
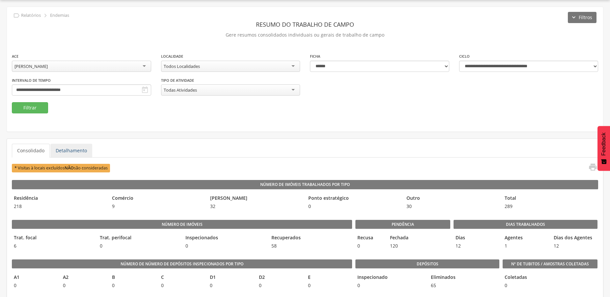
click at [78, 145] on link "Detalhamento" at bounding box center [71, 151] width 42 height 14
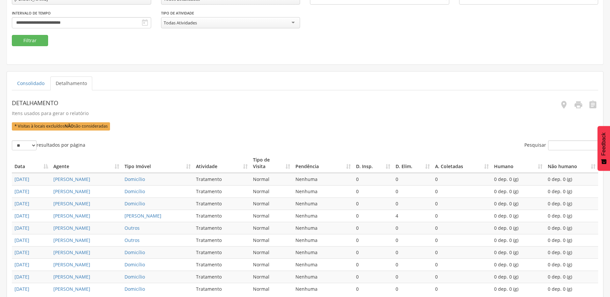
scroll to position [166, 0]
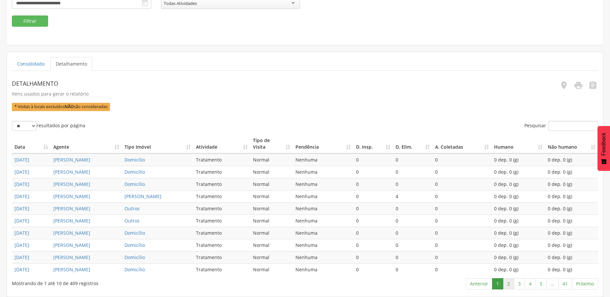
click at [509, 284] on link "2" at bounding box center [508, 283] width 11 height 11
click at [517, 285] on link "3" at bounding box center [519, 283] width 11 height 11
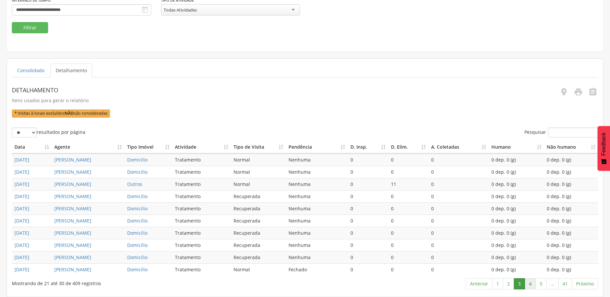
click at [528, 287] on link "4" at bounding box center [530, 283] width 11 height 11
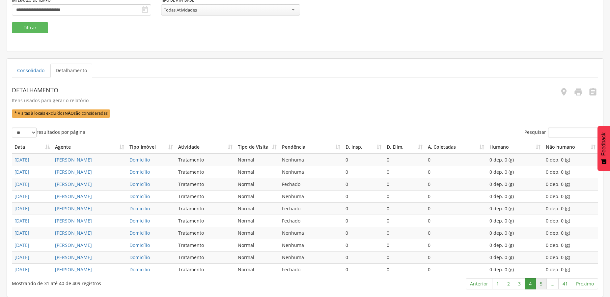
click at [541, 283] on link "5" at bounding box center [541, 283] width 11 height 11
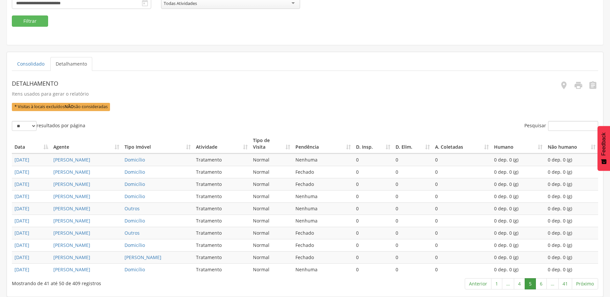
click at [541, 283] on link "6" at bounding box center [541, 283] width 11 height 11
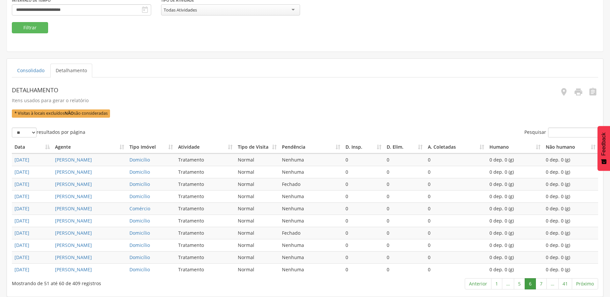
click at [541, 283] on link "7" at bounding box center [541, 283] width 11 height 11
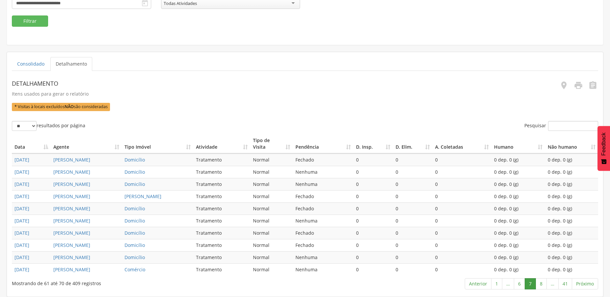
click at [541, 283] on link "8" at bounding box center [541, 283] width 11 height 11
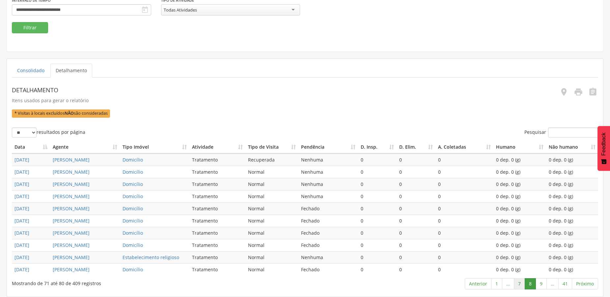
click at [517, 285] on link "7" at bounding box center [519, 283] width 11 height 11
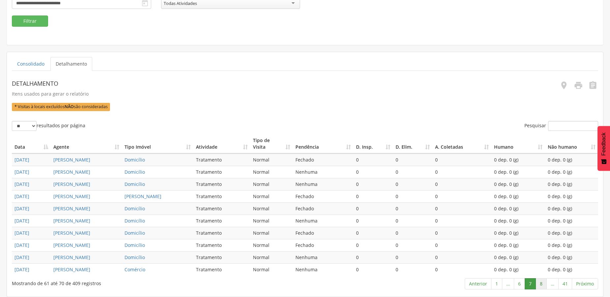
click at [542, 284] on link "8" at bounding box center [541, 283] width 11 height 11
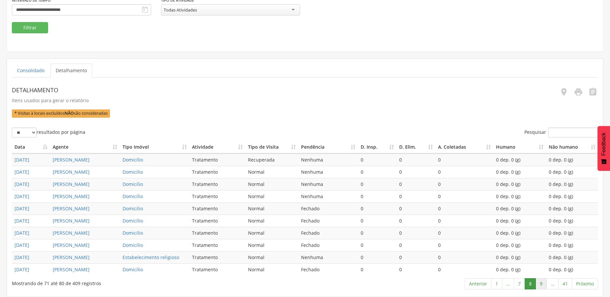
click at [540, 284] on link "9" at bounding box center [541, 283] width 11 height 11
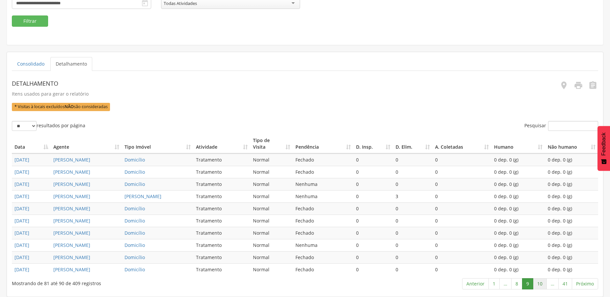
click at [541, 284] on link "10" at bounding box center [540, 283] width 14 height 11
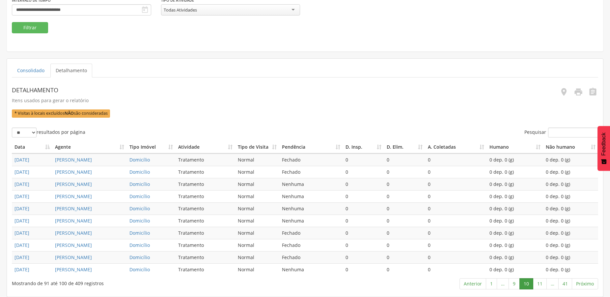
click at [541, 284] on link "11" at bounding box center [540, 283] width 14 height 11
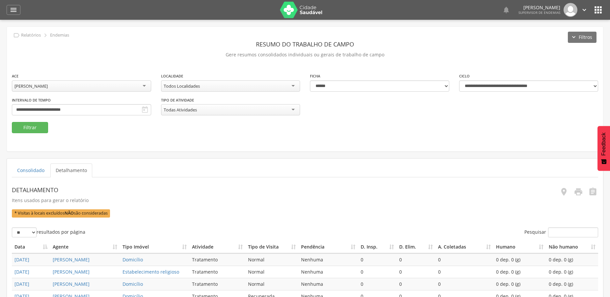
select select "**********"
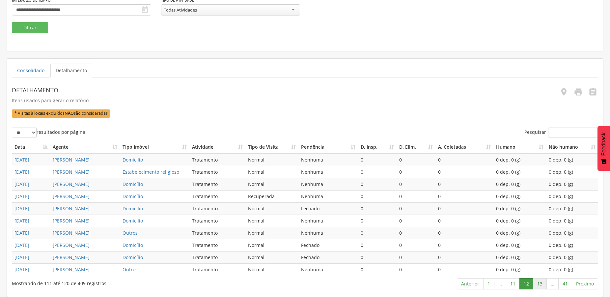
click at [544, 283] on link "13" at bounding box center [540, 283] width 14 height 11
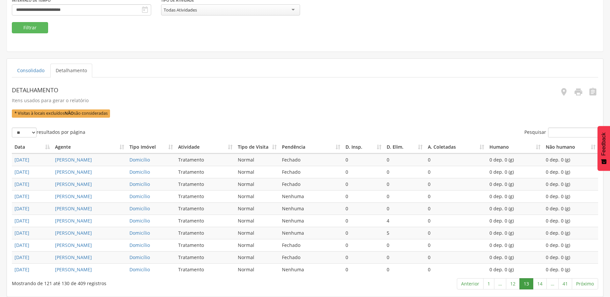
click at [544, 283] on link "14" at bounding box center [540, 283] width 14 height 11
click at [544, 283] on link "15" at bounding box center [540, 283] width 14 height 11
click at [540, 284] on link "16" at bounding box center [540, 283] width 14 height 11
click at [540, 284] on link "17" at bounding box center [540, 283] width 14 height 11
click at [513, 282] on link "17" at bounding box center [513, 283] width 14 height 11
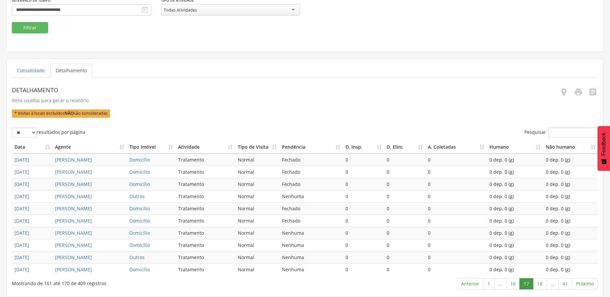
click at [513, 282] on link "16" at bounding box center [513, 283] width 14 height 11
click at [538, 284] on link "17" at bounding box center [540, 283] width 14 height 11
click at [538, 284] on link "18" at bounding box center [540, 283] width 14 height 11
click at [538, 284] on link "20" at bounding box center [540, 283] width 14 height 11
click at [538, 284] on link "21" at bounding box center [540, 283] width 14 height 11
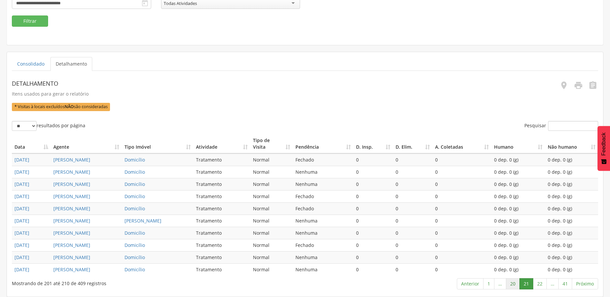
click at [513, 284] on link "20" at bounding box center [513, 283] width 14 height 11
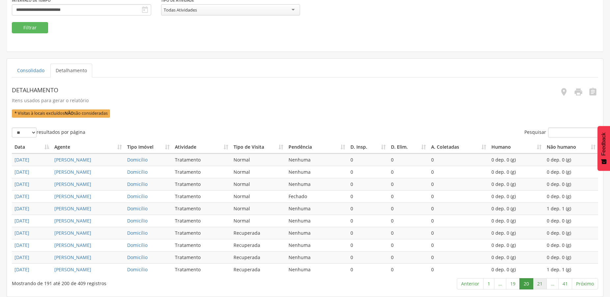
click at [542, 284] on link "21" at bounding box center [540, 283] width 14 height 11
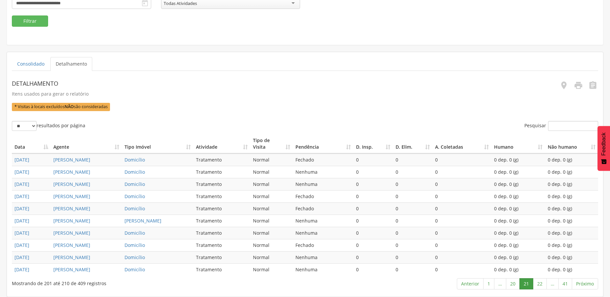
click at [542, 284] on link "22" at bounding box center [540, 283] width 14 height 11
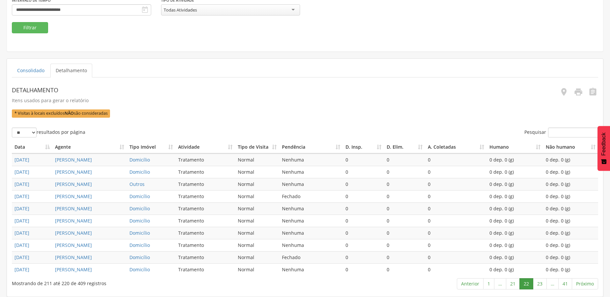
click at [542, 284] on link "23" at bounding box center [540, 283] width 14 height 11
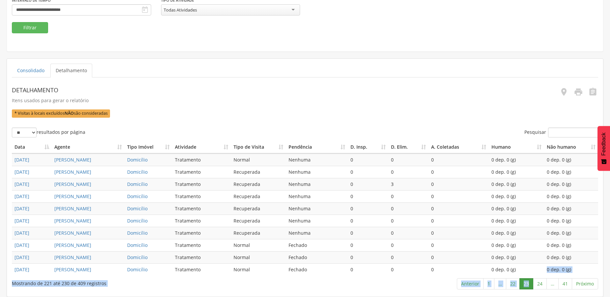
click at [529, 279] on div "** ** ** *** resultados por página Pesquisar Data Agente Tipo Imóvel Atividade …" at bounding box center [305, 210] width 586 height 164
click at [540, 285] on link "24" at bounding box center [540, 283] width 14 height 11
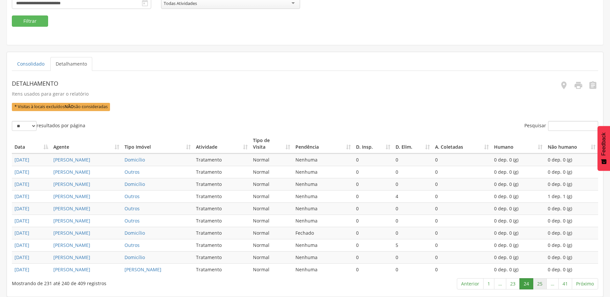
click at [539, 285] on link "25" at bounding box center [540, 283] width 14 height 11
click at [539, 285] on link "26" at bounding box center [540, 283] width 14 height 11
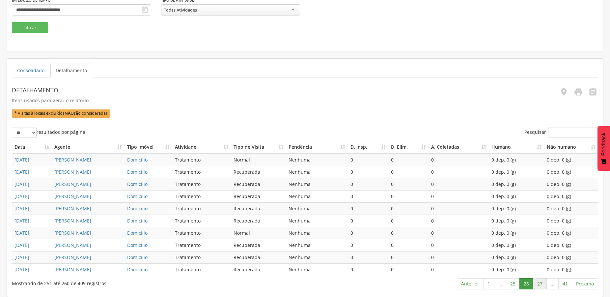
click at [540, 286] on link "27" at bounding box center [540, 283] width 14 height 11
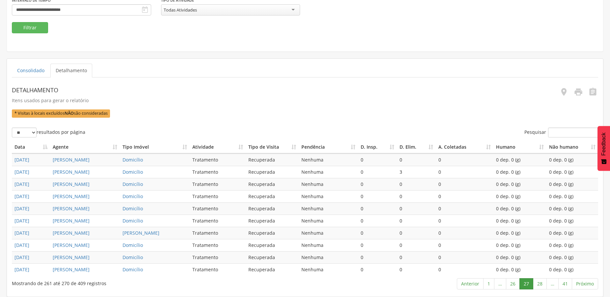
click at [540, 286] on link "28" at bounding box center [540, 283] width 14 height 11
click at [537, 285] on link "29" at bounding box center [540, 283] width 14 height 11
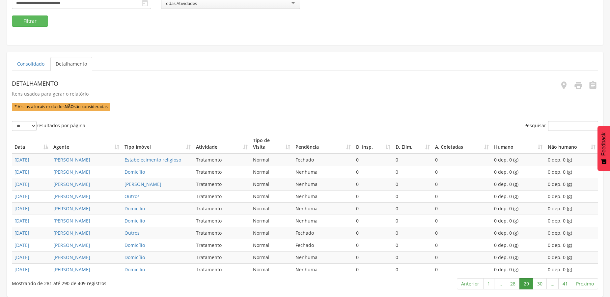
click at [537, 285] on link "30" at bounding box center [540, 283] width 14 height 11
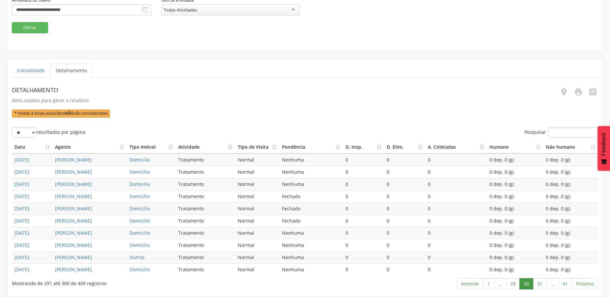
click at [537, 285] on link "31" at bounding box center [540, 283] width 14 height 11
click at [537, 285] on link "32" at bounding box center [540, 283] width 14 height 11
click at [512, 284] on link "31" at bounding box center [513, 283] width 14 height 11
click at [540, 285] on link "32" at bounding box center [540, 283] width 14 height 11
click at [540, 286] on link "33" at bounding box center [540, 283] width 14 height 11
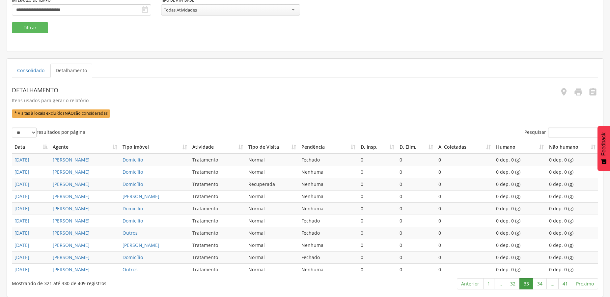
click at [540, 286] on link "34" at bounding box center [540, 283] width 14 height 11
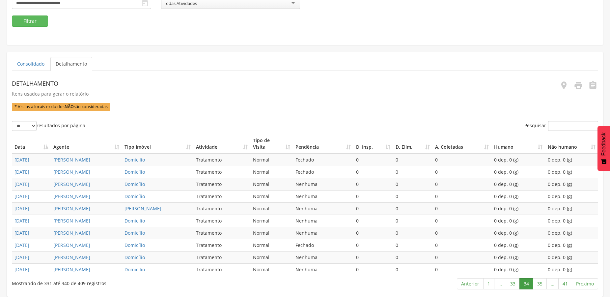
click at [540, 286] on link "35" at bounding box center [540, 283] width 14 height 11
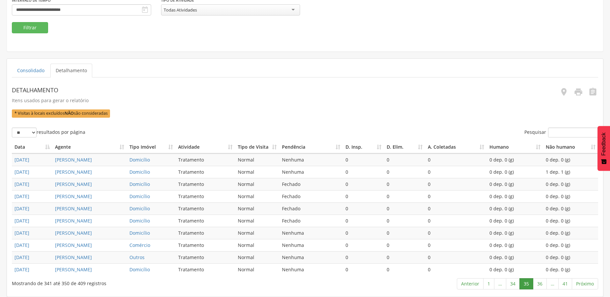
click at [540, 286] on link "36" at bounding box center [540, 283] width 14 height 11
click at [543, 286] on link "37" at bounding box center [540, 283] width 14 height 11
click at [543, 286] on link "38" at bounding box center [540, 283] width 14 height 11
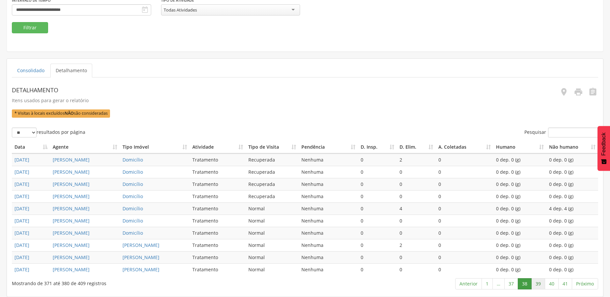
click at [540, 282] on link "39" at bounding box center [538, 283] width 14 height 11
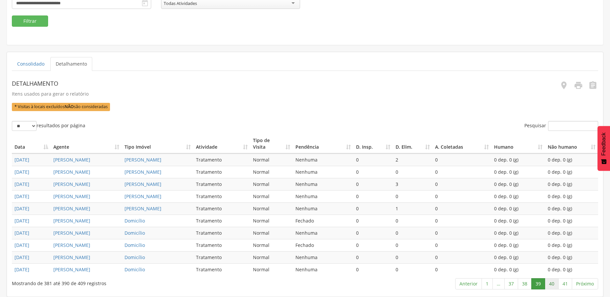
click at [551, 283] on link "40" at bounding box center [552, 283] width 14 height 11
click at [564, 286] on link "41" at bounding box center [565, 283] width 14 height 11
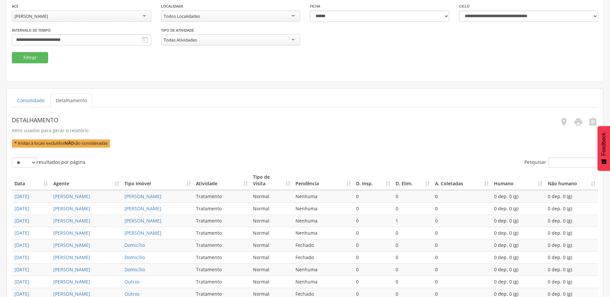
scroll to position [0, 0]
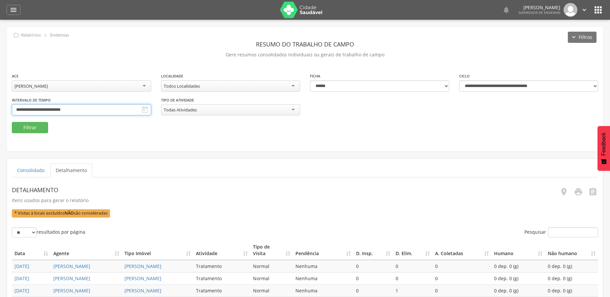
click at [68, 111] on input "**********" at bounding box center [81, 109] width 139 height 11
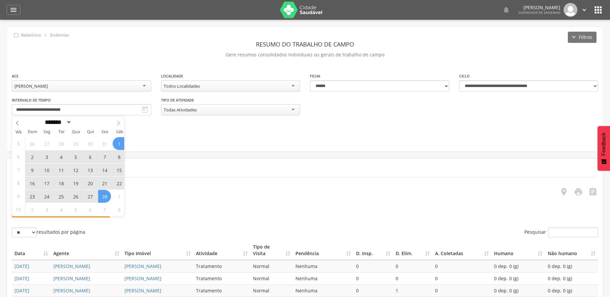
click at [119, 124] on icon at bounding box center [118, 123] width 5 height 5
select select "*"
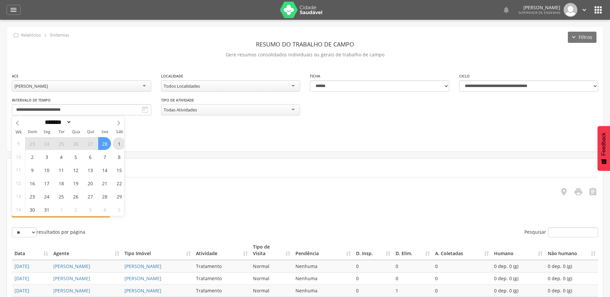
click at [114, 144] on span "1" at bounding box center [119, 143] width 13 height 13
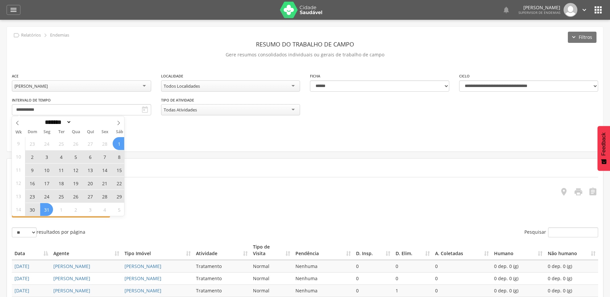
click at [49, 211] on span "31" at bounding box center [46, 209] width 13 height 13
type input "**********"
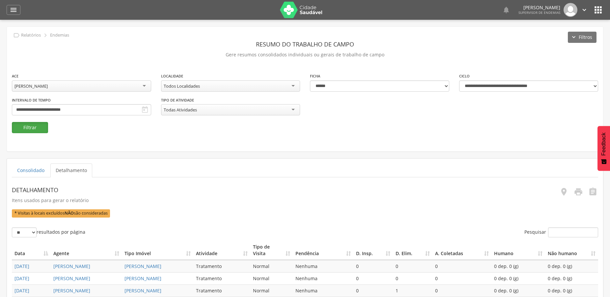
click at [26, 128] on button "Filtrar" at bounding box center [30, 127] width 36 height 11
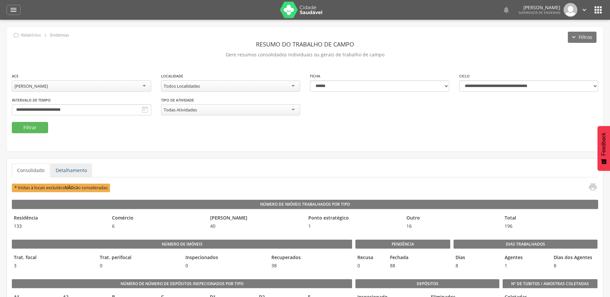
click at [77, 171] on link "Detalhamento" at bounding box center [71, 170] width 42 height 14
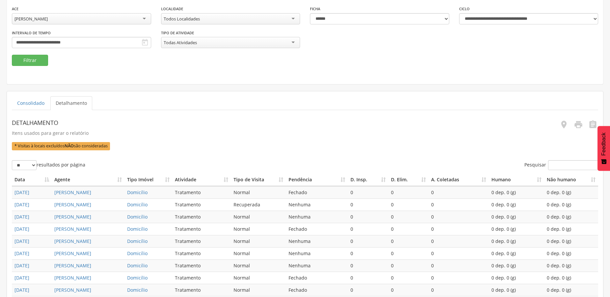
scroll to position [166, 0]
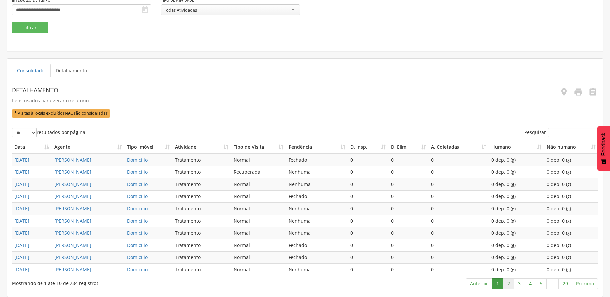
click at [510, 284] on link "2" at bounding box center [508, 283] width 11 height 11
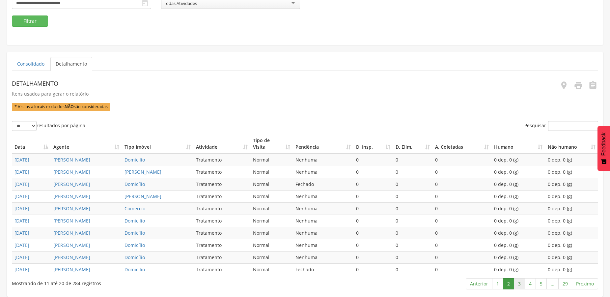
click at [516, 284] on link "3" at bounding box center [519, 283] width 11 height 11
click at [529, 284] on link "4" at bounding box center [530, 283] width 11 height 11
click at [544, 283] on link "5" at bounding box center [541, 283] width 11 height 11
click at [544, 283] on link "6" at bounding box center [541, 283] width 11 height 11
click at [544, 283] on link "7" at bounding box center [541, 283] width 11 height 11
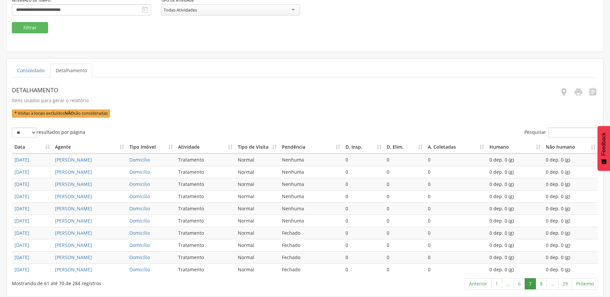
click at [544, 283] on link "8" at bounding box center [541, 283] width 11 height 11
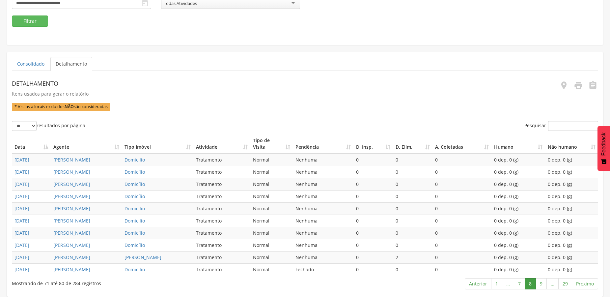
click at [544, 283] on link "9" at bounding box center [541, 283] width 11 height 11
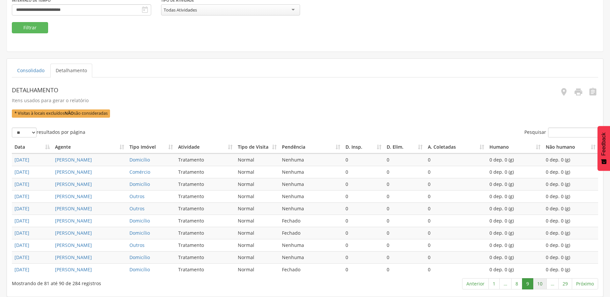
click at [541, 281] on link "10" at bounding box center [540, 283] width 14 height 11
click at [541, 281] on link "11" at bounding box center [540, 283] width 14 height 11
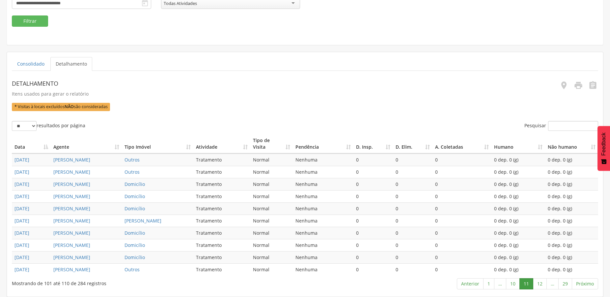
click at [541, 281] on link "12" at bounding box center [540, 283] width 14 height 11
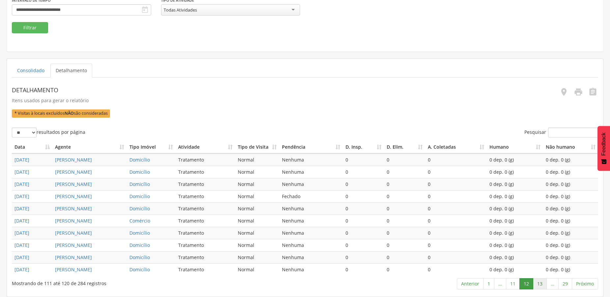
click at [539, 281] on link "13" at bounding box center [540, 283] width 14 height 11
click at [539, 281] on link "14" at bounding box center [540, 283] width 14 height 11
click at [537, 281] on link "15" at bounding box center [540, 283] width 14 height 11
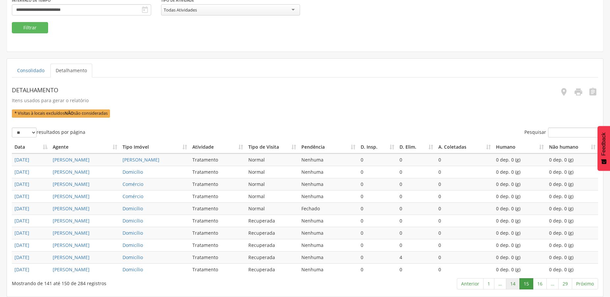
click at [513, 282] on link "14" at bounding box center [513, 283] width 14 height 11
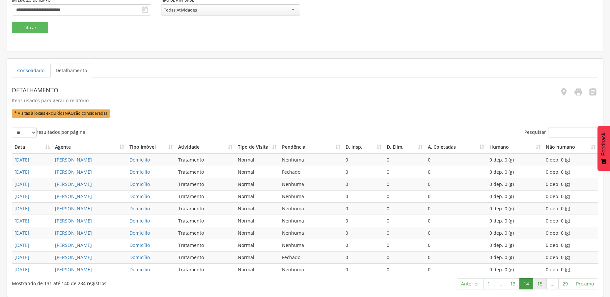
click at [541, 283] on link "15" at bounding box center [540, 283] width 14 height 11
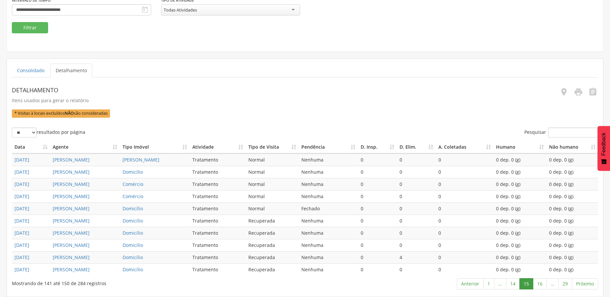
click at [541, 283] on link "16" at bounding box center [540, 283] width 14 height 11
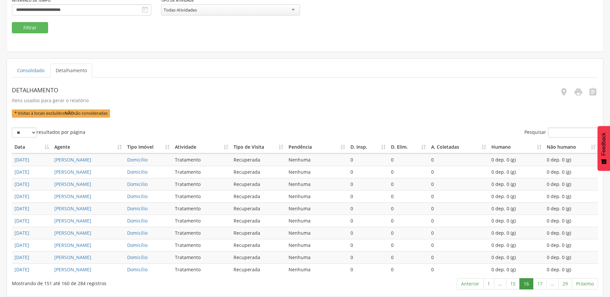
click at [541, 283] on link "17" at bounding box center [540, 283] width 14 height 11
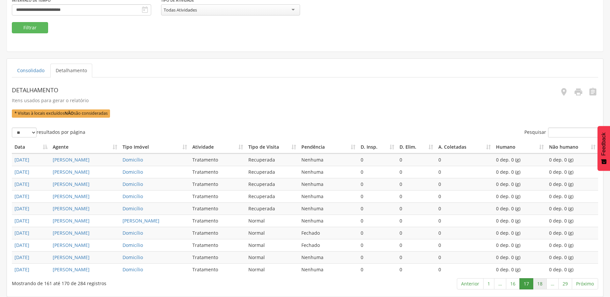
click at [541, 284] on link "18" at bounding box center [540, 283] width 14 height 11
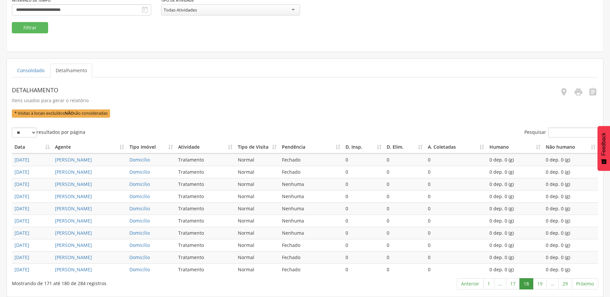
click at [541, 284] on link "19" at bounding box center [540, 283] width 14 height 11
click at [541, 284] on link "20" at bounding box center [540, 283] width 14 height 11
click at [541, 284] on link "21" at bounding box center [540, 283] width 14 height 11
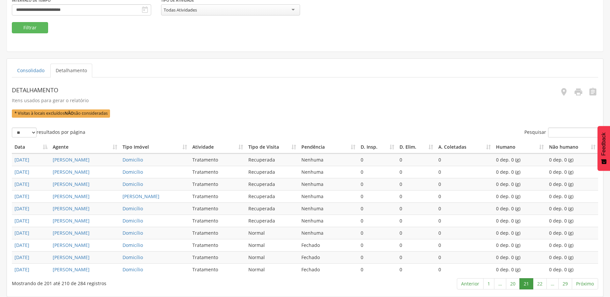
click at [541, 284] on link "22" at bounding box center [540, 283] width 14 height 11
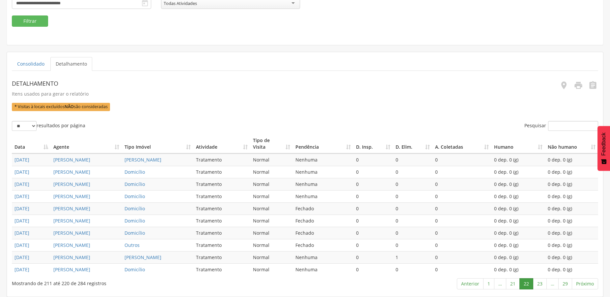
click at [541, 284] on link "23" at bounding box center [540, 283] width 14 height 11
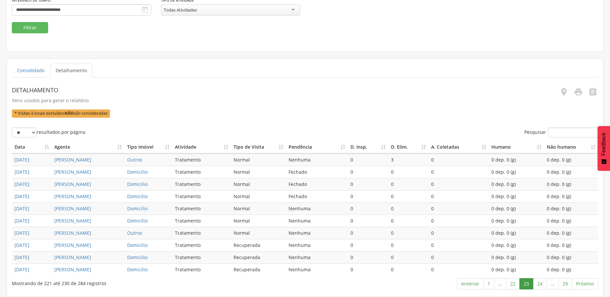
click at [541, 284] on link "24" at bounding box center [540, 283] width 14 height 11
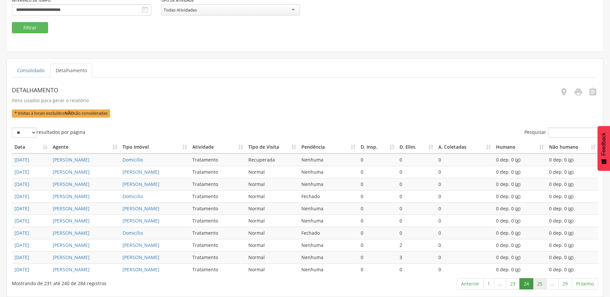
click at [541, 284] on link "25" at bounding box center [540, 283] width 14 height 11
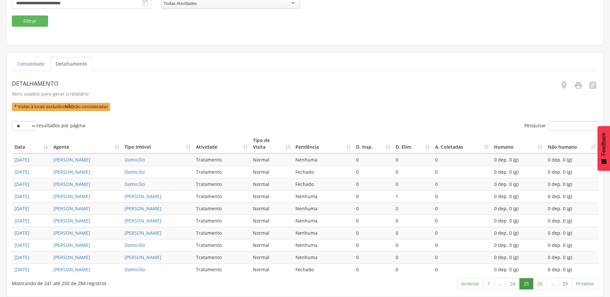
click at [541, 284] on link "26" at bounding box center [540, 283] width 14 height 11
click at [541, 284] on link "27" at bounding box center [538, 283] width 14 height 11
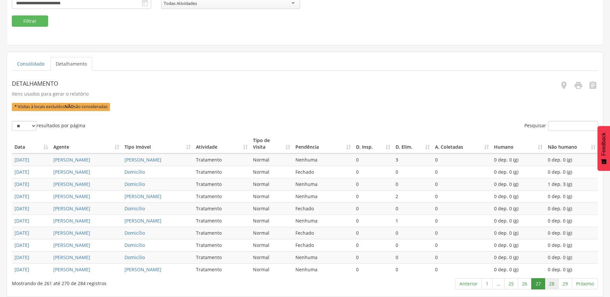
click at [555, 284] on link "28" at bounding box center [552, 283] width 14 height 11
click at [567, 284] on link "29" at bounding box center [565, 283] width 14 height 11
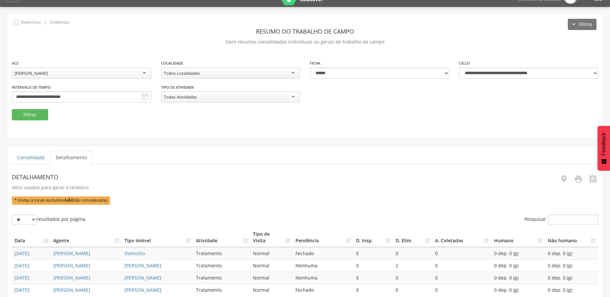
scroll to position [0, 0]
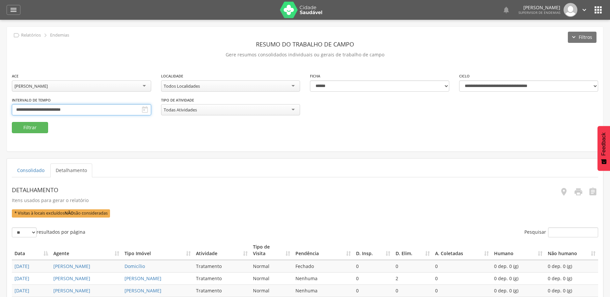
click at [108, 109] on input "**********" at bounding box center [81, 109] width 139 height 11
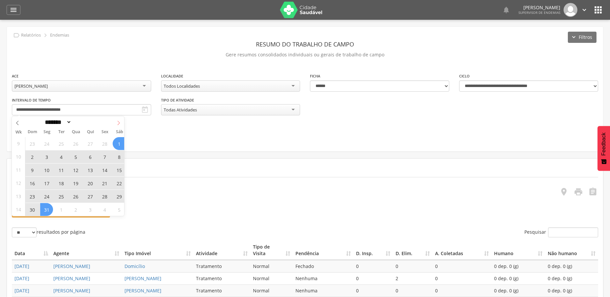
click at [120, 122] on icon at bounding box center [118, 123] width 5 height 5
select select "*"
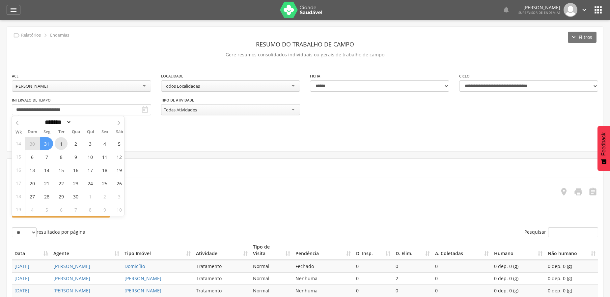
click at [62, 143] on span "1" at bounding box center [61, 143] width 13 height 13
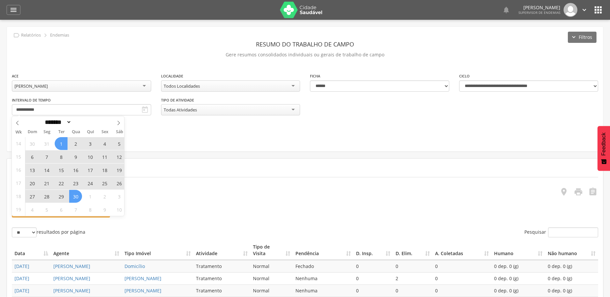
click at [78, 197] on span "30" at bounding box center [75, 196] width 13 height 13
type input "**********"
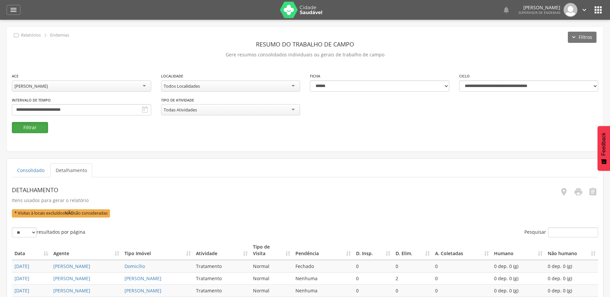
click at [36, 130] on button "Filtrar" at bounding box center [30, 127] width 36 height 11
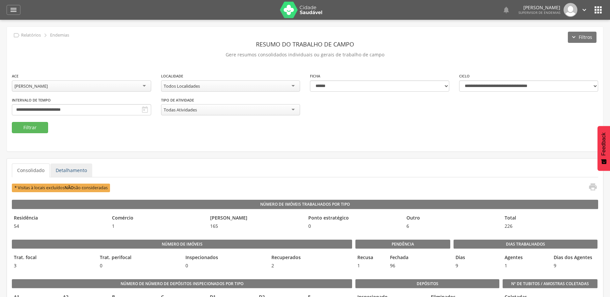
click at [69, 168] on link "Detalhamento" at bounding box center [71, 170] width 42 height 14
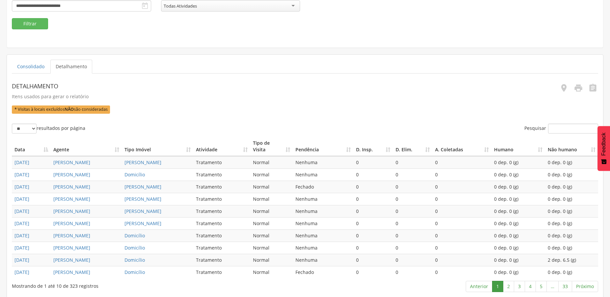
scroll to position [166, 0]
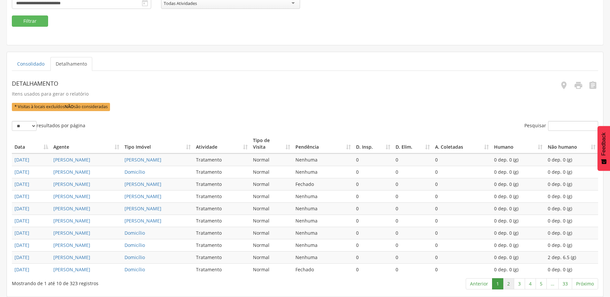
click at [509, 282] on link "2" at bounding box center [508, 283] width 11 height 11
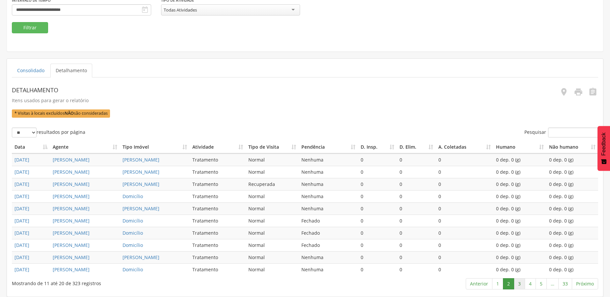
click at [519, 283] on link "3" at bounding box center [519, 283] width 11 height 11
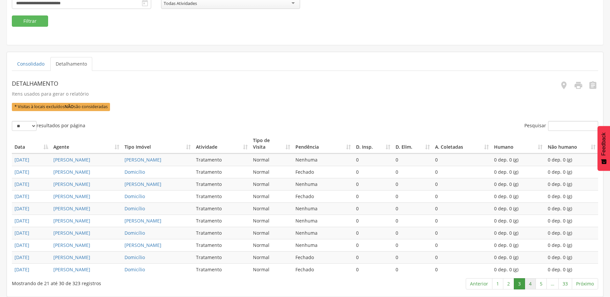
click at [528, 283] on link "4" at bounding box center [530, 283] width 11 height 11
click at [541, 284] on link "5" at bounding box center [541, 283] width 11 height 11
click at [541, 284] on link "6" at bounding box center [541, 283] width 11 height 11
click at [539, 282] on link "7" at bounding box center [541, 283] width 11 height 11
click at [539, 282] on link "8" at bounding box center [541, 283] width 11 height 11
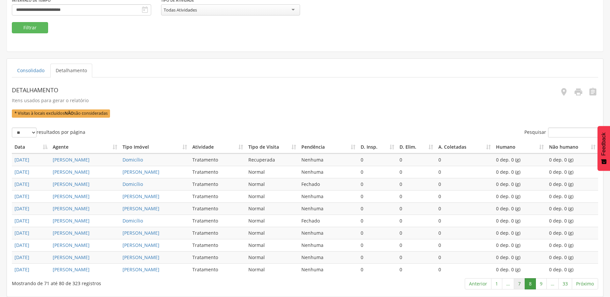
click at [517, 283] on link "7" at bounding box center [519, 283] width 11 height 11
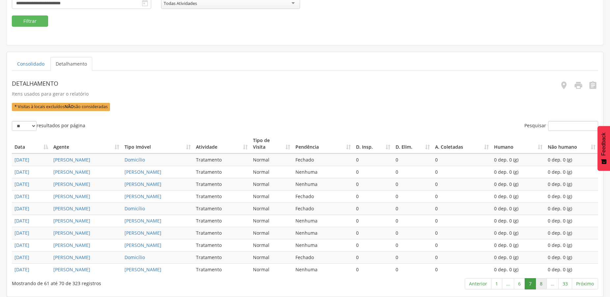
click at [542, 284] on link "8" at bounding box center [541, 283] width 11 height 11
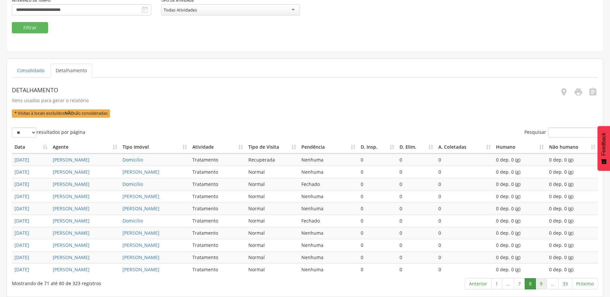
click at [538, 282] on link "9" at bounding box center [541, 283] width 11 height 11
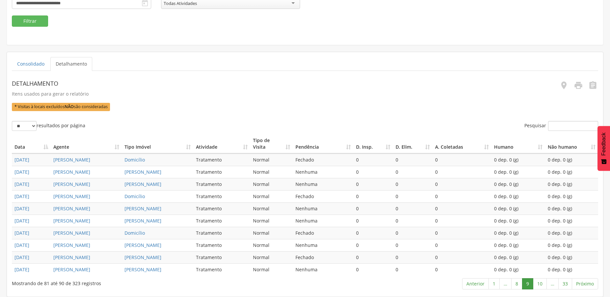
click at [538, 282] on link "10" at bounding box center [540, 283] width 14 height 11
click at [538, 282] on link "11" at bounding box center [540, 283] width 14 height 11
click at [538, 282] on link "12" at bounding box center [540, 283] width 14 height 11
click at [538, 282] on link "13" at bounding box center [540, 283] width 14 height 11
click at [539, 282] on link "14" at bounding box center [540, 283] width 14 height 11
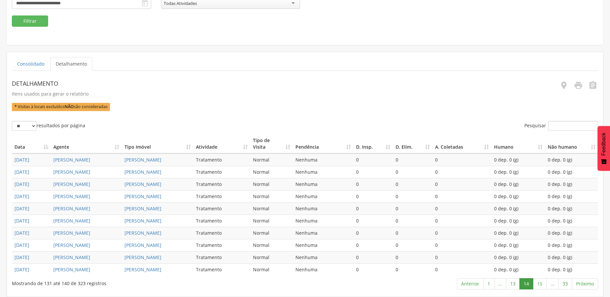
click at [539, 282] on link "15" at bounding box center [540, 283] width 14 height 11
click at [539, 283] on link "16" at bounding box center [540, 283] width 14 height 11
click at [539, 283] on link "17" at bounding box center [540, 283] width 14 height 11
click at [539, 283] on link "18" at bounding box center [540, 283] width 14 height 11
click at [539, 283] on link "19" at bounding box center [540, 283] width 14 height 11
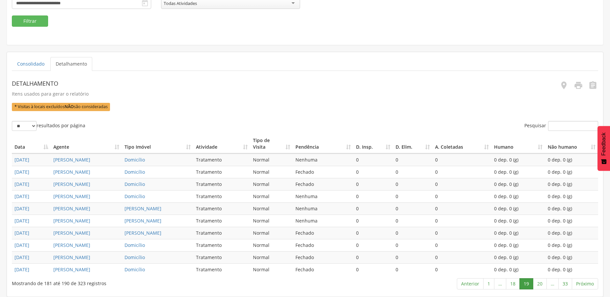
click at [539, 283] on link "20" at bounding box center [540, 283] width 14 height 11
click at [514, 284] on link "19" at bounding box center [513, 283] width 14 height 11
click at [539, 284] on link "20" at bounding box center [540, 283] width 14 height 11
click at [539, 284] on link "21" at bounding box center [540, 283] width 14 height 11
click at [539, 284] on link "22" at bounding box center [540, 283] width 14 height 11
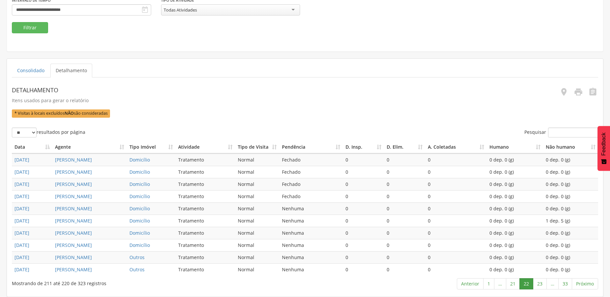
click at [539, 284] on link "23" at bounding box center [540, 283] width 14 height 11
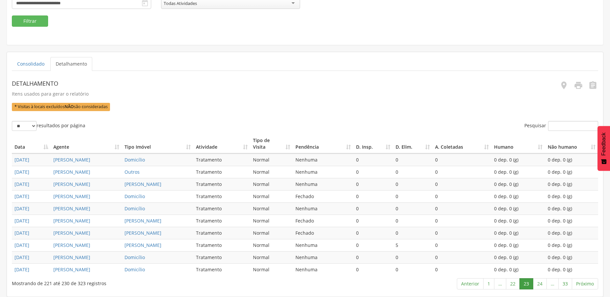
click at [539, 284] on link "24" at bounding box center [540, 283] width 14 height 11
click at [514, 287] on link "23" at bounding box center [513, 283] width 14 height 11
click at [539, 285] on link "24" at bounding box center [540, 283] width 14 height 11
click at [539, 285] on link "25" at bounding box center [540, 283] width 14 height 11
click at [539, 285] on link "26" at bounding box center [540, 283] width 14 height 11
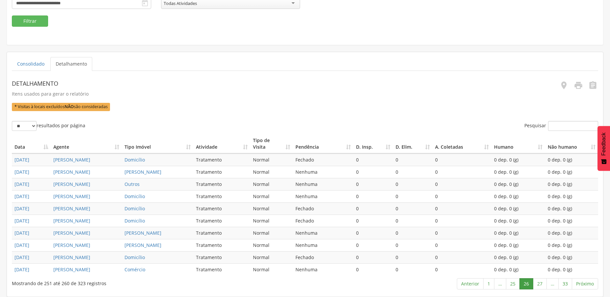
click at [539, 285] on link "27" at bounding box center [540, 283] width 14 height 11
click at [539, 285] on link "28" at bounding box center [540, 283] width 14 height 11
click at [539, 285] on link "29" at bounding box center [540, 283] width 14 height 11
click at [539, 285] on link "30" at bounding box center [540, 283] width 14 height 11
click at [539, 285] on link "31" at bounding box center [538, 283] width 14 height 11
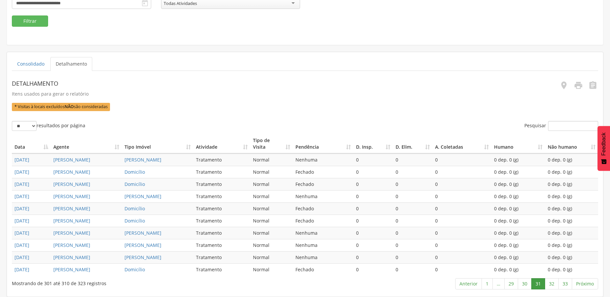
click at [539, 285] on link "31" at bounding box center [538, 283] width 14 height 11
click at [551, 285] on link "32" at bounding box center [552, 283] width 14 height 11
click at [564, 283] on link "33" at bounding box center [565, 283] width 14 height 11
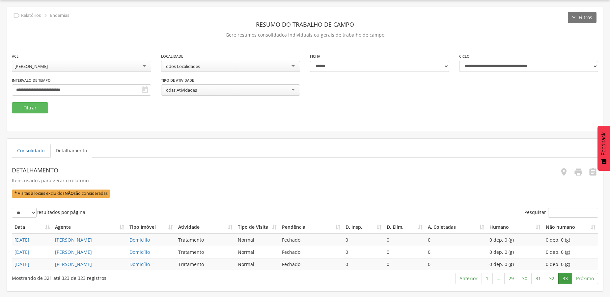
scroll to position [34, 0]
click at [588, 284] on link "Próximo" at bounding box center [585, 278] width 26 height 11
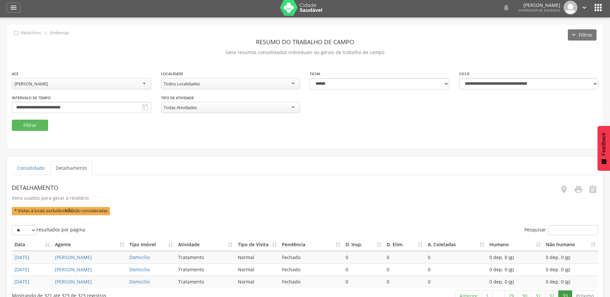
scroll to position [0, 0]
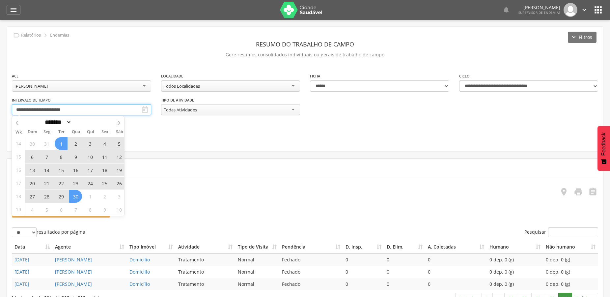
click at [76, 106] on input "**********" at bounding box center [81, 109] width 139 height 11
click at [116, 124] on span at bounding box center [118, 121] width 11 height 11
select select "*"
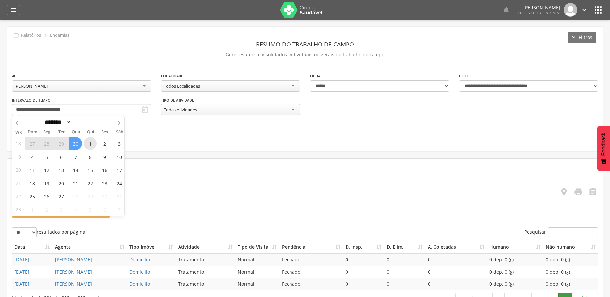
click at [90, 140] on span "1" at bounding box center [90, 143] width 13 height 13
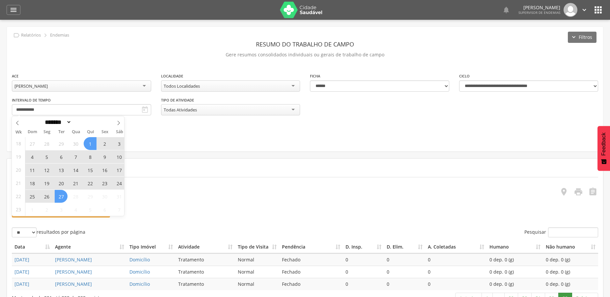
click at [63, 197] on span "27" at bounding box center [61, 196] width 13 height 13
type input "**********"
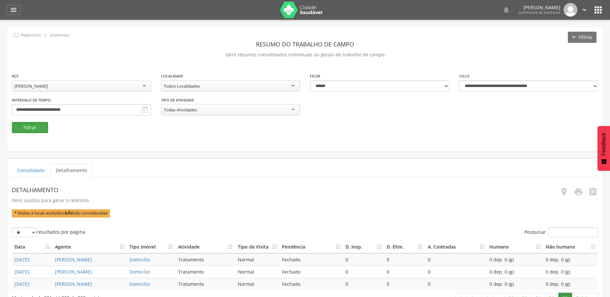
click at [23, 125] on button "Filtrar" at bounding box center [30, 127] width 36 height 11
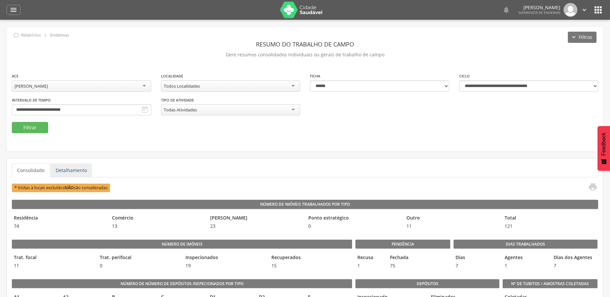
click at [77, 169] on link "Detalhamento" at bounding box center [71, 170] width 42 height 14
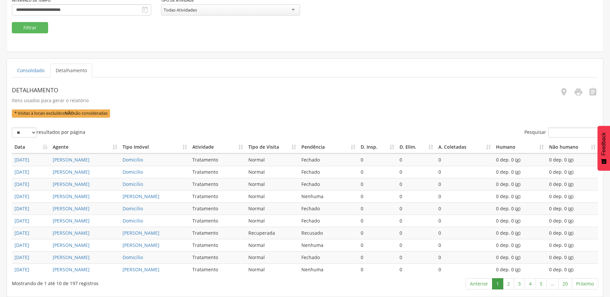
scroll to position [166, 0]
click at [507, 283] on link "2" at bounding box center [508, 283] width 11 height 11
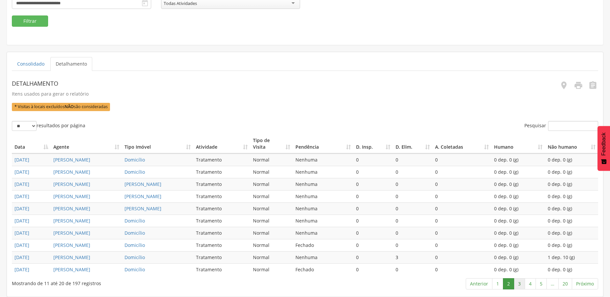
click at [518, 285] on link "3" at bounding box center [519, 283] width 11 height 11
click at [532, 283] on link "4" at bounding box center [530, 283] width 11 height 11
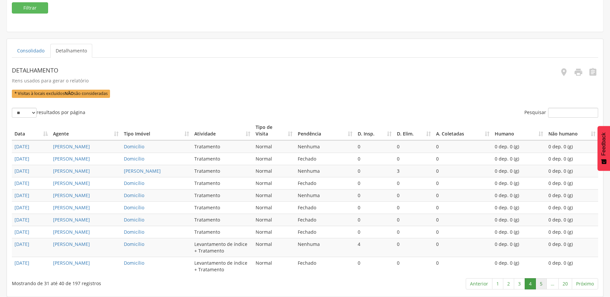
click at [540, 283] on link "5" at bounding box center [541, 283] width 11 height 11
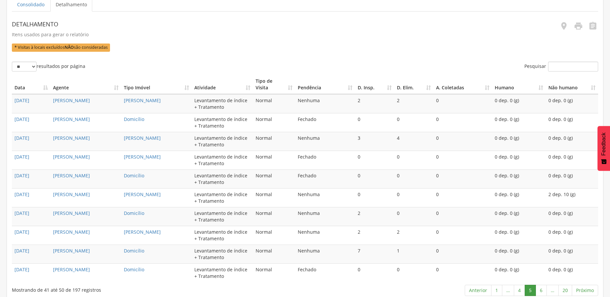
click at [540, 285] on link "6" at bounding box center [541, 290] width 11 height 11
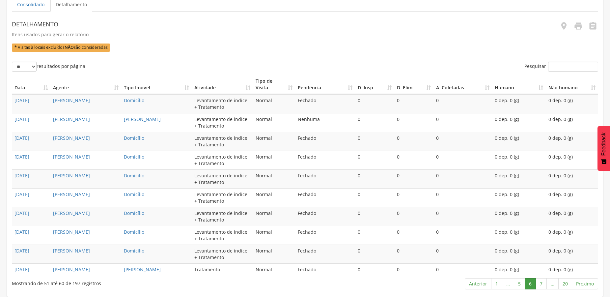
click at [540, 283] on link "7" at bounding box center [541, 283] width 11 height 11
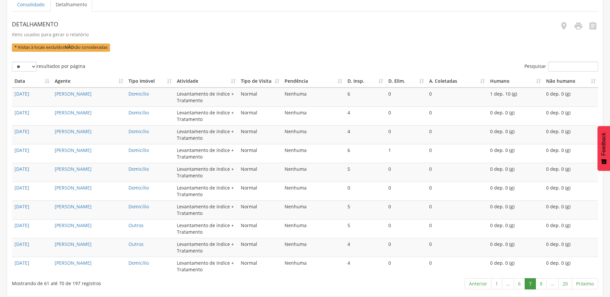
click at [540, 283] on link "8" at bounding box center [541, 283] width 11 height 11
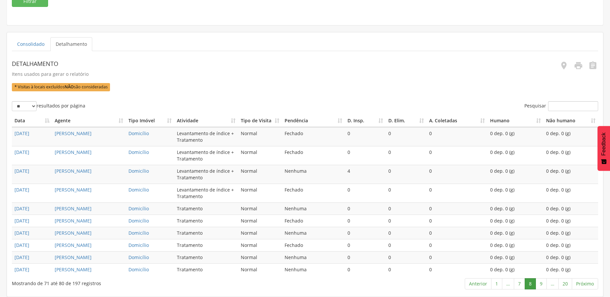
click at [540, 283] on link "9" at bounding box center [541, 283] width 11 height 11
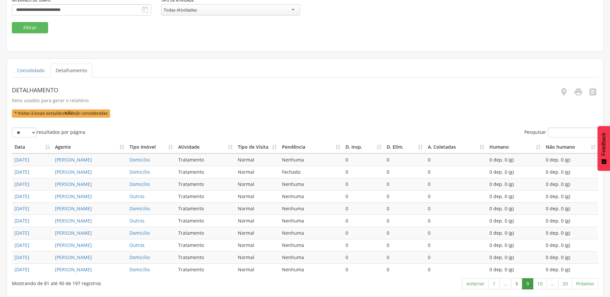
click at [540, 283] on link "10" at bounding box center [540, 283] width 14 height 11
click at [540, 283] on link "11" at bounding box center [540, 283] width 14 height 11
click at [540, 283] on link "12" at bounding box center [540, 283] width 14 height 11
click at [540, 283] on link "13" at bounding box center [540, 283] width 14 height 11
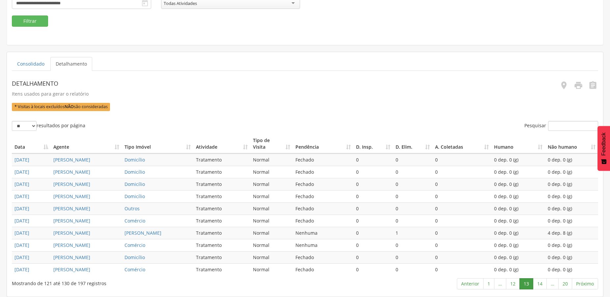
click at [540, 283] on link "14" at bounding box center [540, 283] width 14 height 11
click at [539, 284] on link "15" at bounding box center [540, 283] width 14 height 11
click at [539, 284] on link "16" at bounding box center [540, 283] width 14 height 11
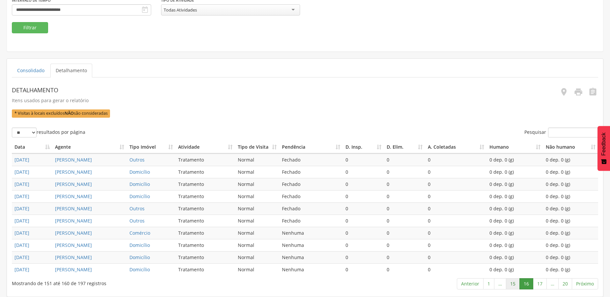
click at [516, 284] on link "15" at bounding box center [513, 283] width 14 height 11
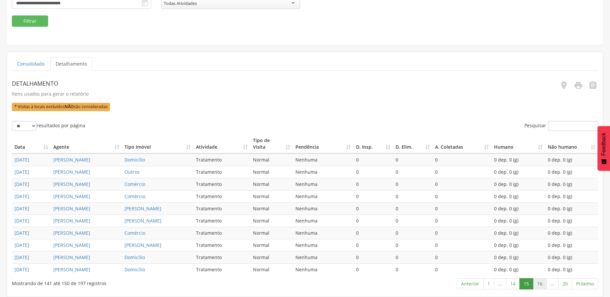
click at [542, 282] on link "16" at bounding box center [540, 283] width 14 height 11
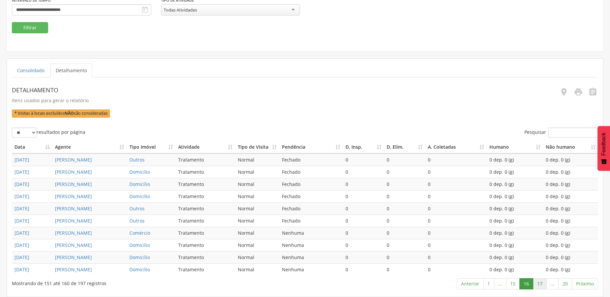
click at [536, 284] on link "17" at bounding box center [540, 283] width 14 height 11
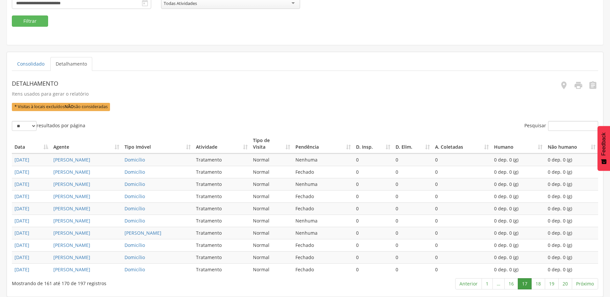
click at [536, 284] on link "18" at bounding box center [538, 283] width 14 height 11
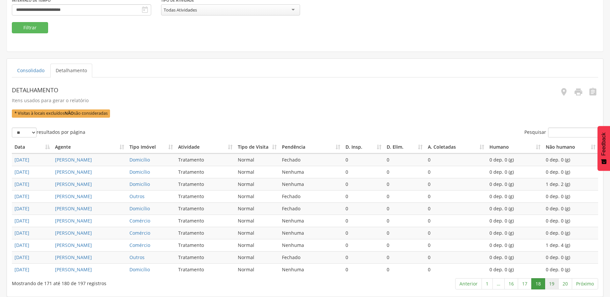
click at [551, 285] on link "19" at bounding box center [552, 283] width 14 height 11
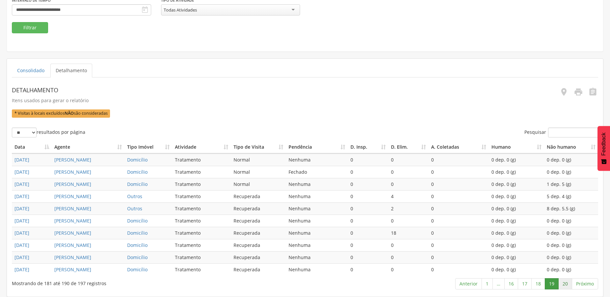
click at [566, 282] on link "20" at bounding box center [565, 283] width 14 height 11
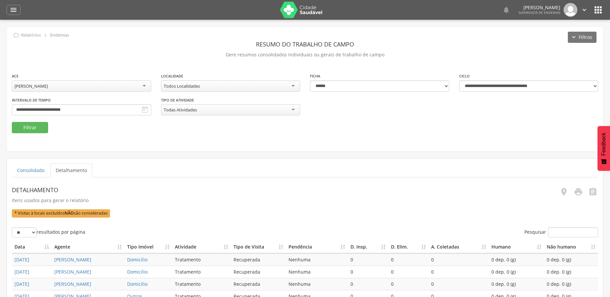
scroll to position [36, 0]
click at [109, 85] on div "[PERSON_NAME]" at bounding box center [81, 85] width 139 height 11
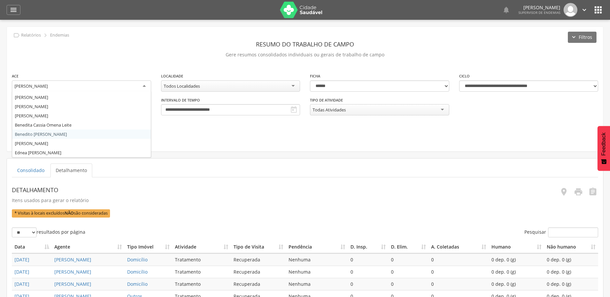
scroll to position [71, 0]
click at [52, 137] on div "**********" at bounding box center [305, 89] width 596 height 125
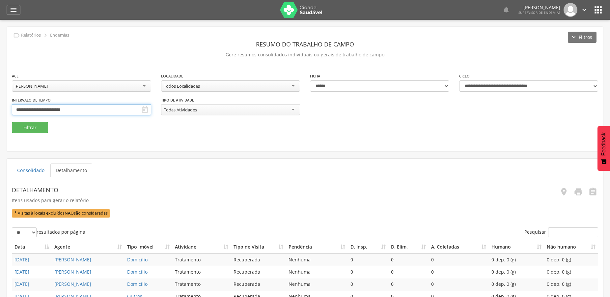
click at [65, 108] on input "**********" at bounding box center [81, 109] width 139 height 11
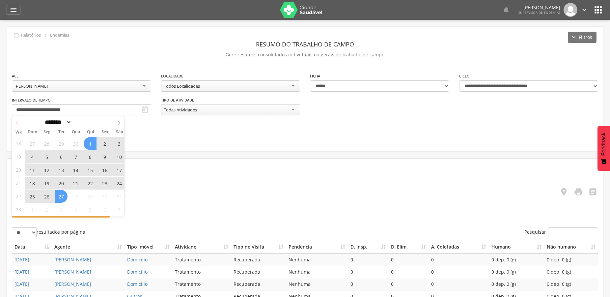
click at [16, 121] on icon at bounding box center [17, 123] width 5 height 5
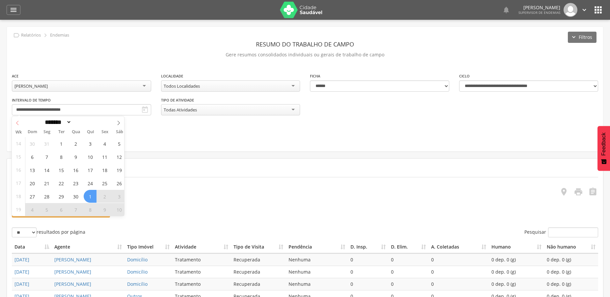
click at [16, 121] on icon at bounding box center [17, 123] width 5 height 5
click at [17, 122] on icon at bounding box center [17, 123] width 5 height 5
select select "*"
click at [34, 172] on span "12" at bounding box center [29, 169] width 13 height 13
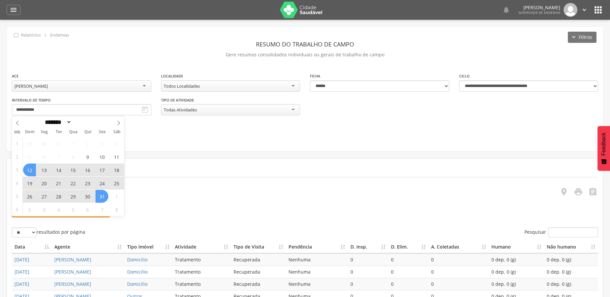
click at [97, 194] on span "31" at bounding box center [102, 196] width 13 height 13
type input "**********"
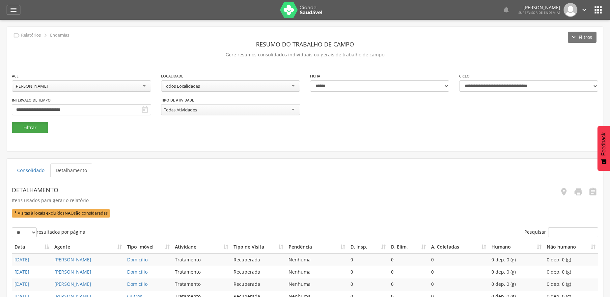
click at [35, 126] on button "Filtrar" at bounding box center [30, 127] width 36 height 11
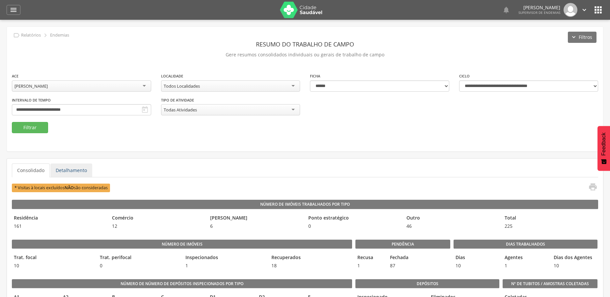
click at [71, 169] on link "Detalhamento" at bounding box center [71, 170] width 42 height 14
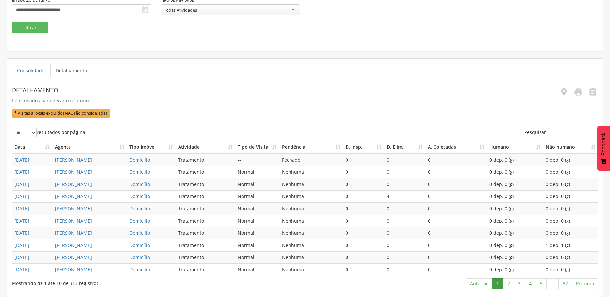
scroll to position [166, 0]
click at [510, 283] on link "2" at bounding box center [508, 283] width 11 height 11
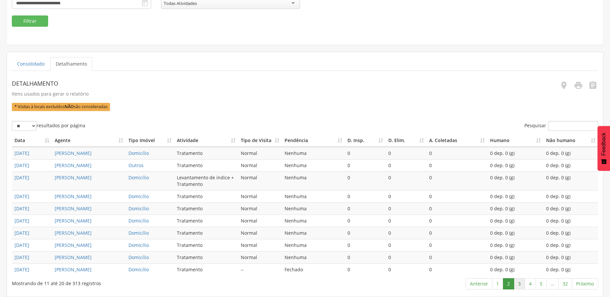
click at [521, 284] on link "3" at bounding box center [519, 283] width 11 height 11
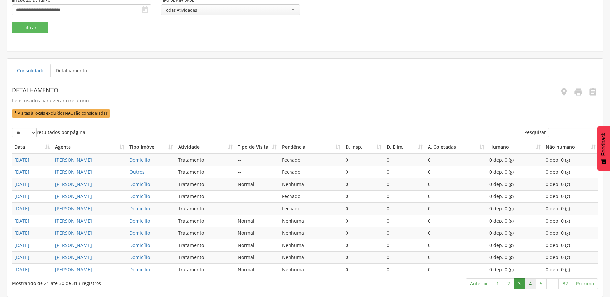
click at [528, 284] on link "4" at bounding box center [530, 283] width 11 height 11
click at [543, 281] on link "5" at bounding box center [541, 283] width 11 height 11
click at [543, 283] on link "6" at bounding box center [541, 283] width 11 height 11
click at [541, 282] on link "7" at bounding box center [541, 283] width 11 height 11
click at [541, 282] on link "8" at bounding box center [541, 283] width 11 height 11
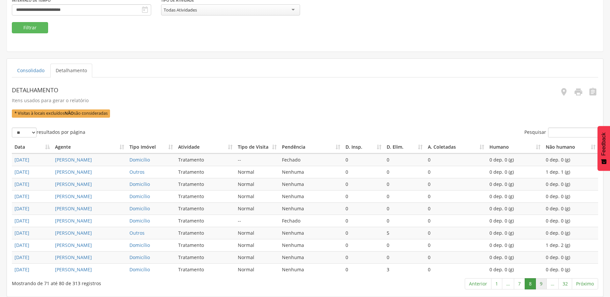
click at [541, 282] on link "9" at bounding box center [541, 283] width 11 height 11
click at [541, 282] on link "10" at bounding box center [540, 283] width 14 height 11
click at [539, 282] on link "11" at bounding box center [540, 283] width 14 height 11
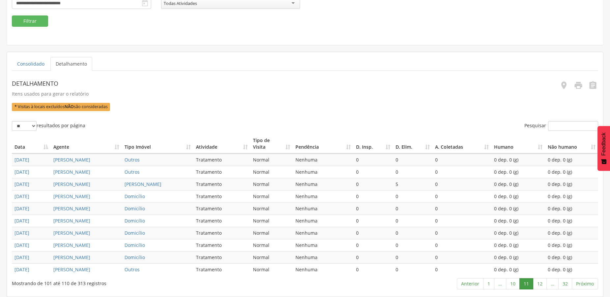
click at [539, 282] on link "12" at bounding box center [540, 283] width 14 height 11
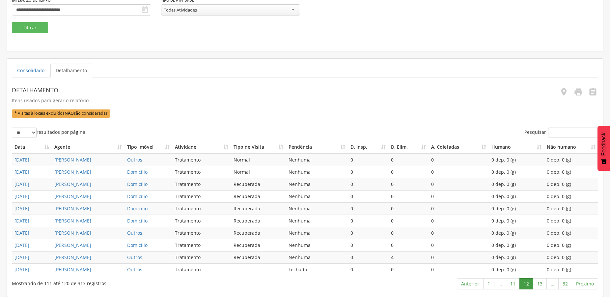
click at [539, 282] on link "13" at bounding box center [540, 283] width 14 height 11
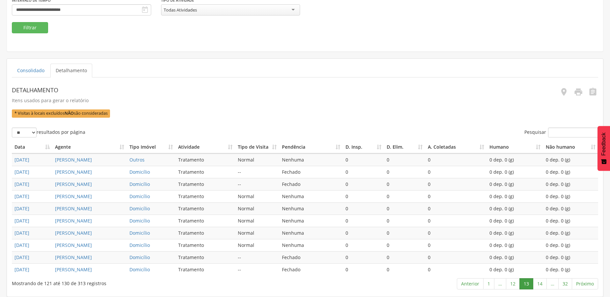
click at [539, 282] on link "14" at bounding box center [540, 283] width 14 height 11
click at [539, 282] on link "15" at bounding box center [540, 283] width 14 height 11
click at [539, 282] on link "16" at bounding box center [540, 283] width 14 height 11
click at [539, 282] on link "17" at bounding box center [540, 283] width 14 height 11
click at [539, 282] on link "18" at bounding box center [540, 283] width 14 height 11
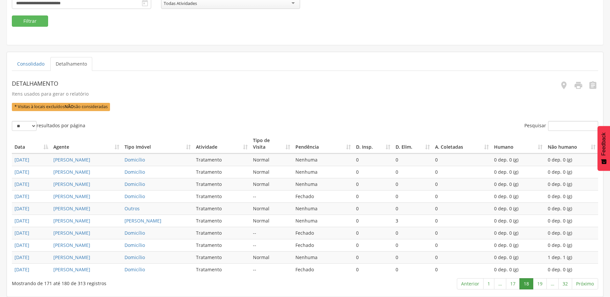
click at [539, 282] on link "19" at bounding box center [540, 283] width 14 height 11
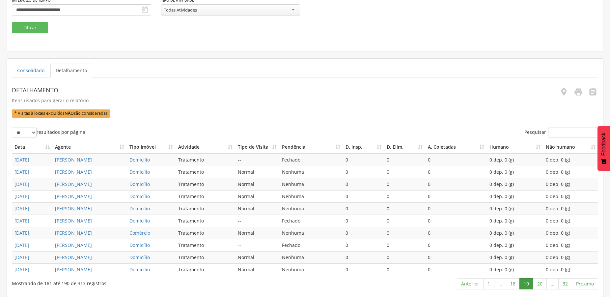
click at [539, 282] on link "20" at bounding box center [540, 283] width 14 height 11
click at [539, 282] on link "21" at bounding box center [540, 283] width 14 height 11
click at [539, 282] on link "22" at bounding box center [540, 283] width 14 height 11
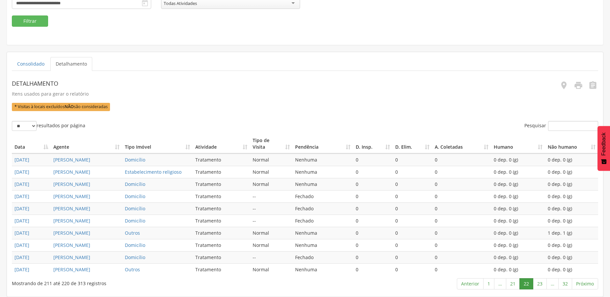
click at [539, 282] on link "23" at bounding box center [540, 283] width 14 height 11
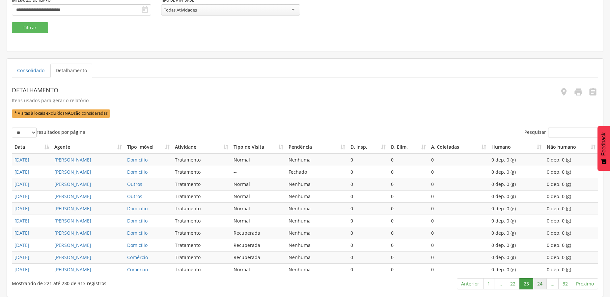
click at [541, 282] on link "24" at bounding box center [540, 283] width 14 height 11
click at [541, 282] on link "25" at bounding box center [540, 283] width 14 height 11
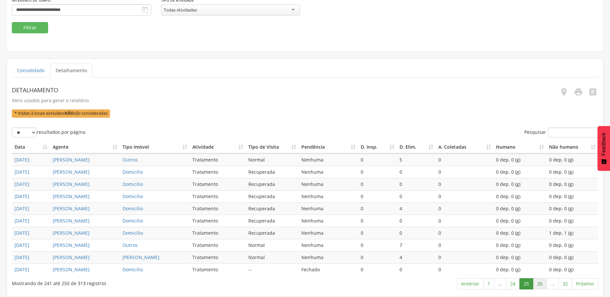
click at [543, 282] on link "26" at bounding box center [540, 283] width 14 height 11
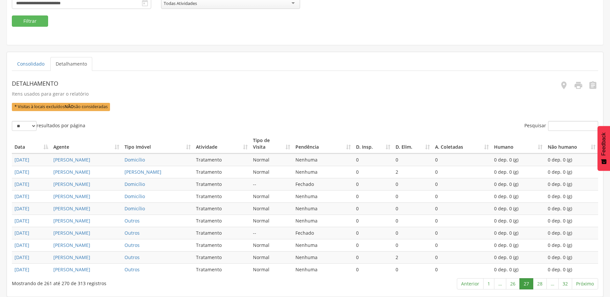
click at [543, 282] on link "28" at bounding box center [540, 283] width 14 height 11
click at [543, 282] on link "29" at bounding box center [540, 283] width 14 height 11
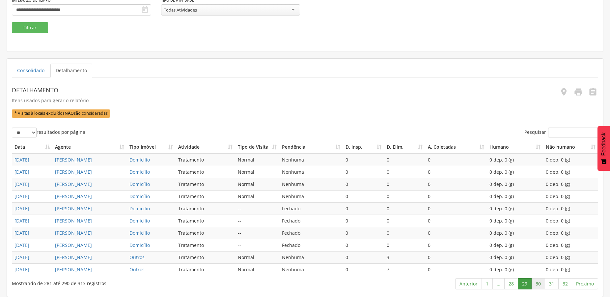
click at [538, 285] on link "30" at bounding box center [538, 283] width 14 height 11
click at [551, 283] on link "31" at bounding box center [552, 283] width 14 height 11
click at [564, 283] on link "32" at bounding box center [565, 283] width 14 height 11
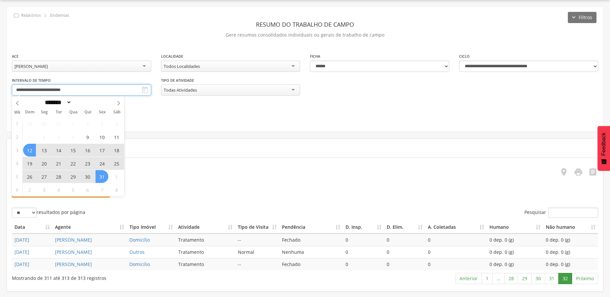
click at [58, 84] on input "**********" at bounding box center [81, 89] width 139 height 11
click at [121, 97] on span at bounding box center [118, 102] width 11 height 11
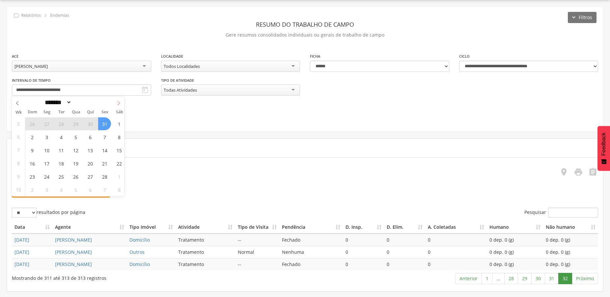
select select "*"
click at [117, 117] on span "1" at bounding box center [119, 123] width 13 height 13
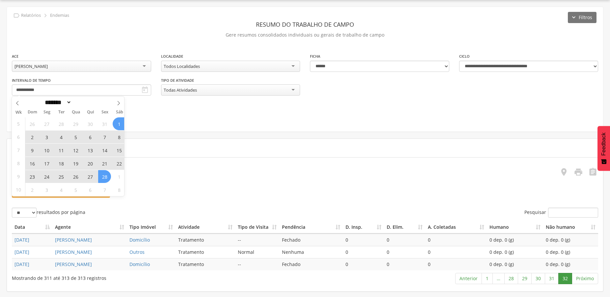
click at [105, 170] on span "28" at bounding box center [104, 176] width 13 height 13
type input "**********"
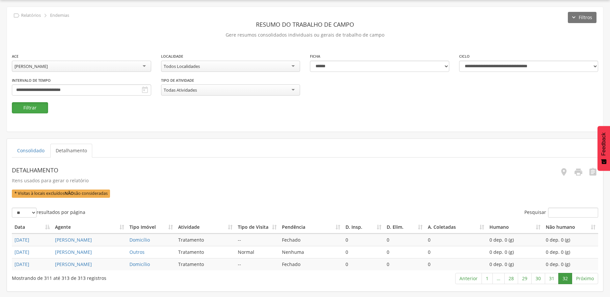
click at [43, 102] on button "Filtrar" at bounding box center [30, 107] width 36 height 11
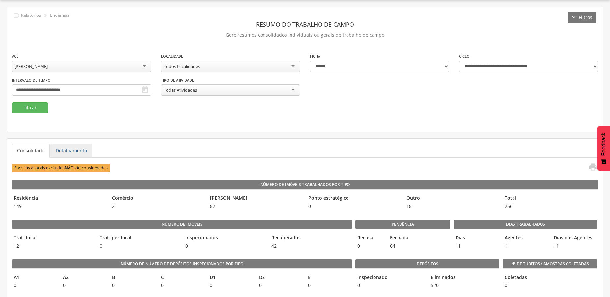
click at [81, 148] on link "Detalhamento" at bounding box center [71, 151] width 42 height 14
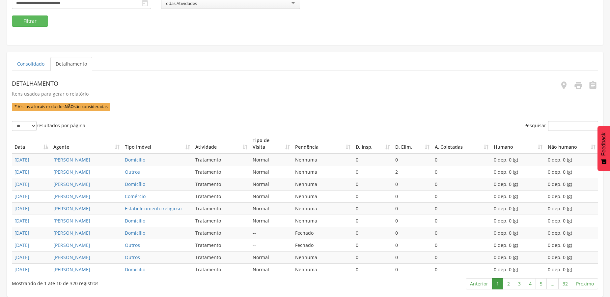
scroll to position [166, 0]
click at [520, 284] on link "3" at bounding box center [519, 283] width 11 height 11
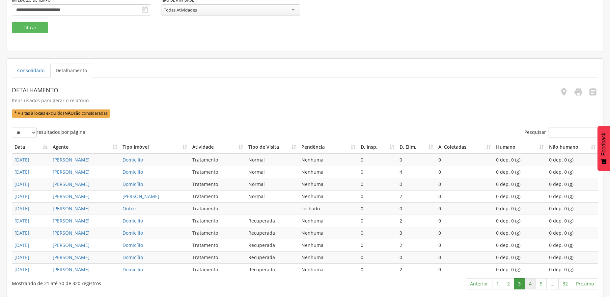
click at [532, 285] on link "4" at bounding box center [530, 283] width 11 height 11
click at [542, 284] on link "5" at bounding box center [541, 283] width 11 height 11
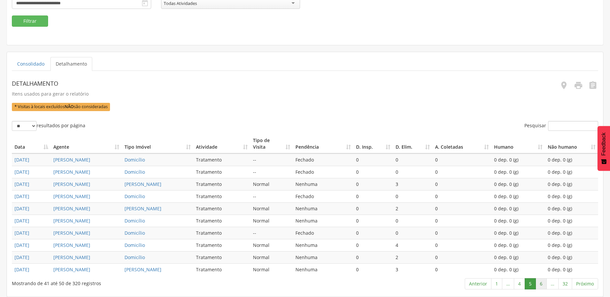
click at [544, 284] on link "6" at bounding box center [541, 283] width 11 height 11
click at [539, 283] on link "7" at bounding box center [541, 283] width 11 height 11
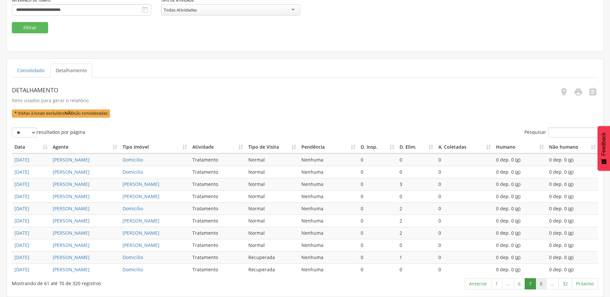
click at [542, 286] on link "8" at bounding box center [541, 283] width 11 height 11
click at [520, 284] on link "7" at bounding box center [519, 283] width 11 height 11
click at [542, 283] on link "8" at bounding box center [541, 283] width 11 height 11
click at [539, 284] on link "9" at bounding box center [541, 283] width 11 height 11
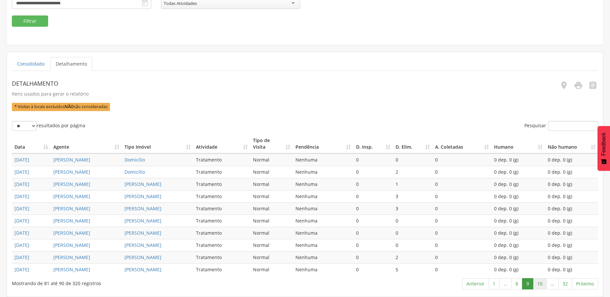
click at [538, 284] on link "10" at bounding box center [540, 283] width 14 height 11
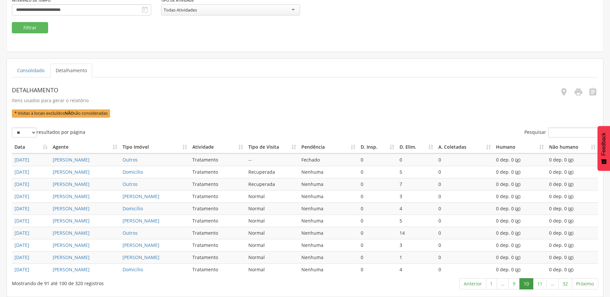
click at [538, 284] on link "11" at bounding box center [540, 283] width 14 height 11
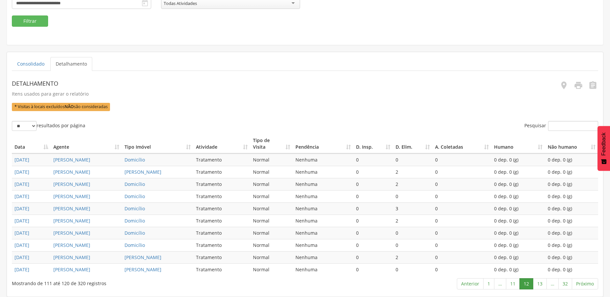
click at [538, 284] on link "13" at bounding box center [540, 283] width 14 height 11
click at [538, 284] on link "14" at bounding box center [540, 283] width 14 height 11
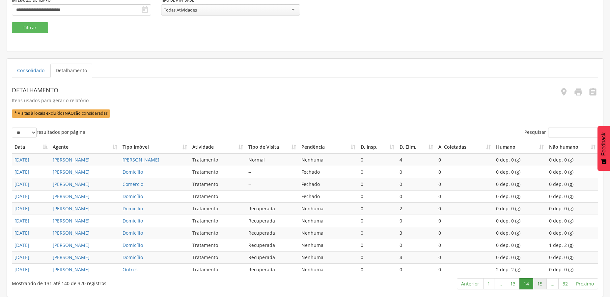
click at [541, 282] on link "15" at bounding box center [540, 283] width 14 height 11
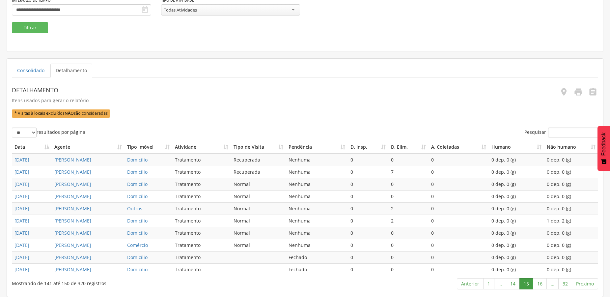
click at [541, 282] on link "16" at bounding box center [540, 283] width 14 height 11
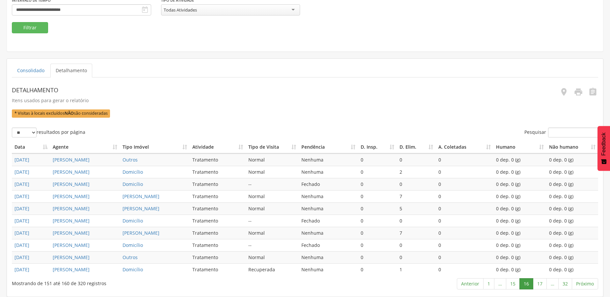
click at [541, 282] on link "17" at bounding box center [540, 283] width 14 height 11
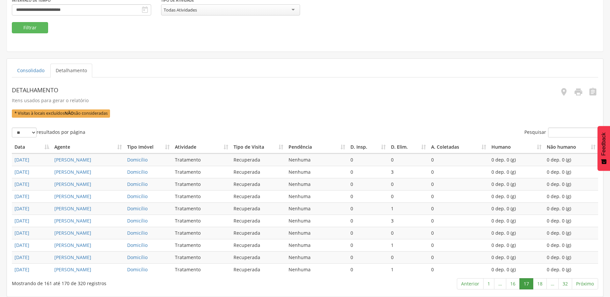
click at [541, 282] on link "18" at bounding box center [540, 283] width 14 height 11
click at [541, 282] on link "19" at bounding box center [540, 283] width 14 height 11
click at [506, 283] on link "…" at bounding box center [500, 283] width 12 height 11
click at [541, 281] on link "20" at bounding box center [540, 283] width 14 height 11
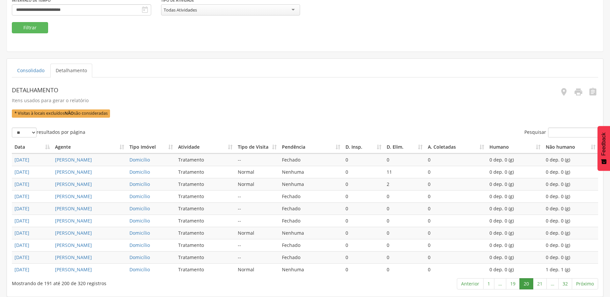
click at [541, 281] on link "21" at bounding box center [540, 283] width 14 height 11
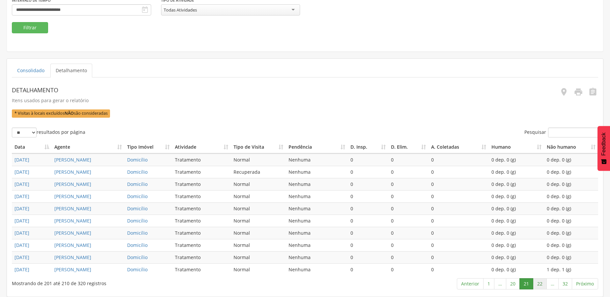
click at [542, 281] on link "22" at bounding box center [540, 283] width 14 height 11
click at [542, 281] on link "23" at bounding box center [540, 283] width 14 height 11
click at [542, 281] on link "24" at bounding box center [540, 283] width 14 height 11
click at [542, 281] on link "25" at bounding box center [540, 283] width 14 height 11
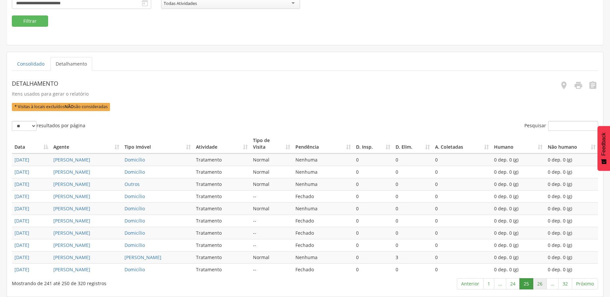
click at [542, 283] on link "26" at bounding box center [540, 283] width 14 height 11
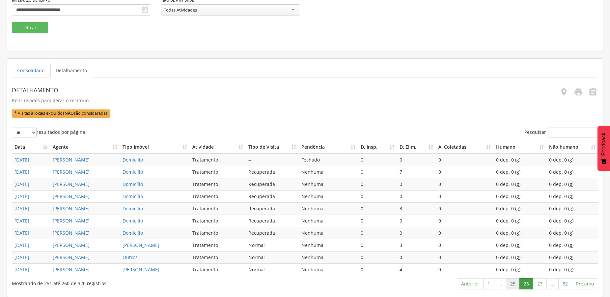
click at [510, 284] on link "25" at bounding box center [513, 283] width 14 height 11
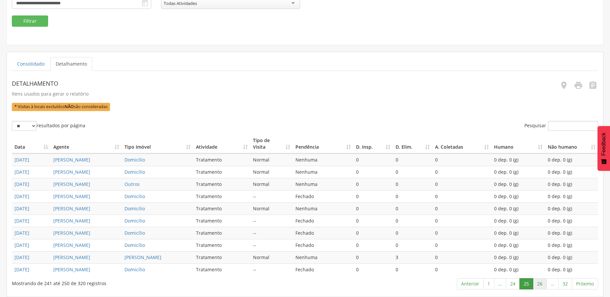
click at [539, 283] on link "26" at bounding box center [540, 283] width 14 height 11
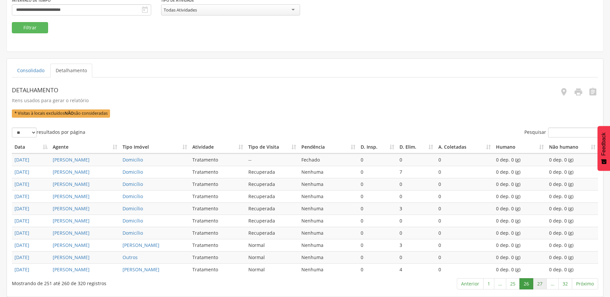
click at [539, 284] on link "27" at bounding box center [540, 283] width 14 height 11
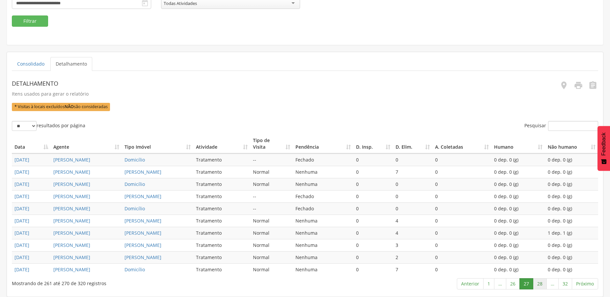
click at [538, 285] on link "28" at bounding box center [540, 283] width 14 height 11
click at [537, 284] on link "29" at bounding box center [540, 283] width 14 height 11
click at [542, 282] on link "30" at bounding box center [538, 283] width 14 height 11
click at [552, 284] on link "31" at bounding box center [552, 283] width 14 height 11
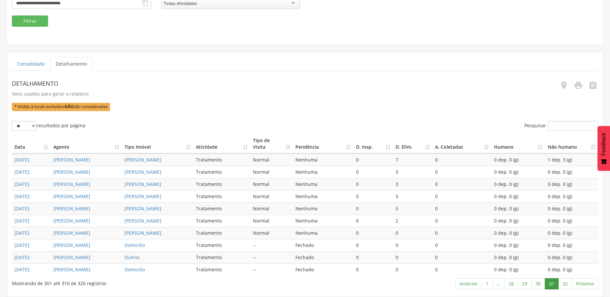
click at [552, 284] on link "31" at bounding box center [552, 283] width 14 height 11
click at [521, 282] on link "29" at bounding box center [525, 283] width 14 height 11
click at [538, 282] on link "30" at bounding box center [538, 283] width 14 height 11
click at [550, 282] on link "31" at bounding box center [552, 283] width 14 height 11
click at [560, 284] on link "32" at bounding box center [565, 283] width 14 height 11
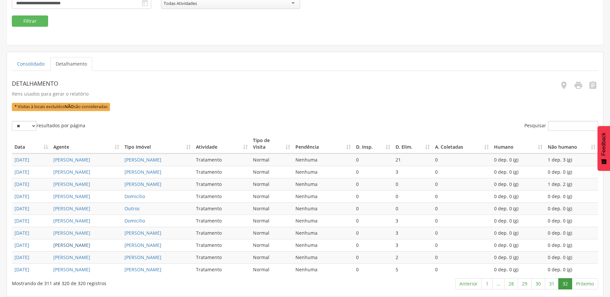
scroll to position [65, 0]
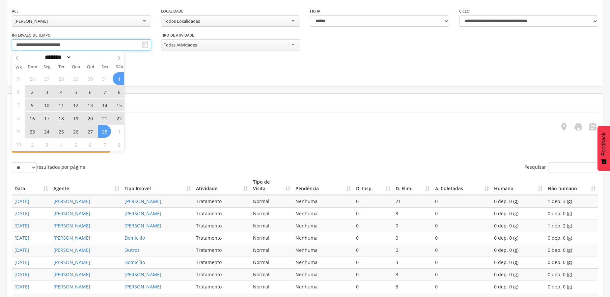
click at [47, 44] on input "**********" at bounding box center [81, 44] width 139 height 11
click at [116, 57] on icon at bounding box center [118, 58] width 5 height 5
select select "*"
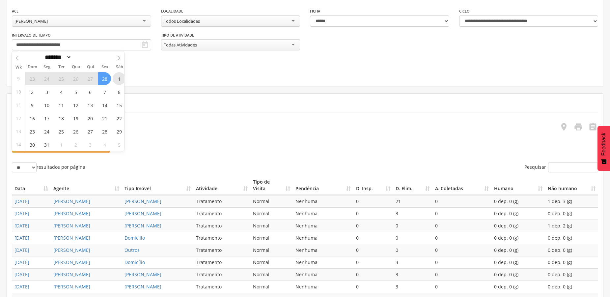
click at [116, 80] on span "1" at bounding box center [119, 78] width 13 height 13
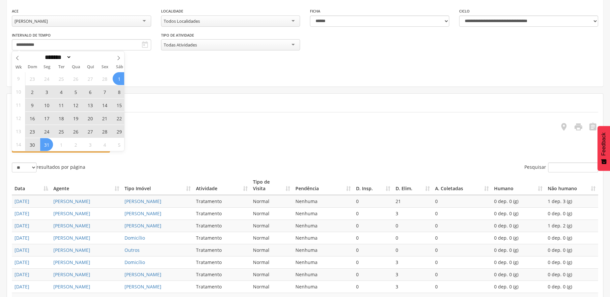
click at [44, 143] on span "31" at bounding box center [46, 144] width 13 height 13
type input "**********"
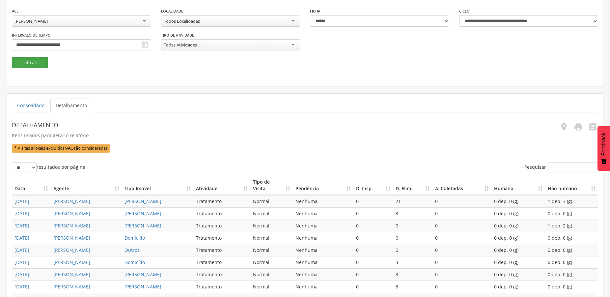
click at [36, 64] on button "Filtrar" at bounding box center [30, 62] width 36 height 11
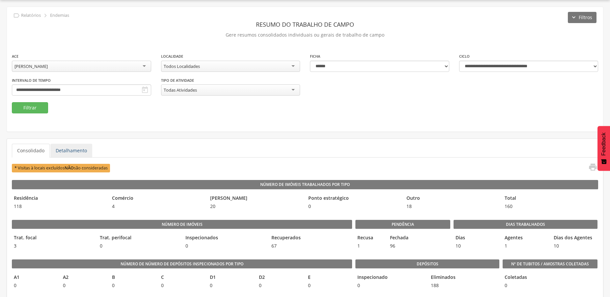
click at [66, 153] on link "Detalhamento" at bounding box center [71, 151] width 42 height 14
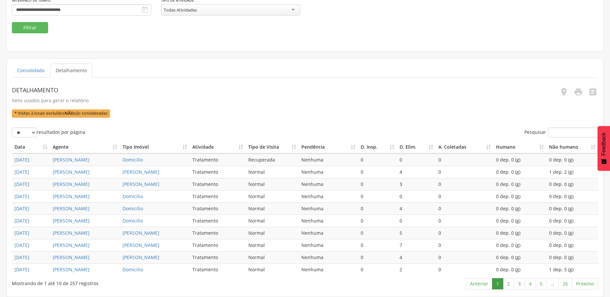
scroll to position [166, 0]
click at [507, 284] on link "2" at bounding box center [508, 283] width 11 height 11
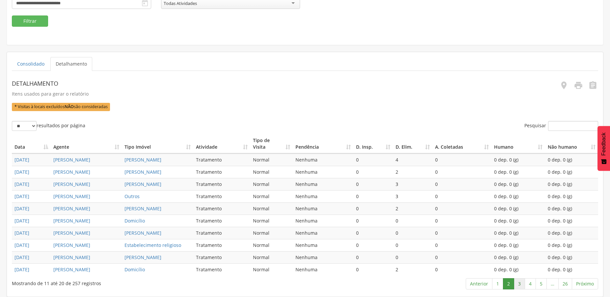
click at [520, 283] on link "3" at bounding box center [519, 283] width 11 height 11
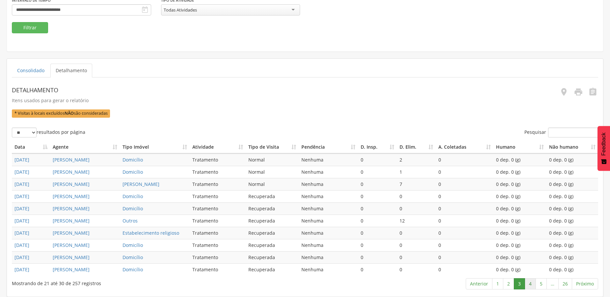
click at [530, 281] on link "4" at bounding box center [530, 283] width 11 height 11
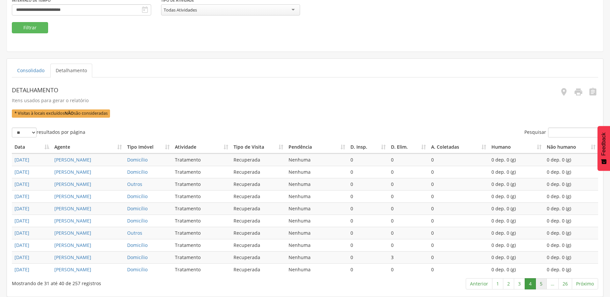
click at [540, 285] on link "5" at bounding box center [541, 283] width 11 height 11
click at [543, 284] on link "6" at bounding box center [541, 283] width 11 height 11
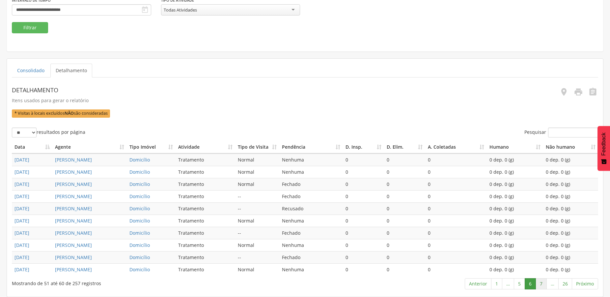
click at [545, 283] on link "7" at bounding box center [541, 283] width 11 height 11
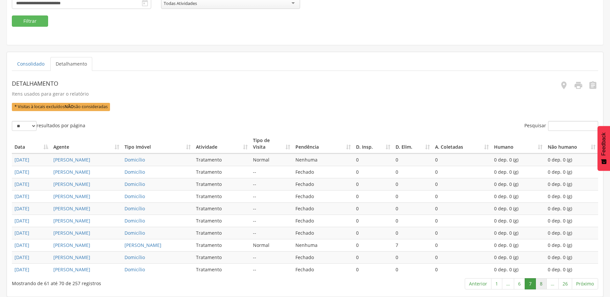
click at [540, 281] on link "8" at bounding box center [541, 283] width 11 height 11
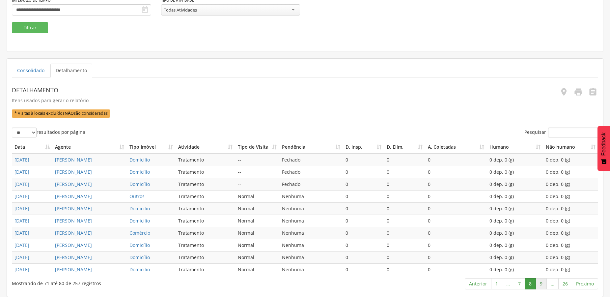
click at [542, 283] on link "9" at bounding box center [541, 283] width 11 height 11
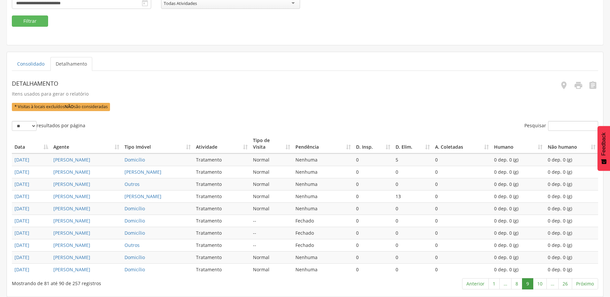
click at [542, 283] on link "10" at bounding box center [540, 283] width 14 height 11
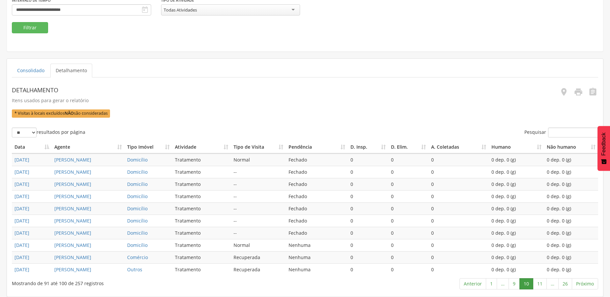
click at [542, 283] on link "11" at bounding box center [540, 283] width 14 height 11
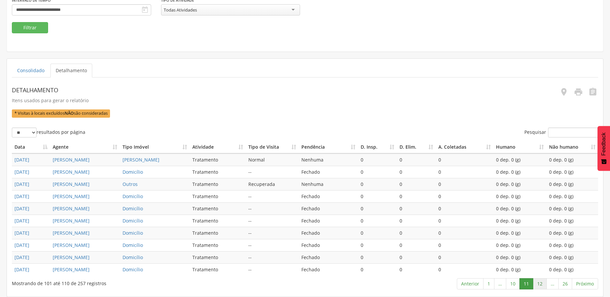
click at [540, 282] on link "12" at bounding box center [540, 283] width 14 height 11
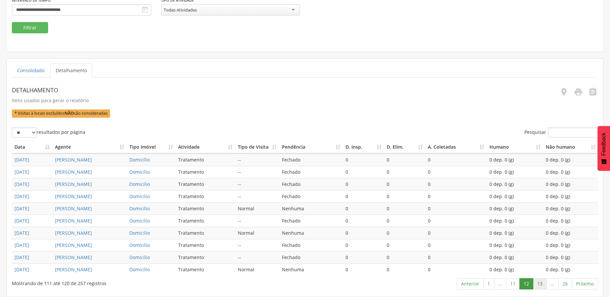
click at [541, 285] on link "13" at bounding box center [540, 283] width 14 height 11
click at [541, 285] on link "14" at bounding box center [540, 283] width 14 height 11
click at [539, 281] on link "15" at bounding box center [540, 283] width 14 height 11
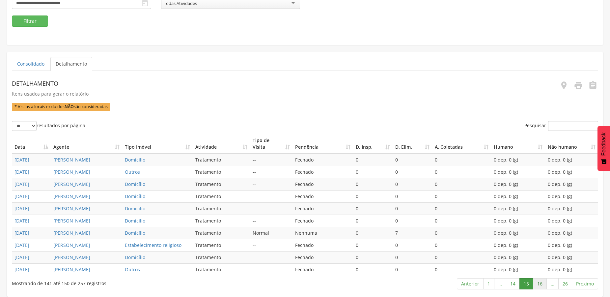
click at [543, 285] on link "16" at bounding box center [540, 283] width 14 height 11
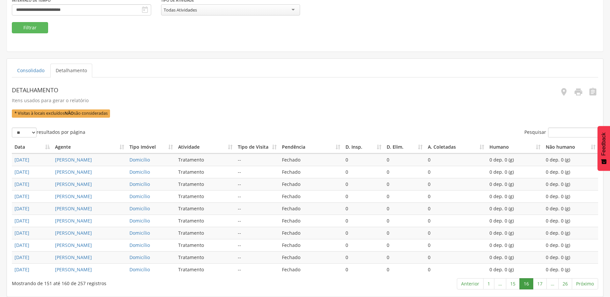
click at [543, 285] on link "17" at bounding box center [540, 283] width 14 height 11
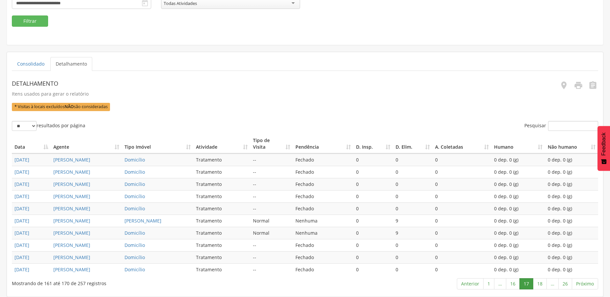
click at [543, 285] on link "18" at bounding box center [540, 283] width 14 height 11
click at [543, 285] on link "19" at bounding box center [540, 283] width 14 height 11
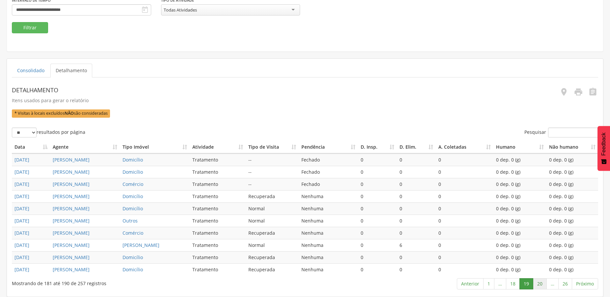
click at [540, 284] on link "20" at bounding box center [540, 283] width 14 height 11
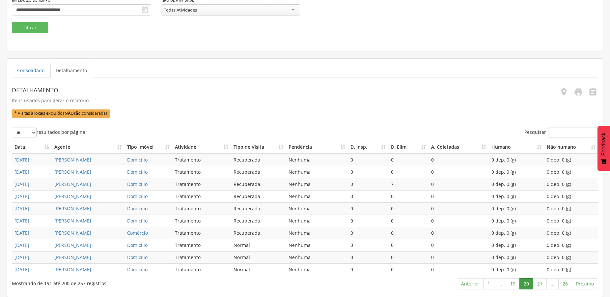
click at [540, 284] on link "21" at bounding box center [540, 283] width 14 height 11
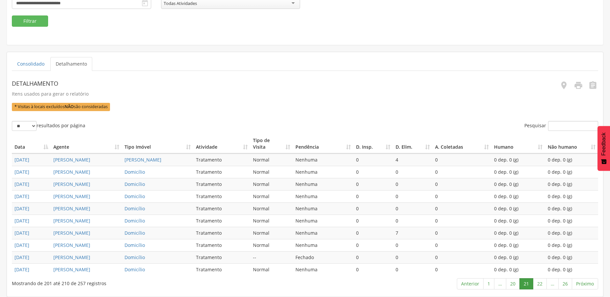
click at [540, 284] on link "22" at bounding box center [540, 283] width 14 height 11
click at [540, 284] on link "23" at bounding box center [540, 283] width 14 height 11
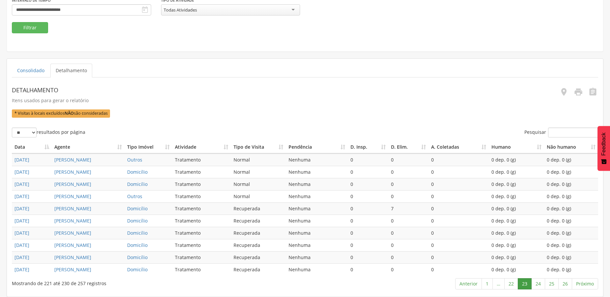
click at [540, 284] on link "24" at bounding box center [538, 283] width 14 height 11
click at [552, 281] on link "25" at bounding box center [552, 283] width 14 height 11
click at [566, 285] on link "26" at bounding box center [565, 283] width 14 height 11
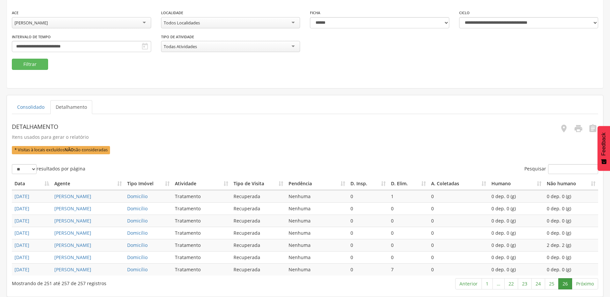
scroll to position [109, 0]
click at [567, 283] on link "26" at bounding box center [565, 283] width 14 height 11
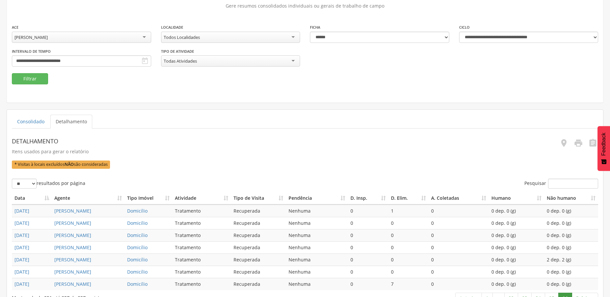
scroll to position [9, 0]
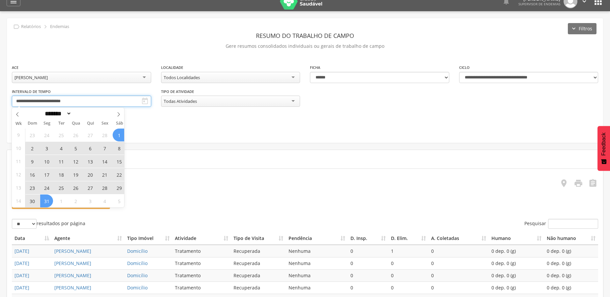
click at [59, 102] on input "**********" at bounding box center [81, 101] width 139 height 11
click at [118, 115] on icon at bounding box center [118, 114] width 5 height 5
select select "*"
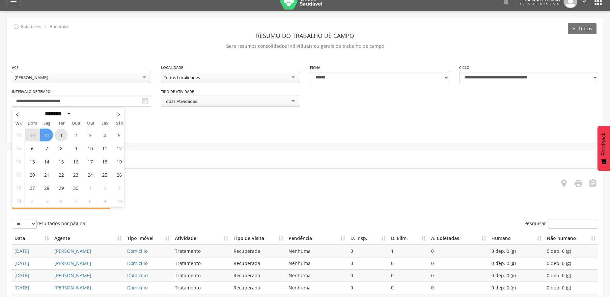
click at [60, 134] on span "1" at bounding box center [61, 134] width 13 height 13
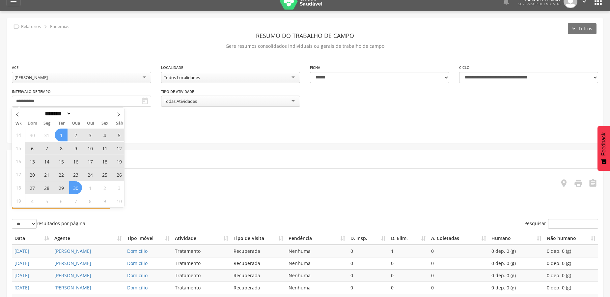
click at [78, 191] on span "30" at bounding box center [75, 187] width 13 height 13
type input "**********"
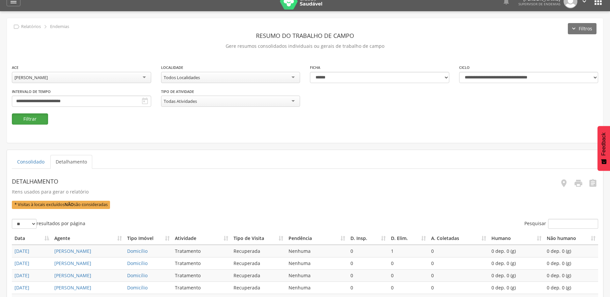
click at [24, 118] on button "Filtrar" at bounding box center [30, 118] width 36 height 11
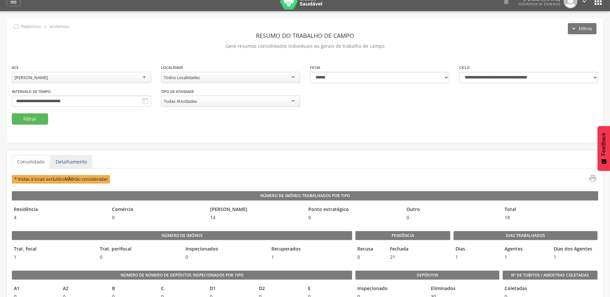
click at [72, 162] on link "Detalhamento" at bounding box center [71, 162] width 42 height 14
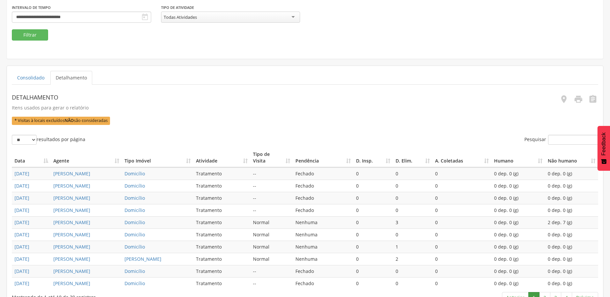
scroll to position [166, 0]
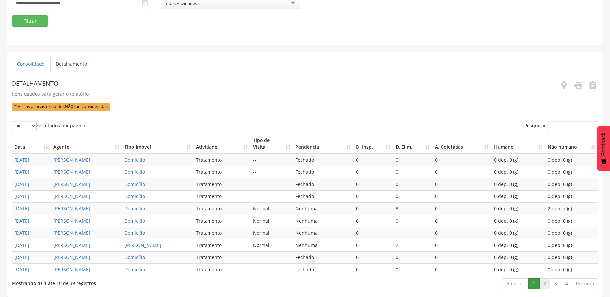
click at [544, 285] on link "2" at bounding box center [544, 283] width 11 height 11
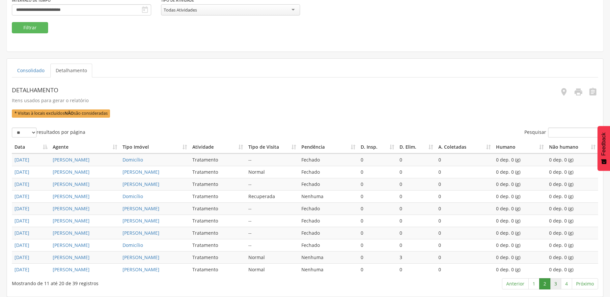
click at [555, 285] on link "3" at bounding box center [555, 283] width 11 height 11
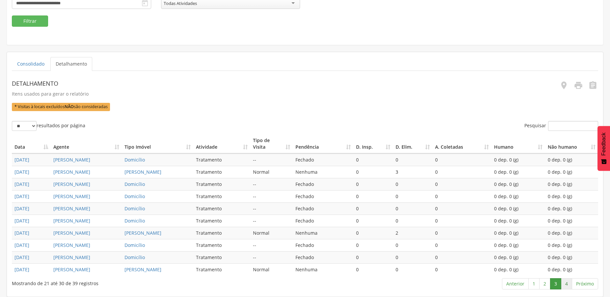
click at [563, 284] on link "4" at bounding box center [566, 283] width 11 height 11
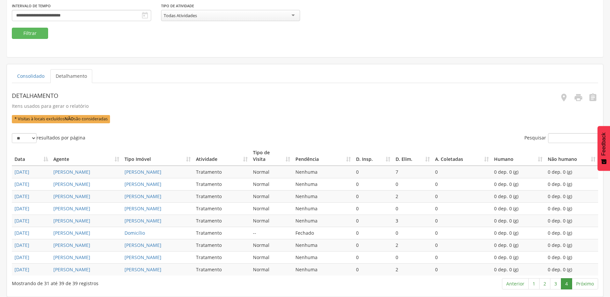
scroll to position [147, 0]
click at [583, 285] on link "Próximo" at bounding box center [585, 283] width 26 height 11
click at [553, 285] on link "3" at bounding box center [555, 283] width 11 height 11
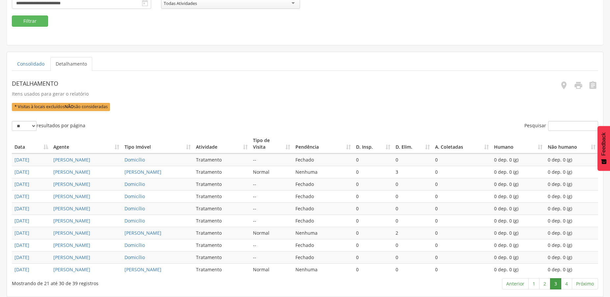
scroll to position [166, 0]
click at [542, 284] on link "2" at bounding box center [544, 283] width 11 height 11
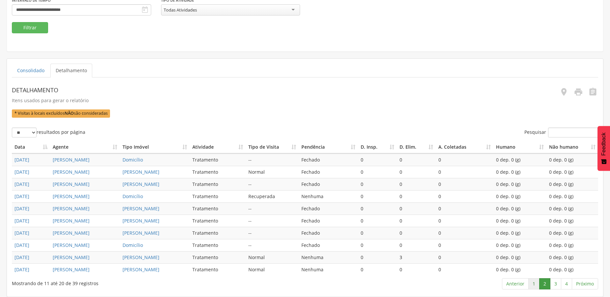
click at [536, 284] on link "1" at bounding box center [533, 283] width 11 height 11
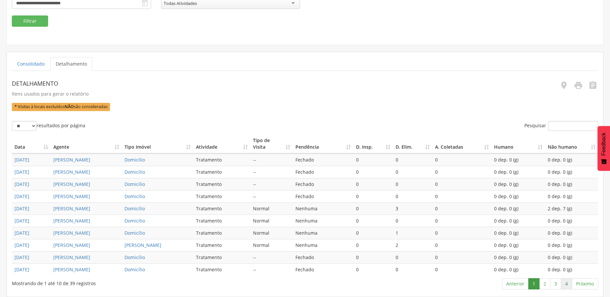
click at [565, 285] on link "4" at bounding box center [566, 283] width 11 height 11
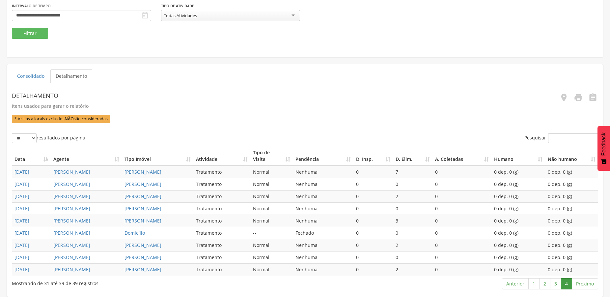
click at [566, 284] on link "4" at bounding box center [566, 283] width 11 height 11
click at [585, 285] on link "Próximo" at bounding box center [585, 283] width 26 height 11
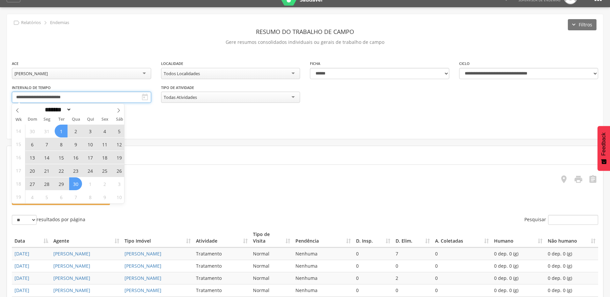
click at [78, 94] on input "**********" at bounding box center [81, 97] width 139 height 11
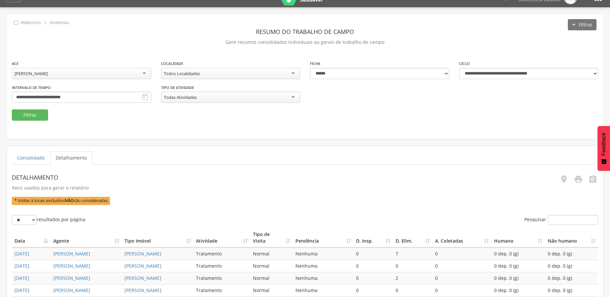
click at [181, 120] on fieldset "**********" at bounding box center [305, 90] width 586 height 61
click at [22, 156] on link "Consolidado" at bounding box center [31, 158] width 38 height 14
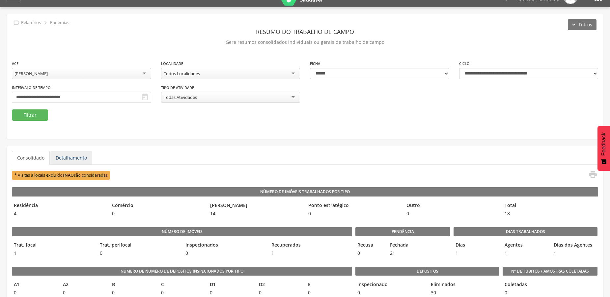
click at [76, 156] on link "Detalhamento" at bounding box center [71, 158] width 42 height 14
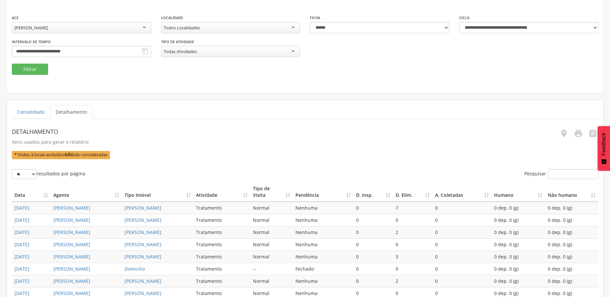
scroll to position [46, 0]
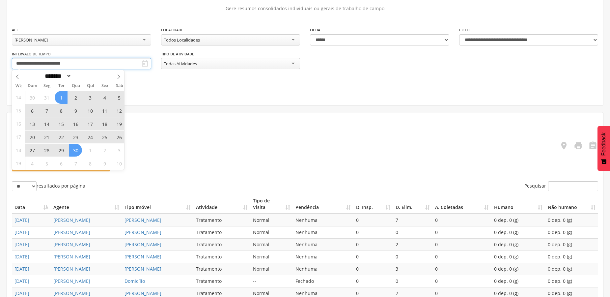
click at [86, 63] on input "**********" at bounding box center [81, 63] width 139 height 11
click at [119, 75] on icon at bounding box center [118, 76] width 5 height 5
select select "*"
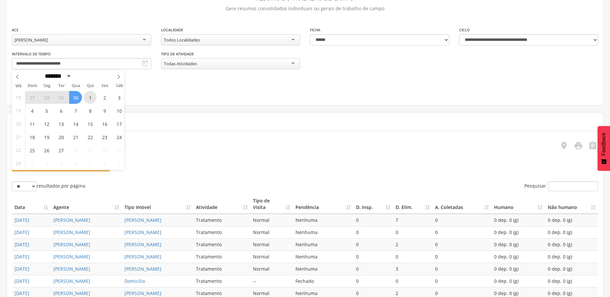
click at [87, 99] on span "1" at bounding box center [90, 97] width 13 height 13
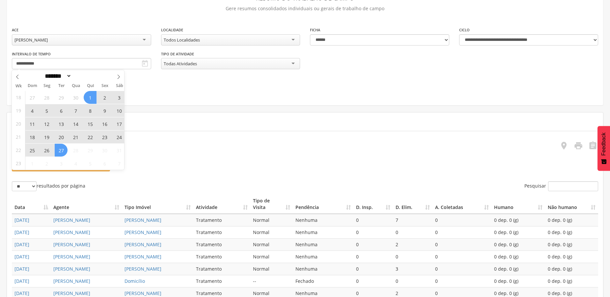
click at [62, 154] on span "27" at bounding box center [61, 150] width 13 height 13
type input "**********"
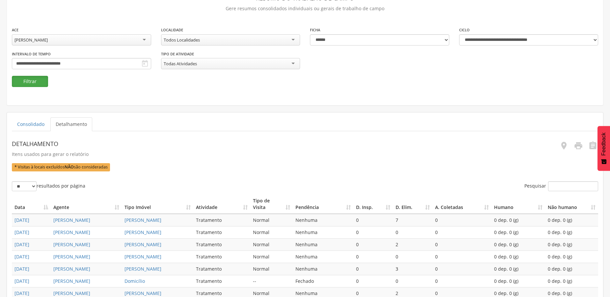
click at [37, 84] on button "Filtrar" at bounding box center [30, 81] width 36 height 11
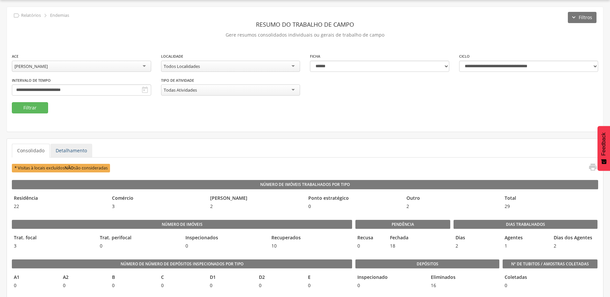
click at [53, 152] on link "Detalhamento" at bounding box center [71, 151] width 42 height 14
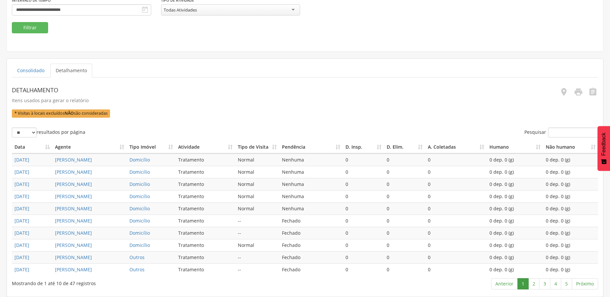
scroll to position [166, 0]
click at [535, 285] on link "2" at bounding box center [533, 283] width 11 height 11
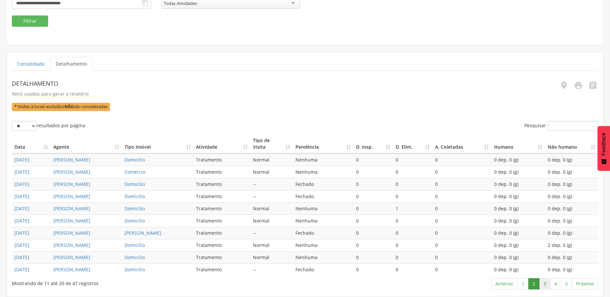
click at [543, 285] on link "3" at bounding box center [544, 283] width 11 height 11
click at [554, 284] on link "4" at bounding box center [555, 283] width 11 height 11
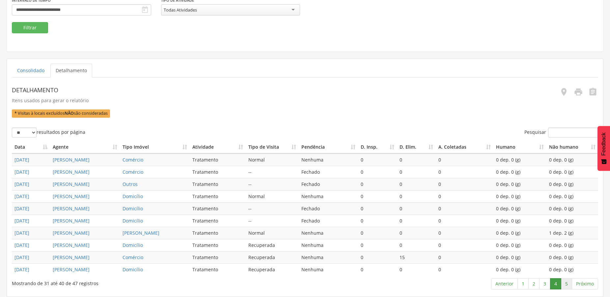
click at [567, 284] on link "5" at bounding box center [566, 283] width 11 height 11
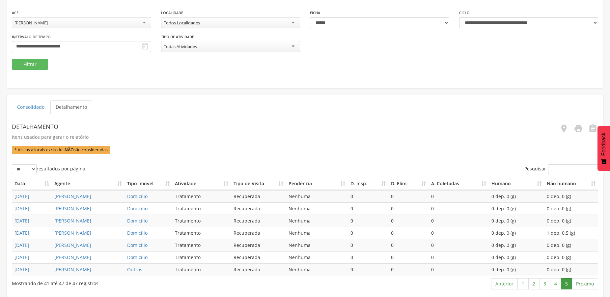
click at [585, 285] on link "Próximo" at bounding box center [585, 283] width 26 height 11
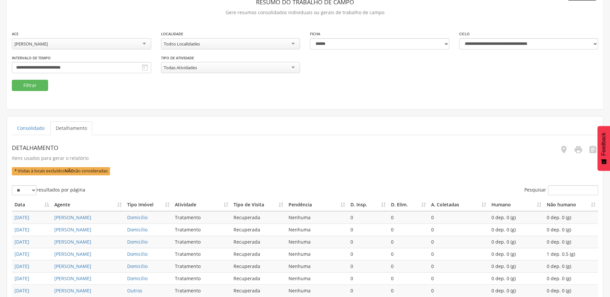
scroll to position [0, 0]
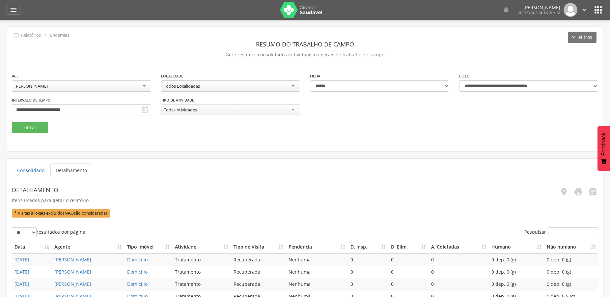
click at [111, 104] on div "**********" at bounding box center [81, 106] width 139 height 19
click at [112, 115] on input "**********" at bounding box center [81, 109] width 139 height 11
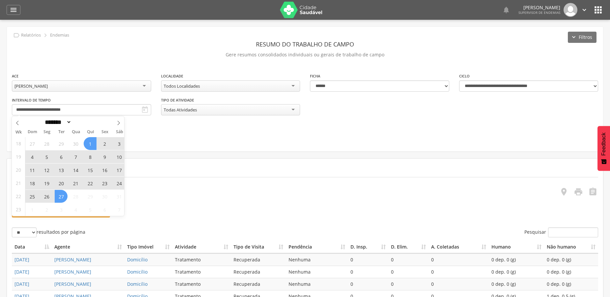
click at [214, 137] on div "**********" at bounding box center [305, 89] width 596 height 125
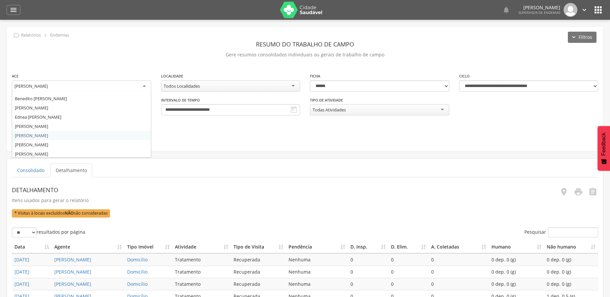
scroll to position [71, 0]
click at [106, 82] on div "[PERSON_NAME]" at bounding box center [81, 86] width 139 height 12
click at [40, 145] on div "**********" at bounding box center [305, 89] width 596 height 125
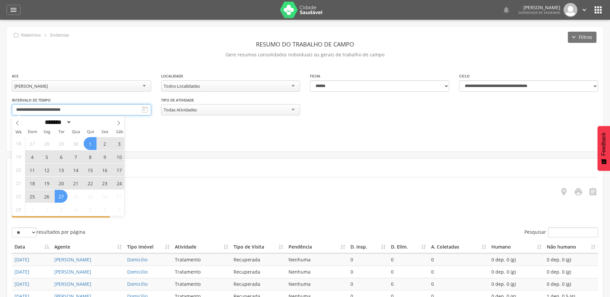
click at [44, 105] on input "**********" at bounding box center [81, 109] width 139 height 11
click at [16, 120] on span at bounding box center [17, 121] width 11 height 11
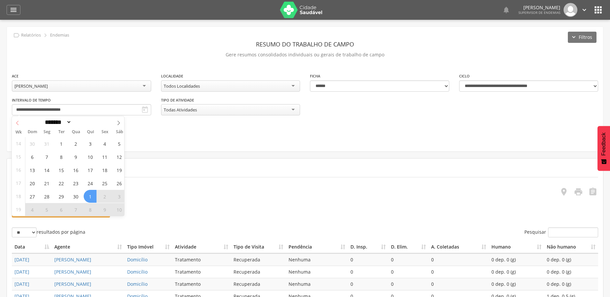
click at [16, 120] on span at bounding box center [17, 121] width 11 height 11
select select "*"
click at [29, 169] on span "12" at bounding box center [29, 169] width 13 height 13
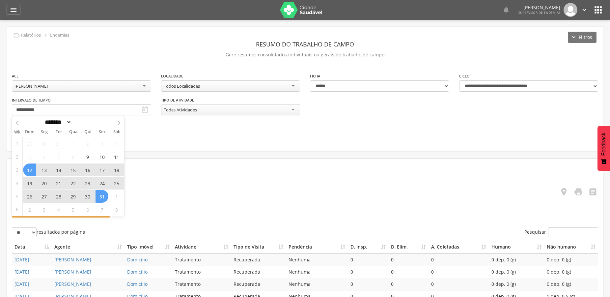
click at [102, 195] on span "31" at bounding box center [102, 196] width 13 height 13
type input "**********"
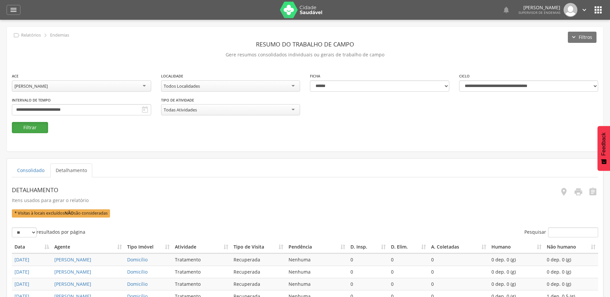
click at [33, 130] on button "Filtrar" at bounding box center [30, 127] width 36 height 11
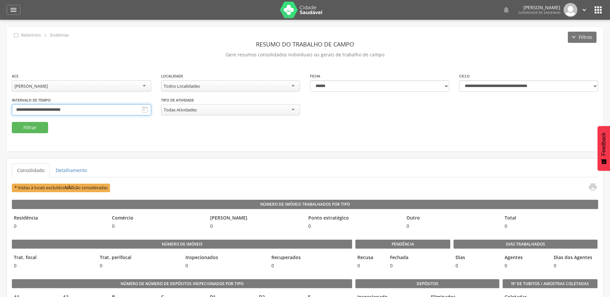
click at [38, 109] on input "**********" at bounding box center [81, 109] width 139 height 11
click at [166, 132] on fieldset "**********" at bounding box center [305, 102] width 586 height 61
click at [72, 169] on link "Detalhamento" at bounding box center [71, 170] width 42 height 14
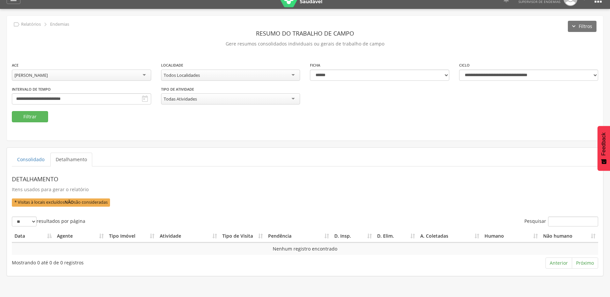
scroll to position [20, 0]
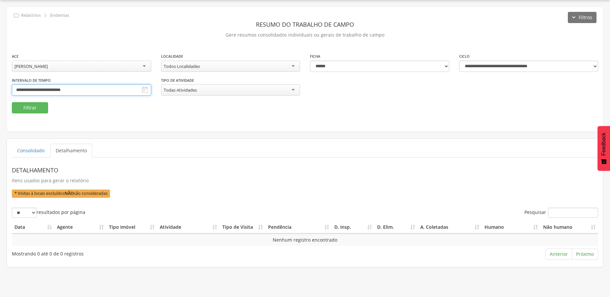
click at [105, 92] on input "**********" at bounding box center [81, 89] width 139 height 11
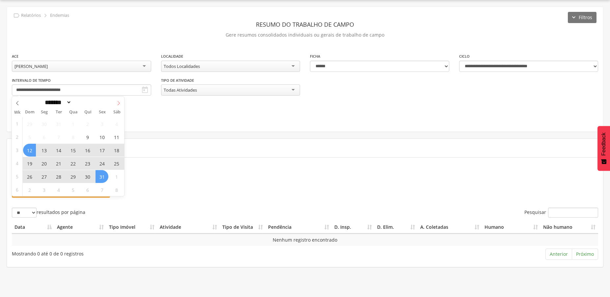
click at [122, 100] on span at bounding box center [118, 102] width 11 height 11
select select "*"
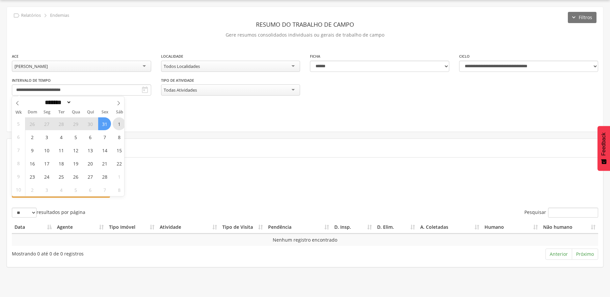
click at [116, 125] on span "1" at bounding box center [119, 123] width 13 height 13
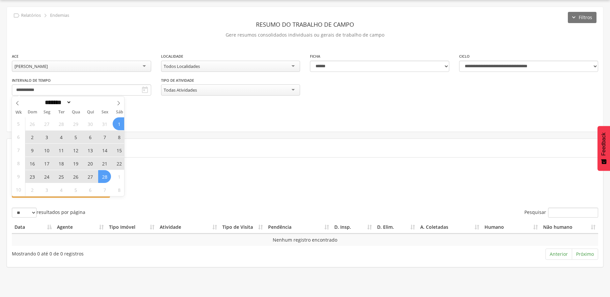
click at [109, 179] on span "28" at bounding box center [104, 176] width 13 height 13
type input "**********"
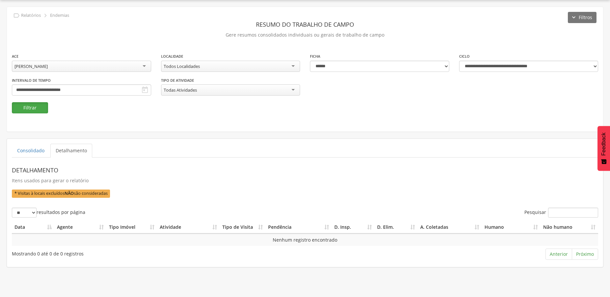
click at [28, 108] on button "Filtrar" at bounding box center [30, 107] width 36 height 11
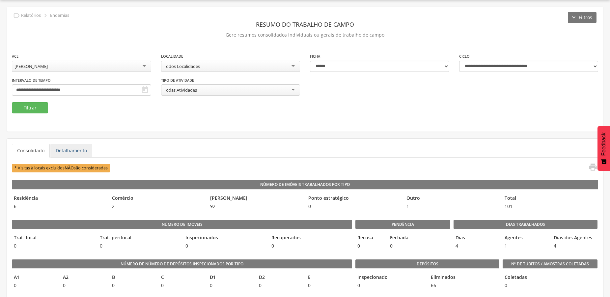
click at [77, 148] on link "Detalhamento" at bounding box center [71, 151] width 42 height 14
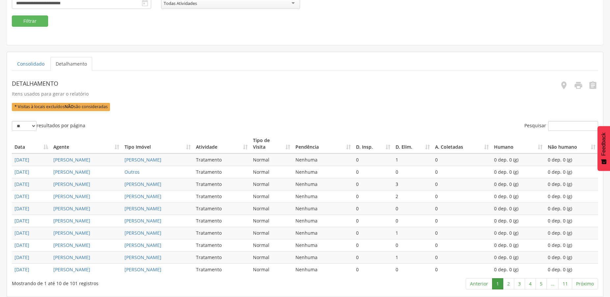
scroll to position [166, 0]
click at [511, 282] on link "2" at bounding box center [508, 283] width 11 height 11
click at [522, 283] on link "3" at bounding box center [519, 283] width 11 height 11
click at [542, 286] on link "5" at bounding box center [541, 283] width 11 height 11
click at [543, 285] on link "6" at bounding box center [541, 283] width 11 height 11
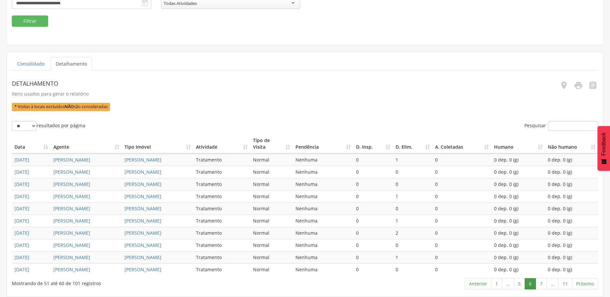
click at [543, 285] on link "7" at bounding box center [541, 283] width 11 height 11
click at [543, 285] on link "8" at bounding box center [541, 283] width 11 height 11
click at [541, 285] on link "9" at bounding box center [539, 283] width 11 height 11
click at [553, 284] on link "10" at bounding box center [552, 283] width 14 height 11
click at [568, 285] on link "11" at bounding box center [565, 283] width 14 height 11
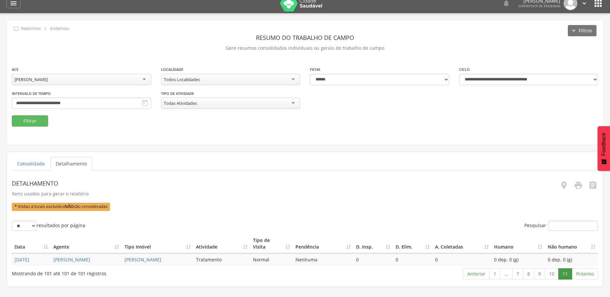
scroll to position [0, 0]
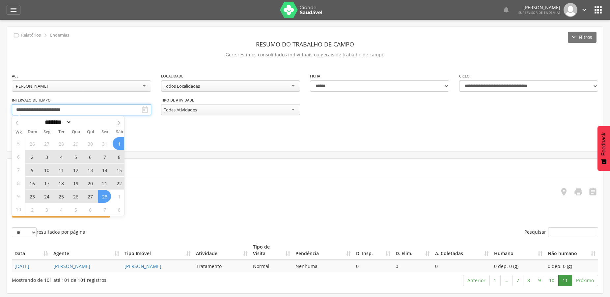
click at [75, 107] on input "**********" at bounding box center [81, 109] width 139 height 11
click at [117, 122] on icon at bounding box center [118, 123] width 5 height 5
select select "*"
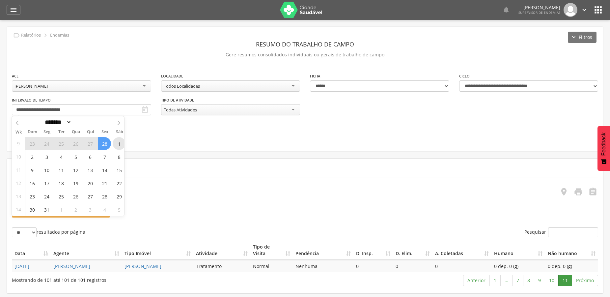
click at [119, 146] on span "1" at bounding box center [119, 143] width 13 height 13
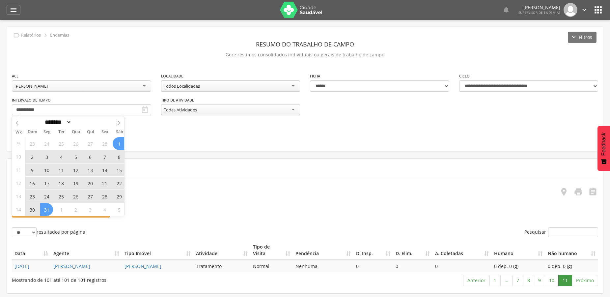
click at [44, 210] on span "31" at bounding box center [46, 209] width 13 height 13
type input "**********"
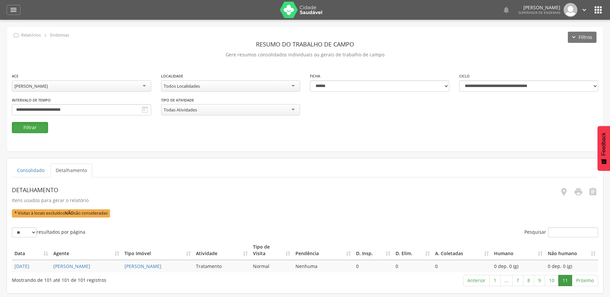
click at [28, 125] on button "Filtrar" at bounding box center [30, 127] width 36 height 11
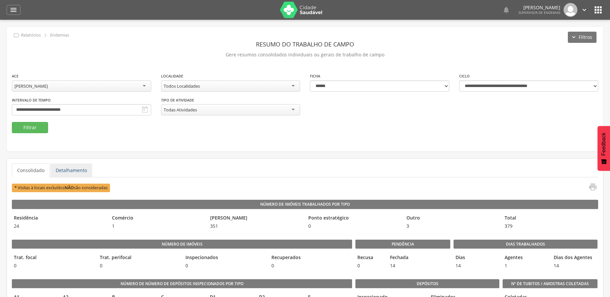
click at [60, 174] on link "Detalhamento" at bounding box center [71, 170] width 42 height 14
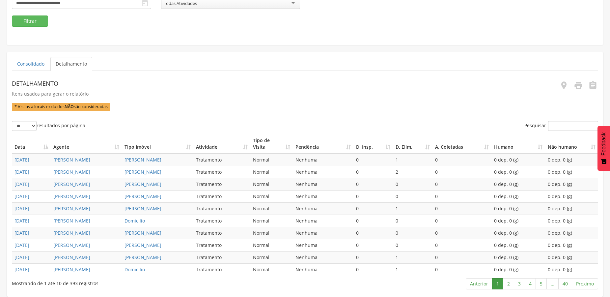
scroll to position [166, 0]
click at [508, 284] on link "2" at bounding box center [508, 283] width 11 height 11
click at [518, 284] on link "3" at bounding box center [519, 283] width 11 height 11
click at [529, 284] on link "4" at bounding box center [530, 283] width 11 height 11
click at [538, 282] on link "5" at bounding box center [541, 283] width 11 height 11
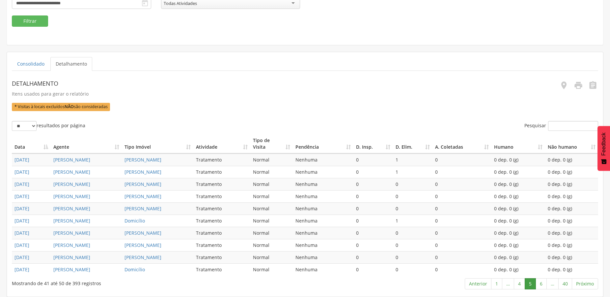
click at [538, 282] on link "6" at bounding box center [541, 283] width 11 height 11
click at [538, 282] on link "7" at bounding box center [541, 283] width 11 height 11
click at [538, 282] on link "8" at bounding box center [541, 283] width 11 height 11
click at [538, 282] on link "9" at bounding box center [541, 283] width 11 height 11
click at [538, 282] on link "10" at bounding box center [540, 283] width 14 height 11
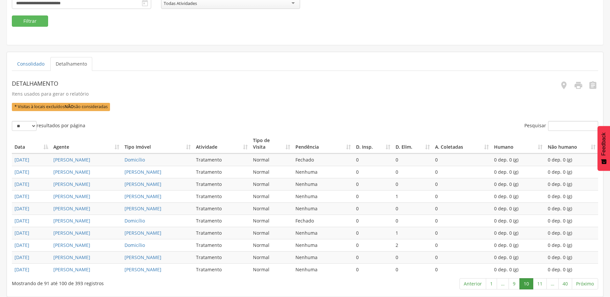
click at [538, 282] on link "11" at bounding box center [540, 283] width 14 height 11
click at [539, 281] on link "12" at bounding box center [540, 283] width 14 height 11
click at [539, 281] on link "13" at bounding box center [540, 283] width 14 height 11
click at [539, 281] on link "14" at bounding box center [540, 283] width 14 height 11
click at [539, 281] on link "15" at bounding box center [540, 283] width 14 height 11
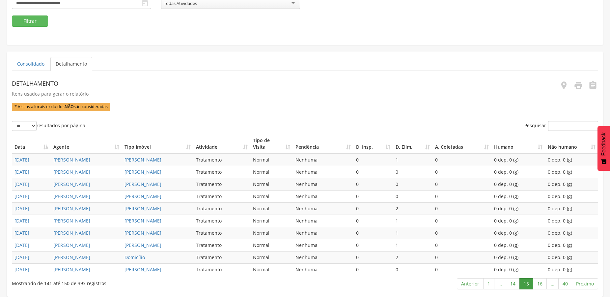
click at [539, 281] on link "16" at bounding box center [540, 283] width 14 height 11
click at [543, 280] on link "17" at bounding box center [540, 283] width 14 height 11
click at [543, 280] on link "18" at bounding box center [540, 283] width 14 height 11
click at [543, 280] on link "19" at bounding box center [540, 283] width 14 height 11
click at [514, 284] on link "18" at bounding box center [513, 283] width 14 height 11
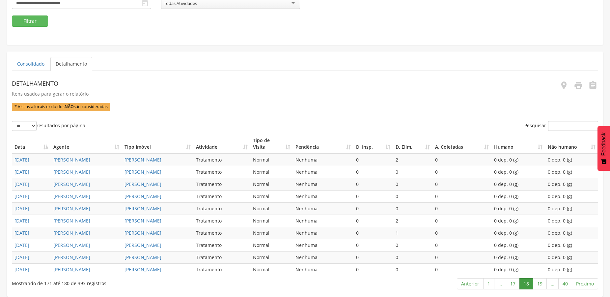
click at [529, 284] on link "18" at bounding box center [527, 283] width 14 height 11
click at [539, 283] on link "19" at bounding box center [540, 283] width 14 height 11
click at [566, 274] on td "0 dep. 0 (g)" at bounding box center [571, 269] width 53 height 12
click at [540, 282] on link "20" at bounding box center [540, 283] width 14 height 11
click at [540, 282] on link "21" at bounding box center [540, 283] width 14 height 11
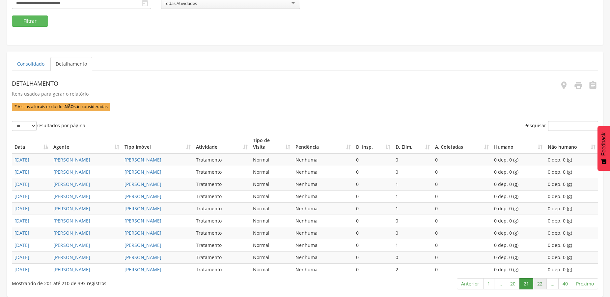
click at [542, 283] on link "22" at bounding box center [540, 283] width 14 height 11
click at [538, 283] on link "23" at bounding box center [540, 283] width 14 height 11
click at [538, 283] on link "24" at bounding box center [540, 283] width 14 height 11
click at [516, 284] on link "23" at bounding box center [513, 283] width 14 height 11
click at [537, 285] on link "24" at bounding box center [540, 283] width 14 height 11
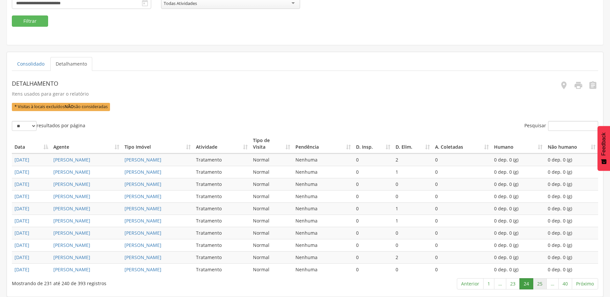
click at [538, 284] on link "25" at bounding box center [540, 283] width 14 height 11
click at [544, 284] on link "26" at bounding box center [540, 283] width 14 height 11
click at [544, 284] on link "27" at bounding box center [540, 283] width 14 height 11
click at [541, 282] on link "28" at bounding box center [540, 283] width 14 height 11
click at [541, 283] on link "29" at bounding box center [540, 283] width 14 height 11
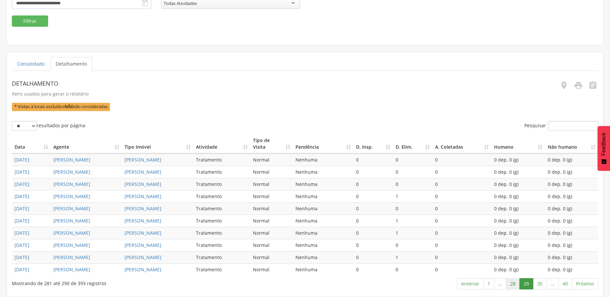
click at [511, 284] on link "28" at bounding box center [513, 283] width 14 height 11
click at [539, 282] on link "29" at bounding box center [540, 283] width 14 height 11
click at [543, 285] on link "30" at bounding box center [540, 283] width 14 height 11
click at [541, 285] on link "31" at bounding box center [540, 283] width 14 height 11
click at [539, 285] on link "32" at bounding box center [540, 283] width 14 height 11
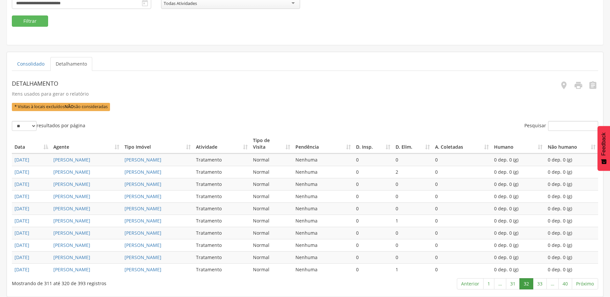
click at [539, 285] on link "33" at bounding box center [540, 283] width 14 height 11
click at [539, 285] on link "34" at bounding box center [540, 283] width 14 height 11
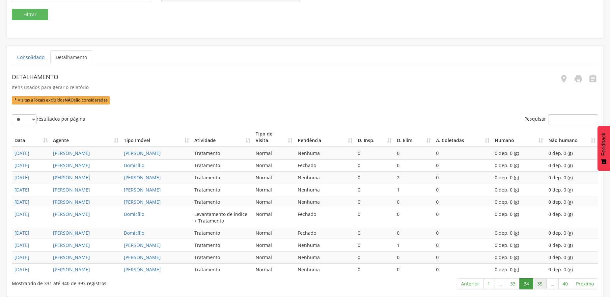
click at [541, 284] on link "35" at bounding box center [540, 283] width 14 height 11
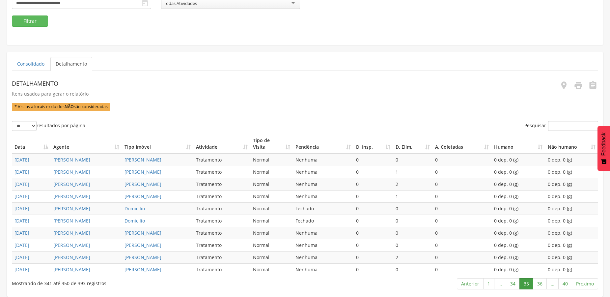
click at [541, 284] on link "36" at bounding box center [540, 283] width 14 height 11
click at [541, 284] on link "37" at bounding box center [540, 283] width 14 height 11
click at [539, 281] on link "38" at bounding box center [538, 283] width 14 height 11
click at [553, 283] on link "39" at bounding box center [552, 283] width 14 height 11
click at [569, 285] on link "40" at bounding box center [565, 283] width 14 height 11
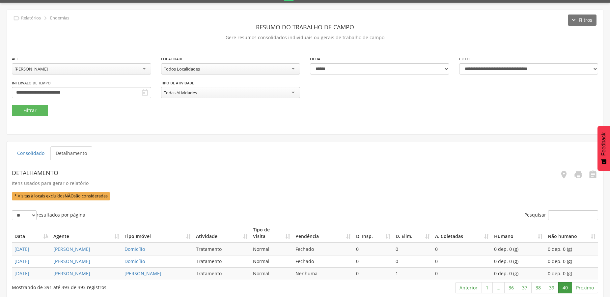
scroll to position [0, 0]
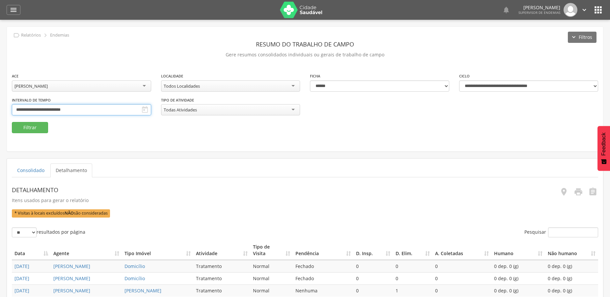
click at [40, 111] on input "**********" at bounding box center [81, 109] width 139 height 11
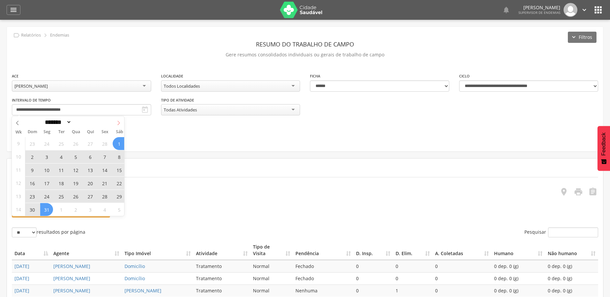
click at [117, 122] on icon at bounding box center [118, 123] width 5 height 5
select select "*"
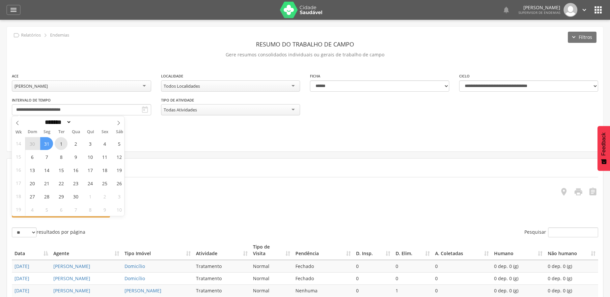
click at [64, 146] on span "1" at bounding box center [61, 143] width 13 height 13
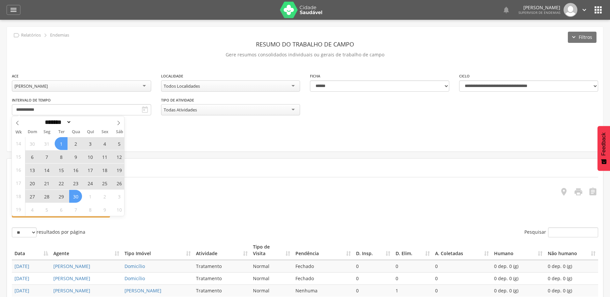
click at [78, 195] on span "30" at bounding box center [75, 196] width 13 height 13
type input "**********"
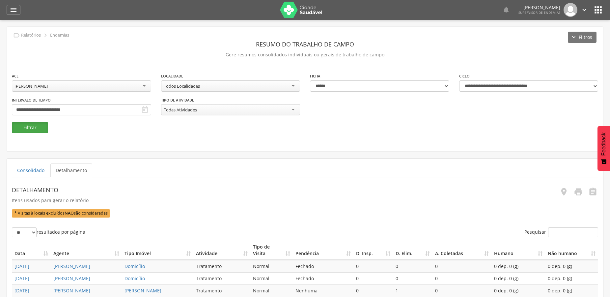
click at [45, 126] on button "Filtrar" at bounding box center [30, 127] width 36 height 11
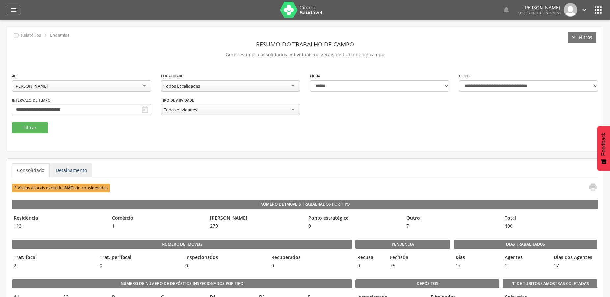
click at [74, 171] on link "Detalhamento" at bounding box center [71, 170] width 42 height 14
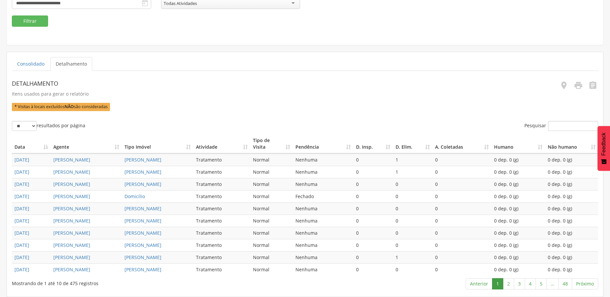
scroll to position [166, 0]
click at [508, 281] on link "2" at bounding box center [508, 283] width 11 height 11
click at [517, 283] on link "3" at bounding box center [519, 283] width 11 height 11
click at [533, 285] on link "4" at bounding box center [530, 283] width 11 height 11
click at [538, 284] on link "5" at bounding box center [541, 283] width 11 height 11
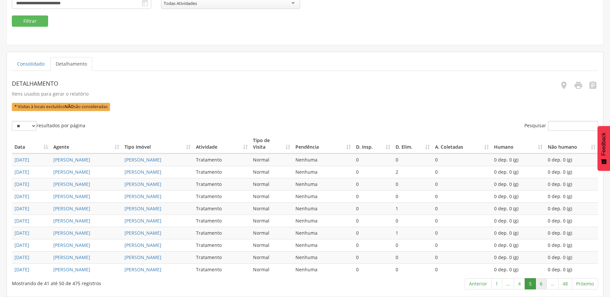
click at [543, 285] on link "6" at bounding box center [541, 283] width 11 height 11
click at [543, 285] on link "7" at bounding box center [541, 283] width 11 height 11
click at [543, 285] on link "8" at bounding box center [541, 283] width 11 height 11
click at [543, 285] on link "9" at bounding box center [541, 283] width 11 height 11
click at [543, 286] on link "10" at bounding box center [540, 283] width 14 height 11
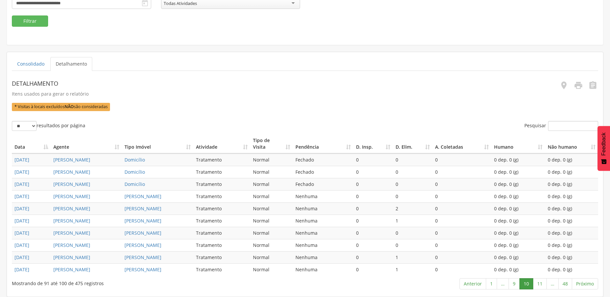
click at [543, 286] on link "11" at bounding box center [540, 283] width 14 height 11
click at [543, 286] on link "12" at bounding box center [540, 283] width 14 height 11
click at [511, 285] on link "11" at bounding box center [513, 283] width 14 height 11
click at [540, 287] on link "12" at bounding box center [540, 283] width 14 height 11
click at [540, 281] on link "13" at bounding box center [540, 283] width 14 height 11
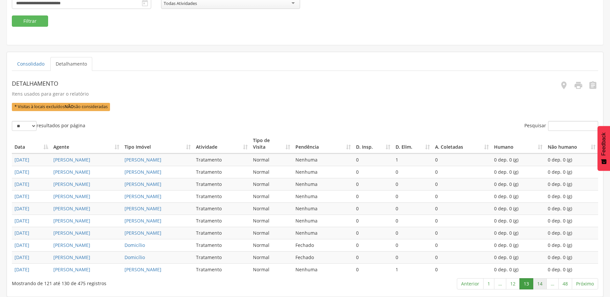
click at [541, 281] on link "14" at bounding box center [540, 283] width 14 height 11
click at [543, 281] on link "15" at bounding box center [540, 283] width 14 height 11
click at [543, 281] on link "16" at bounding box center [540, 283] width 14 height 11
click at [543, 281] on link "17" at bounding box center [540, 283] width 14 height 11
click at [541, 283] on link "18" at bounding box center [540, 283] width 14 height 11
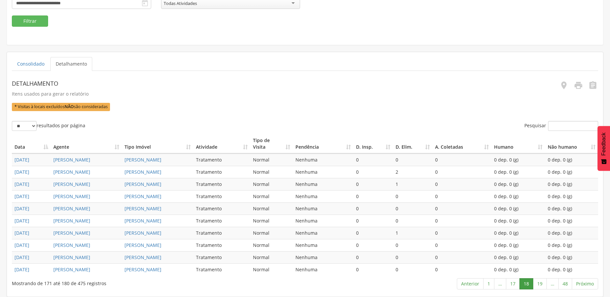
click at [541, 283] on link "19" at bounding box center [540, 283] width 14 height 11
click at [545, 269] on td "0 dep. 0 (g)" at bounding box center [571, 269] width 53 height 12
click at [537, 286] on link "20" at bounding box center [540, 283] width 14 height 11
click at [540, 286] on link "21" at bounding box center [540, 283] width 14 height 11
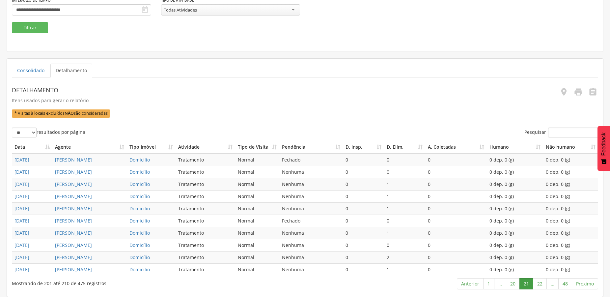
click at [540, 286] on link "22" at bounding box center [540, 283] width 14 height 11
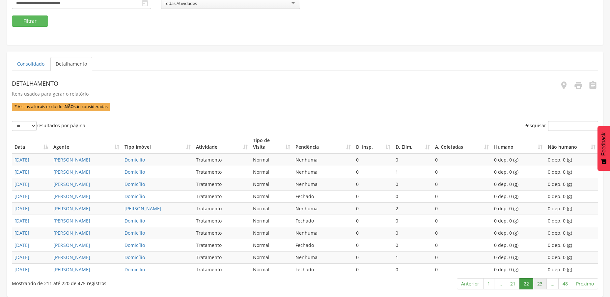
click at [540, 281] on link "23" at bounding box center [540, 283] width 14 height 11
click at [540, 281] on link "24" at bounding box center [540, 283] width 14 height 11
click at [540, 281] on link "25" at bounding box center [540, 283] width 14 height 11
click at [538, 285] on link "26" at bounding box center [540, 283] width 14 height 11
click at [538, 285] on link "27" at bounding box center [540, 283] width 14 height 11
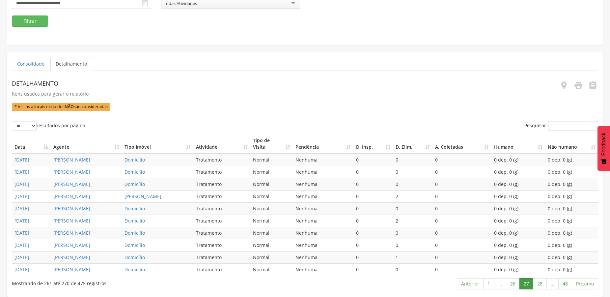
click at [538, 285] on link "28" at bounding box center [540, 283] width 14 height 11
click at [541, 285] on link "29" at bounding box center [540, 283] width 14 height 11
click at [541, 285] on link "30" at bounding box center [540, 283] width 14 height 11
click at [541, 285] on link "31" at bounding box center [540, 283] width 14 height 11
click at [541, 285] on link "32" at bounding box center [540, 283] width 14 height 11
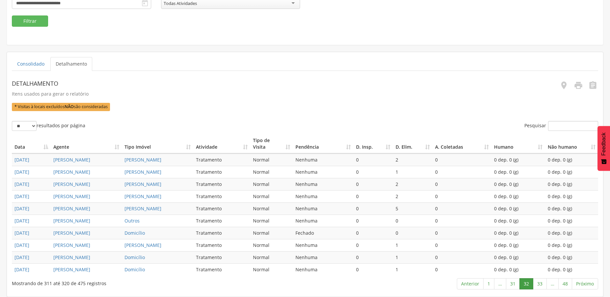
click at [541, 285] on link "33" at bounding box center [540, 283] width 14 height 11
click at [541, 285] on link "34" at bounding box center [540, 283] width 14 height 11
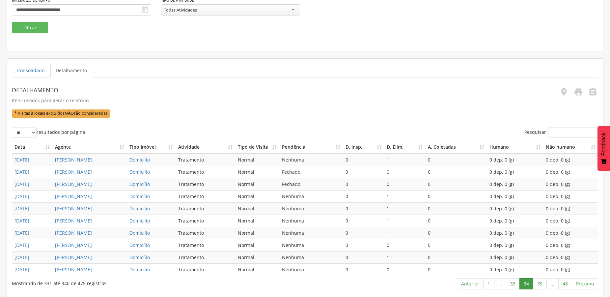
click at [541, 285] on link "35" at bounding box center [540, 283] width 14 height 11
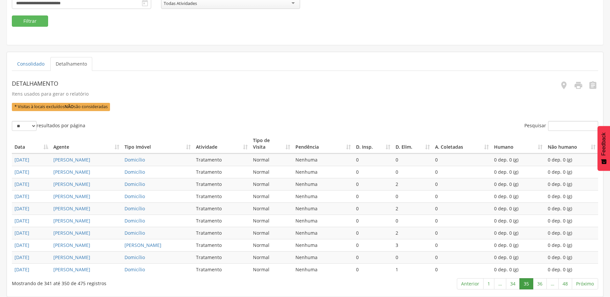
click at [541, 285] on link "36" at bounding box center [540, 283] width 14 height 11
click at [540, 283] on link "37" at bounding box center [540, 283] width 14 height 11
click at [540, 283] on link "38" at bounding box center [540, 283] width 14 height 11
click at [540, 283] on link "39" at bounding box center [540, 283] width 14 height 11
click at [540, 283] on link "40" at bounding box center [540, 283] width 14 height 11
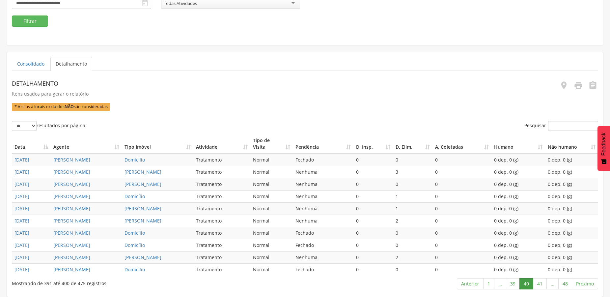
click at [540, 283] on link "41" at bounding box center [540, 283] width 14 height 11
click at [540, 283] on link "42" at bounding box center [540, 283] width 14 height 11
click at [540, 283] on link "43" at bounding box center [540, 283] width 14 height 11
click at [513, 286] on link "42" at bounding box center [513, 283] width 14 height 11
click at [540, 283] on link "43" at bounding box center [540, 283] width 14 height 11
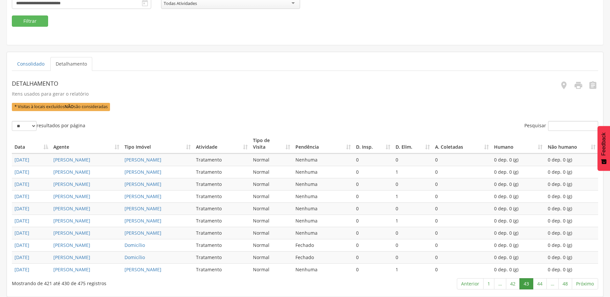
click at [540, 283] on link "44" at bounding box center [540, 283] width 14 height 11
click at [540, 283] on link "45" at bounding box center [540, 283] width 14 height 11
click at [540, 283] on link "46" at bounding box center [538, 283] width 14 height 11
click at [552, 283] on link "47" at bounding box center [552, 283] width 14 height 11
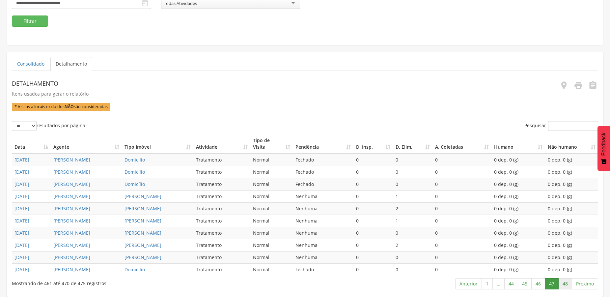
click at [563, 284] on link "48" at bounding box center [565, 283] width 14 height 11
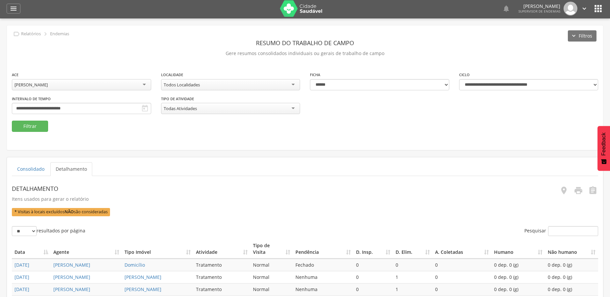
scroll to position [0, 0]
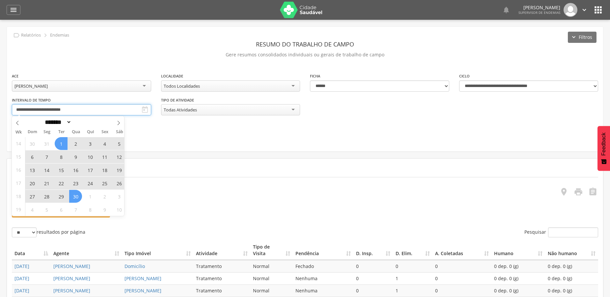
click at [101, 111] on input "**********" at bounding box center [81, 109] width 139 height 11
click at [117, 124] on icon at bounding box center [118, 123] width 5 height 5
select select "*"
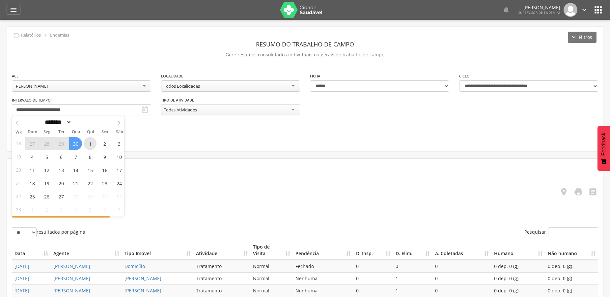
click at [90, 144] on span "1" at bounding box center [90, 143] width 13 height 13
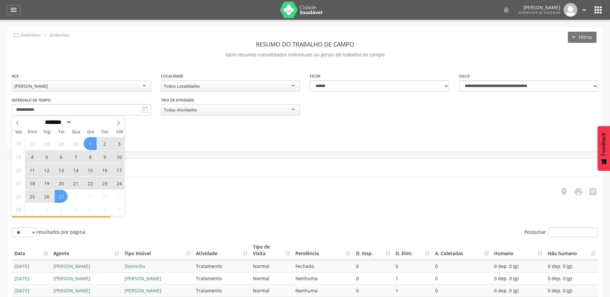
click at [62, 197] on span "27" at bounding box center [61, 196] width 13 height 13
type input "**********"
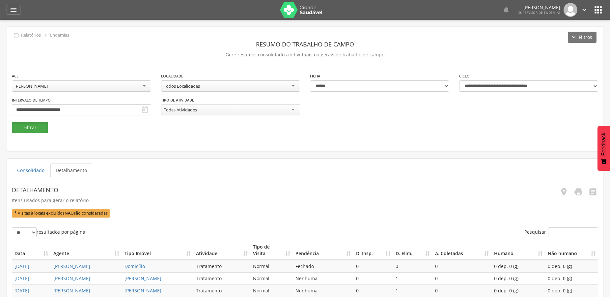
click at [28, 128] on button "Filtrar" at bounding box center [30, 127] width 36 height 11
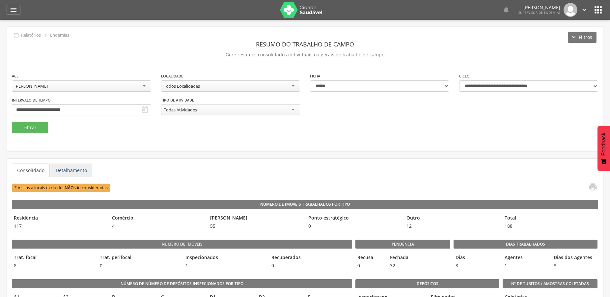
click at [72, 172] on link "Detalhamento" at bounding box center [71, 170] width 42 height 14
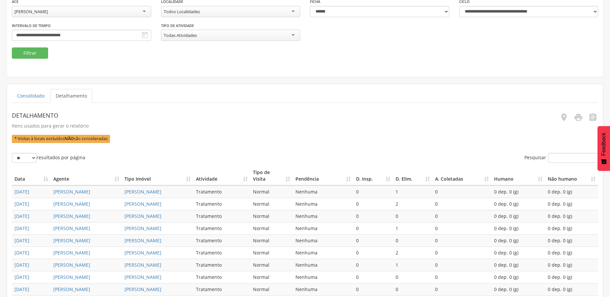
scroll to position [166, 0]
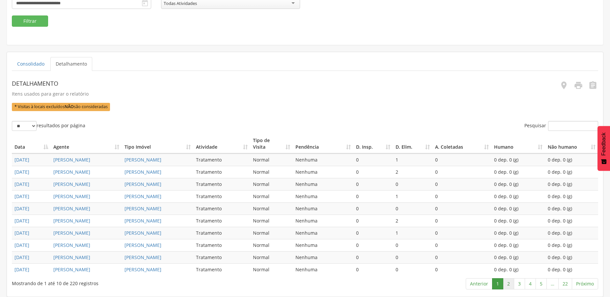
click at [510, 284] on link "2" at bounding box center [508, 283] width 11 height 11
click at [521, 286] on link "3" at bounding box center [519, 283] width 11 height 11
click at [528, 285] on link "4" at bounding box center [530, 283] width 11 height 11
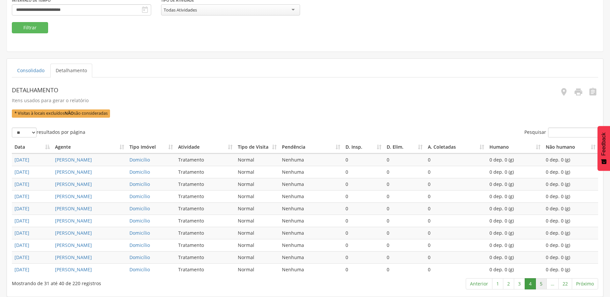
click at [542, 285] on link "5" at bounding box center [541, 283] width 11 height 11
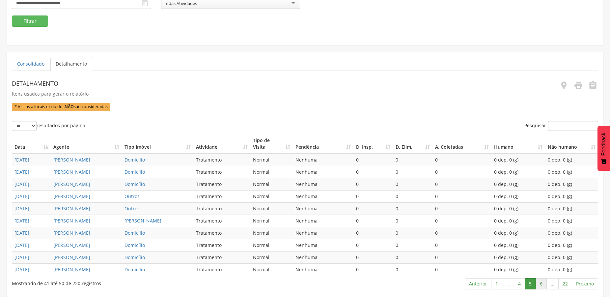
click at [540, 285] on link "6" at bounding box center [541, 283] width 11 height 11
click at [542, 284] on link "7" at bounding box center [541, 283] width 11 height 11
click at [542, 284] on link "8" at bounding box center [541, 283] width 11 height 11
click at [542, 284] on link "9" at bounding box center [541, 283] width 11 height 11
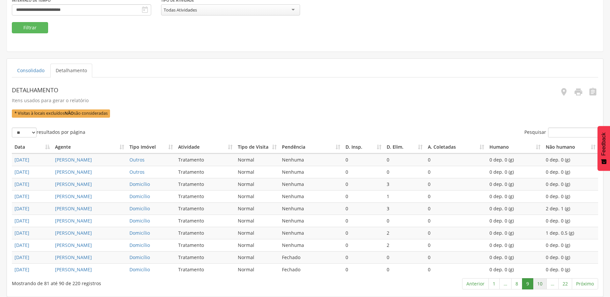
click at [542, 284] on link "10" at bounding box center [540, 283] width 14 height 11
click at [542, 284] on link "11" at bounding box center [540, 283] width 14 height 11
click at [542, 284] on link "12" at bounding box center [540, 283] width 14 height 11
click at [510, 283] on link "11" at bounding box center [513, 283] width 14 height 11
click at [541, 282] on link "12" at bounding box center [540, 283] width 14 height 11
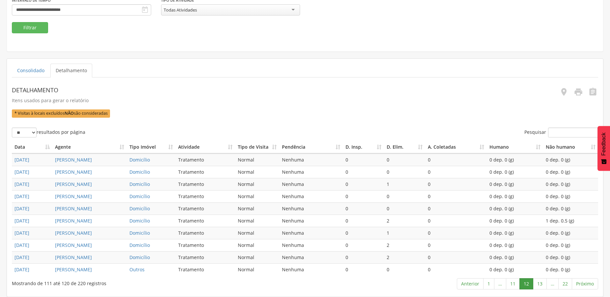
click at [541, 282] on link "13" at bounding box center [540, 283] width 14 height 11
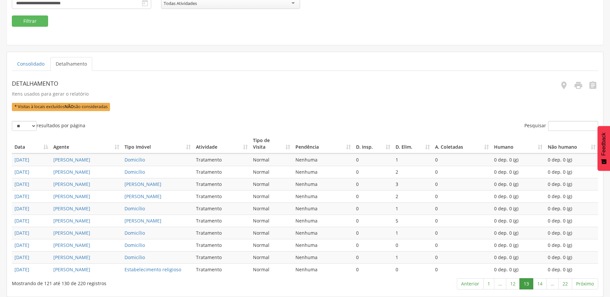
click at [541, 282] on link "14" at bounding box center [540, 283] width 14 height 11
click at [540, 281] on link "15" at bounding box center [540, 283] width 14 height 11
click at [540, 281] on link "16" at bounding box center [540, 283] width 14 height 11
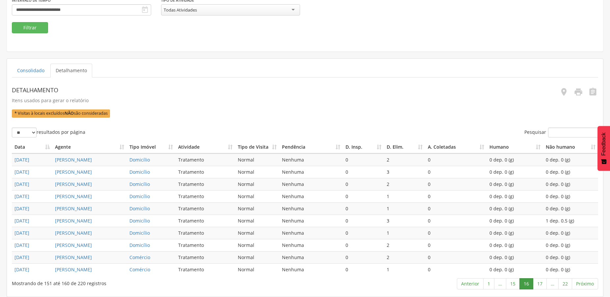
click at [540, 281] on link "17" at bounding box center [540, 283] width 14 height 11
click at [539, 280] on link "18" at bounding box center [540, 283] width 14 height 11
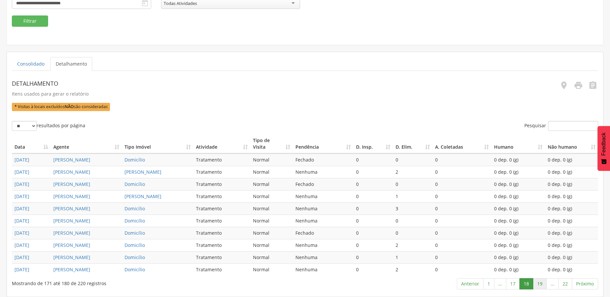
click at [539, 281] on link "19" at bounding box center [540, 283] width 14 height 11
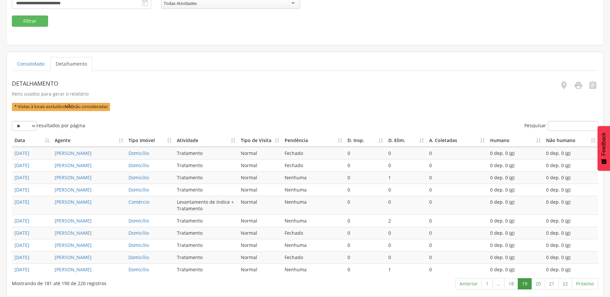
click at [539, 281] on link "20" at bounding box center [538, 283] width 14 height 11
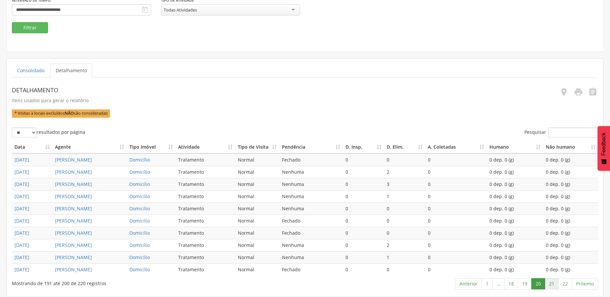
click at [548, 282] on link "21" at bounding box center [552, 283] width 14 height 11
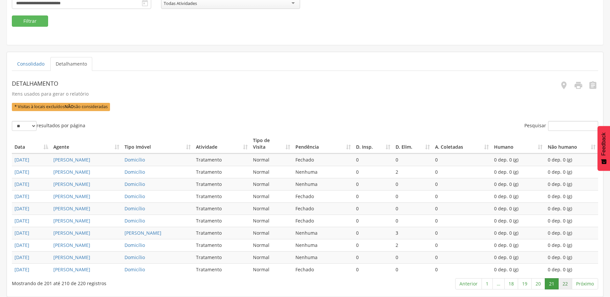
click at [564, 284] on link "22" at bounding box center [565, 283] width 14 height 11
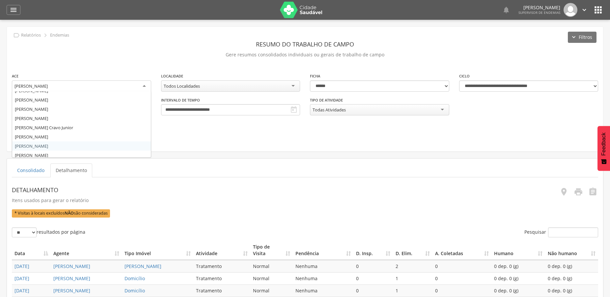
scroll to position [109, 0]
click at [48, 83] on div "[PERSON_NAME]" at bounding box center [30, 86] width 33 height 6
click at [50, 118] on div "**********" at bounding box center [305, 96] width 596 height 49
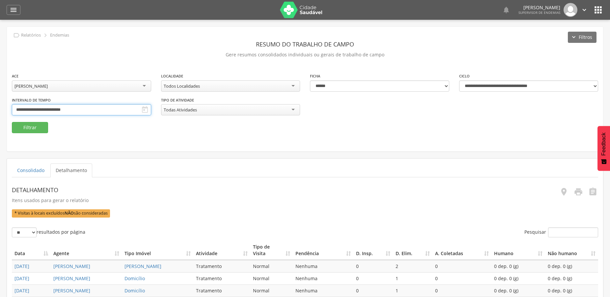
click at [51, 109] on input "**********" at bounding box center [81, 109] width 139 height 11
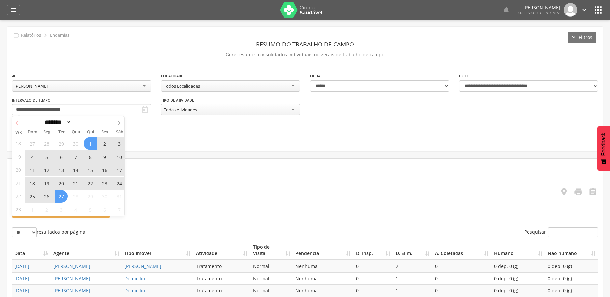
click at [15, 121] on span at bounding box center [17, 121] width 11 height 11
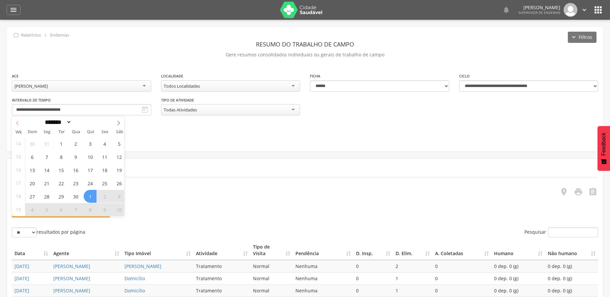
click at [15, 121] on span at bounding box center [17, 121] width 11 height 11
click at [152, 130] on fieldset "**********" at bounding box center [305, 102] width 586 height 61
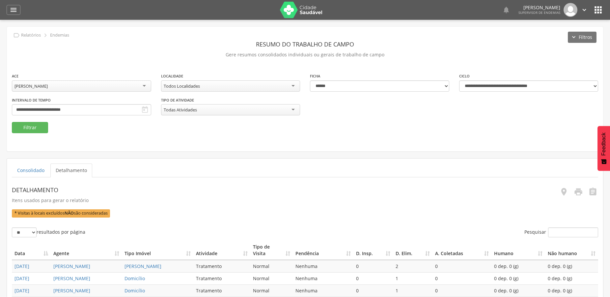
click at [79, 91] on div "[PERSON_NAME]" at bounding box center [81, 85] width 139 height 11
click at [49, 108] on div "**********" at bounding box center [305, 96] width 596 height 49
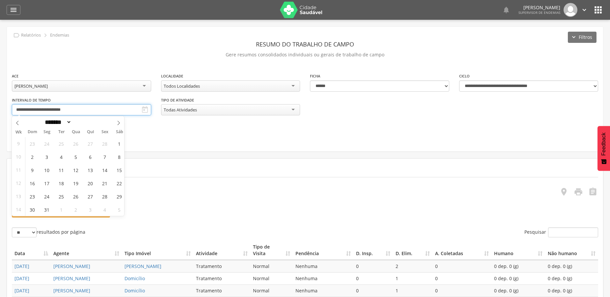
click at [86, 108] on input "**********" at bounding box center [81, 109] width 139 height 11
click at [117, 124] on span at bounding box center [118, 121] width 11 height 11
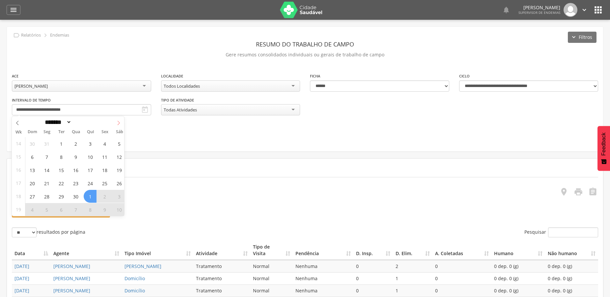
click at [117, 124] on icon at bounding box center [118, 123] width 5 height 5
select select "*"
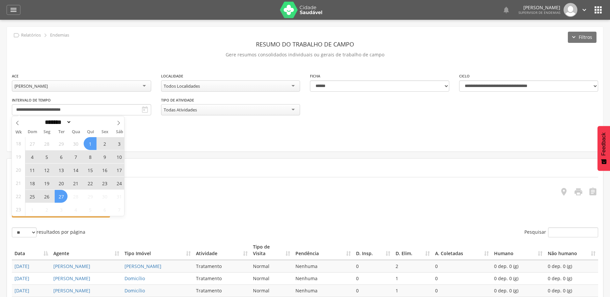
click at [44, 196] on span "26" at bounding box center [46, 196] width 13 height 13
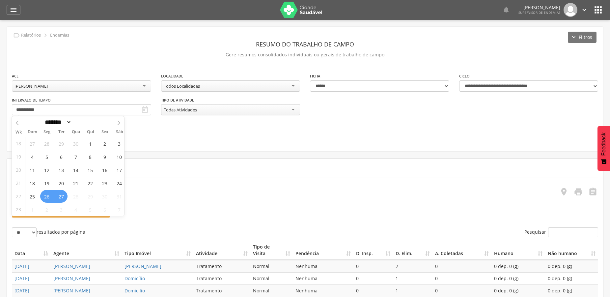
click at [59, 197] on span "27" at bounding box center [61, 196] width 13 height 13
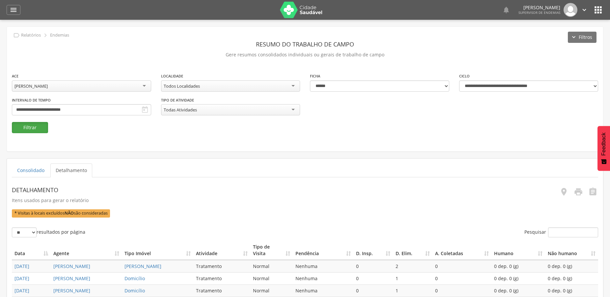
click at [39, 131] on button "Filtrar" at bounding box center [30, 127] width 36 height 11
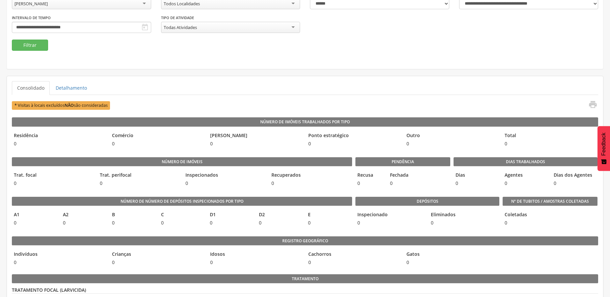
scroll to position [67, 0]
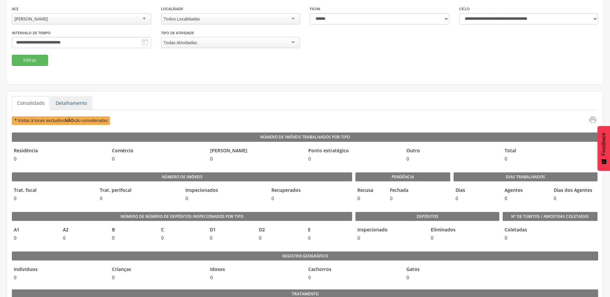
click at [69, 106] on link "Detalhamento" at bounding box center [71, 103] width 42 height 14
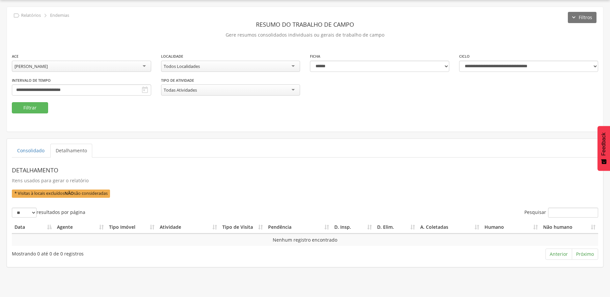
scroll to position [20, 0]
click at [94, 88] on input "**********" at bounding box center [81, 89] width 139 height 11
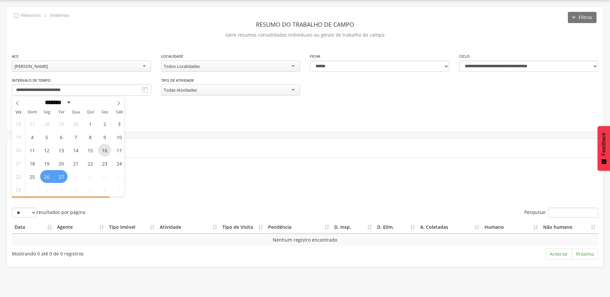
click at [102, 152] on span "16" at bounding box center [104, 150] width 13 height 13
type input "**********"
click at [102, 152] on span "16" at bounding box center [104, 150] width 13 height 13
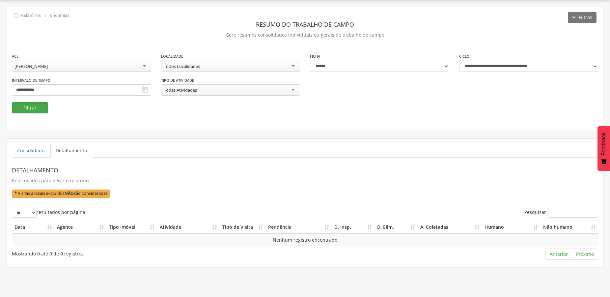
click at [26, 107] on button "Filtrar" at bounding box center [30, 107] width 36 height 11
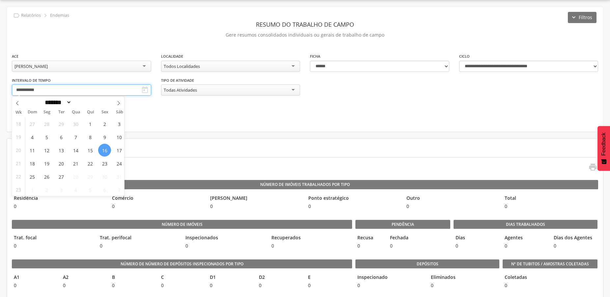
click at [66, 91] on input "**********" at bounding box center [81, 89] width 139 height 11
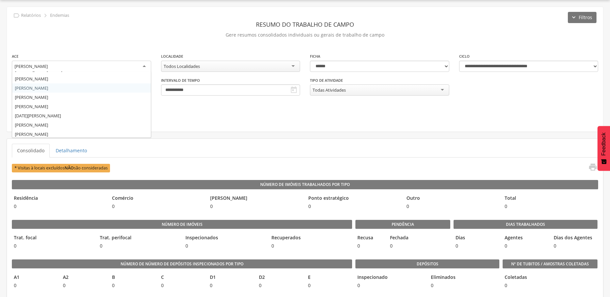
scroll to position [145, 0]
click at [48, 65] on div "[PERSON_NAME]" at bounding box center [30, 66] width 33 height 6
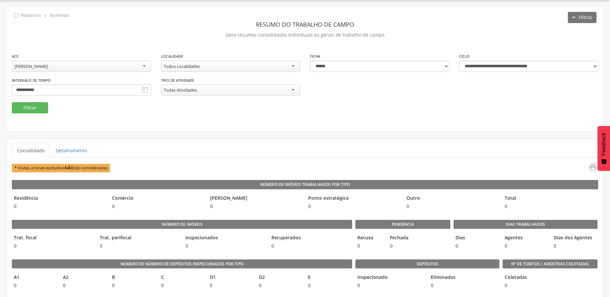
click at [41, 97] on div "**********" at bounding box center [305, 77] width 596 height 49
click at [46, 92] on input "**********" at bounding box center [81, 89] width 139 height 11
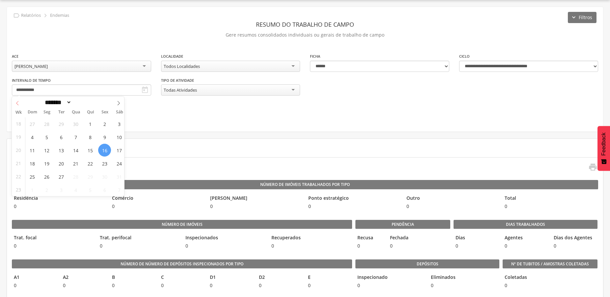
click at [15, 104] on span at bounding box center [17, 102] width 11 height 11
click at [16, 104] on icon at bounding box center [17, 103] width 5 height 5
select select "*"
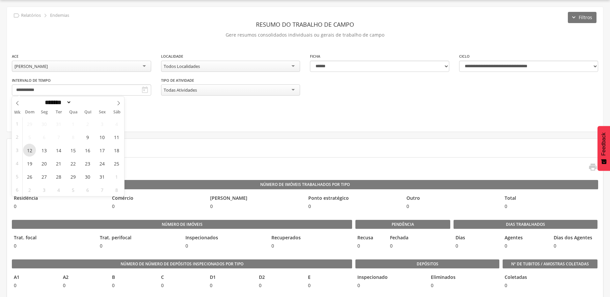
click at [30, 153] on span "12" at bounding box center [29, 150] width 13 height 13
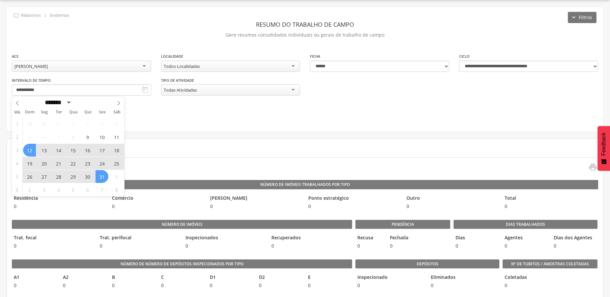
click at [99, 178] on span "31" at bounding box center [102, 176] width 13 height 13
type input "**********"
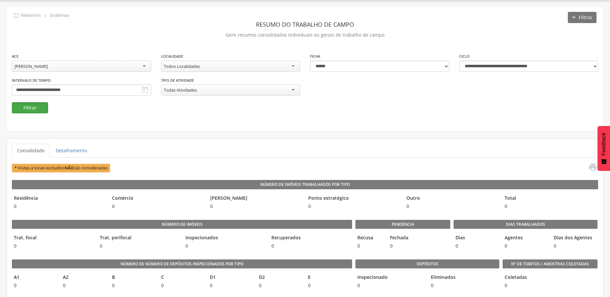
click at [33, 108] on button "Filtrar" at bounding box center [30, 107] width 36 height 11
click at [70, 150] on link "Detalhamento" at bounding box center [71, 151] width 42 height 14
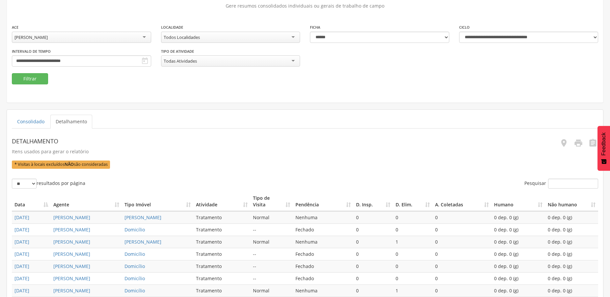
scroll to position [166, 0]
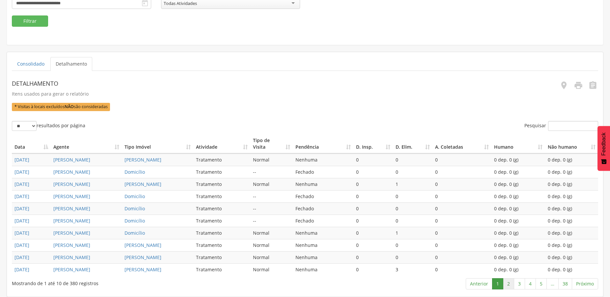
click at [509, 284] on link "2" at bounding box center [508, 283] width 11 height 11
click at [516, 285] on link "3" at bounding box center [519, 283] width 11 height 11
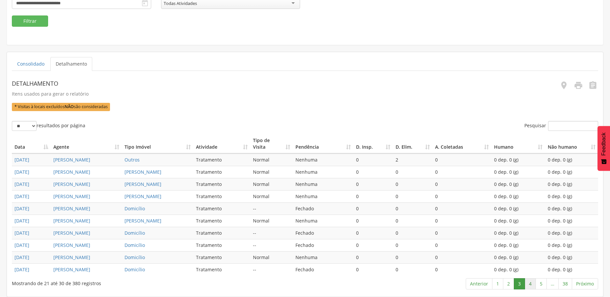
click at [527, 286] on link "4" at bounding box center [530, 283] width 11 height 11
click at [542, 283] on link "5" at bounding box center [541, 283] width 11 height 11
click at [542, 283] on link "6" at bounding box center [541, 283] width 11 height 11
click at [542, 284] on link "7" at bounding box center [541, 283] width 11 height 11
click at [542, 284] on link "8" at bounding box center [541, 283] width 11 height 11
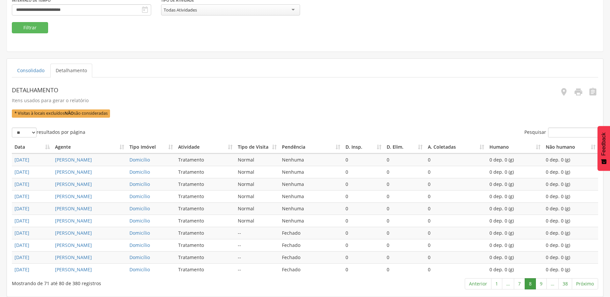
click at [542, 284] on link "9" at bounding box center [541, 283] width 11 height 11
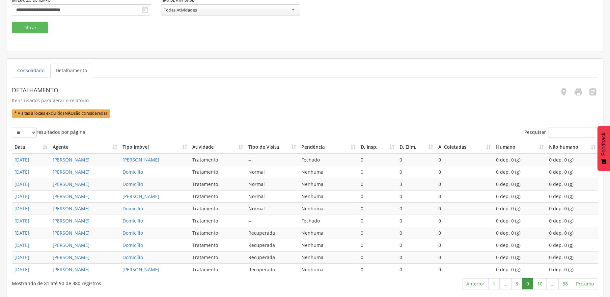
click at [542, 284] on link "10" at bounding box center [540, 283] width 14 height 11
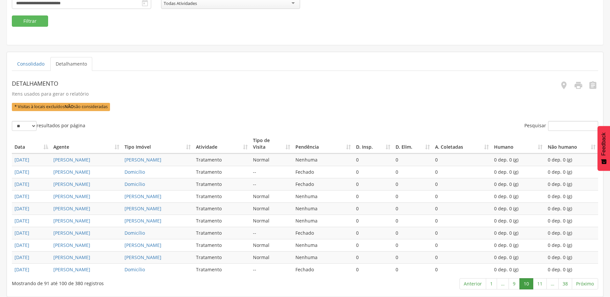
click at [542, 284] on link "11" at bounding box center [540, 283] width 14 height 11
click at [542, 284] on link "12" at bounding box center [540, 283] width 14 height 11
click at [542, 284] on link "13" at bounding box center [540, 283] width 14 height 11
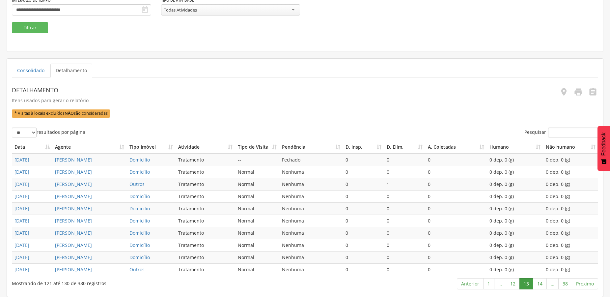
click at [542, 284] on link "14" at bounding box center [540, 283] width 14 height 11
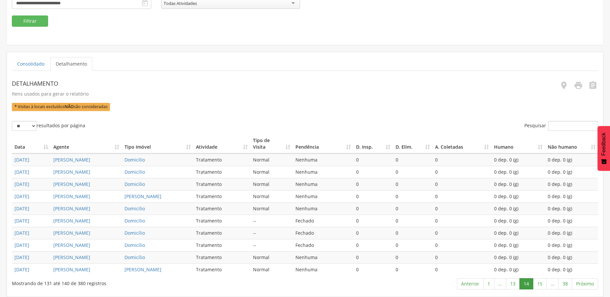
click at [542, 284] on link "15" at bounding box center [540, 283] width 14 height 11
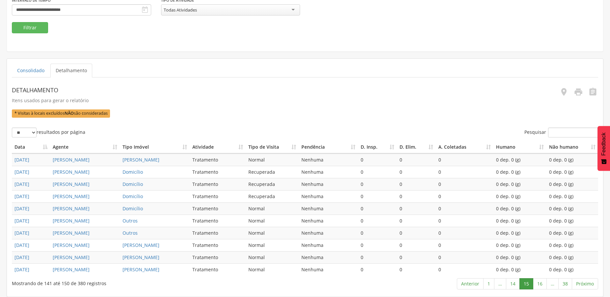
click at [542, 284] on link "16" at bounding box center [540, 283] width 14 height 11
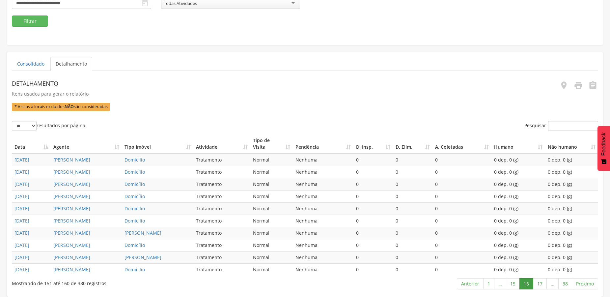
click at [542, 284] on link "17" at bounding box center [540, 283] width 14 height 11
click at [542, 284] on link "18" at bounding box center [540, 283] width 14 height 11
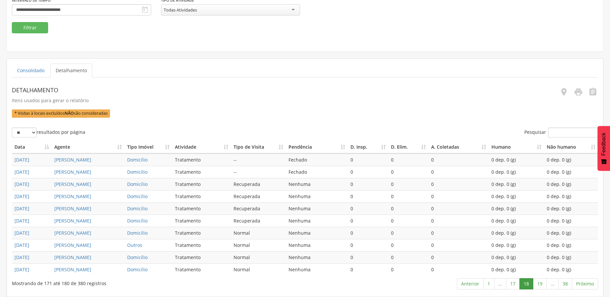
click at [542, 284] on link "19" at bounding box center [540, 283] width 14 height 11
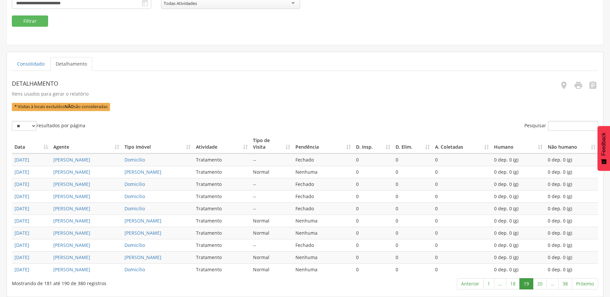
click at [542, 284] on link "20" at bounding box center [540, 283] width 14 height 11
click at [542, 284] on link "21" at bounding box center [540, 283] width 14 height 11
click at [543, 284] on link "22" at bounding box center [540, 283] width 14 height 11
click at [537, 284] on link "23" at bounding box center [540, 283] width 14 height 11
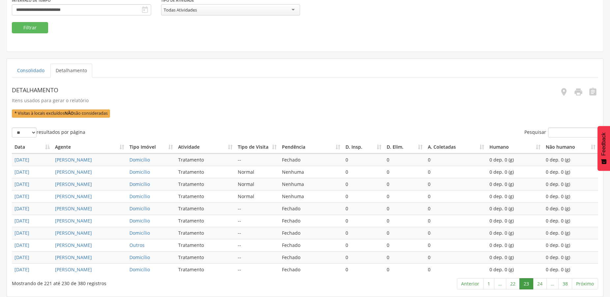
click at [537, 284] on link "24" at bounding box center [540, 283] width 14 height 11
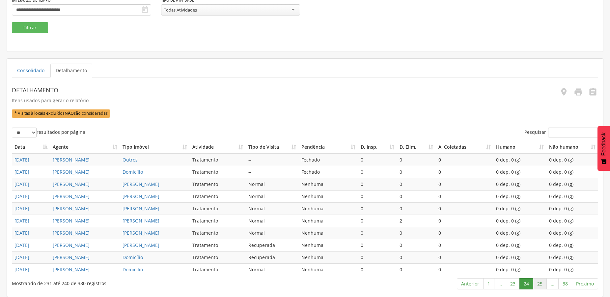
click at [539, 283] on link "25" at bounding box center [540, 283] width 14 height 11
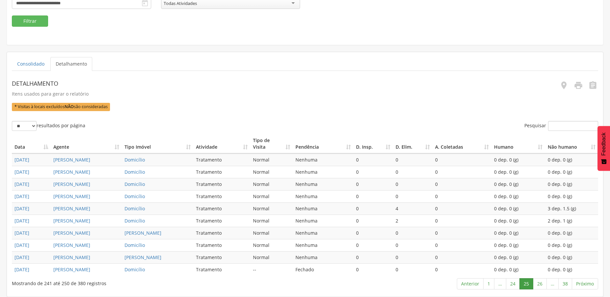
click at [539, 283] on link "26" at bounding box center [540, 283] width 14 height 11
click at [539, 283] on link "27" at bounding box center [540, 283] width 14 height 11
click at [540, 286] on link "28" at bounding box center [540, 283] width 14 height 11
click at [541, 286] on link "29" at bounding box center [540, 283] width 14 height 11
click at [541, 286] on link "30" at bounding box center [540, 283] width 14 height 11
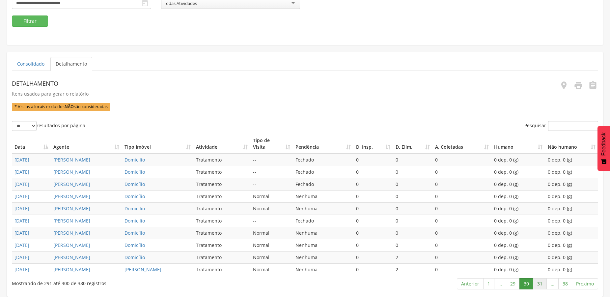
click at [543, 286] on link "31" at bounding box center [540, 283] width 14 height 11
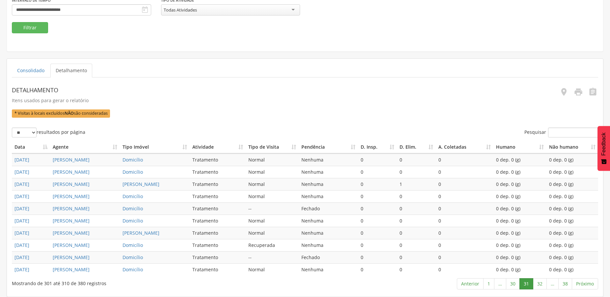
click at [543, 286] on link "32" at bounding box center [540, 283] width 14 height 11
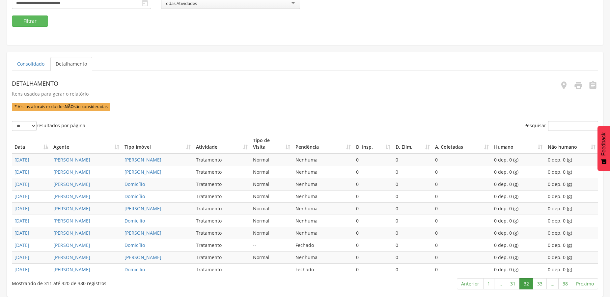
click at [543, 286] on link "33" at bounding box center [540, 283] width 14 height 11
click at [543, 286] on link "34" at bounding box center [540, 283] width 14 height 11
click at [543, 286] on link "35" at bounding box center [540, 283] width 14 height 11
click at [543, 286] on link "36" at bounding box center [538, 283] width 14 height 11
click at [553, 286] on link "37" at bounding box center [552, 283] width 14 height 11
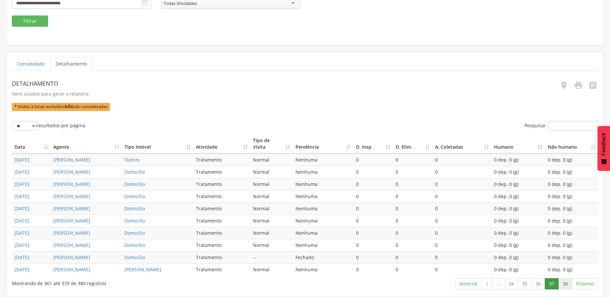
click at [566, 285] on link "38" at bounding box center [565, 283] width 14 height 11
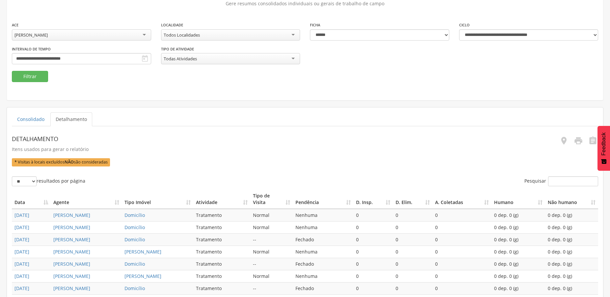
scroll to position [31, 0]
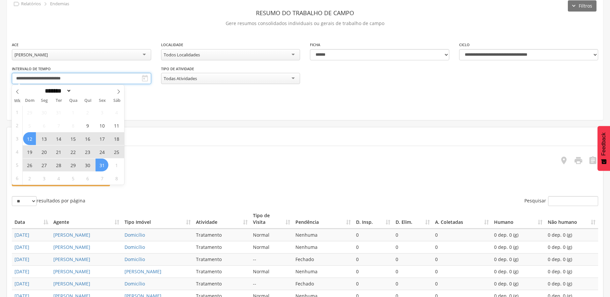
click at [42, 79] on input "**********" at bounding box center [81, 78] width 139 height 11
click at [118, 95] on span at bounding box center [118, 90] width 11 height 11
select select "*"
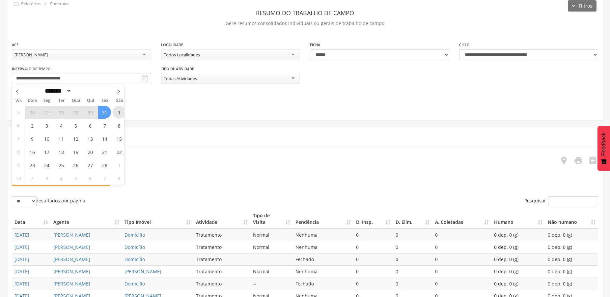
click at [116, 114] on span "1" at bounding box center [119, 112] width 13 height 13
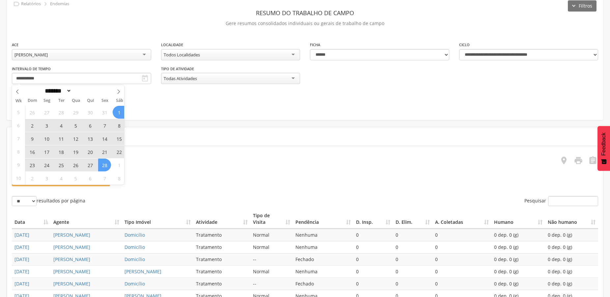
click at [106, 164] on span "28" at bounding box center [104, 164] width 13 height 13
type input "**********"
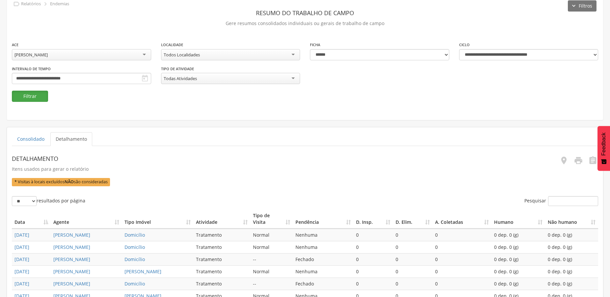
click at [32, 96] on button "Filtrar" at bounding box center [30, 96] width 36 height 11
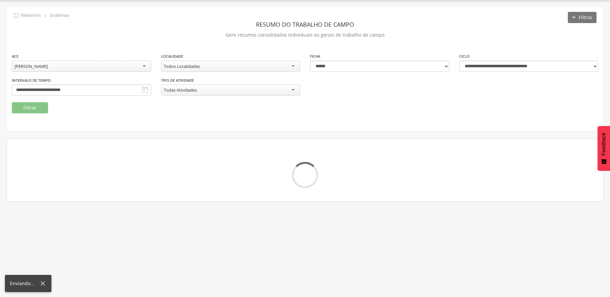
scroll to position [20, 0]
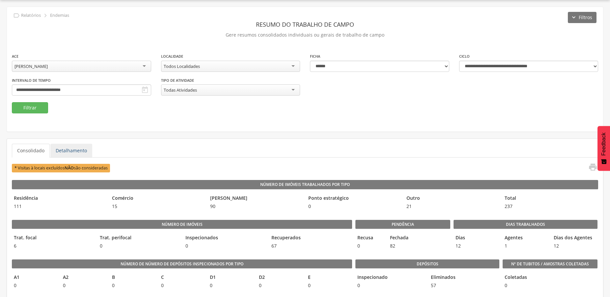
click at [69, 150] on link "Detalhamento" at bounding box center [71, 151] width 42 height 14
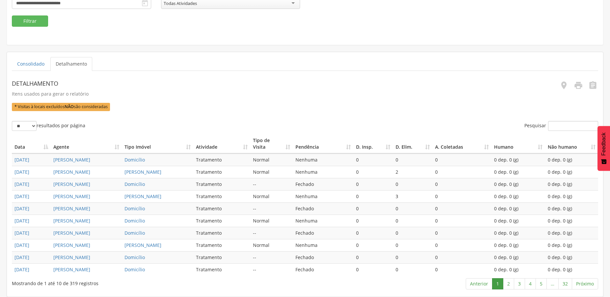
scroll to position [166, 0]
click at [510, 281] on link "2" at bounding box center [508, 283] width 11 height 11
click at [519, 285] on link "3" at bounding box center [519, 283] width 11 height 11
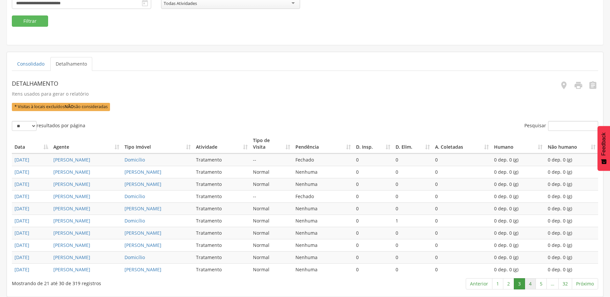
click at [531, 284] on link "4" at bounding box center [530, 283] width 11 height 11
click at [541, 283] on link "5" at bounding box center [541, 283] width 11 height 11
click at [543, 284] on link "6" at bounding box center [541, 283] width 11 height 11
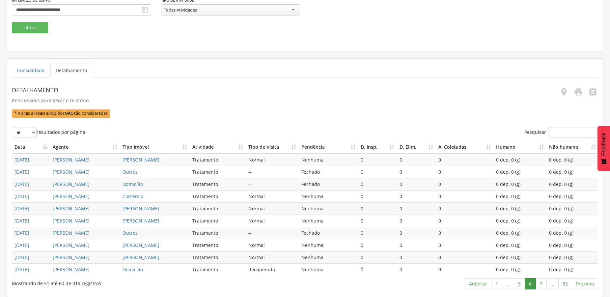
click at [543, 284] on link "7" at bounding box center [541, 283] width 11 height 11
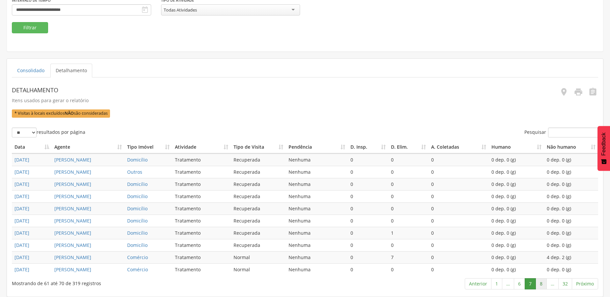
click at [543, 283] on link "8" at bounding box center [541, 283] width 11 height 11
click at [543, 283] on link "9" at bounding box center [541, 283] width 11 height 11
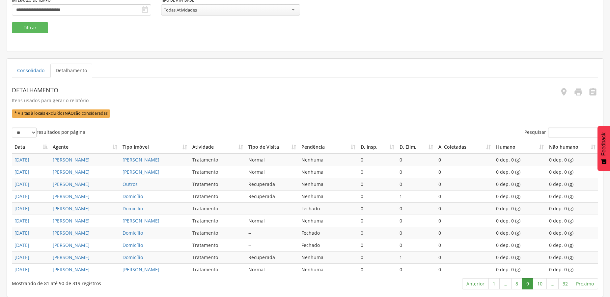
click at [543, 283] on link "10" at bounding box center [540, 283] width 14 height 11
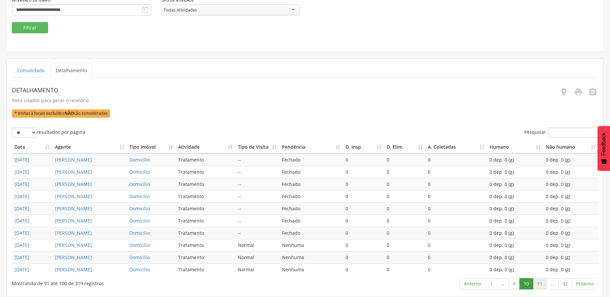
click at [541, 281] on link "11" at bounding box center [540, 283] width 14 height 11
click at [536, 282] on link "12" at bounding box center [540, 283] width 14 height 11
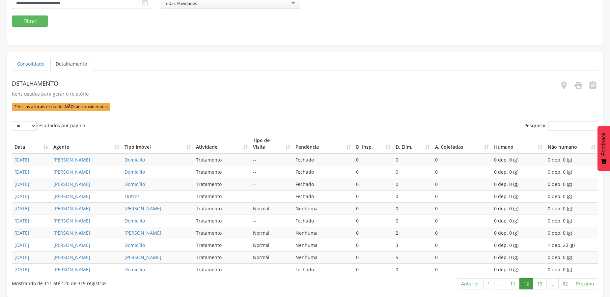
click at [536, 282] on link "13" at bounding box center [540, 283] width 14 height 11
click at [536, 282] on link "14" at bounding box center [540, 283] width 14 height 11
click at [538, 281] on link "15" at bounding box center [540, 283] width 14 height 11
click at [538, 281] on link "16" at bounding box center [540, 283] width 14 height 11
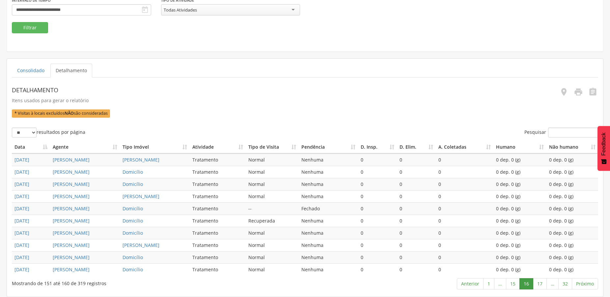
click at [506, 279] on link "…" at bounding box center [500, 283] width 12 height 11
click at [540, 283] on link "17" at bounding box center [540, 283] width 14 height 11
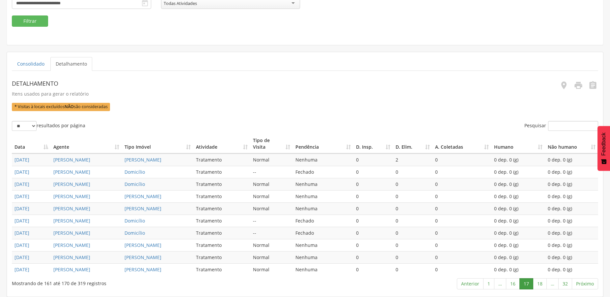
click at [540, 283] on link "18" at bounding box center [540, 283] width 14 height 11
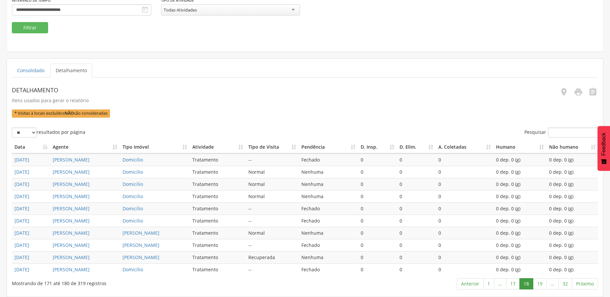
click at [540, 283] on link "19" at bounding box center [540, 283] width 14 height 11
click at [536, 281] on link "20" at bounding box center [540, 283] width 14 height 11
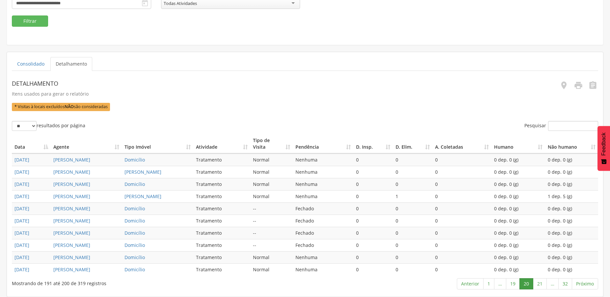
click at [536, 281] on link "21" at bounding box center [540, 283] width 14 height 11
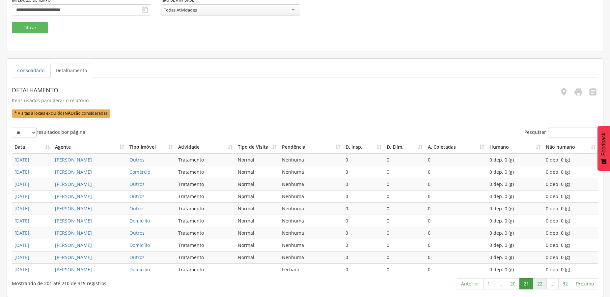
click at [536, 283] on link "22" at bounding box center [540, 283] width 14 height 11
click at [538, 283] on link "23" at bounding box center [540, 283] width 14 height 11
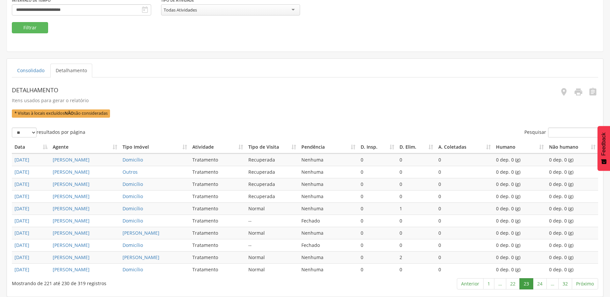
click at [538, 283] on link "24" at bounding box center [540, 283] width 14 height 11
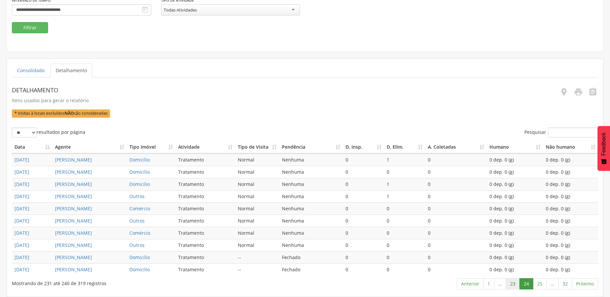
click at [513, 285] on link "23" at bounding box center [513, 283] width 14 height 11
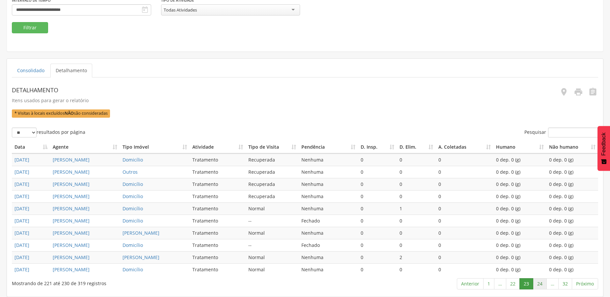
click at [539, 281] on link "24" at bounding box center [540, 283] width 14 height 11
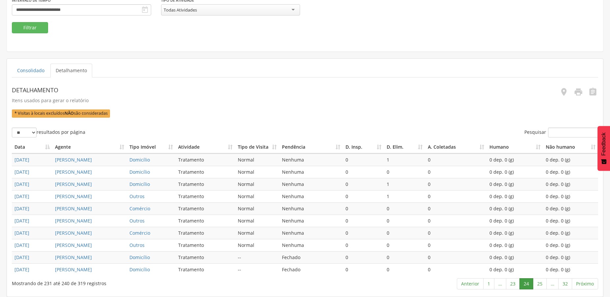
click at [539, 281] on link "25" at bounding box center [540, 283] width 14 height 11
click at [539, 281] on link "26" at bounding box center [540, 283] width 14 height 11
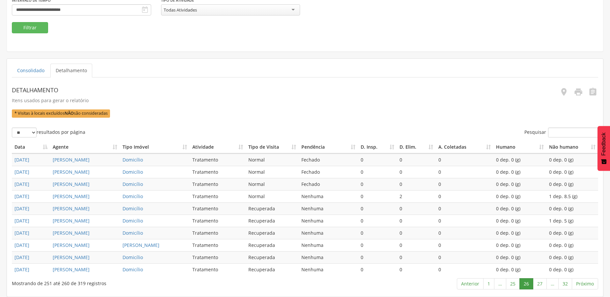
click at [539, 281] on link "27" at bounding box center [540, 283] width 14 height 11
click at [539, 281] on link "28" at bounding box center [540, 283] width 14 height 11
click at [539, 281] on link "29" at bounding box center [540, 283] width 14 height 11
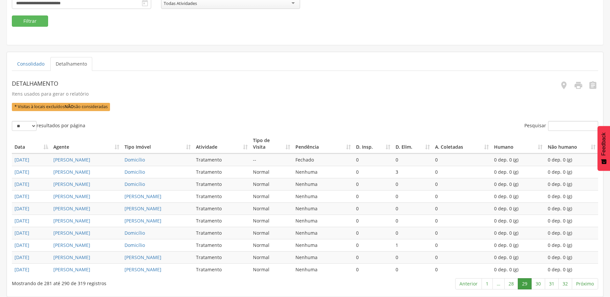
click at [539, 281] on link "30" at bounding box center [538, 283] width 14 height 11
click at [551, 282] on link "31" at bounding box center [552, 283] width 14 height 11
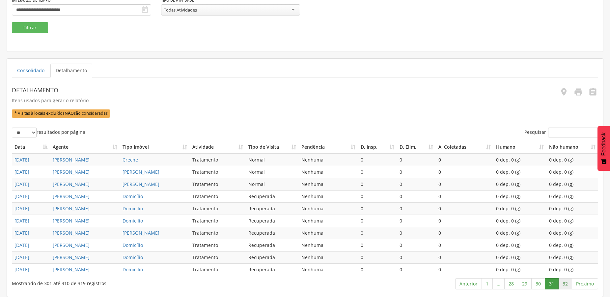
click at [563, 284] on link "32" at bounding box center [565, 283] width 14 height 11
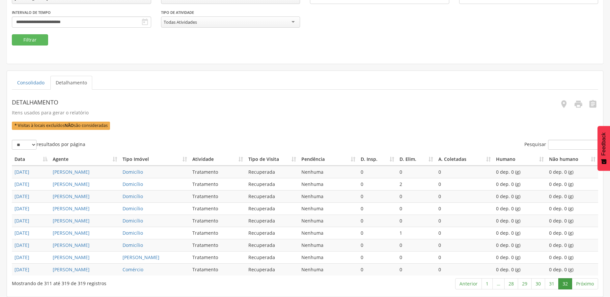
scroll to position [46, 0]
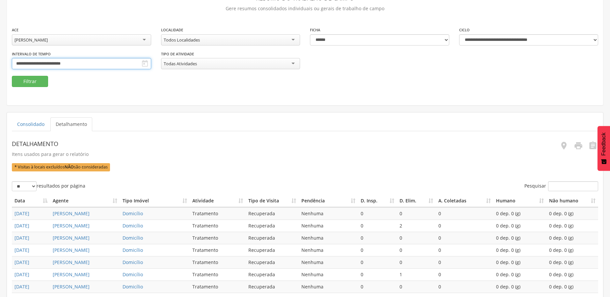
click at [73, 63] on input "**********" at bounding box center [81, 63] width 139 height 11
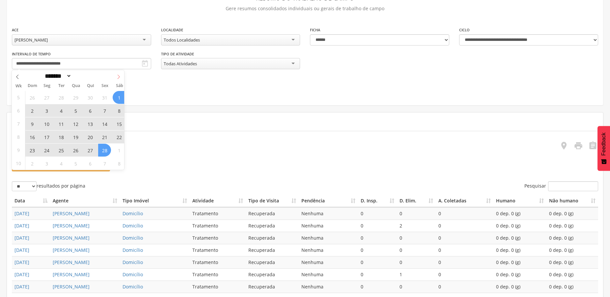
click at [119, 76] on icon at bounding box center [118, 76] width 5 height 5
select select "*"
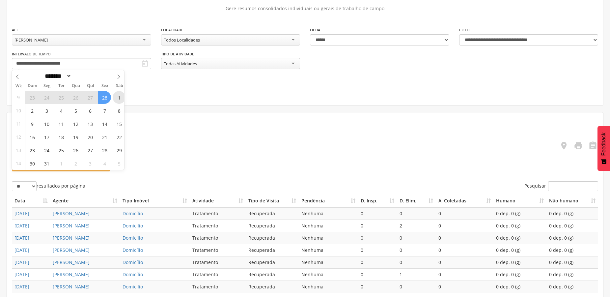
click at [116, 98] on span "1" at bounding box center [119, 97] width 13 height 13
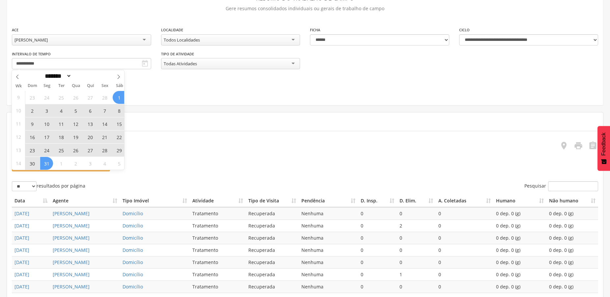
click at [44, 160] on span "31" at bounding box center [46, 163] width 13 height 13
type input "**********"
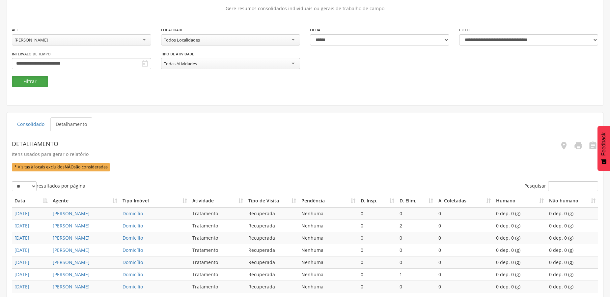
click at [27, 84] on button "Filtrar" at bounding box center [30, 81] width 36 height 11
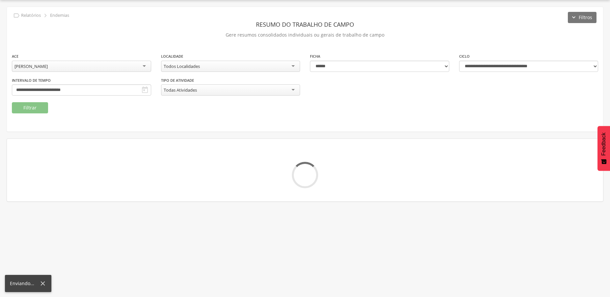
scroll to position [20, 0]
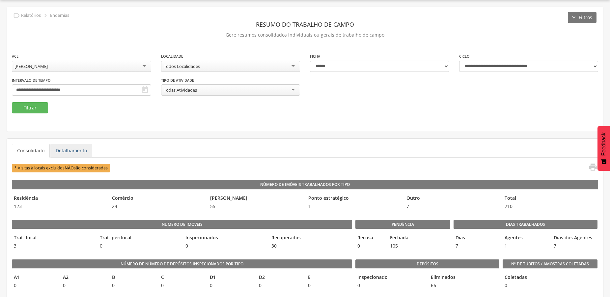
click at [69, 154] on link "Detalhamento" at bounding box center [71, 151] width 42 height 14
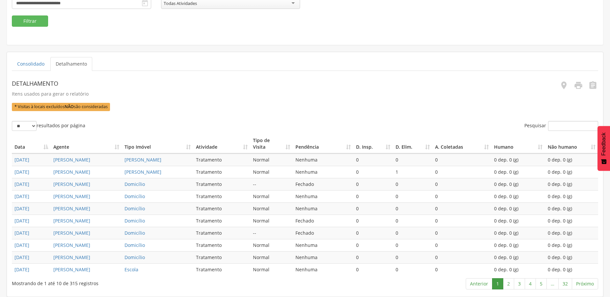
scroll to position [166, 0]
click at [510, 283] on link "2" at bounding box center [508, 283] width 11 height 11
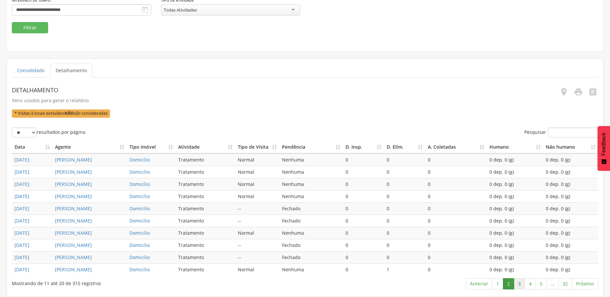
click at [519, 284] on link "3" at bounding box center [519, 283] width 11 height 11
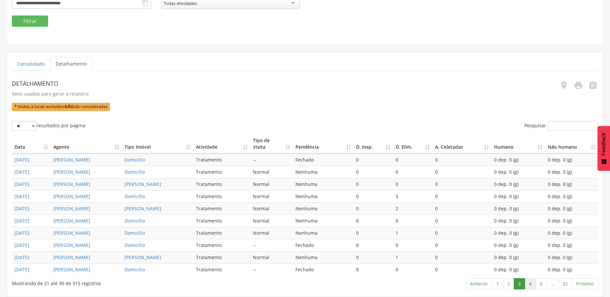
click at [528, 285] on link "4" at bounding box center [530, 283] width 11 height 11
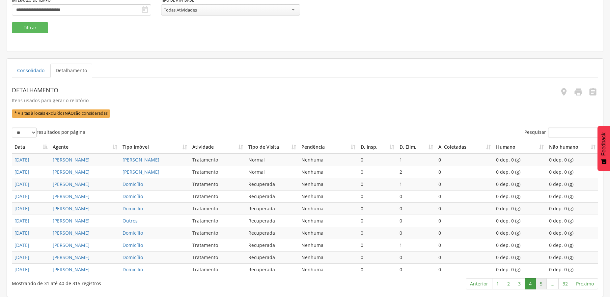
click at [541, 281] on link "5" at bounding box center [541, 283] width 11 height 11
click at [542, 281] on link "6" at bounding box center [541, 283] width 11 height 11
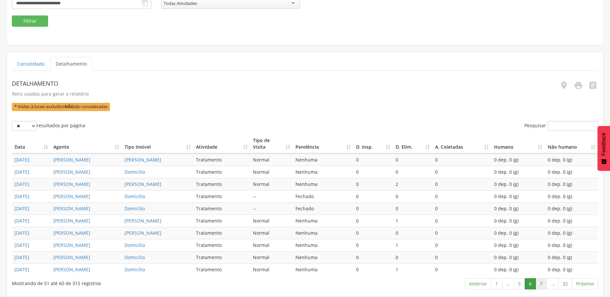
click at [542, 283] on link "7" at bounding box center [541, 283] width 11 height 11
click at [542, 283] on link "8" at bounding box center [541, 283] width 11 height 11
click at [542, 283] on link "9" at bounding box center [541, 283] width 11 height 11
click at [542, 283] on link "10" at bounding box center [540, 283] width 14 height 11
click at [542, 283] on link "11" at bounding box center [540, 283] width 14 height 11
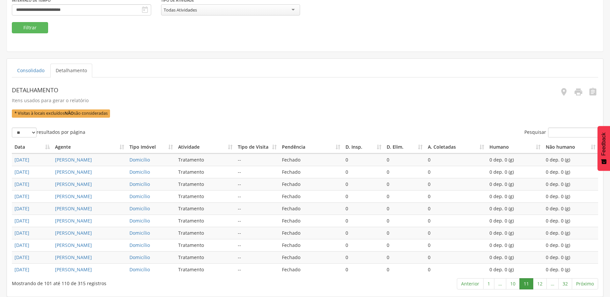
click at [542, 283] on link "12" at bounding box center [540, 283] width 14 height 11
click at [542, 283] on link "13" at bounding box center [540, 283] width 14 height 11
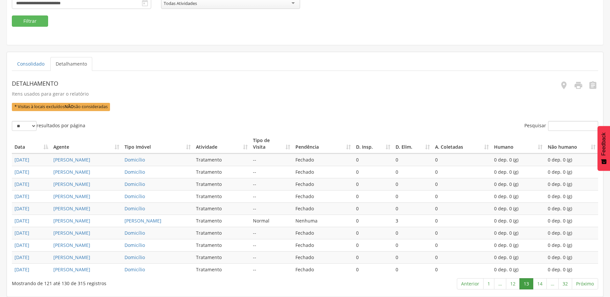
click at [542, 283] on link "14" at bounding box center [540, 283] width 14 height 11
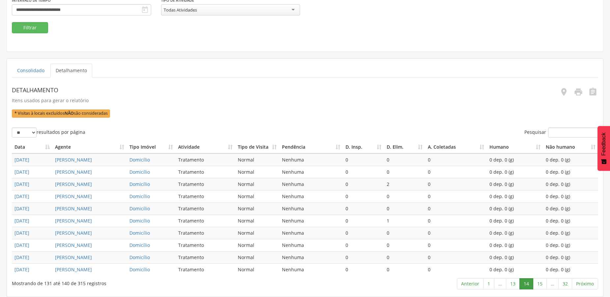
click at [542, 283] on link "15" at bounding box center [540, 283] width 14 height 11
click at [542, 283] on link "16" at bounding box center [540, 283] width 14 height 11
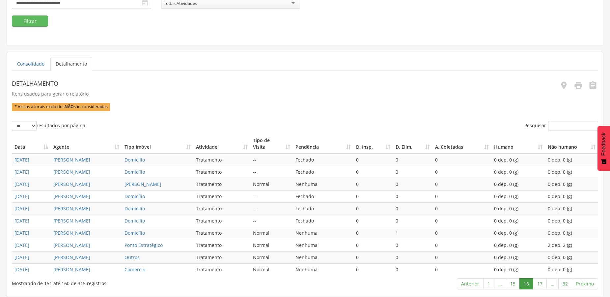
click at [542, 283] on link "17" at bounding box center [540, 283] width 14 height 11
click at [542, 283] on link "18" at bounding box center [540, 283] width 14 height 11
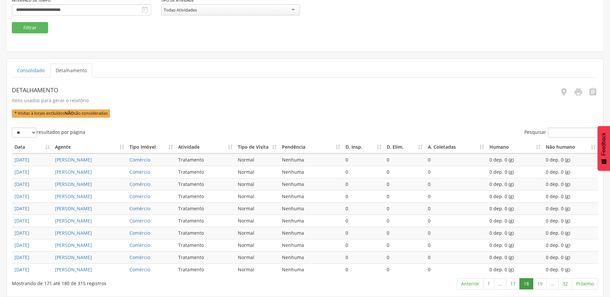
click at [542, 283] on link "19" at bounding box center [540, 283] width 14 height 11
click at [542, 283] on link "20" at bounding box center [540, 283] width 14 height 11
click at [542, 283] on link "21" at bounding box center [540, 283] width 14 height 11
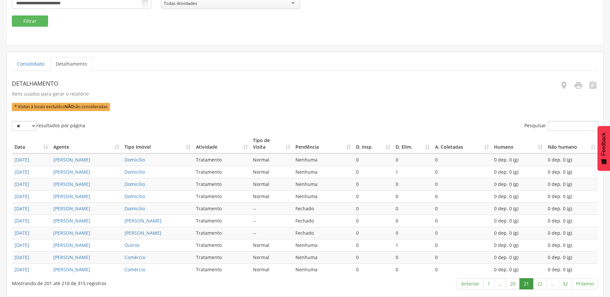
click at [542, 283] on link "22" at bounding box center [540, 283] width 14 height 11
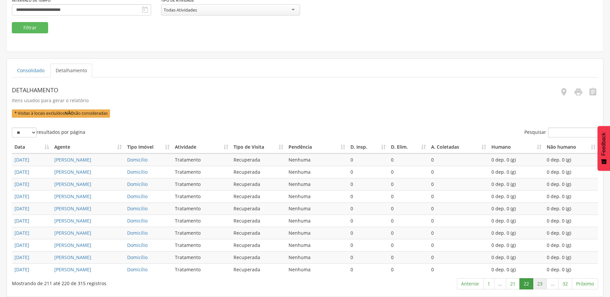
click at [540, 281] on link "23" at bounding box center [540, 283] width 14 height 11
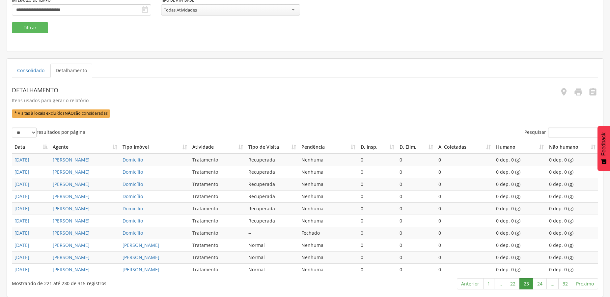
click at [540, 281] on link "24" at bounding box center [540, 283] width 14 height 11
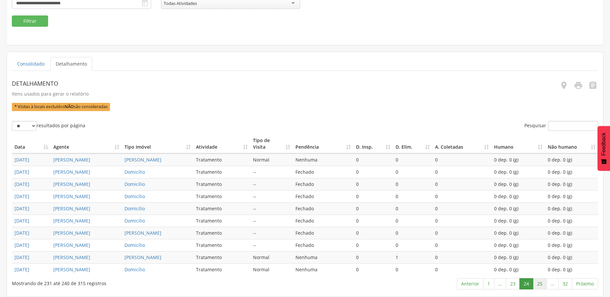
click at [539, 281] on link "25" at bounding box center [540, 283] width 14 height 11
click at [539, 281] on link "26" at bounding box center [540, 283] width 14 height 11
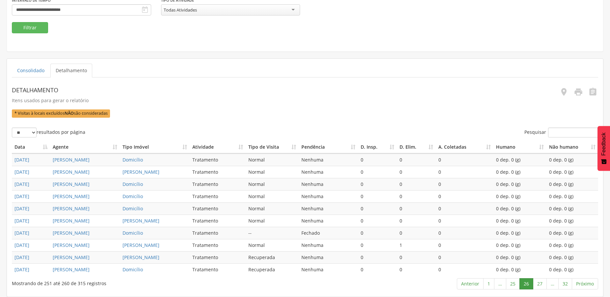
click at [539, 281] on link "27" at bounding box center [540, 283] width 14 height 11
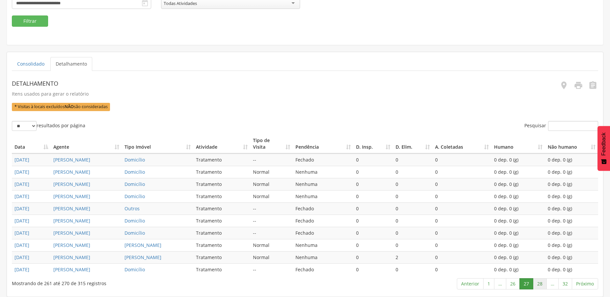
click at [539, 284] on link "28" at bounding box center [540, 283] width 14 height 11
click at [539, 284] on link "29" at bounding box center [540, 283] width 14 height 11
click at [539, 284] on link "30" at bounding box center [538, 283] width 14 height 11
click at [566, 284] on link "32" at bounding box center [565, 283] width 14 height 11
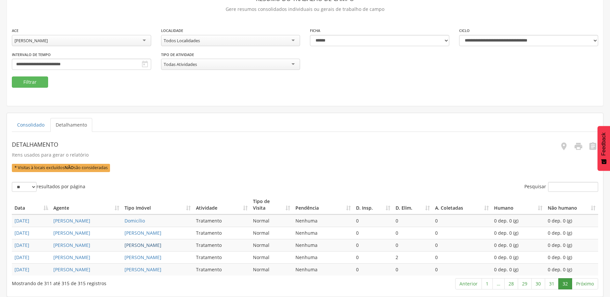
scroll to position [0, 0]
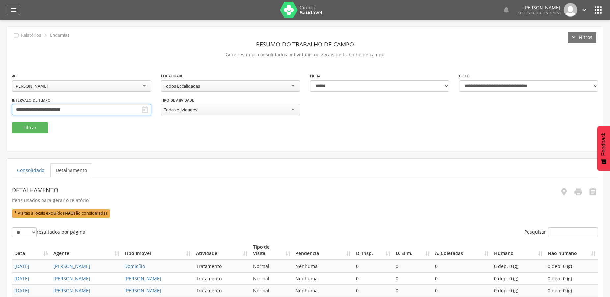
click at [68, 106] on input "**********" at bounding box center [81, 109] width 139 height 11
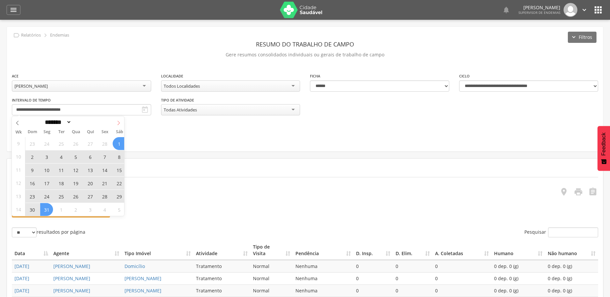
click at [114, 123] on span at bounding box center [118, 121] width 11 height 11
select select "*"
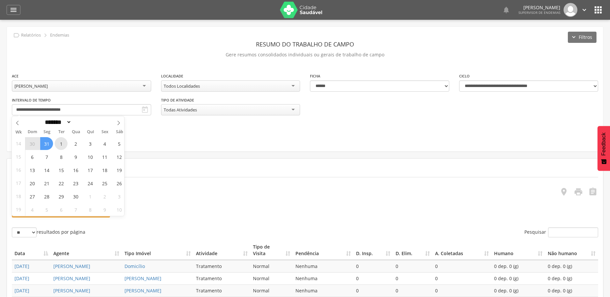
click at [62, 144] on span "1" at bounding box center [61, 143] width 13 height 13
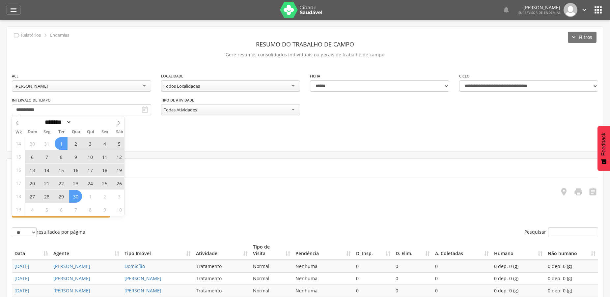
click at [73, 197] on span "30" at bounding box center [75, 196] width 13 height 13
type input "**********"
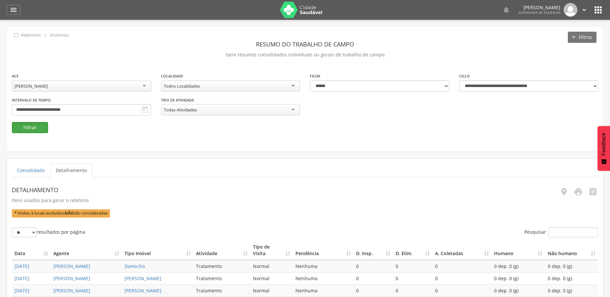
click at [34, 125] on button "Filtrar" at bounding box center [30, 127] width 36 height 11
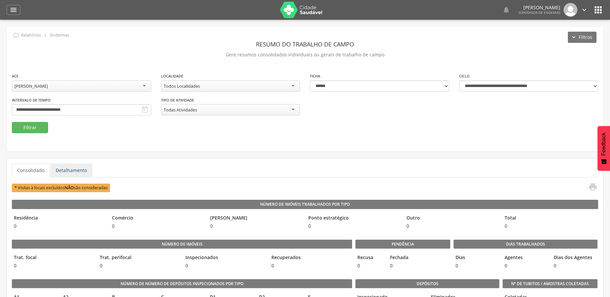
click at [69, 173] on link "Detalhamento" at bounding box center [71, 170] width 42 height 14
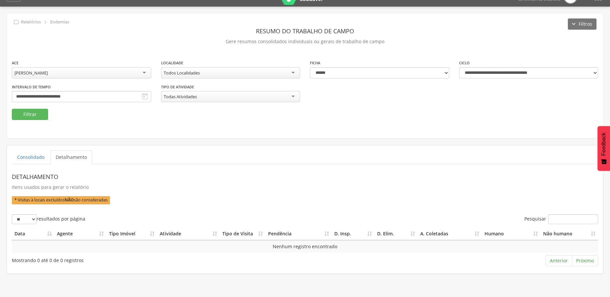
scroll to position [20, 0]
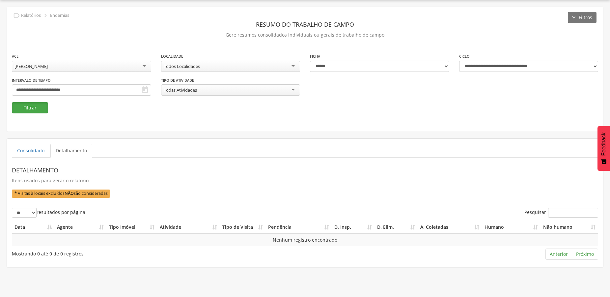
click at [32, 109] on button "Filtrar" at bounding box center [30, 107] width 36 height 11
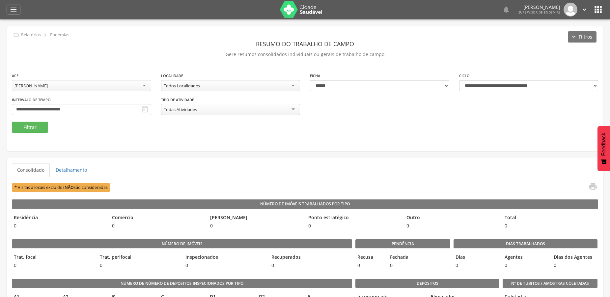
scroll to position [0, 0]
click at [94, 108] on input "**********" at bounding box center [81, 109] width 139 height 11
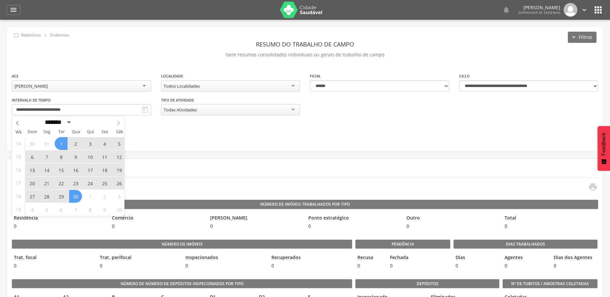
click at [119, 122] on icon at bounding box center [118, 123] width 5 height 5
select select "*"
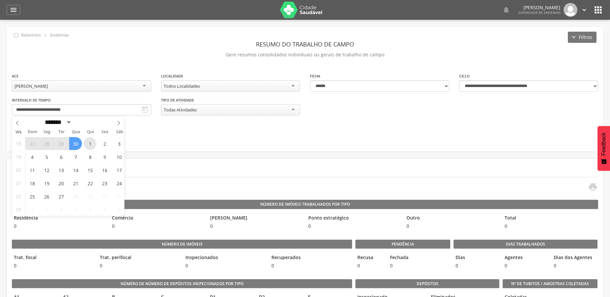
click at [89, 144] on span "1" at bounding box center [90, 143] width 13 height 13
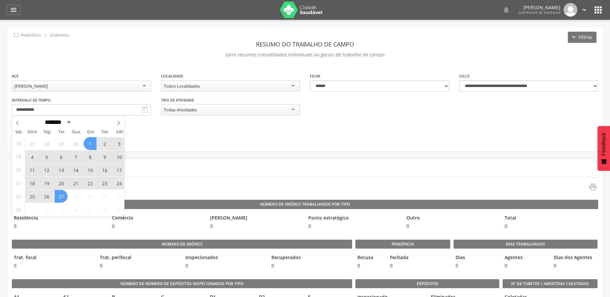
click at [61, 197] on span "27" at bounding box center [61, 196] width 13 height 13
type input "**********"
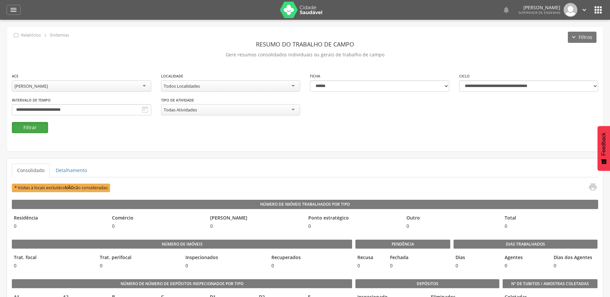
click at [35, 128] on button "Filtrar" at bounding box center [30, 127] width 36 height 11
click at [76, 169] on link "Detalhamento" at bounding box center [71, 170] width 42 height 14
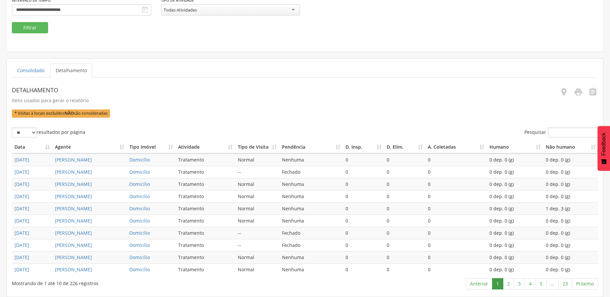
scroll to position [166, 0]
click at [506, 284] on link "2" at bounding box center [508, 283] width 11 height 11
click at [519, 286] on link "3" at bounding box center [519, 283] width 11 height 11
click at [530, 286] on link "4" at bounding box center [530, 283] width 11 height 11
click at [540, 285] on link "5" at bounding box center [541, 283] width 11 height 11
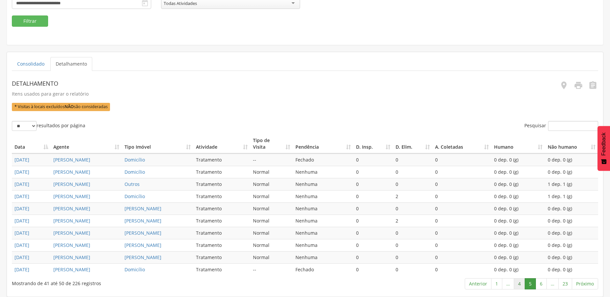
click at [517, 285] on link "4" at bounding box center [519, 283] width 11 height 11
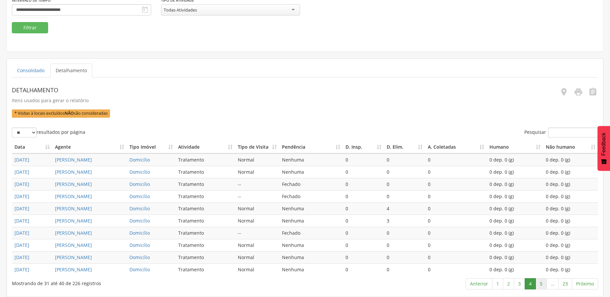
click at [541, 287] on link "5" at bounding box center [541, 283] width 11 height 11
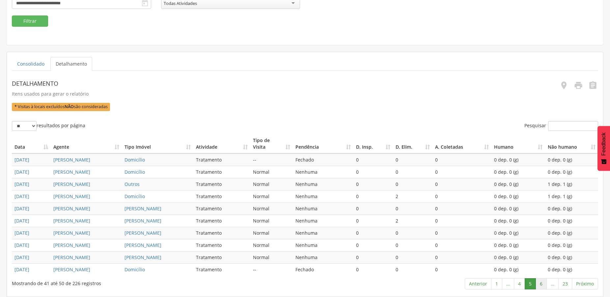
click at [541, 287] on link "6" at bounding box center [541, 283] width 11 height 11
click at [542, 285] on link "7" at bounding box center [541, 283] width 11 height 11
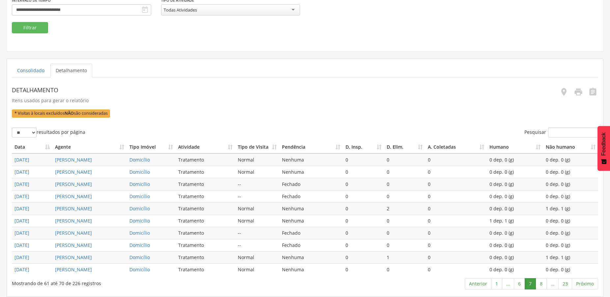
click at [542, 285] on link "8" at bounding box center [541, 283] width 11 height 11
click at [542, 285] on link "9" at bounding box center [541, 283] width 11 height 11
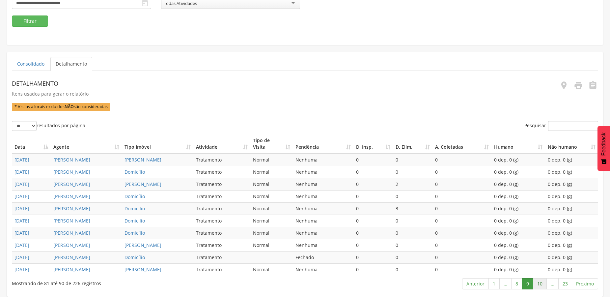
click at [543, 286] on link "10" at bounding box center [540, 283] width 14 height 11
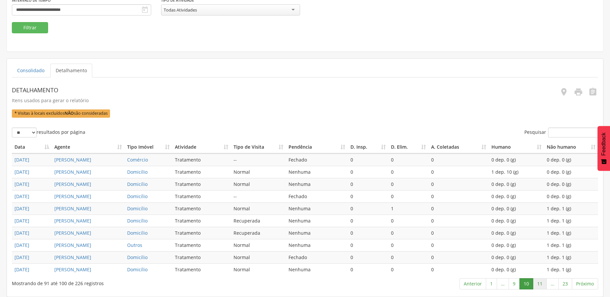
click at [540, 285] on link "11" at bounding box center [540, 283] width 14 height 11
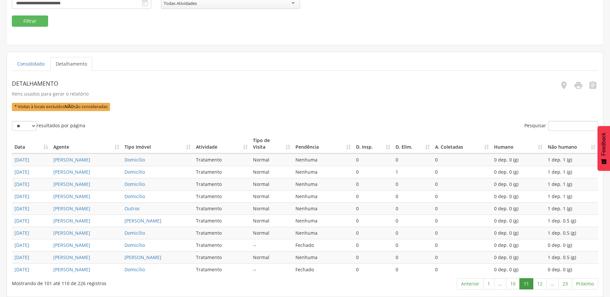
click at [540, 285] on link "12" at bounding box center [540, 283] width 14 height 11
click at [540, 285] on link "13" at bounding box center [540, 283] width 14 height 11
click at [540, 285] on link "14" at bounding box center [540, 283] width 14 height 11
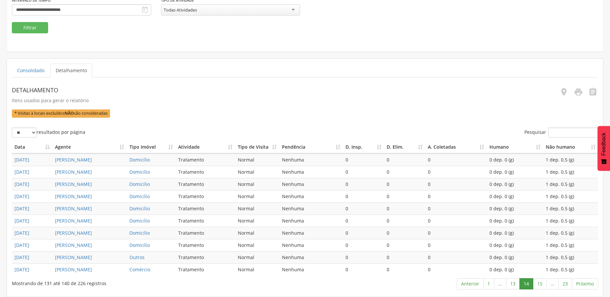
click at [540, 285] on link "15" at bounding box center [540, 283] width 14 height 11
click at [540, 285] on link "16" at bounding box center [540, 283] width 14 height 11
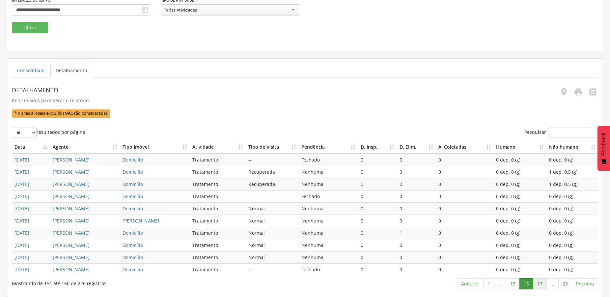
click at [536, 284] on link "17" at bounding box center [540, 283] width 14 height 11
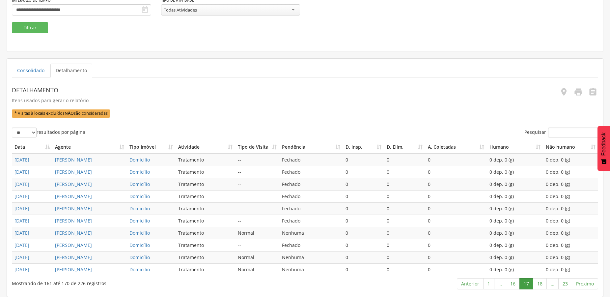
click at [536, 284] on link "18" at bounding box center [540, 283] width 14 height 11
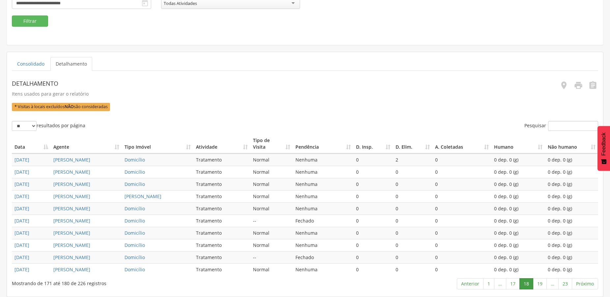
click at [536, 284] on link "19" at bounding box center [540, 283] width 14 height 11
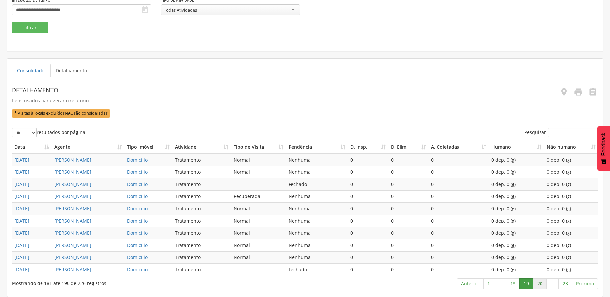
click at [542, 285] on link "20" at bounding box center [540, 283] width 14 height 11
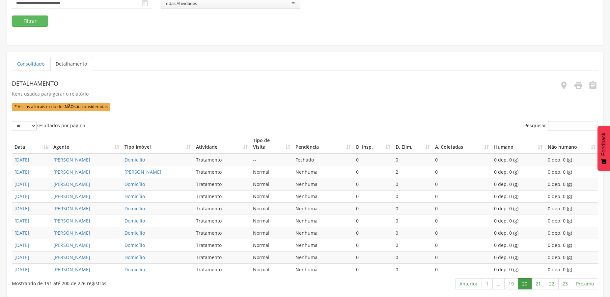
click at [542, 285] on link "21" at bounding box center [538, 283] width 14 height 11
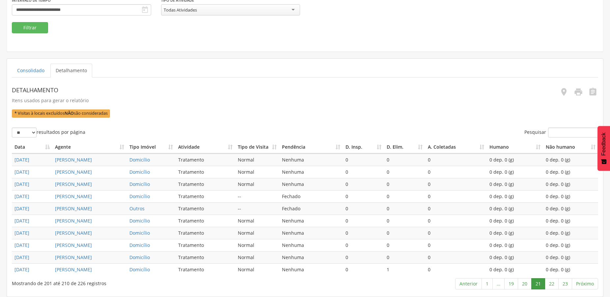
click at [542, 285] on link "21" at bounding box center [538, 283] width 14 height 11
click at [550, 285] on link "22" at bounding box center [552, 283] width 14 height 11
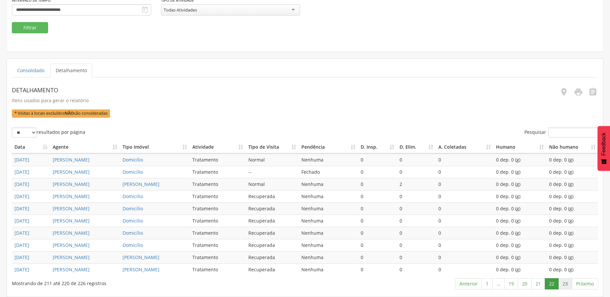
click at [563, 283] on link "23" at bounding box center [565, 283] width 14 height 11
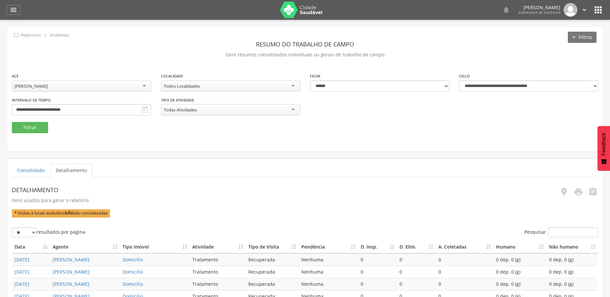
scroll to position [145, 0]
click at [104, 88] on div "[PERSON_NAME]" at bounding box center [81, 85] width 139 height 11
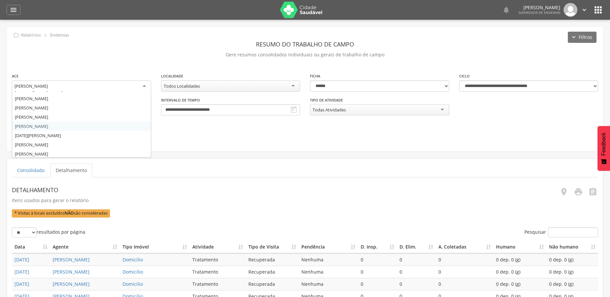
click at [47, 125] on fieldset "**********" at bounding box center [305, 102] width 586 height 61
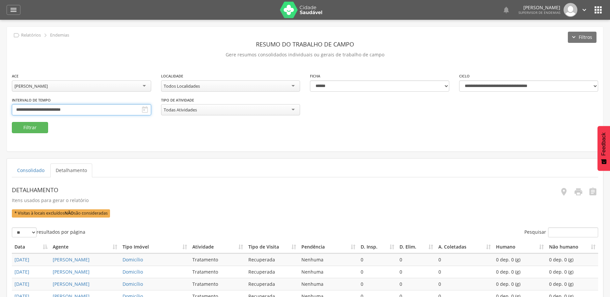
click at [46, 108] on input "**********" at bounding box center [81, 109] width 139 height 11
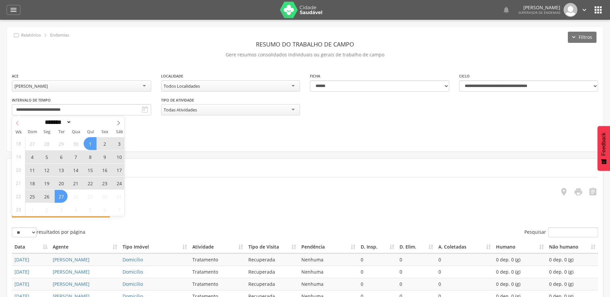
click at [14, 123] on span at bounding box center [17, 121] width 11 height 11
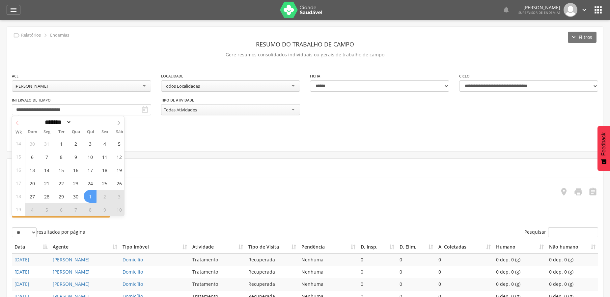
click at [14, 123] on span at bounding box center [17, 121] width 11 height 11
select select "*"
click at [31, 168] on span "12" at bounding box center [29, 169] width 13 height 13
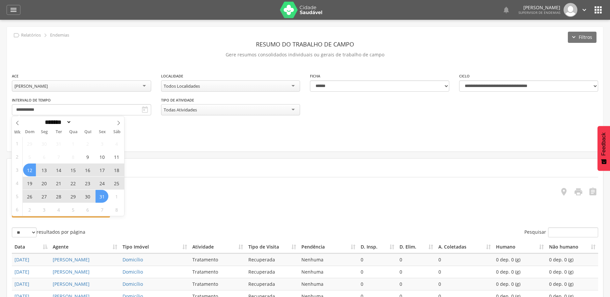
click at [103, 198] on span "31" at bounding box center [102, 196] width 13 height 13
type input "**********"
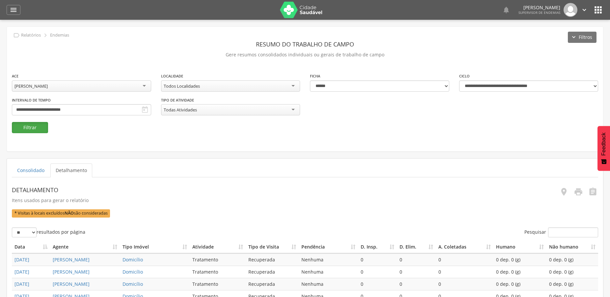
click at [27, 127] on button "Filtrar" at bounding box center [30, 127] width 36 height 11
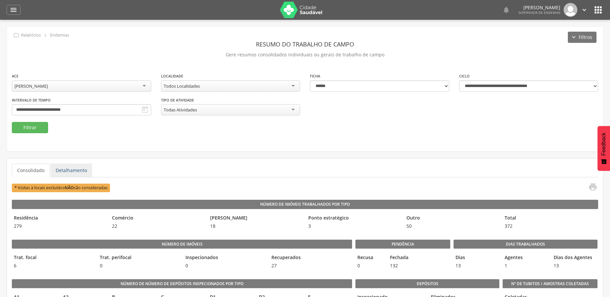
click at [77, 170] on link "Detalhamento" at bounding box center [71, 170] width 42 height 14
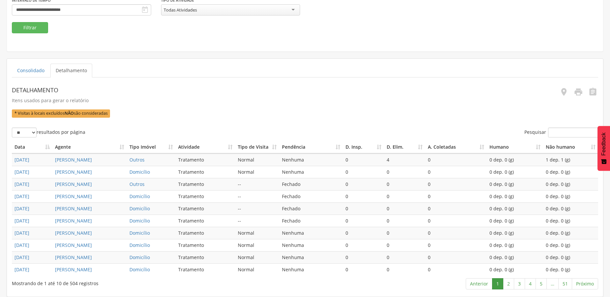
scroll to position [166, 0]
click at [507, 284] on link "2" at bounding box center [508, 283] width 11 height 11
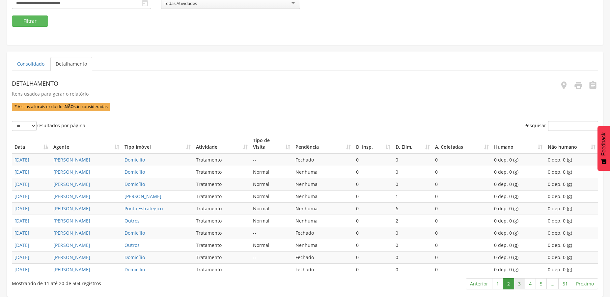
click at [517, 284] on link "3" at bounding box center [519, 283] width 11 height 11
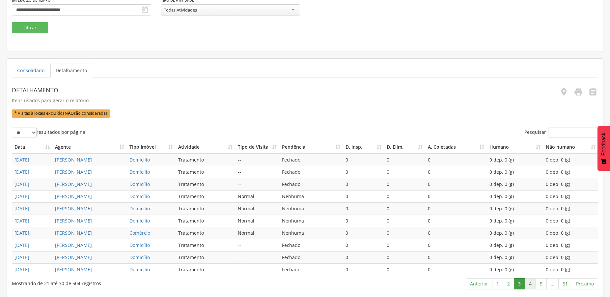
click at [527, 284] on link "4" at bounding box center [530, 283] width 11 height 11
click at [538, 285] on link "5" at bounding box center [541, 283] width 11 height 11
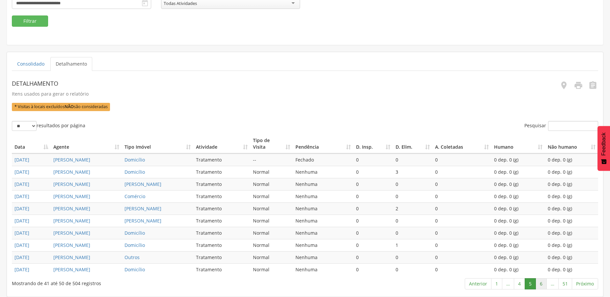
click at [543, 284] on link "6" at bounding box center [541, 283] width 11 height 11
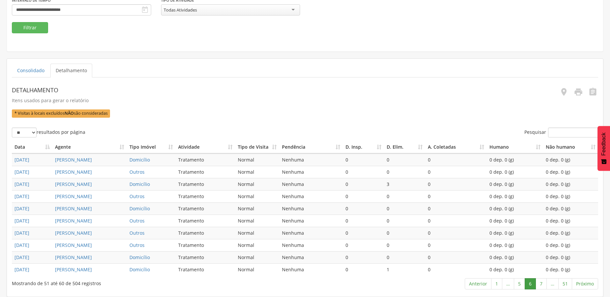
click at [543, 284] on link "7" at bounding box center [541, 283] width 11 height 11
click at [543, 284] on link "8" at bounding box center [541, 283] width 11 height 11
click at [543, 284] on link "9" at bounding box center [541, 283] width 11 height 11
click at [543, 284] on link "10" at bounding box center [540, 283] width 14 height 11
click at [543, 284] on link "11" at bounding box center [540, 283] width 14 height 11
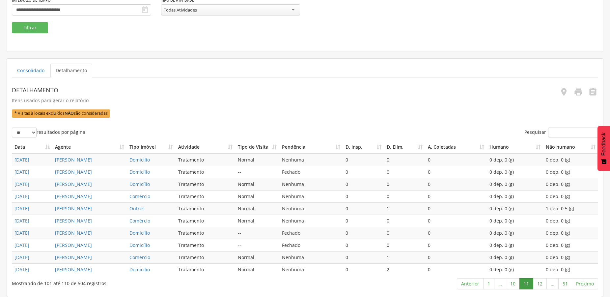
click at [543, 284] on link "12" at bounding box center [540, 283] width 14 height 11
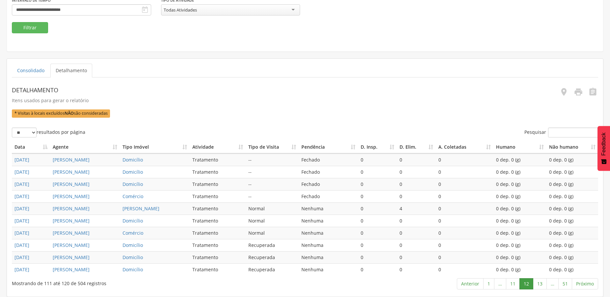
click at [543, 284] on link "13" at bounding box center [540, 283] width 14 height 11
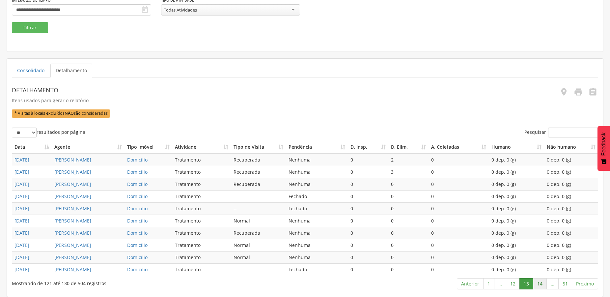
click at [543, 283] on link "14" at bounding box center [540, 283] width 14 height 11
click at [543, 283] on link "15" at bounding box center [540, 283] width 14 height 11
click at [543, 283] on link "16" at bounding box center [540, 283] width 14 height 11
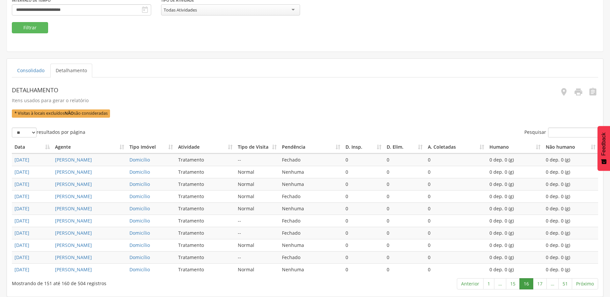
click at [543, 283] on link "17" at bounding box center [540, 283] width 14 height 11
click at [537, 282] on link "18" at bounding box center [540, 283] width 14 height 11
click at [538, 283] on link "19" at bounding box center [540, 283] width 14 height 11
click at [538, 283] on link "20" at bounding box center [540, 283] width 14 height 11
click at [538, 283] on link "21" at bounding box center [540, 283] width 14 height 11
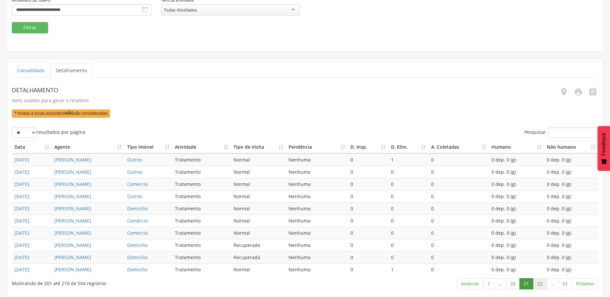
click at [539, 283] on link "22" at bounding box center [540, 283] width 14 height 11
click at [539, 283] on link "23" at bounding box center [540, 283] width 14 height 11
click at [539, 283] on link "24" at bounding box center [540, 283] width 14 height 11
click at [540, 282] on link "25" at bounding box center [540, 283] width 14 height 11
click at [540, 282] on link "26" at bounding box center [540, 283] width 14 height 11
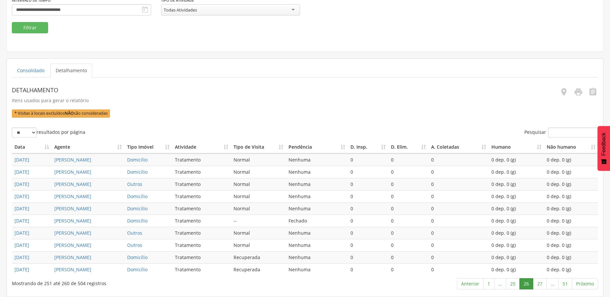
click at [540, 282] on link "27" at bounding box center [540, 283] width 14 height 11
click at [540, 282] on link "28" at bounding box center [540, 283] width 14 height 11
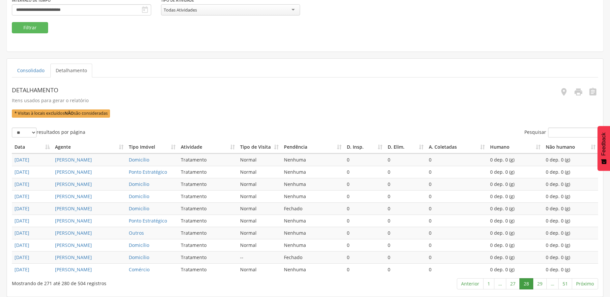
click at [540, 282] on link "29" at bounding box center [540, 283] width 14 height 11
click at [540, 282] on link "30" at bounding box center [540, 283] width 14 height 11
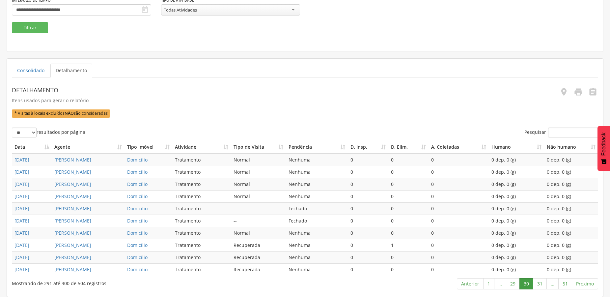
click at [540, 282] on link "31" at bounding box center [540, 283] width 14 height 11
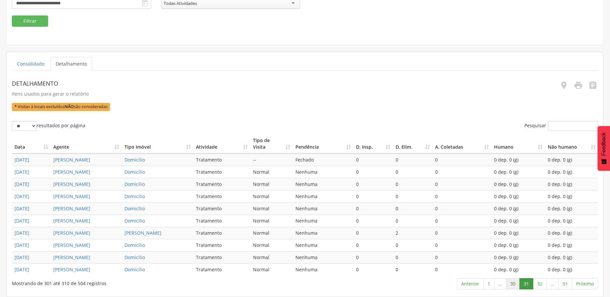
click at [512, 282] on link "30" at bounding box center [513, 283] width 14 height 11
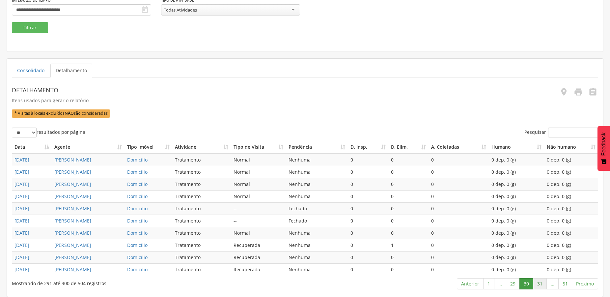
click at [537, 281] on link "31" at bounding box center [540, 283] width 14 height 11
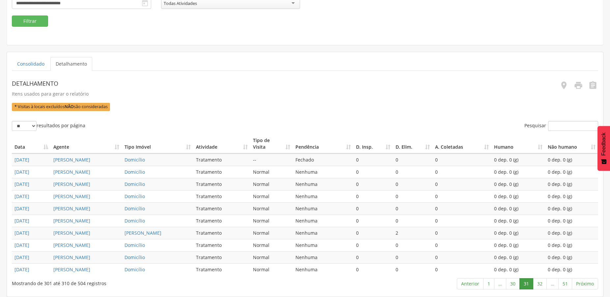
click at [537, 281] on link "32" at bounding box center [540, 283] width 14 height 11
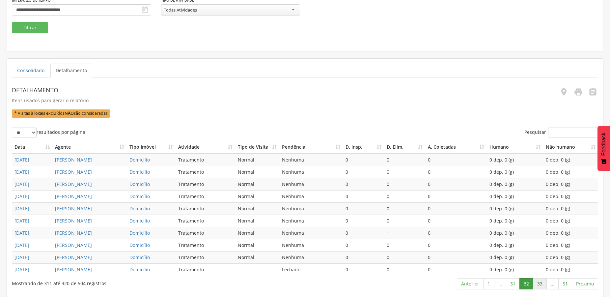
click at [541, 282] on link "33" at bounding box center [540, 283] width 14 height 11
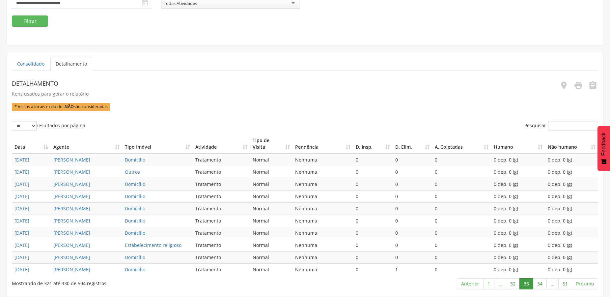
click at [541, 282] on link "34" at bounding box center [540, 283] width 14 height 11
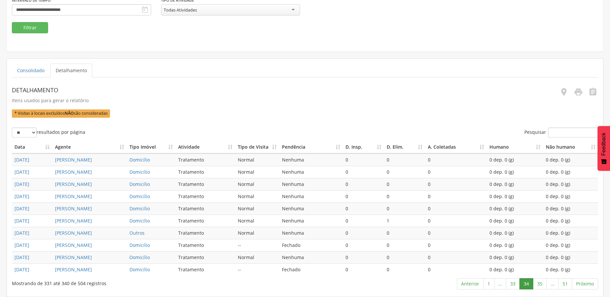
click at [541, 282] on link "35" at bounding box center [540, 283] width 14 height 11
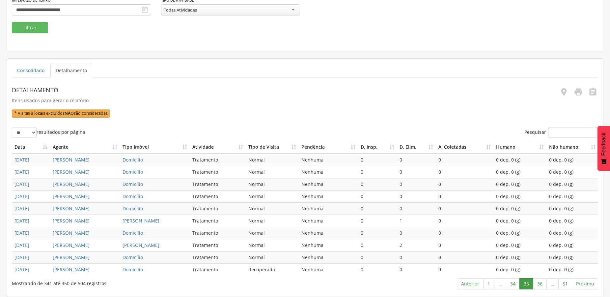
click at [541, 282] on link "36" at bounding box center [540, 283] width 14 height 11
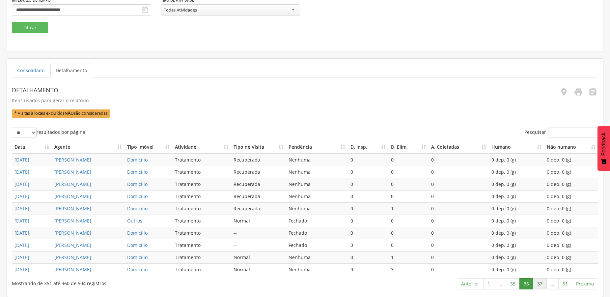
click at [538, 284] on link "37" at bounding box center [540, 283] width 14 height 11
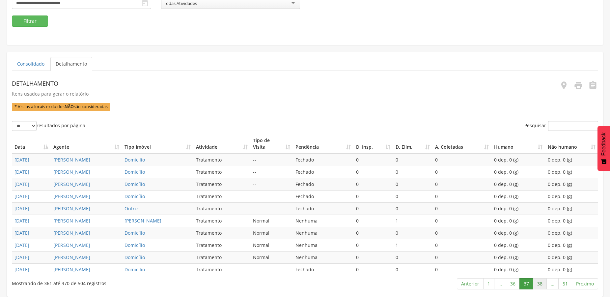
click at [542, 284] on link "38" at bounding box center [540, 283] width 14 height 11
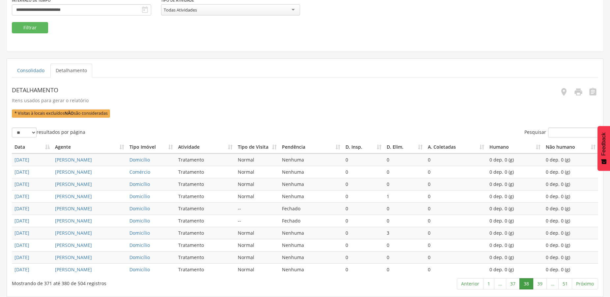
click at [542, 284] on link "39" at bounding box center [540, 283] width 14 height 11
click at [542, 284] on link "40" at bounding box center [540, 283] width 14 height 11
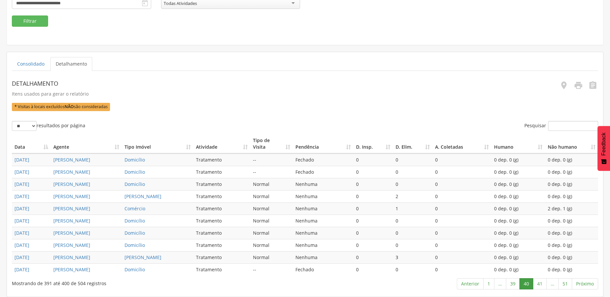
click at [542, 284] on link "41" at bounding box center [540, 283] width 14 height 11
click at [542, 284] on link "42" at bounding box center [540, 283] width 14 height 11
click at [542, 284] on link "43" at bounding box center [540, 283] width 14 height 11
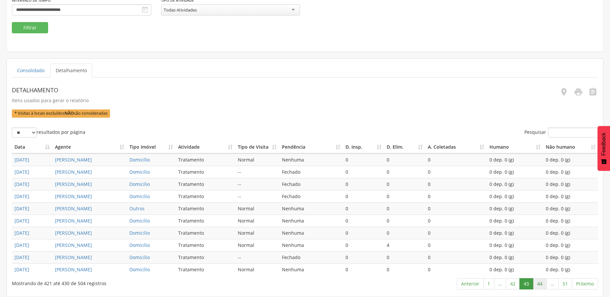
click at [544, 284] on link "44" at bounding box center [540, 283] width 14 height 11
click at [544, 284] on link "45" at bounding box center [540, 283] width 14 height 11
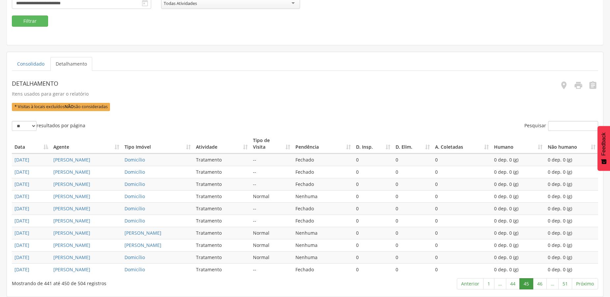
click at [544, 284] on link "46" at bounding box center [540, 283] width 14 height 11
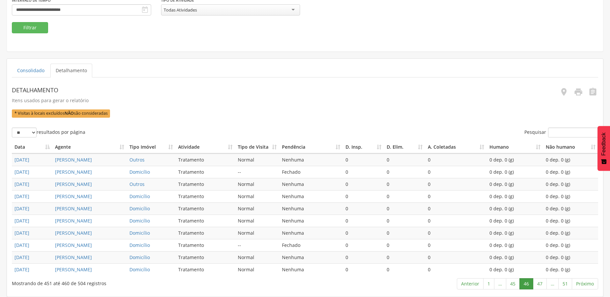
click at [544, 284] on link "47" at bounding box center [540, 283] width 14 height 11
click at [544, 284] on link "48" at bounding box center [540, 283] width 14 height 11
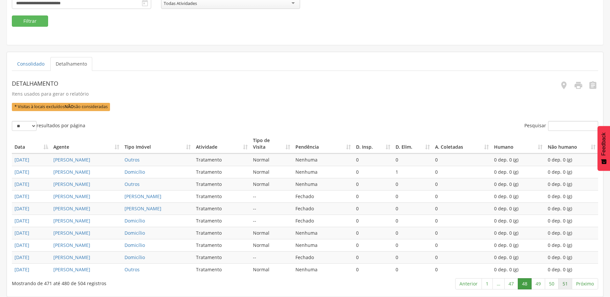
click at [565, 282] on link "51" at bounding box center [565, 283] width 14 height 11
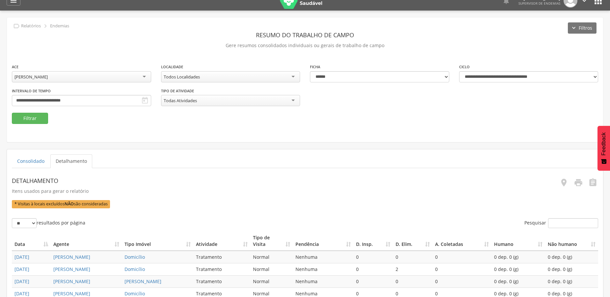
scroll to position [0, 0]
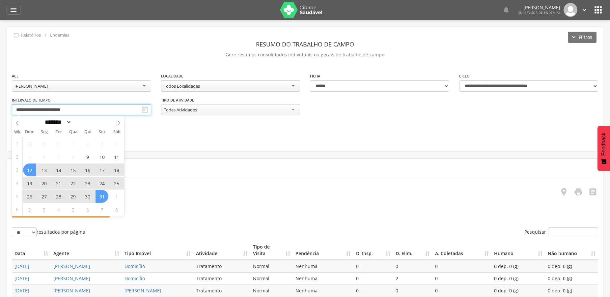
click at [106, 110] on input "**********" at bounding box center [81, 109] width 139 height 11
click at [120, 122] on icon at bounding box center [118, 123] width 5 height 5
select select "*"
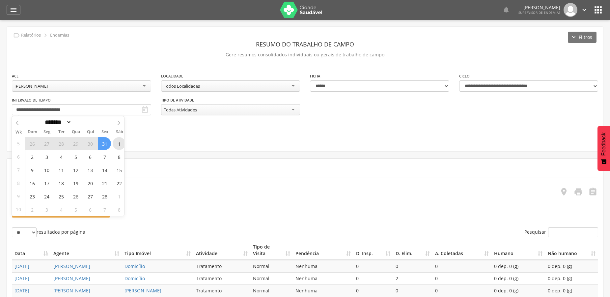
click at [117, 147] on span "1" at bounding box center [119, 143] width 13 height 13
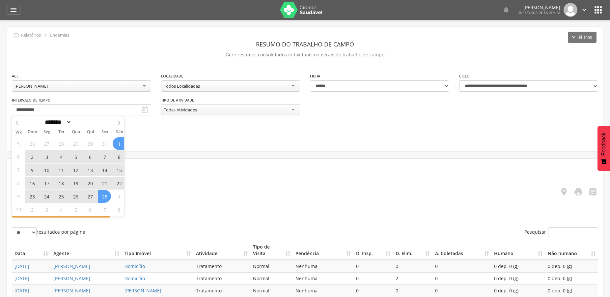
drag, startPoint x: 106, startPoint y: 195, endPoint x: 104, endPoint y: 189, distance: 5.5
click at [106, 195] on span "28" at bounding box center [104, 196] width 13 height 13
type input "**********"
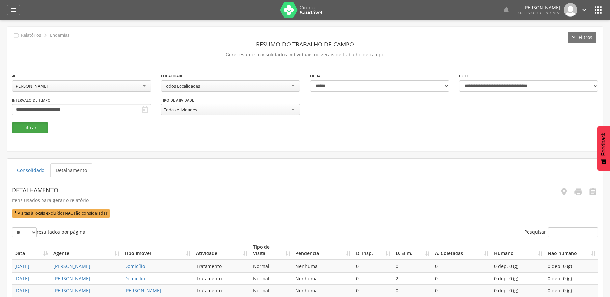
click at [38, 128] on button "Filtrar" at bounding box center [30, 127] width 36 height 11
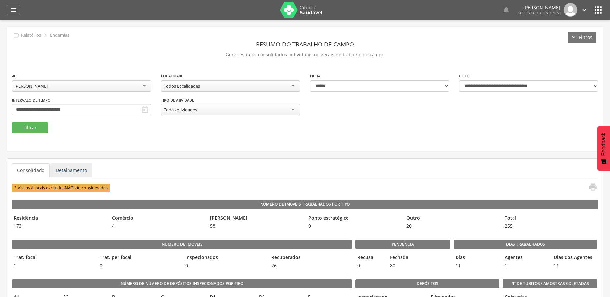
drag, startPoint x: 71, startPoint y: 173, endPoint x: 70, endPoint y: 168, distance: 4.9
click at [71, 172] on link "Detalhamento" at bounding box center [71, 170] width 42 height 14
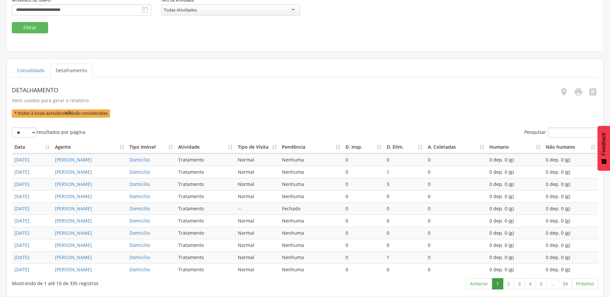
scroll to position [166, 0]
click at [510, 285] on link "2" at bounding box center [508, 283] width 11 height 11
click at [520, 286] on link "3" at bounding box center [519, 283] width 11 height 11
click at [529, 287] on link "4" at bounding box center [530, 283] width 11 height 11
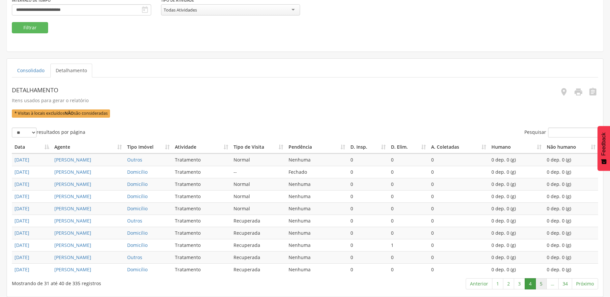
click at [540, 286] on link "5" at bounding box center [541, 283] width 11 height 11
click at [539, 282] on link "6" at bounding box center [541, 283] width 11 height 11
click at [541, 285] on link "7" at bounding box center [541, 283] width 11 height 11
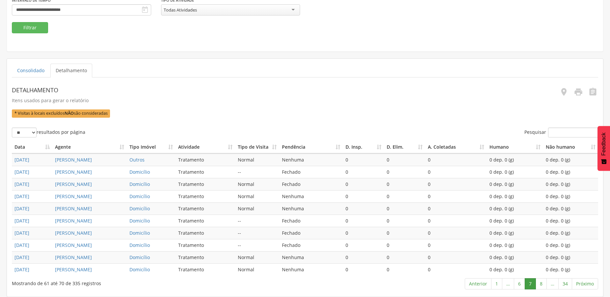
click at [541, 285] on link "8" at bounding box center [541, 283] width 11 height 11
click at [541, 285] on link "9" at bounding box center [541, 283] width 11 height 11
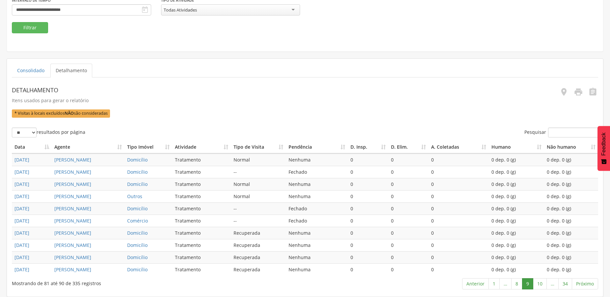
click at [541, 285] on link "10" at bounding box center [540, 283] width 14 height 11
click at [541, 285] on link "11" at bounding box center [540, 283] width 14 height 11
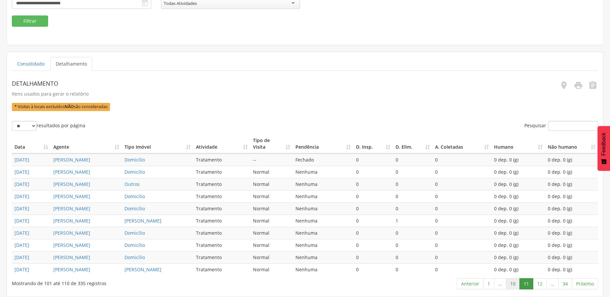
click at [516, 285] on link "10" at bounding box center [513, 283] width 14 height 11
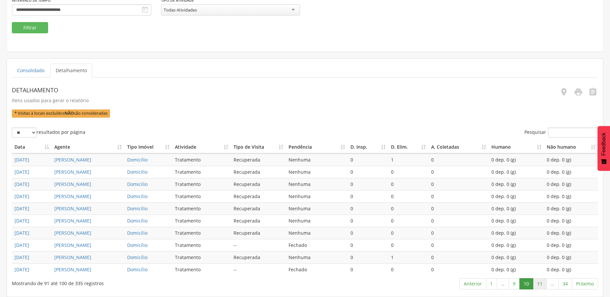
click at [542, 282] on link "11" at bounding box center [540, 283] width 14 height 11
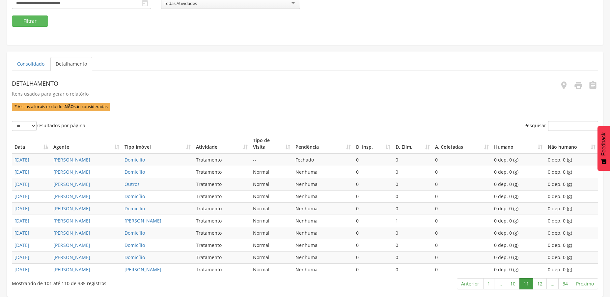
click at [542, 282] on link "12" at bounding box center [540, 283] width 14 height 11
click at [542, 282] on link "13" at bounding box center [540, 283] width 14 height 11
click at [542, 282] on link "14" at bounding box center [540, 283] width 14 height 11
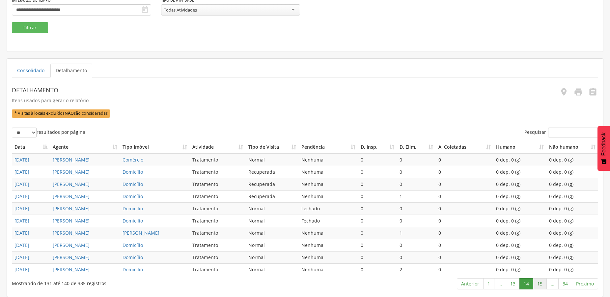
click at [540, 282] on link "15" at bounding box center [540, 283] width 14 height 11
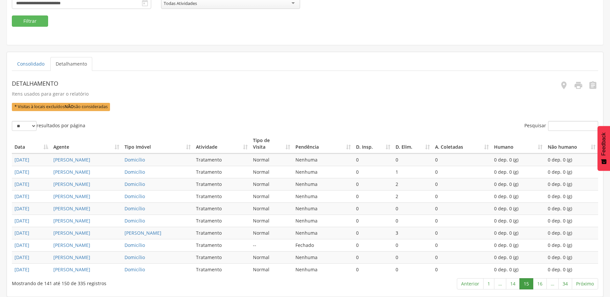
click at [540, 282] on link "16" at bounding box center [540, 283] width 14 height 11
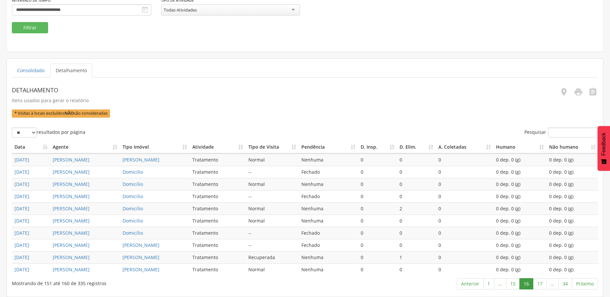
click at [540, 282] on link "17" at bounding box center [540, 283] width 14 height 11
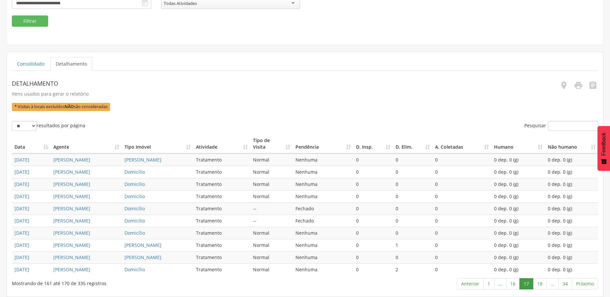
click at [540, 282] on link "18" at bounding box center [540, 283] width 14 height 11
click at [540, 282] on link "19" at bounding box center [540, 283] width 14 height 11
click at [540, 282] on link "20" at bounding box center [540, 283] width 14 height 11
click at [540, 282] on link "21" at bounding box center [540, 283] width 14 height 11
click at [540, 282] on link "22" at bounding box center [540, 283] width 14 height 11
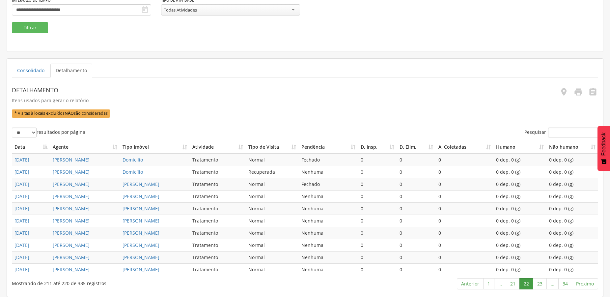
click at [540, 282] on link "23" at bounding box center [540, 283] width 14 height 11
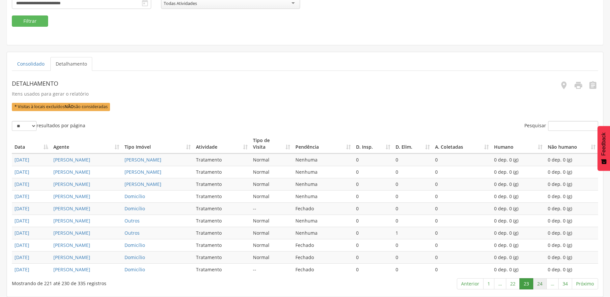
click at [537, 283] on link "24" at bounding box center [540, 283] width 14 height 11
click at [537, 283] on link "25" at bounding box center [540, 283] width 14 height 11
click at [537, 283] on link "26" at bounding box center [540, 283] width 14 height 11
click at [539, 284] on link "27" at bounding box center [540, 283] width 14 height 11
click at [539, 284] on link "28" at bounding box center [540, 283] width 14 height 11
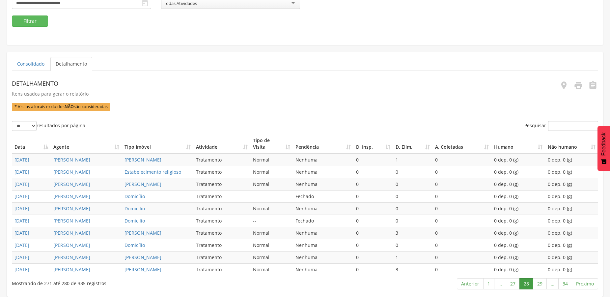
click at [539, 284] on link "29" at bounding box center [540, 283] width 14 height 11
click at [514, 283] on link "28" at bounding box center [513, 283] width 14 height 11
click at [539, 284] on link "29" at bounding box center [540, 283] width 14 height 11
click at [539, 283] on link "30" at bounding box center [540, 283] width 14 height 11
click at [539, 283] on link "31" at bounding box center [540, 283] width 14 height 11
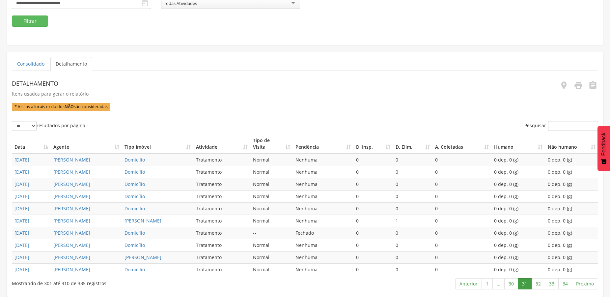
click at [539, 283] on link "32" at bounding box center [538, 283] width 14 height 11
click at [552, 285] on link "33" at bounding box center [552, 283] width 14 height 11
click at [565, 286] on link "34" at bounding box center [565, 283] width 14 height 11
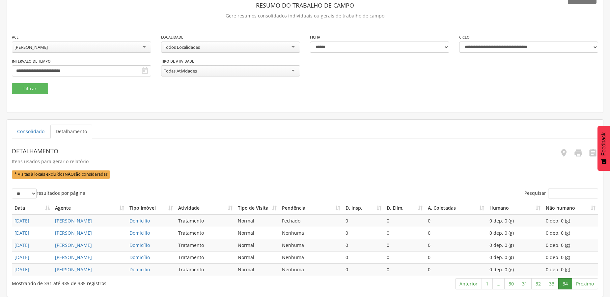
scroll to position [5, 0]
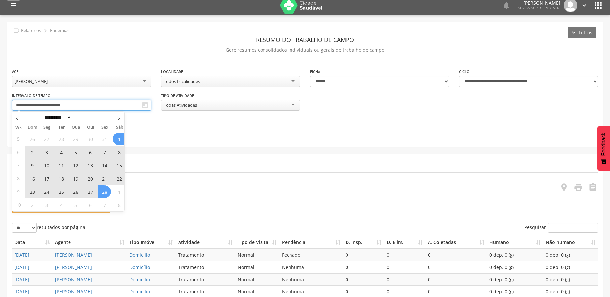
click at [57, 104] on input "**********" at bounding box center [81, 104] width 139 height 11
click at [116, 118] on icon at bounding box center [118, 118] width 5 height 5
select select "*"
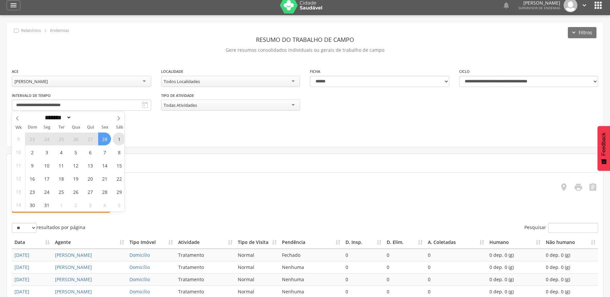
click at [118, 140] on span "1" at bounding box center [119, 138] width 13 height 13
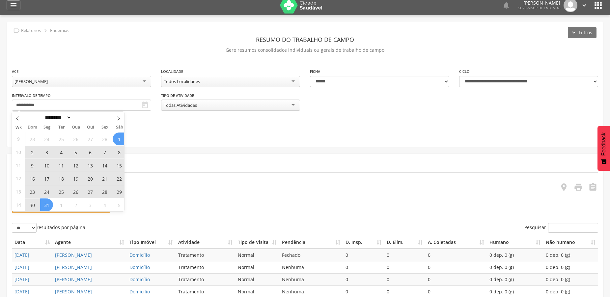
click at [48, 208] on span "31" at bounding box center [46, 204] width 13 height 13
type input "**********"
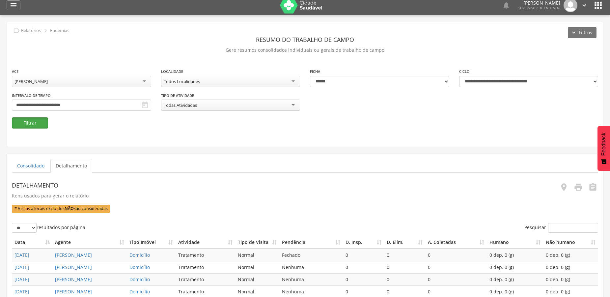
click at [27, 125] on button "Filtrar" at bounding box center [30, 122] width 36 height 11
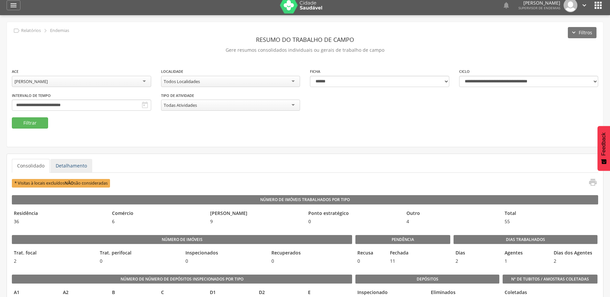
click at [76, 164] on link "Detalhamento" at bounding box center [71, 166] width 42 height 14
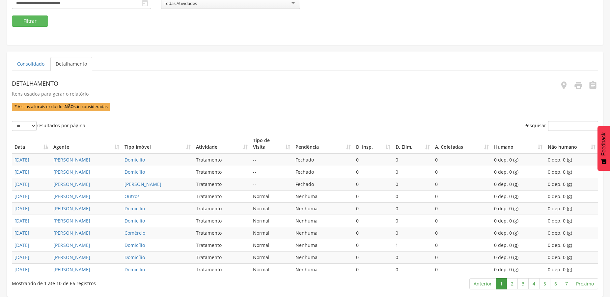
scroll to position [166, 0]
click at [510, 284] on link "2" at bounding box center [512, 283] width 11 height 11
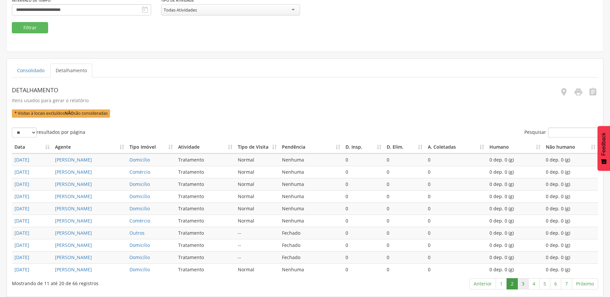
click at [520, 283] on link "3" at bounding box center [523, 283] width 11 height 11
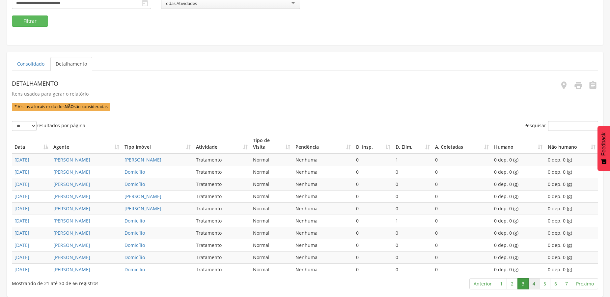
click at [535, 283] on link "4" at bounding box center [533, 283] width 11 height 11
click at [547, 285] on link "5" at bounding box center [544, 283] width 11 height 11
click at [557, 284] on link "6" at bounding box center [555, 283] width 11 height 11
click at [568, 286] on link "7" at bounding box center [566, 283] width 11 height 11
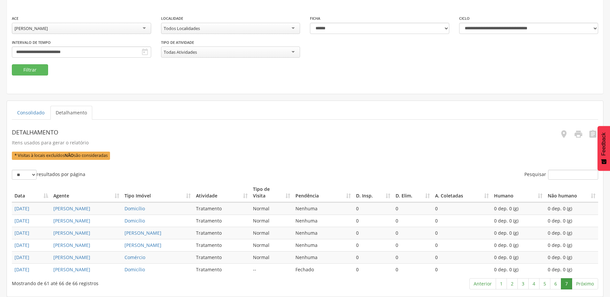
scroll to position [91, 0]
click at [581, 286] on link "Próximo" at bounding box center [585, 283] width 26 height 11
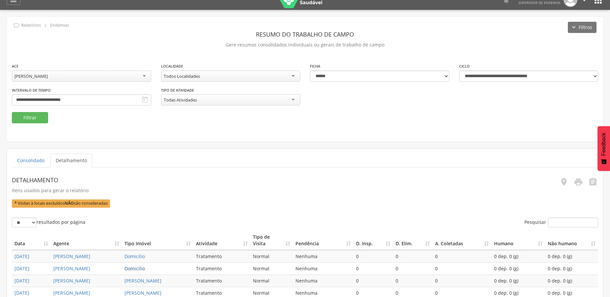
scroll to position [0, 0]
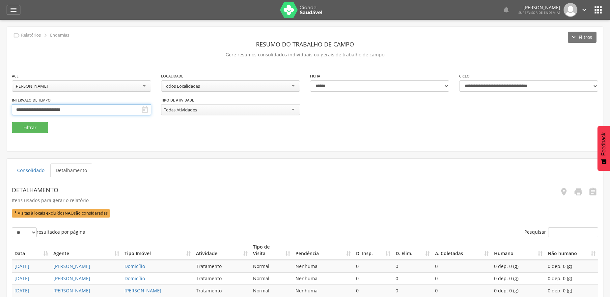
click at [77, 111] on input "**********" at bounding box center [81, 109] width 139 height 11
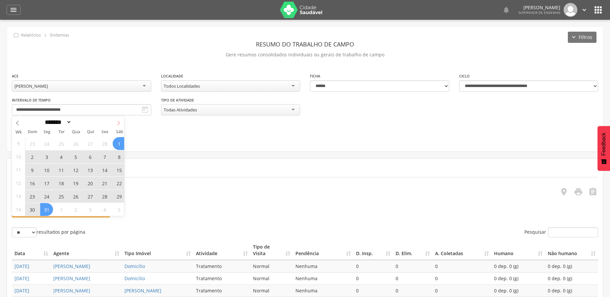
click at [119, 123] on icon at bounding box center [118, 123] width 5 height 5
select select "*"
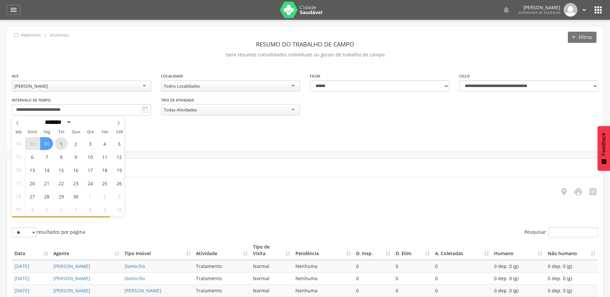
click at [61, 145] on span "1" at bounding box center [61, 143] width 13 height 13
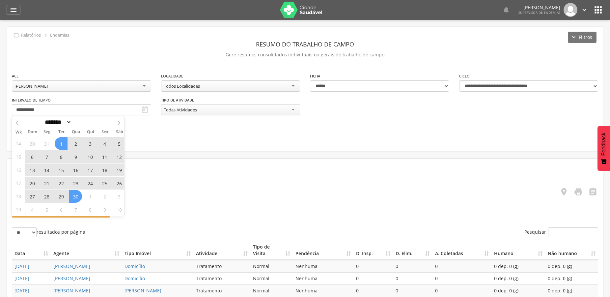
click at [78, 196] on span "30" at bounding box center [75, 196] width 13 height 13
type input "**********"
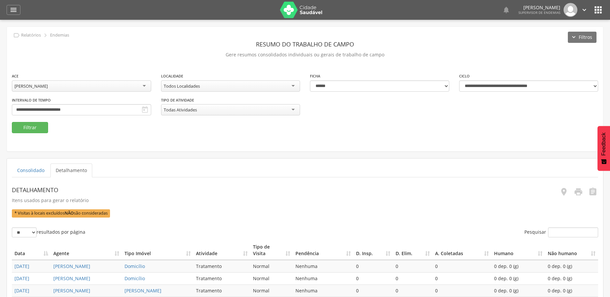
click at [33, 122] on div "**********" at bounding box center [305, 96] width 596 height 49
click at [33, 125] on button "Filtrar" at bounding box center [30, 127] width 36 height 11
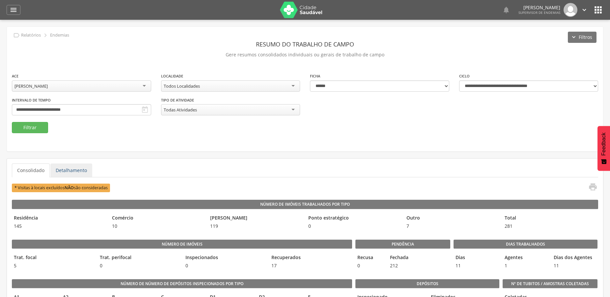
click at [66, 172] on link "Detalhamento" at bounding box center [71, 170] width 42 height 14
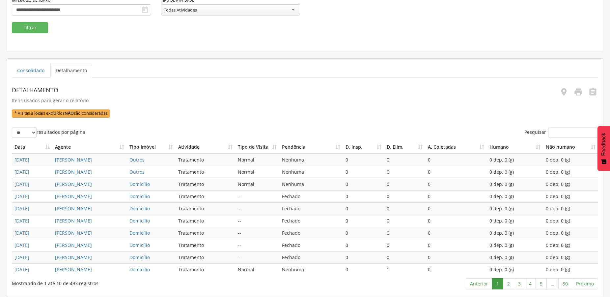
scroll to position [166, 0]
click at [509, 281] on link "2" at bounding box center [508, 283] width 11 height 11
click at [518, 286] on link "3" at bounding box center [519, 283] width 11 height 11
click at [533, 286] on link "4" at bounding box center [530, 283] width 11 height 11
click at [545, 284] on link "5" at bounding box center [541, 283] width 11 height 11
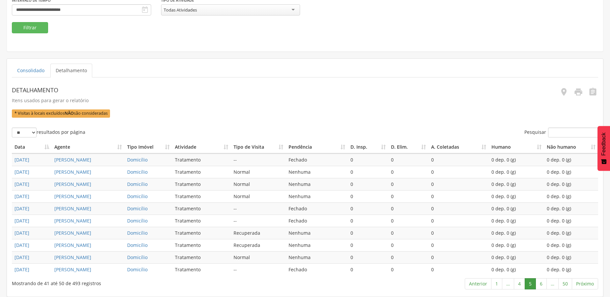
click at [545, 284] on link "6" at bounding box center [541, 283] width 11 height 11
click at [545, 284] on link "7" at bounding box center [541, 283] width 11 height 11
click at [545, 284] on link "8" at bounding box center [541, 283] width 11 height 11
click at [545, 284] on link "9" at bounding box center [541, 283] width 11 height 11
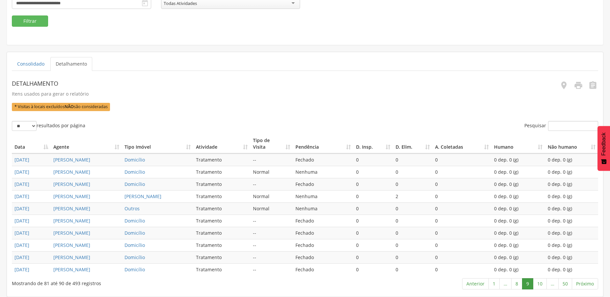
click at [545, 284] on link "10" at bounding box center [540, 283] width 14 height 11
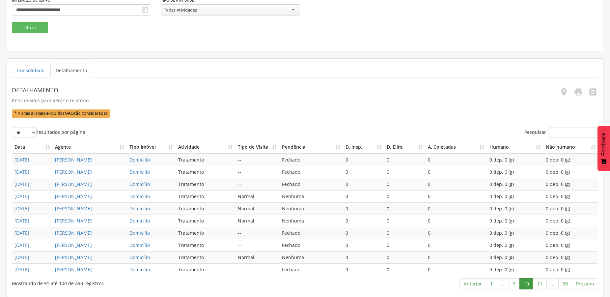
click at [545, 284] on link "11" at bounding box center [540, 283] width 14 height 11
click at [541, 284] on link "12" at bounding box center [540, 283] width 14 height 11
click at [541, 284] on link "13" at bounding box center [540, 283] width 14 height 11
click at [541, 284] on link "14" at bounding box center [540, 283] width 14 height 11
click at [541, 284] on link "15" at bounding box center [540, 283] width 14 height 11
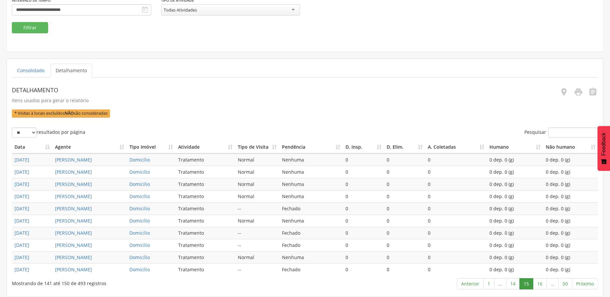
click at [541, 284] on link "16" at bounding box center [540, 283] width 14 height 11
click at [541, 284] on link "17" at bounding box center [540, 283] width 14 height 11
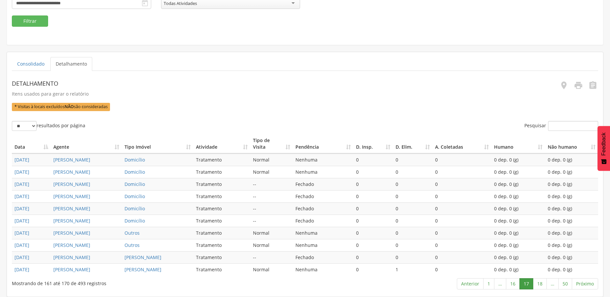
click at [541, 284] on link "18" at bounding box center [540, 283] width 14 height 11
click at [538, 284] on link "19" at bounding box center [540, 283] width 14 height 11
click at [538, 284] on link "20" at bounding box center [540, 283] width 14 height 11
click at [538, 284] on link "21" at bounding box center [540, 283] width 14 height 11
click at [538, 284] on link "22" at bounding box center [540, 283] width 14 height 11
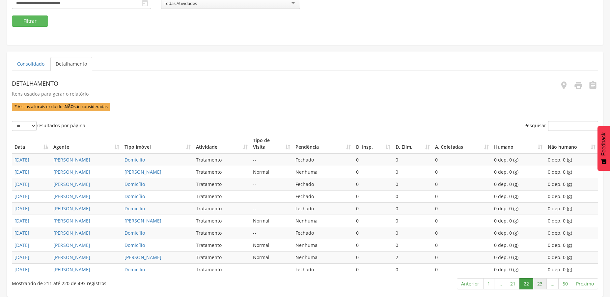
click at [539, 282] on link "23" at bounding box center [540, 283] width 14 height 11
click at [539, 283] on link "24" at bounding box center [540, 283] width 14 height 11
click at [539, 283] on link "25" at bounding box center [540, 283] width 14 height 11
click at [539, 283] on link "26" at bounding box center [540, 283] width 14 height 11
click at [539, 283] on link "27" at bounding box center [540, 283] width 14 height 11
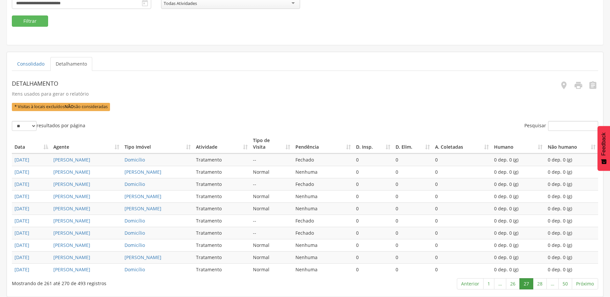
click at [539, 283] on link "28" at bounding box center [540, 283] width 14 height 11
click at [539, 283] on link "29" at bounding box center [540, 283] width 14 height 11
click at [539, 283] on link "30" at bounding box center [540, 283] width 14 height 11
click at [538, 286] on link "31" at bounding box center [540, 283] width 14 height 11
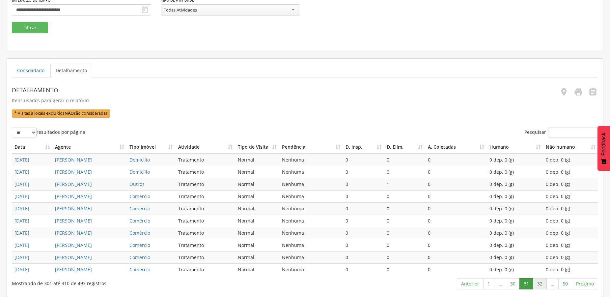
click at [539, 286] on link "32" at bounding box center [540, 283] width 14 height 11
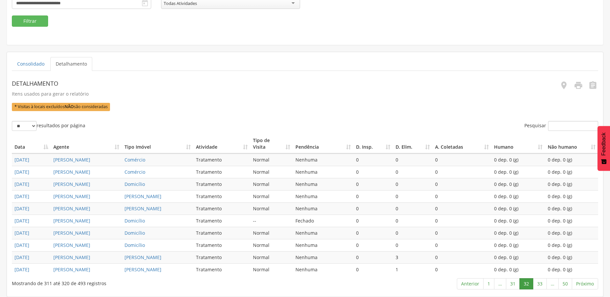
click at [539, 286] on link "33" at bounding box center [540, 283] width 14 height 11
click at [539, 286] on link "34" at bounding box center [540, 283] width 14 height 11
click at [536, 284] on link "35" at bounding box center [540, 283] width 14 height 11
click at [540, 284] on link "36" at bounding box center [540, 283] width 14 height 11
click at [540, 284] on link "37" at bounding box center [540, 283] width 14 height 11
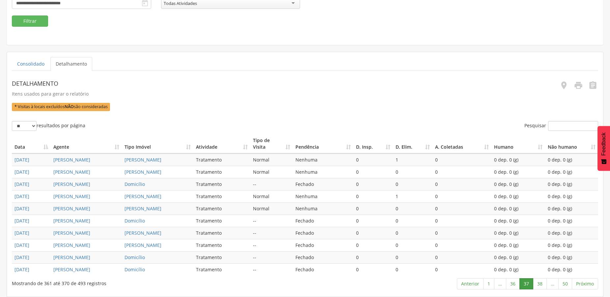
click at [540, 284] on link "38" at bounding box center [540, 283] width 14 height 11
click at [540, 284] on link "39" at bounding box center [540, 283] width 14 height 11
click at [540, 284] on link "40" at bounding box center [540, 283] width 14 height 11
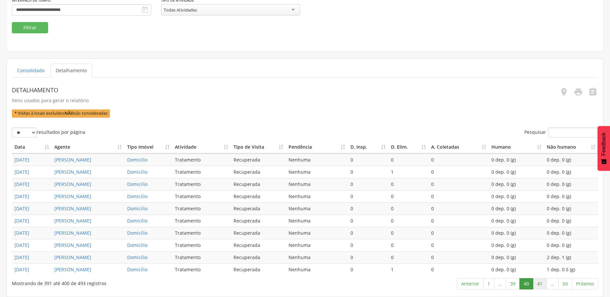
click at [537, 284] on link "41" at bounding box center [540, 283] width 14 height 11
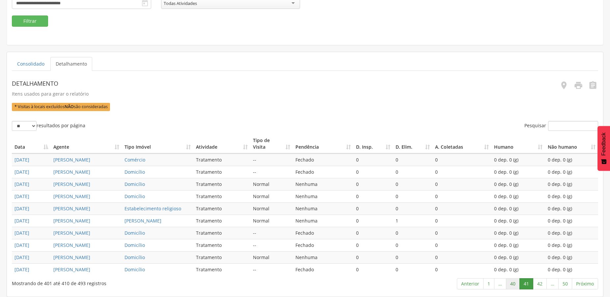
click at [514, 284] on link "40" at bounding box center [513, 283] width 14 height 11
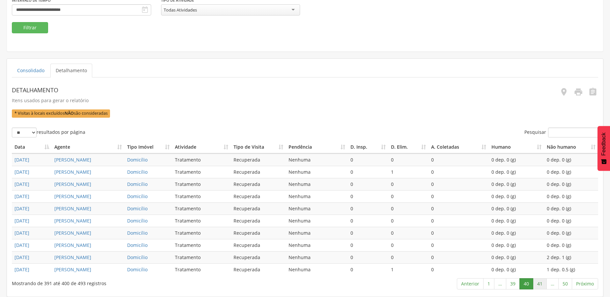
click at [539, 282] on link "41" at bounding box center [540, 283] width 14 height 11
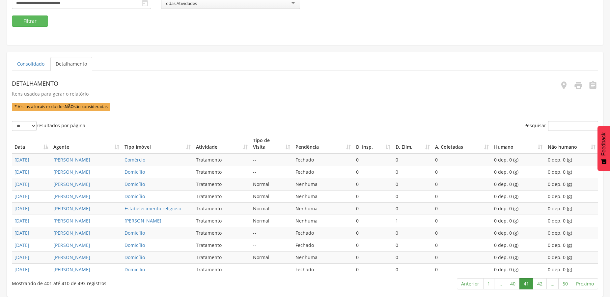
click at [539, 282] on link "42" at bounding box center [540, 283] width 14 height 11
click at [539, 282] on link "43" at bounding box center [540, 283] width 14 height 11
click at [539, 282] on link "44" at bounding box center [540, 283] width 14 height 11
click at [539, 282] on link "45" at bounding box center [540, 283] width 14 height 11
click at [539, 282] on link "46" at bounding box center [540, 283] width 14 height 11
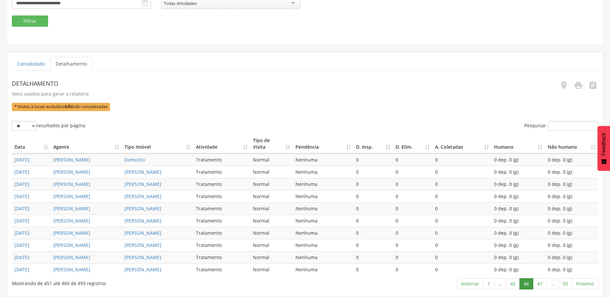
click at [539, 282] on link "47" at bounding box center [540, 283] width 14 height 11
click at [539, 282] on link "48" at bounding box center [538, 283] width 14 height 11
click at [552, 286] on link "49" at bounding box center [552, 283] width 14 height 11
click at [563, 282] on link "50" at bounding box center [565, 283] width 14 height 11
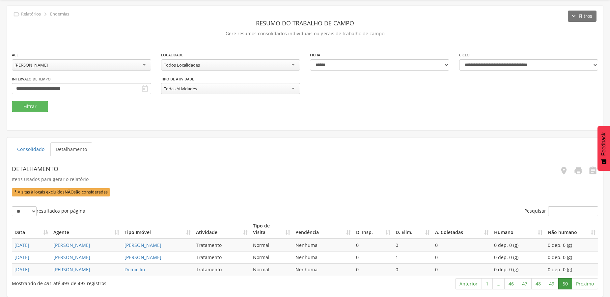
scroll to position [0, 0]
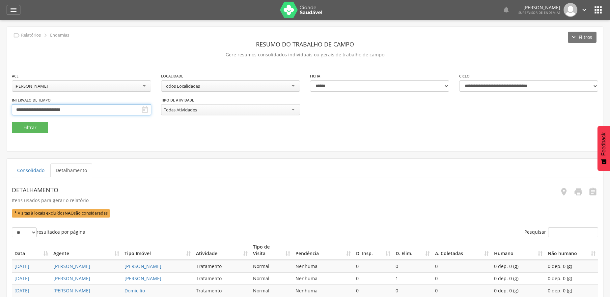
click at [90, 105] on input "**********" at bounding box center [81, 109] width 139 height 11
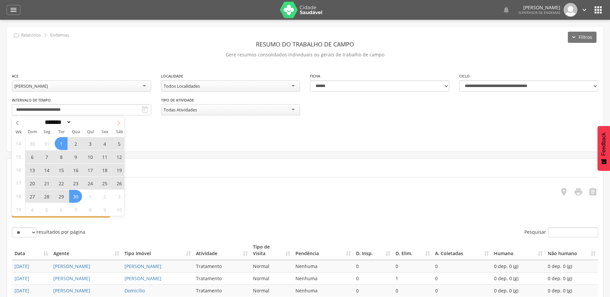
click at [119, 125] on icon at bounding box center [118, 123] width 5 height 5
select select "*"
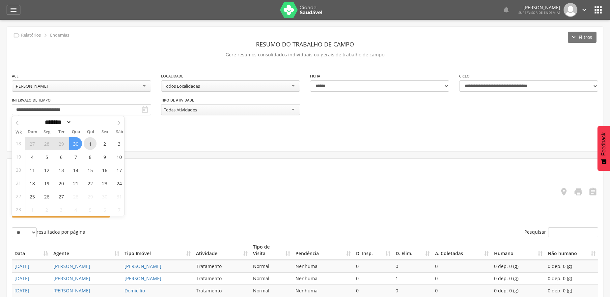
click at [89, 148] on span "1" at bounding box center [90, 143] width 13 height 13
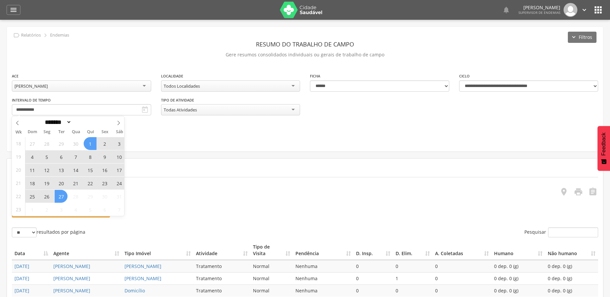
click at [58, 195] on span "27" at bounding box center [61, 196] width 13 height 13
type input "**********"
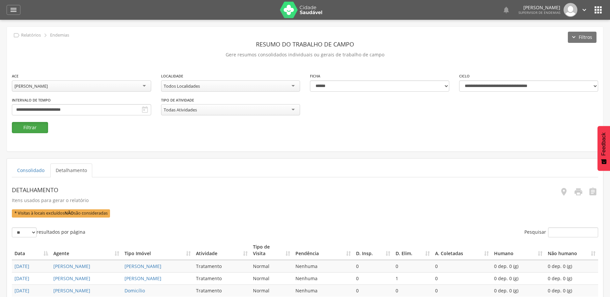
click at [34, 126] on button "Filtrar" at bounding box center [30, 127] width 36 height 11
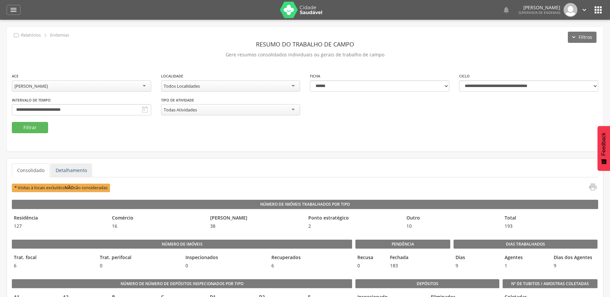
click at [80, 169] on link "Detalhamento" at bounding box center [71, 170] width 42 height 14
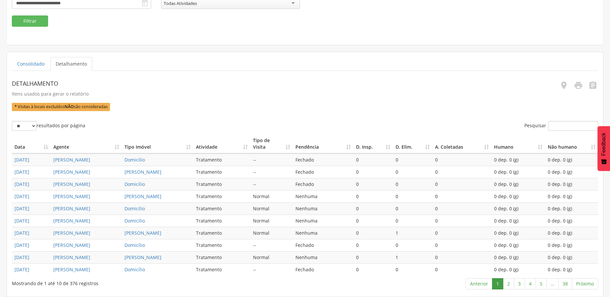
scroll to position [166, 0]
click at [517, 283] on link "3" at bounding box center [519, 283] width 11 height 11
click at [543, 285] on link "5" at bounding box center [541, 283] width 11 height 11
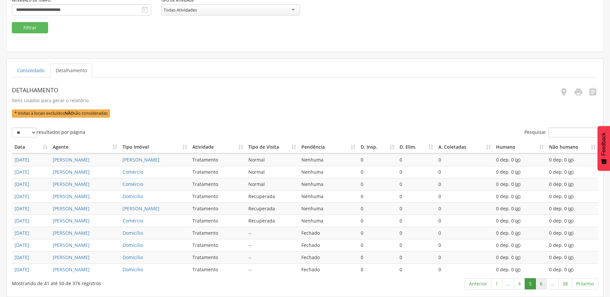
click at [544, 283] on link "6" at bounding box center [541, 283] width 11 height 11
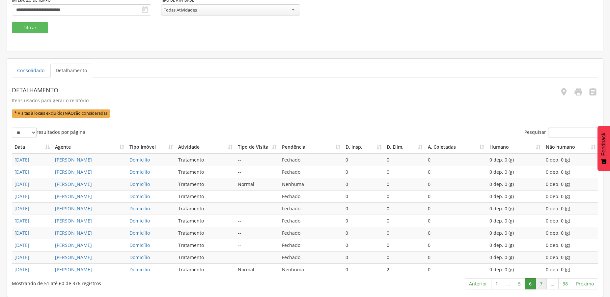
click at [543, 285] on link "7" at bounding box center [541, 283] width 11 height 11
click at [544, 285] on link "8" at bounding box center [541, 283] width 11 height 11
click at [544, 285] on link "9" at bounding box center [541, 283] width 11 height 11
click at [544, 285] on link "10" at bounding box center [540, 283] width 14 height 11
click at [544, 285] on link "11" at bounding box center [540, 283] width 14 height 11
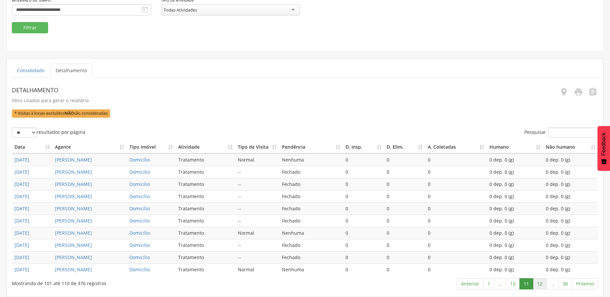
click at [542, 281] on link "12" at bounding box center [540, 283] width 14 height 11
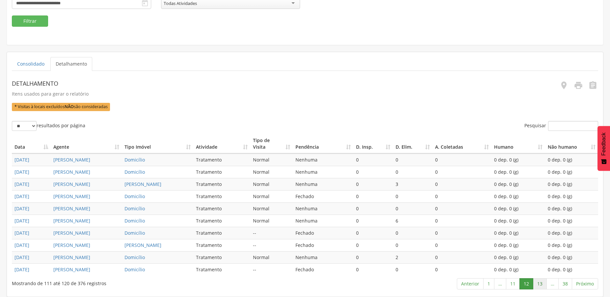
click at [543, 282] on link "13" at bounding box center [540, 283] width 14 height 11
click at [543, 282] on link "14" at bounding box center [540, 283] width 14 height 11
click at [543, 282] on link "15" at bounding box center [540, 283] width 14 height 11
click at [543, 282] on link "16" at bounding box center [540, 283] width 14 height 11
click at [543, 282] on link "17" at bounding box center [540, 283] width 14 height 11
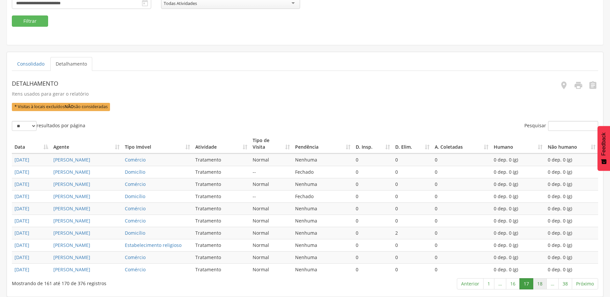
click at [542, 282] on link "18" at bounding box center [540, 283] width 14 height 11
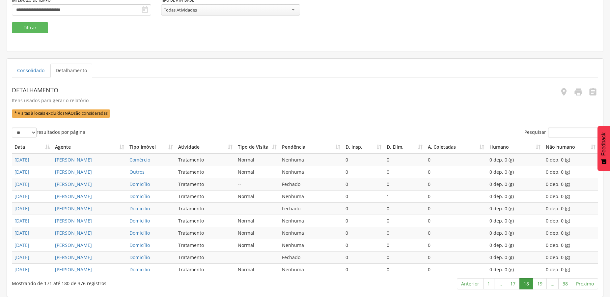
click at [542, 282] on link "19" at bounding box center [540, 283] width 14 height 11
click at [542, 282] on link "20" at bounding box center [540, 283] width 14 height 11
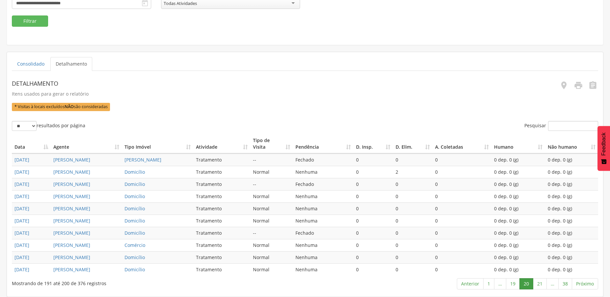
click at [542, 282] on link "21" at bounding box center [540, 283] width 14 height 11
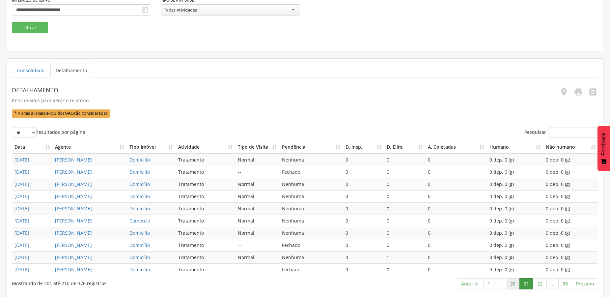
click at [516, 285] on link "20" at bounding box center [513, 283] width 14 height 11
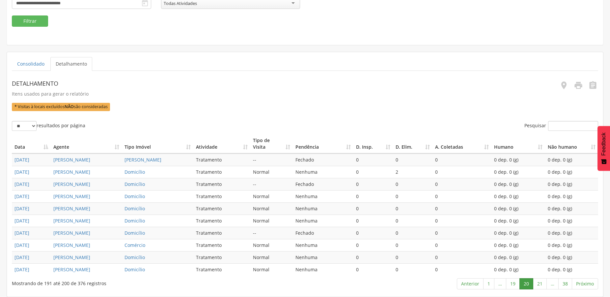
click at [516, 285] on link "19" at bounding box center [513, 283] width 14 height 11
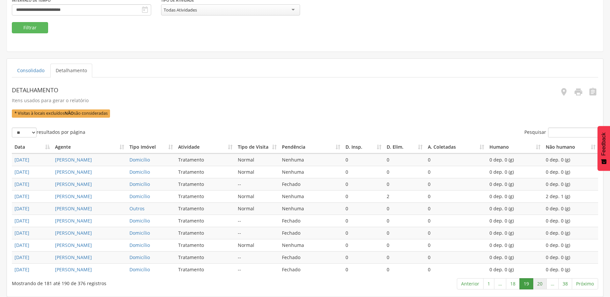
click at [539, 286] on link "20" at bounding box center [540, 283] width 14 height 11
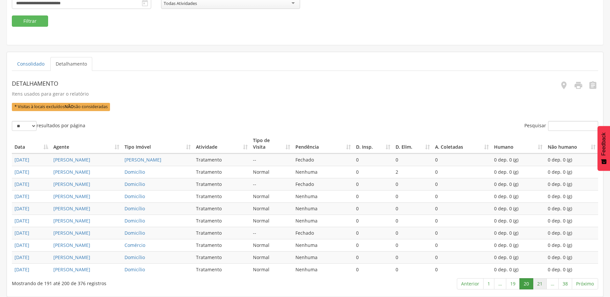
click at [537, 287] on link "21" at bounding box center [540, 283] width 14 height 11
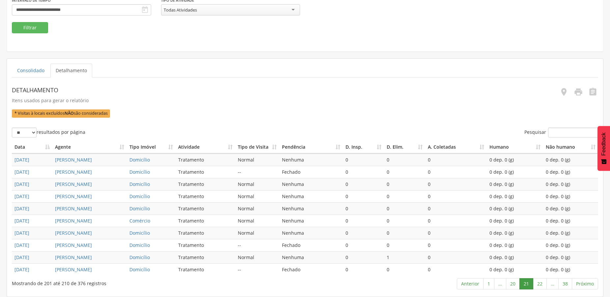
click at [537, 287] on link "22" at bounding box center [540, 283] width 14 height 11
click at [537, 287] on link "23" at bounding box center [540, 283] width 14 height 11
click at [535, 283] on link "24" at bounding box center [540, 283] width 14 height 11
click at [535, 283] on link "25" at bounding box center [540, 283] width 14 height 11
click at [535, 283] on link "26" at bounding box center [540, 283] width 14 height 11
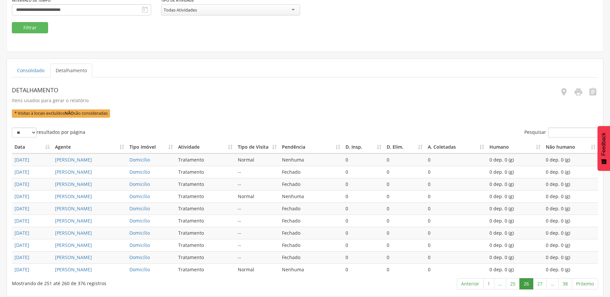
click at [535, 283] on link "27" at bounding box center [540, 283] width 14 height 11
click at [543, 286] on link "28" at bounding box center [540, 283] width 14 height 11
click at [543, 286] on link "29" at bounding box center [540, 283] width 14 height 11
click at [543, 286] on link "30" at bounding box center [540, 283] width 14 height 11
click at [543, 286] on link "31" at bounding box center [540, 283] width 14 height 11
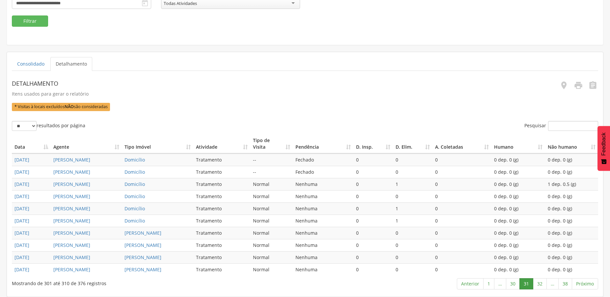
click at [543, 286] on link "32" at bounding box center [540, 283] width 14 height 11
click at [543, 286] on link "33" at bounding box center [540, 283] width 14 height 11
click at [543, 286] on link "34" at bounding box center [540, 283] width 14 height 11
click at [543, 286] on link "35" at bounding box center [540, 283] width 14 height 11
click at [543, 286] on link "36" at bounding box center [538, 283] width 14 height 11
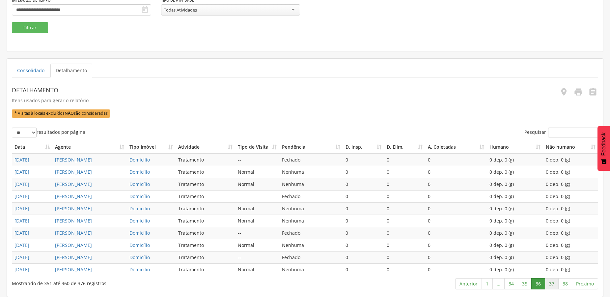
click at [551, 285] on link "37" at bounding box center [552, 283] width 14 height 11
click at [565, 287] on link "38" at bounding box center [565, 283] width 14 height 11
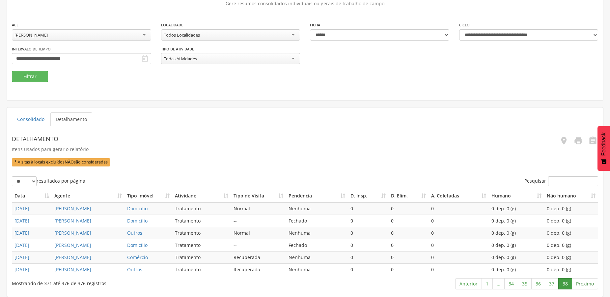
click at [587, 284] on link "Próximo" at bounding box center [585, 283] width 26 height 11
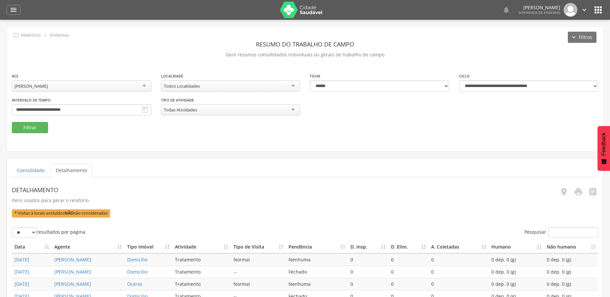
scroll to position [145, 0]
click at [48, 86] on div "[PERSON_NAME]" at bounding box center [30, 86] width 33 height 6
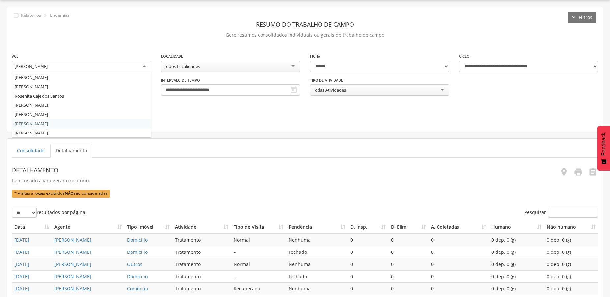
scroll to position [0, 0]
